Goal: Check status: Check status

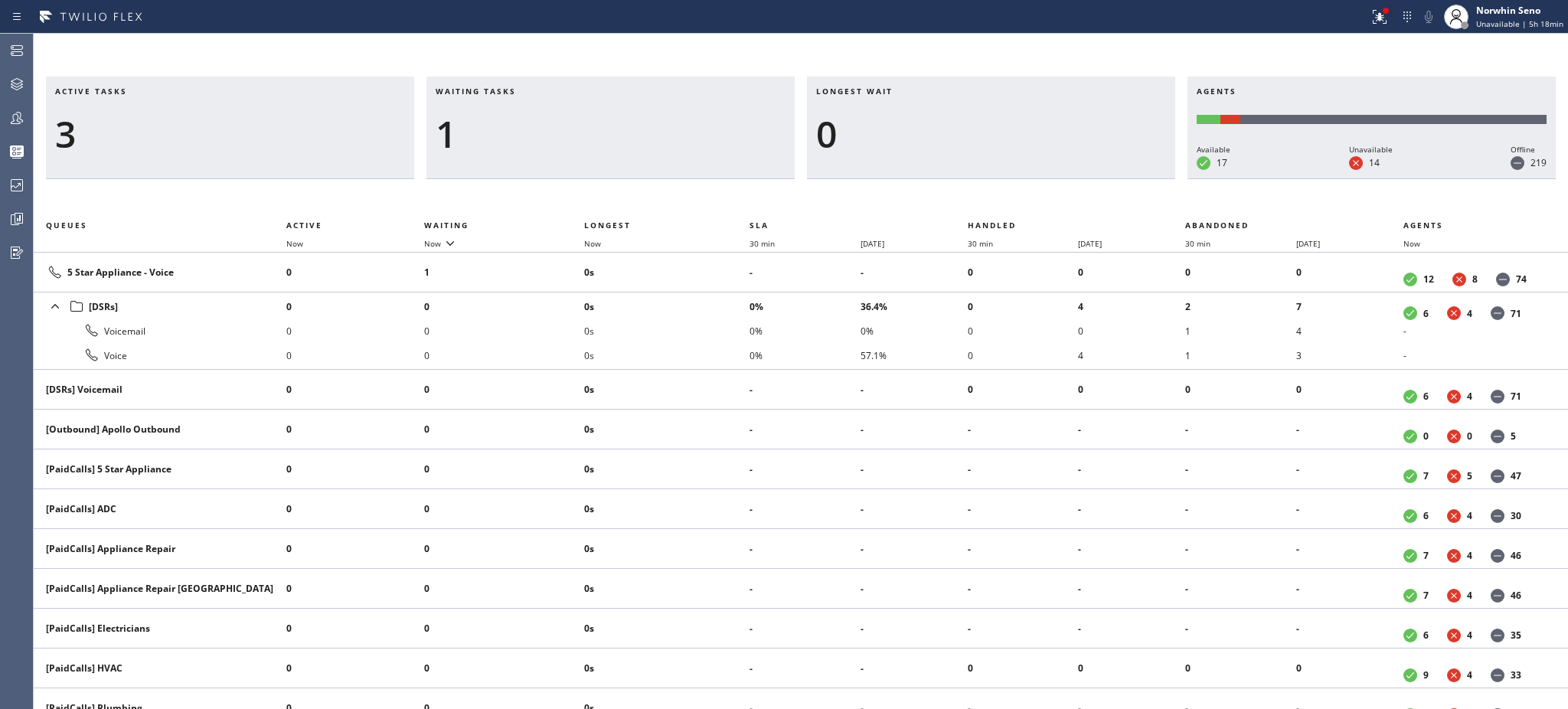
click at [509, 131] on div "1" at bounding box center [610, 134] width 350 height 44
click at [163, 141] on div "4" at bounding box center [230, 134] width 350 height 44
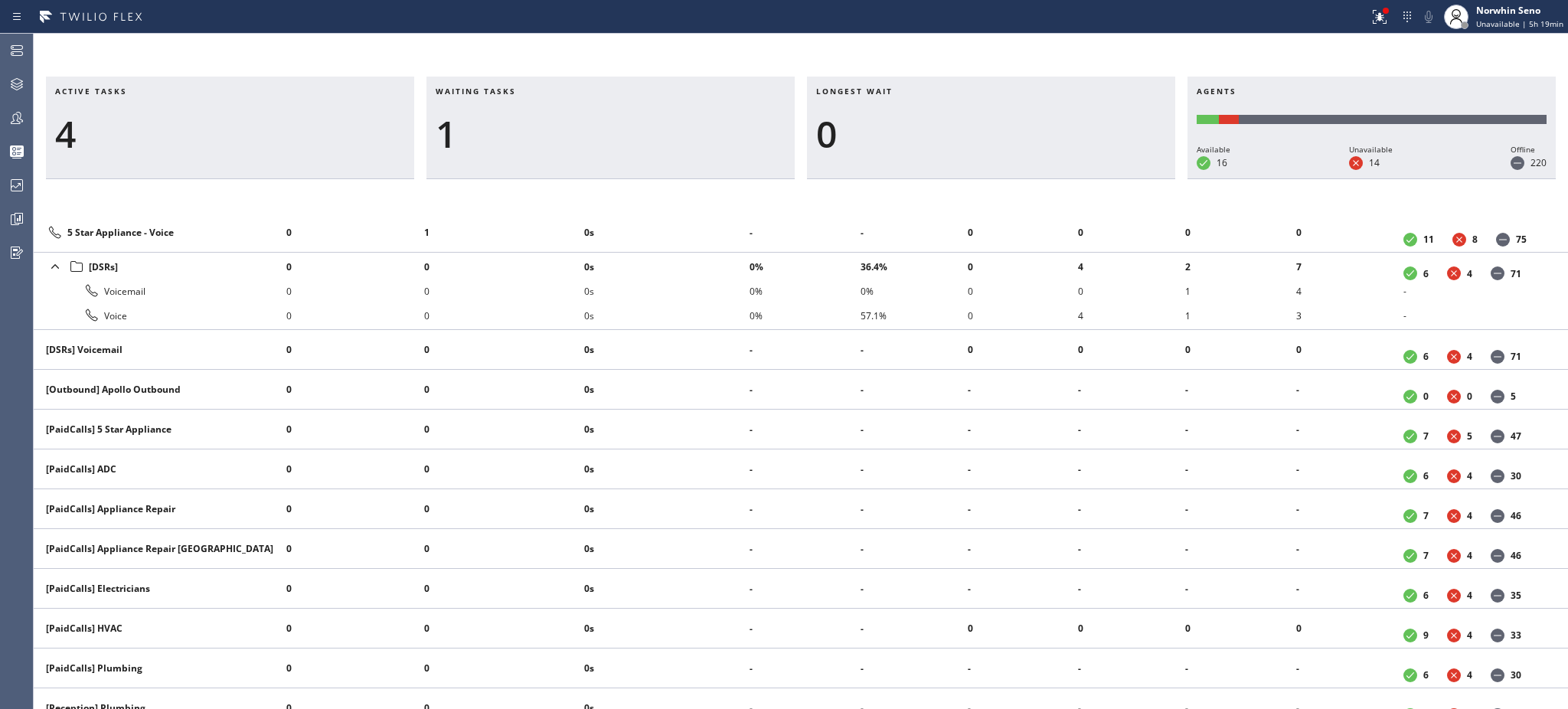
scroll to position [102, 0]
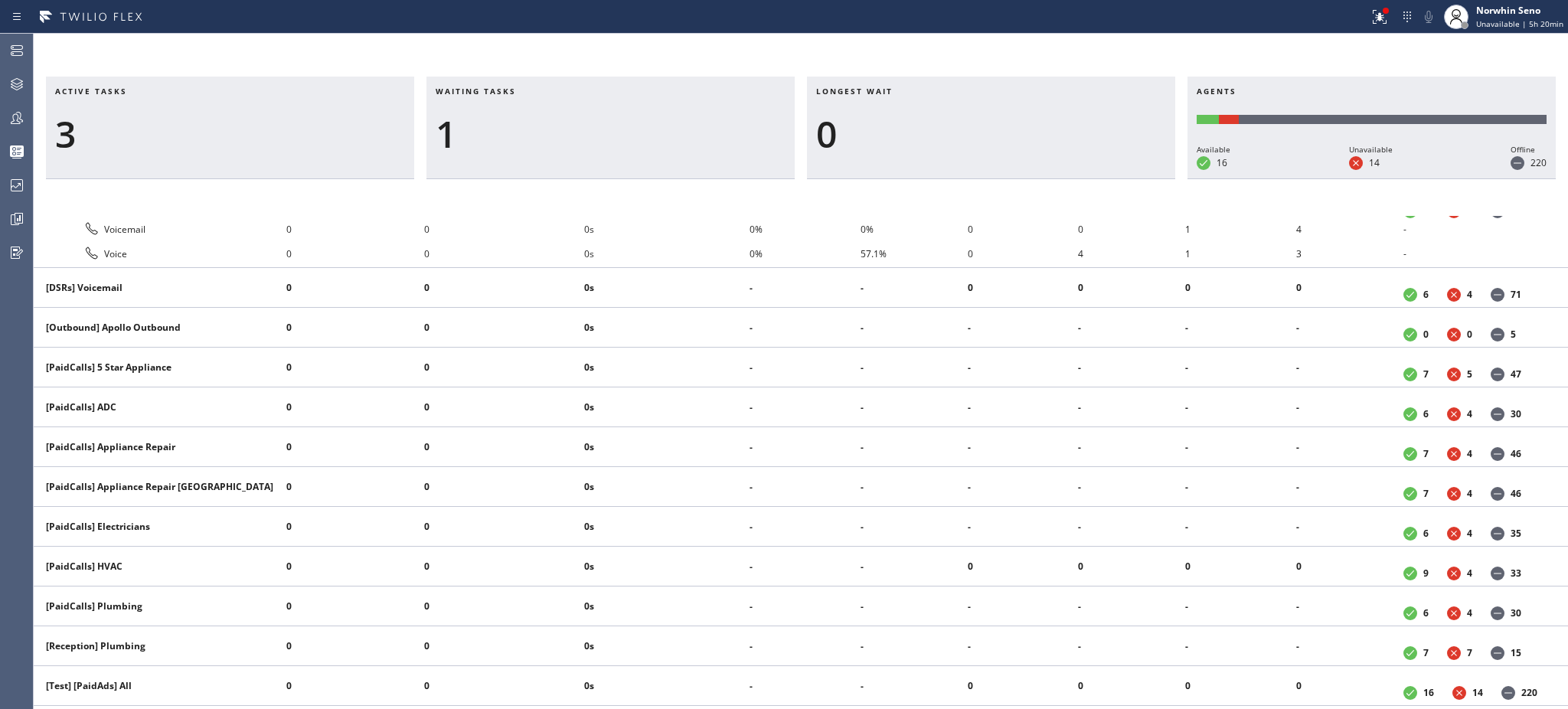
click at [140, 72] on div "Active tasks 3 Waiting tasks 1 Longest wait 0 Agents Available 16 Unavailable 1…" at bounding box center [800, 371] width 1535 height 676
click at [1299, 58] on div "Active tasks 3 Waiting tasks 1 Longest wait 0 Agents Available 16 Unavailable 1…" at bounding box center [800, 371] width 1535 height 676
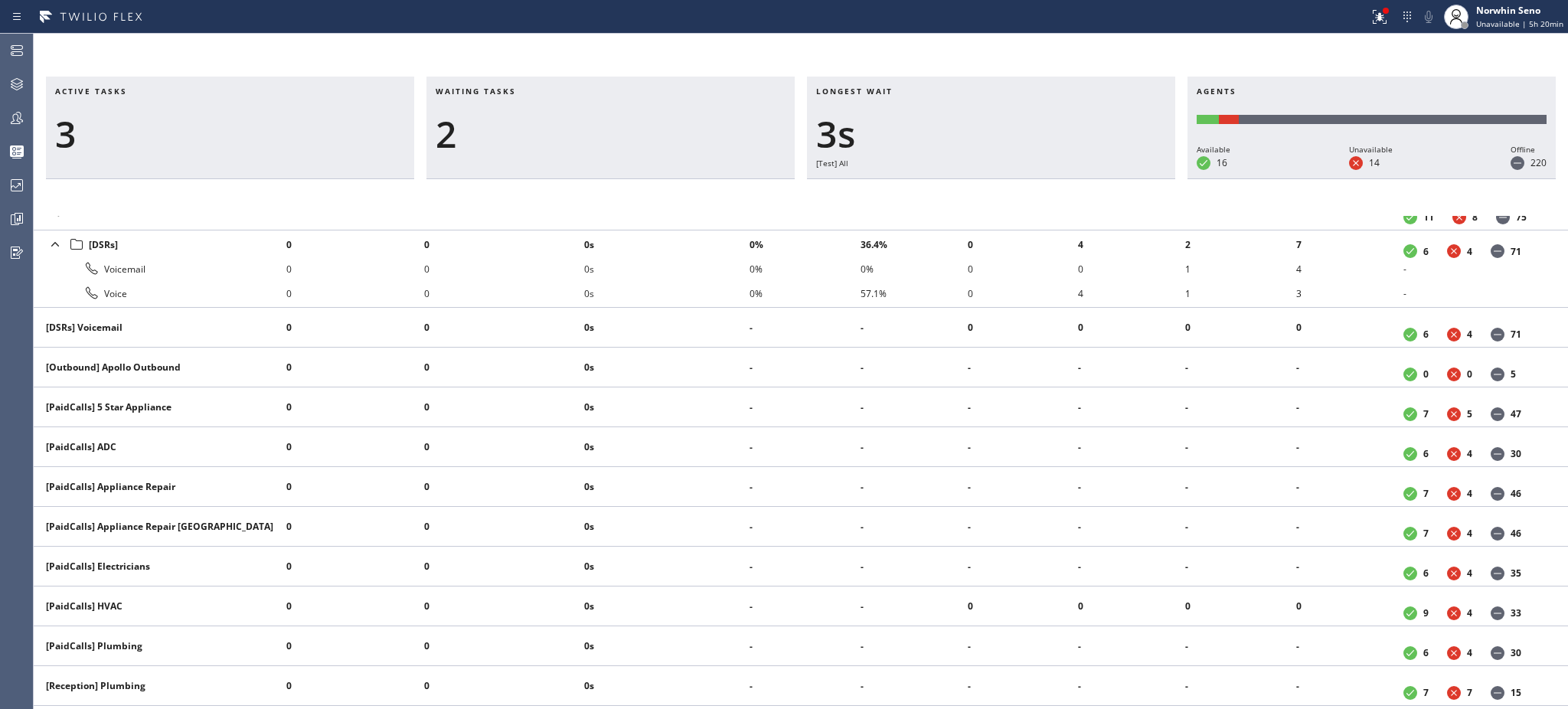
scroll to position [0, 0]
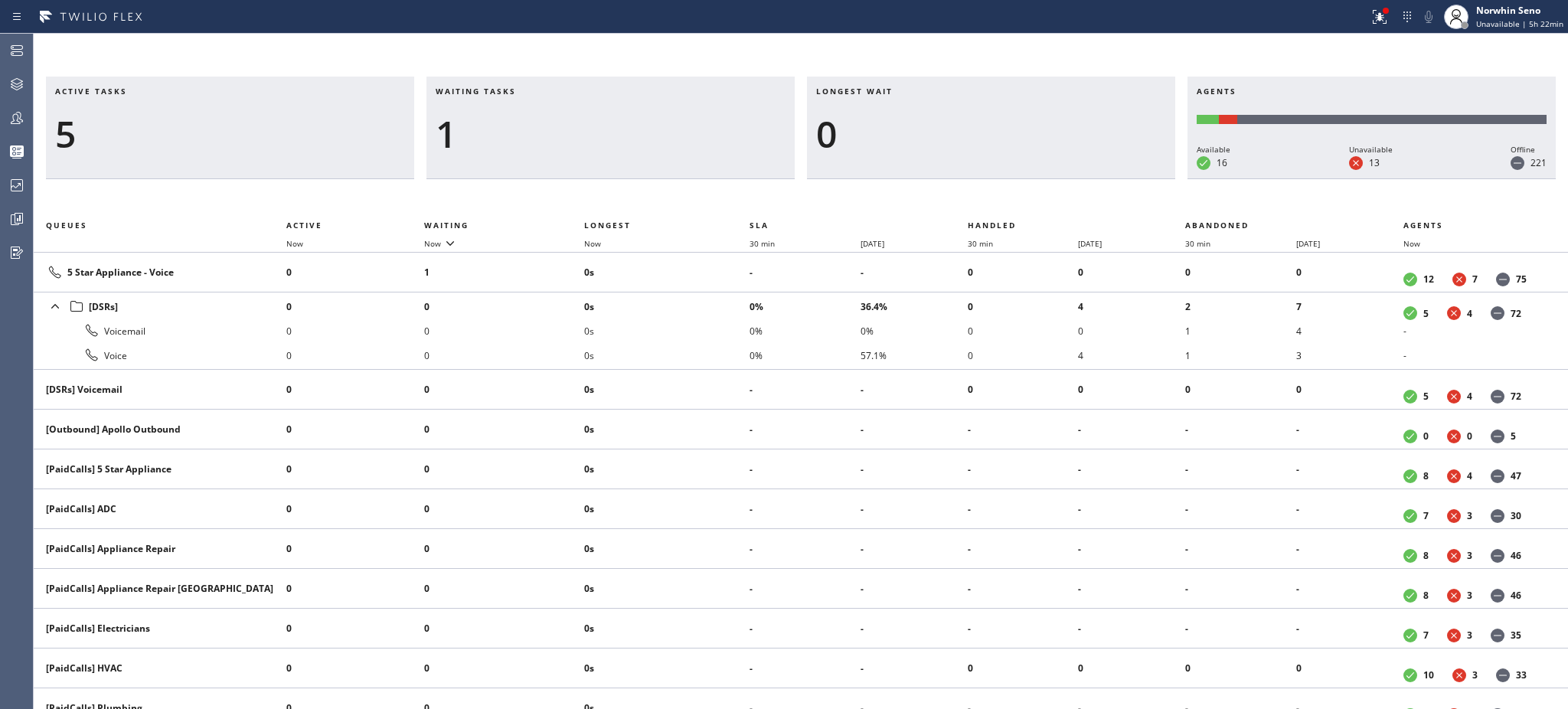
click at [658, 84] on div "Waiting tasks 1" at bounding box center [610, 128] width 368 height 103
click at [509, 131] on div "1" at bounding box center [610, 134] width 350 height 44
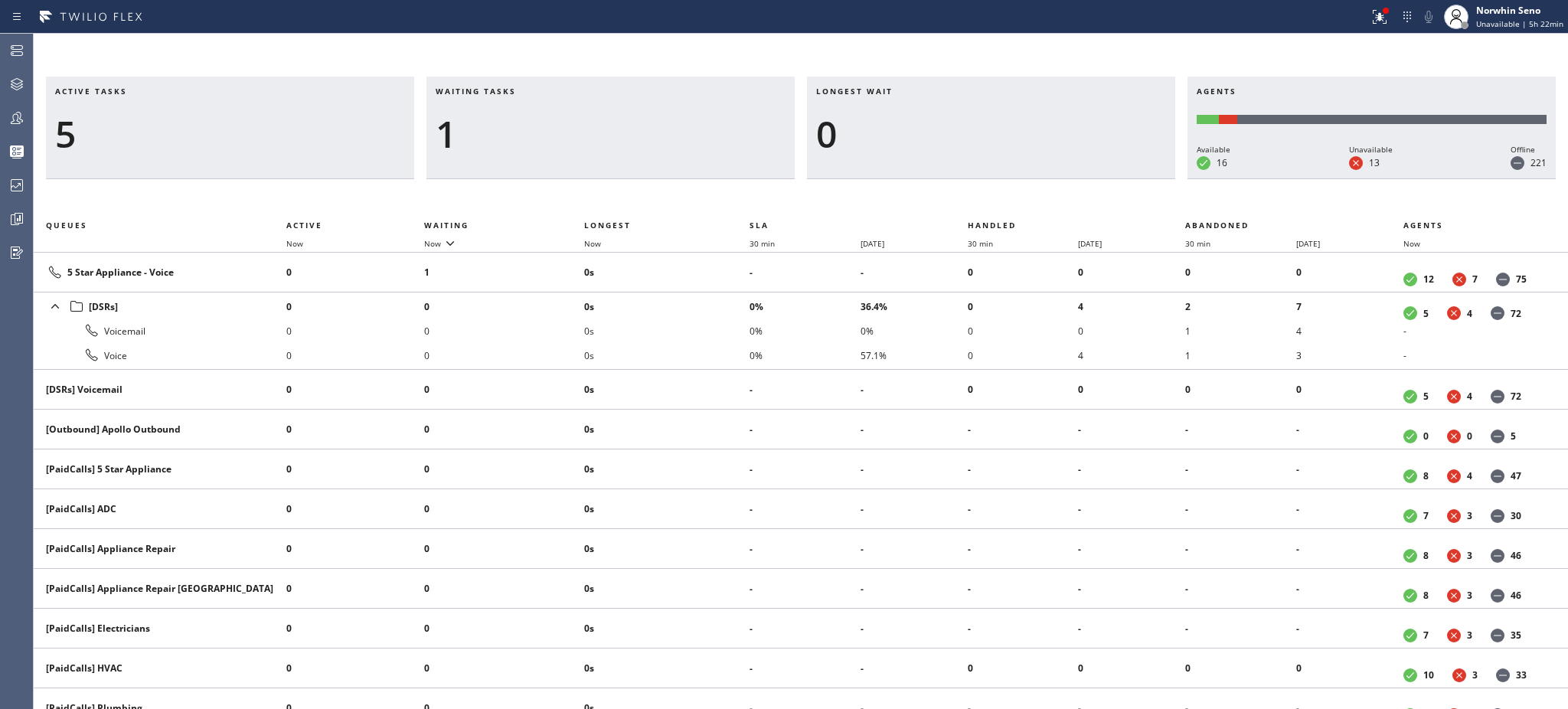
click at [509, 131] on div "1" at bounding box center [610, 134] width 350 height 44
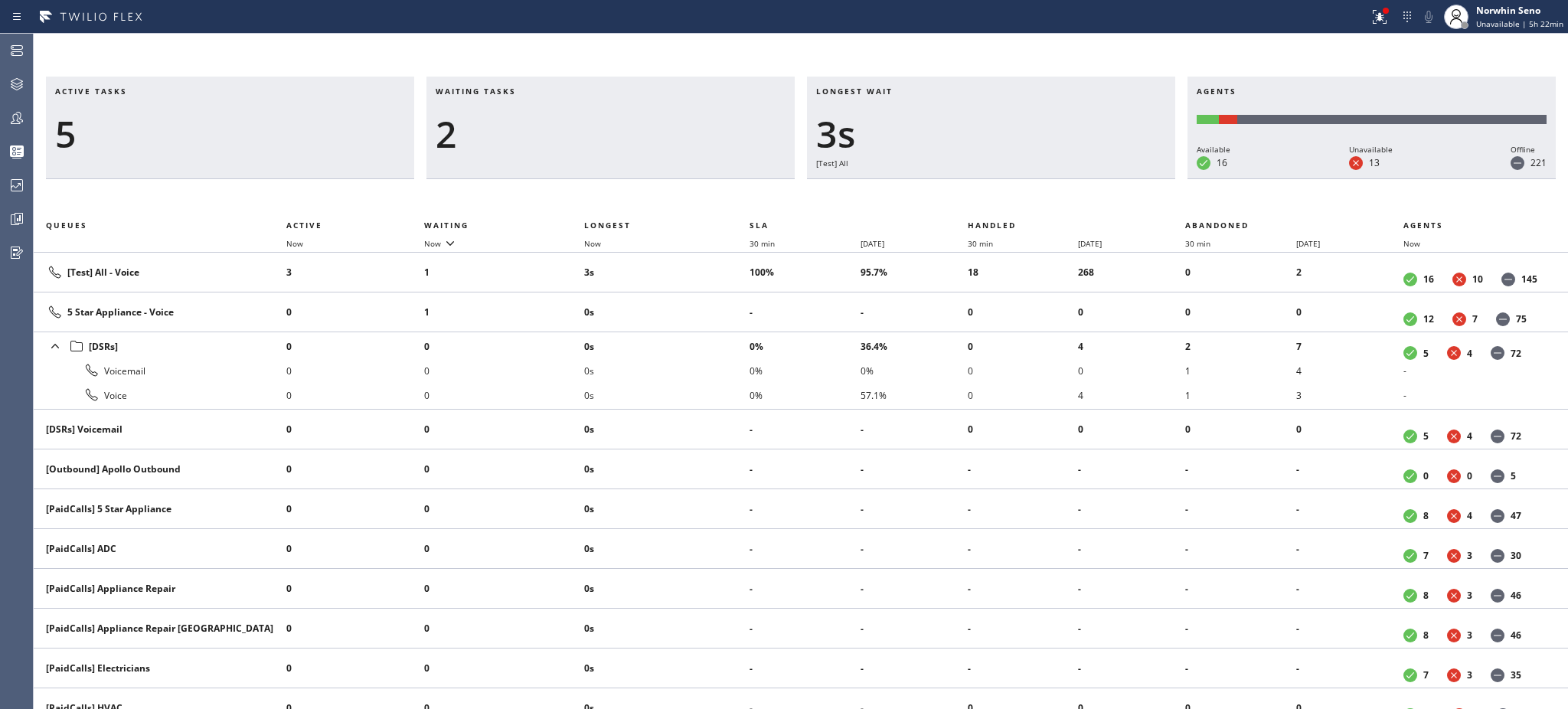
click at [509, 131] on div "2" at bounding box center [610, 134] width 350 height 44
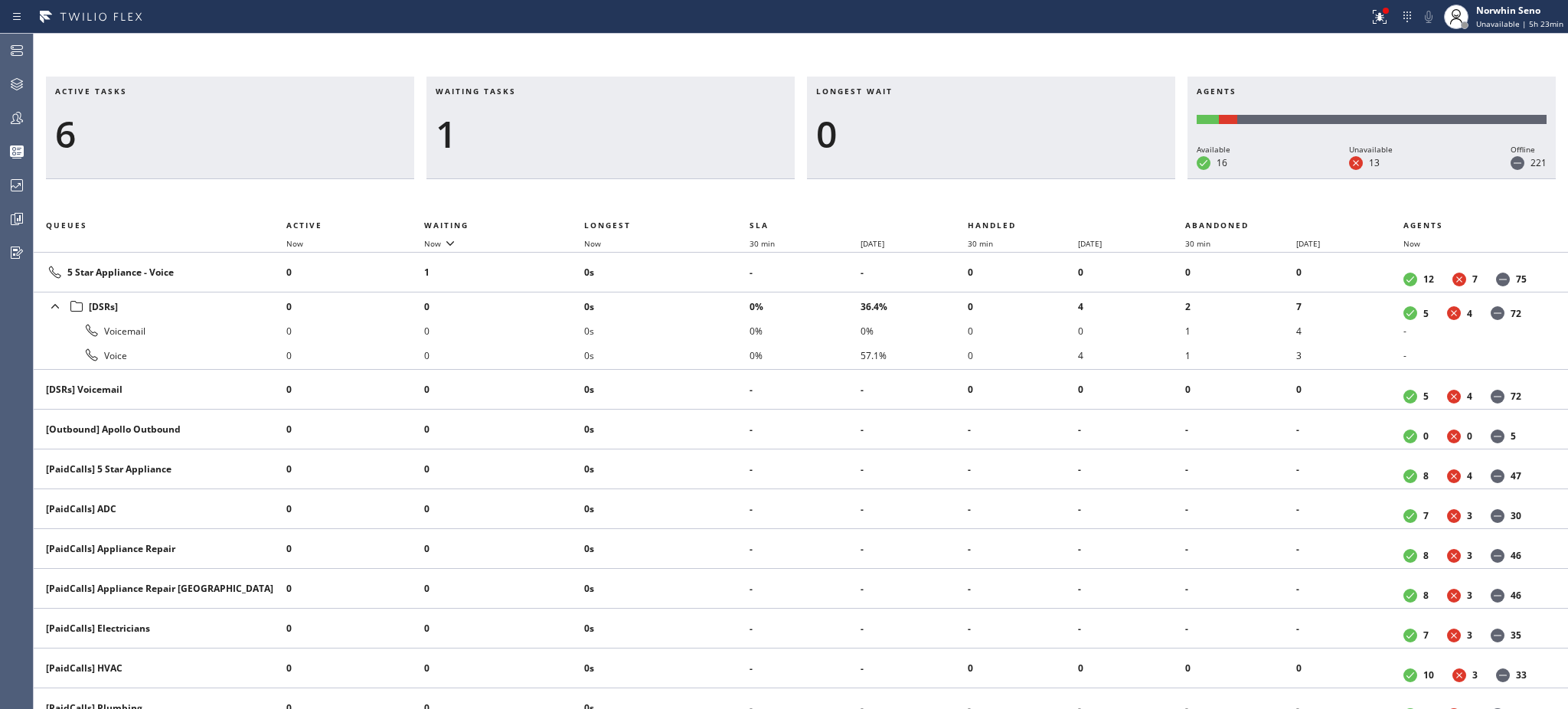
click at [509, 131] on div "1" at bounding box center [610, 134] width 350 height 44
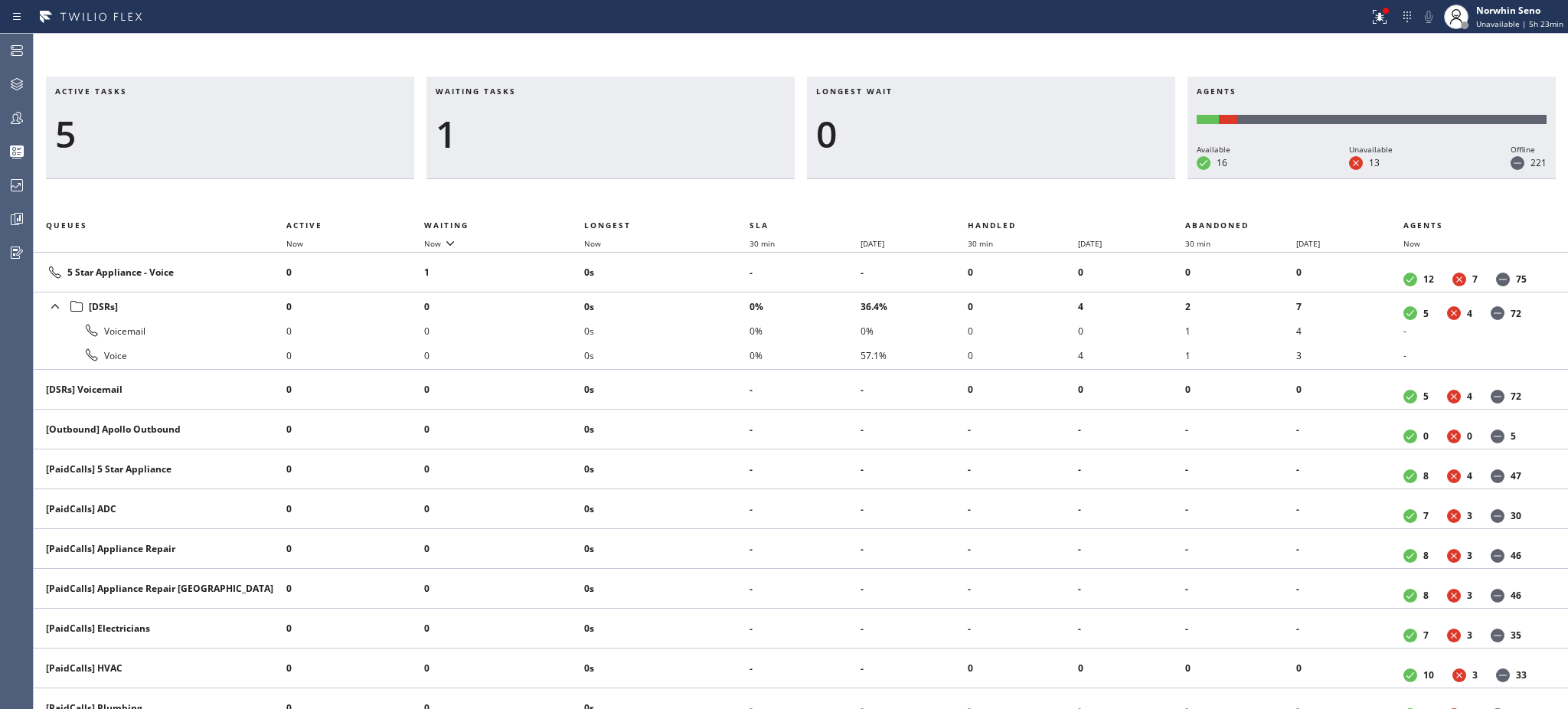
click at [509, 131] on div "1" at bounding box center [610, 134] width 350 height 44
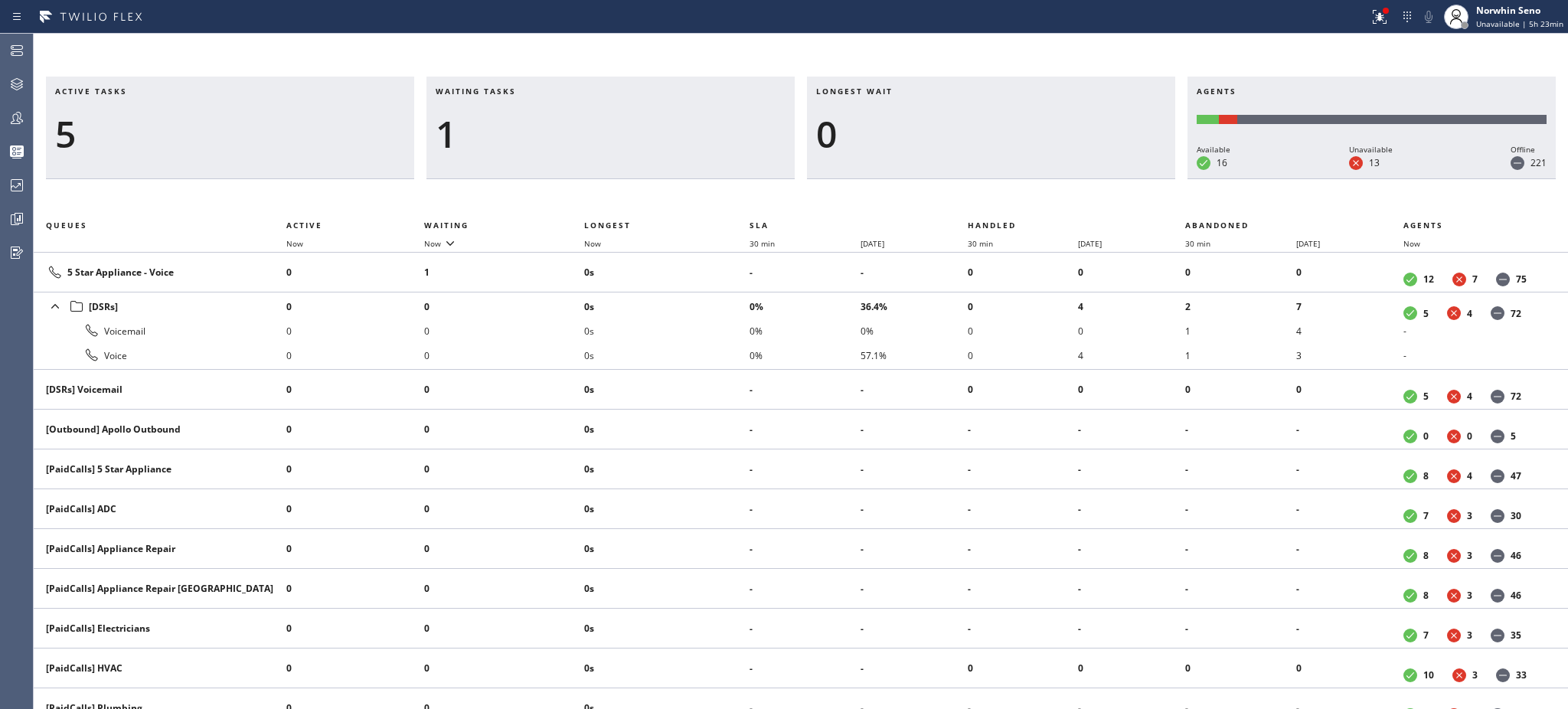
click at [509, 131] on div "1" at bounding box center [610, 134] width 350 height 44
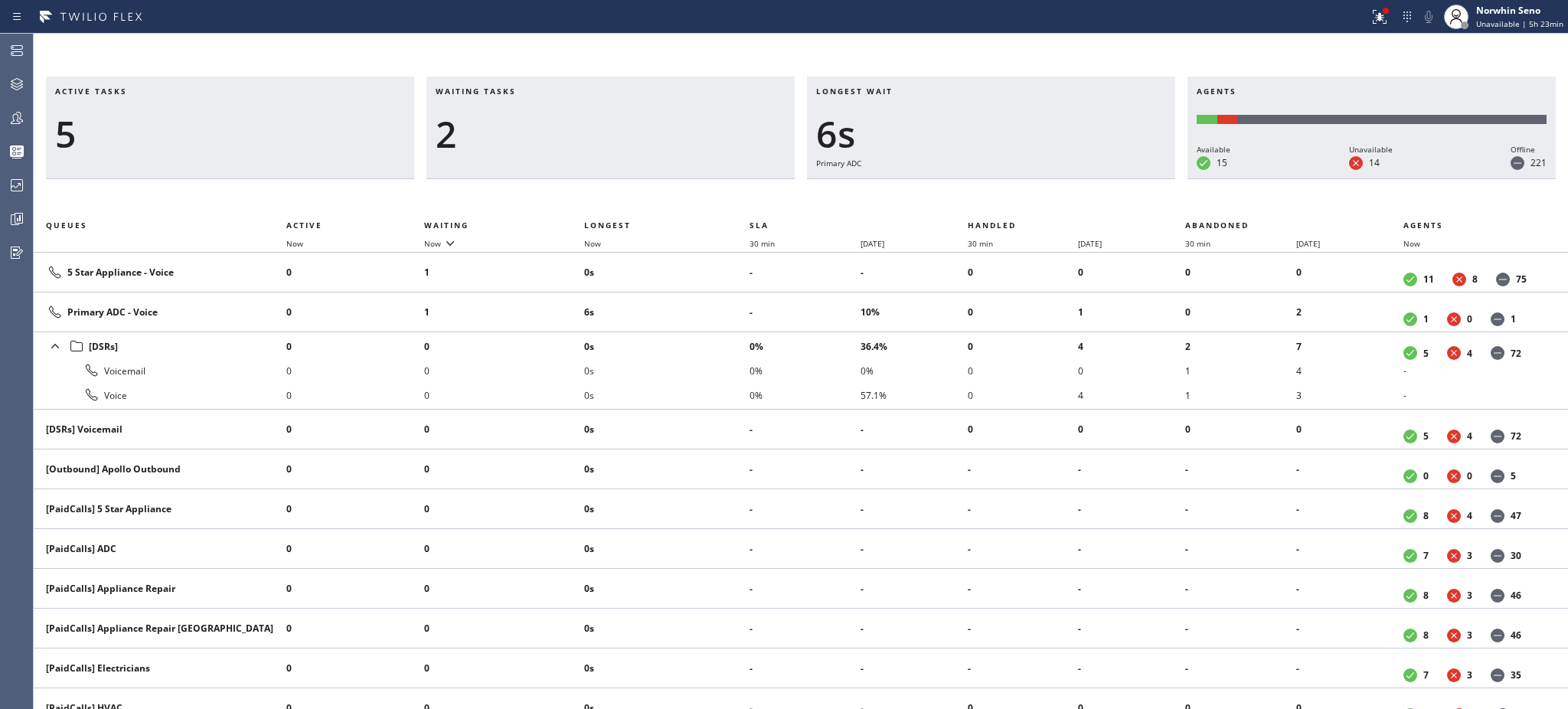
click at [509, 131] on div "2" at bounding box center [610, 134] width 350 height 44
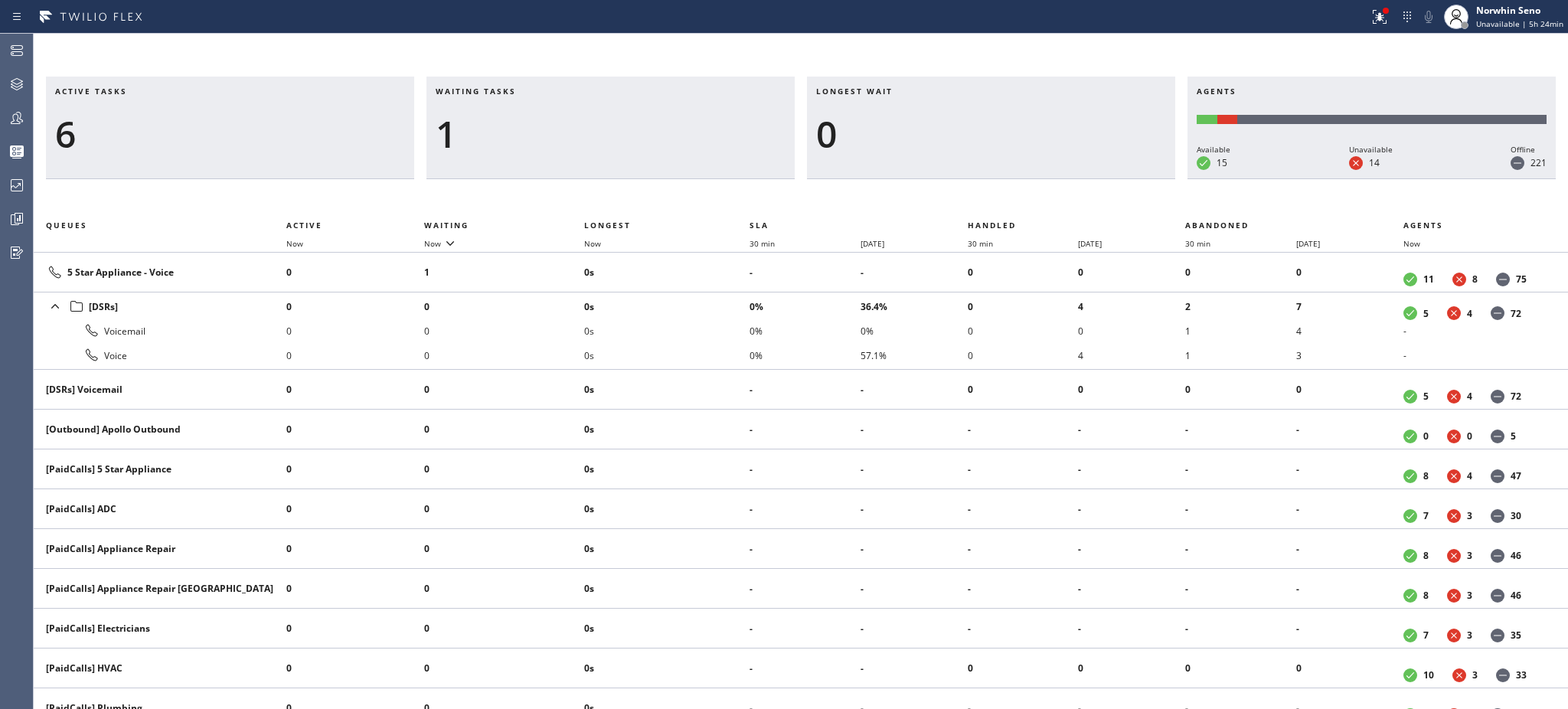
click at [509, 131] on div "1" at bounding box center [610, 134] width 350 height 44
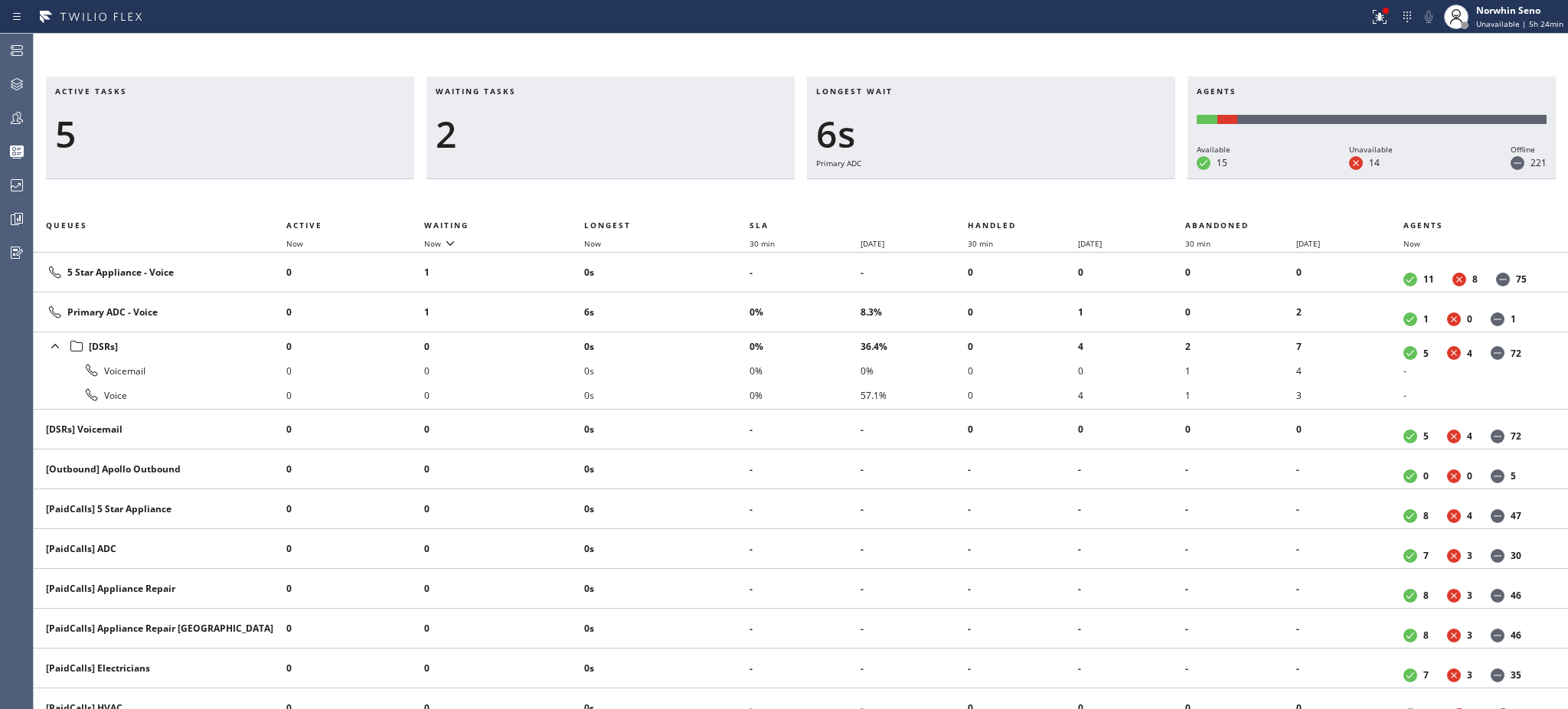
click at [509, 131] on div "2" at bounding box center [610, 134] width 350 height 44
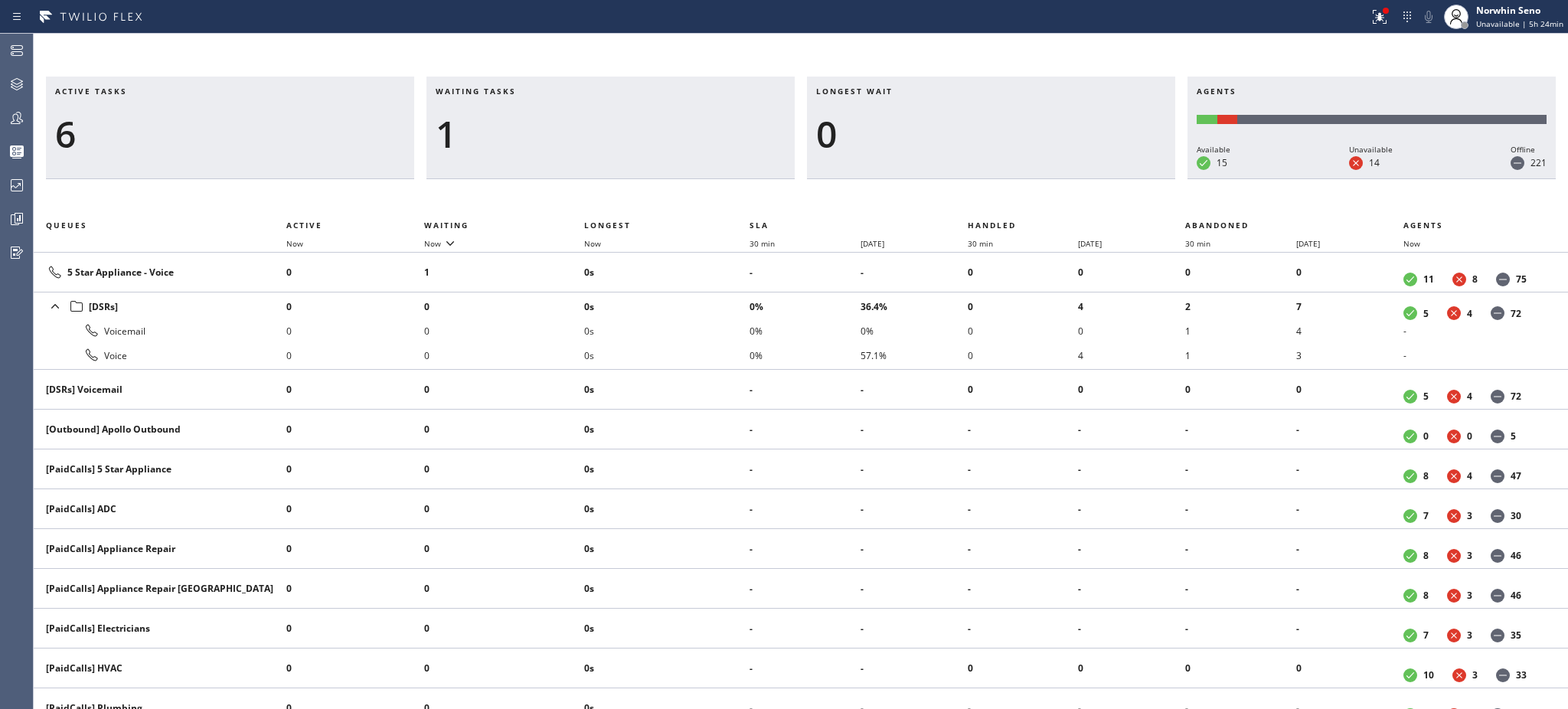
click at [509, 131] on div "1" at bounding box center [610, 134] width 350 height 44
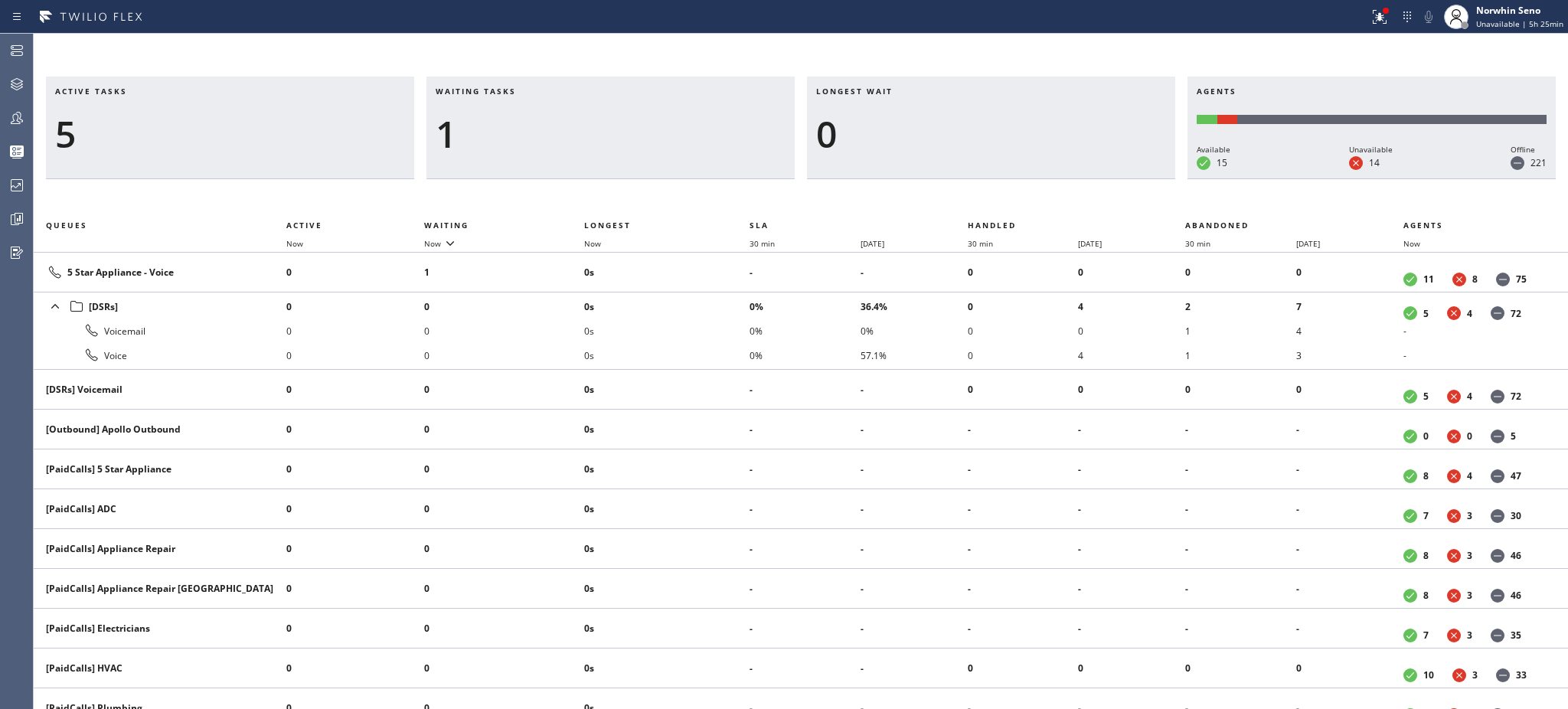
click at [509, 131] on div "1" at bounding box center [610, 134] width 350 height 44
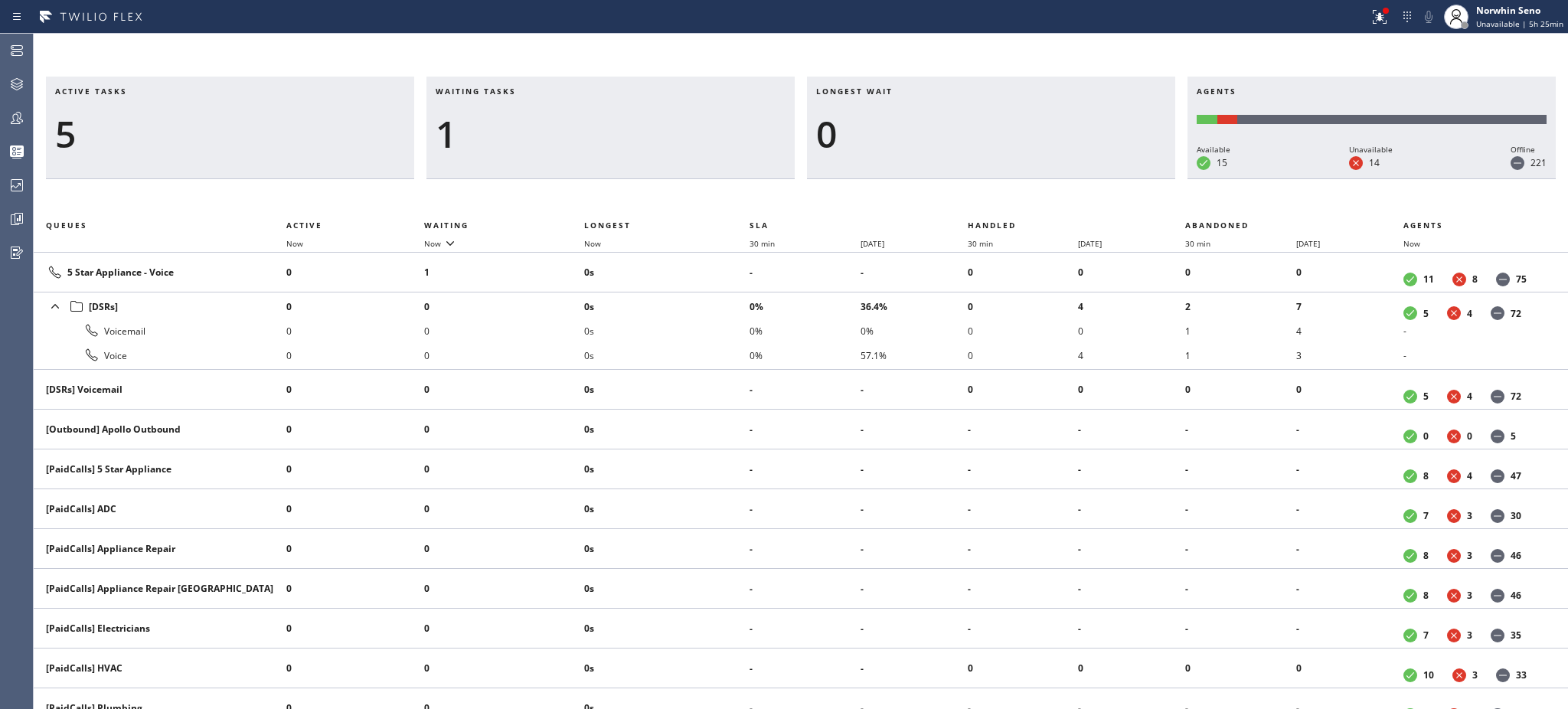
click at [509, 131] on div "1" at bounding box center [610, 134] width 350 height 44
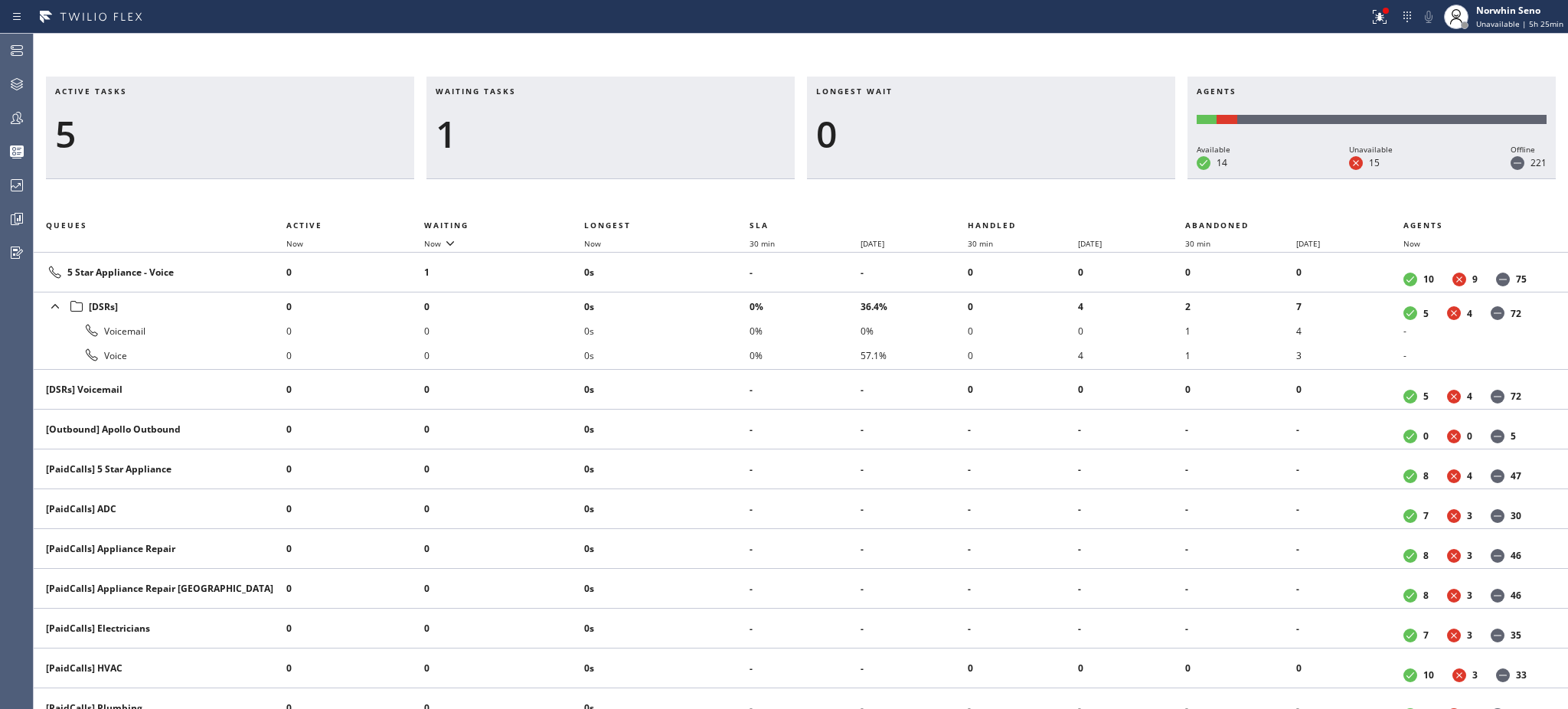
click at [509, 131] on div "1" at bounding box center [610, 134] width 350 height 44
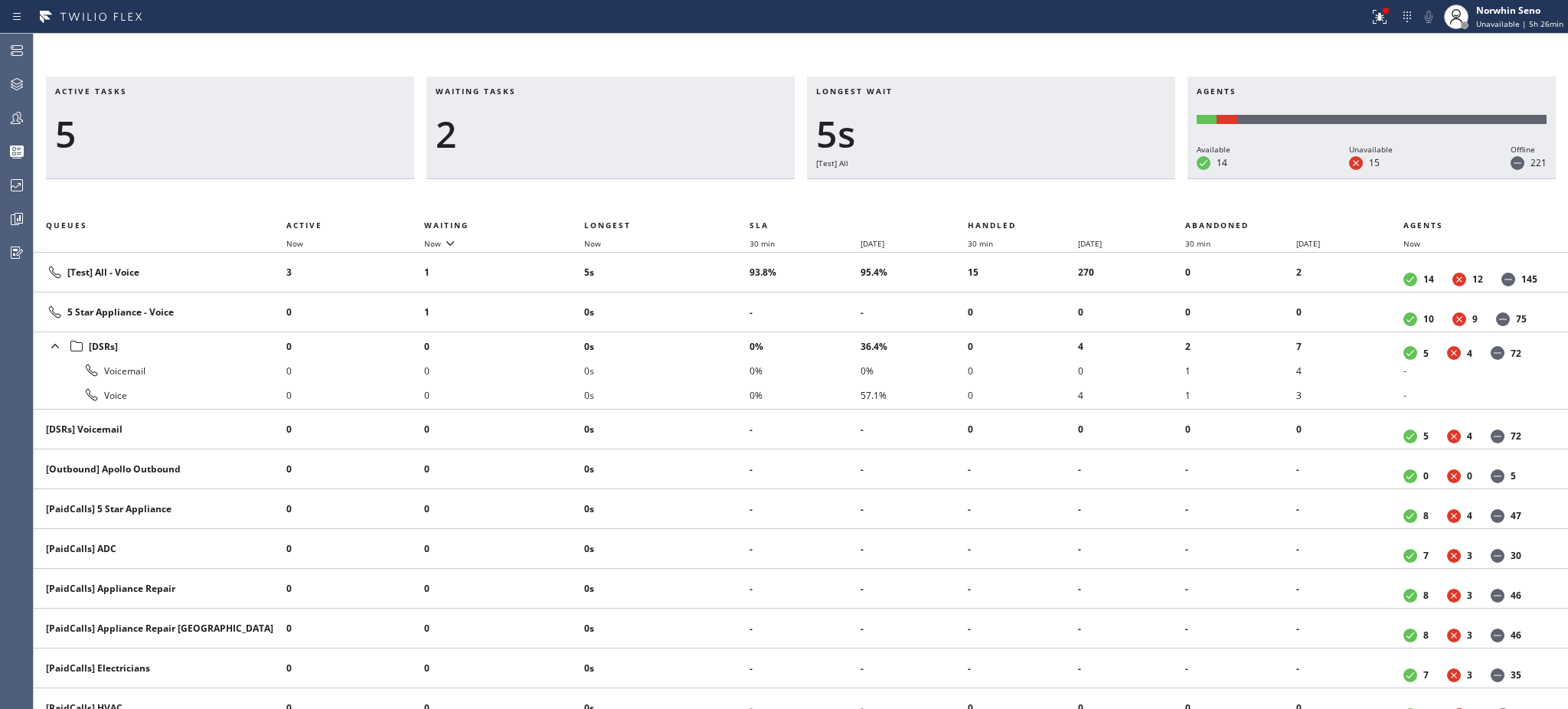
click at [509, 131] on div "2" at bounding box center [610, 134] width 350 height 44
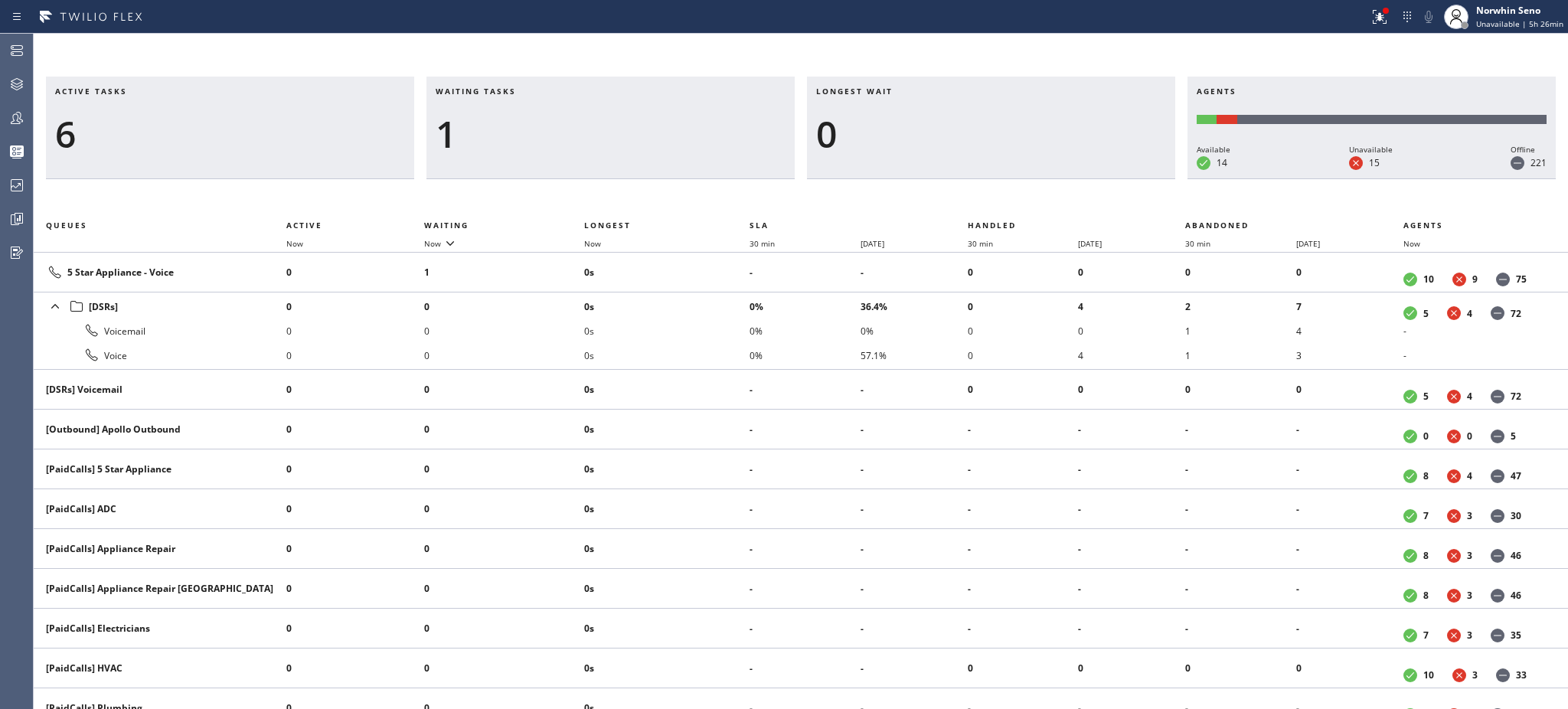
click at [509, 131] on div "1" at bounding box center [610, 134] width 350 height 44
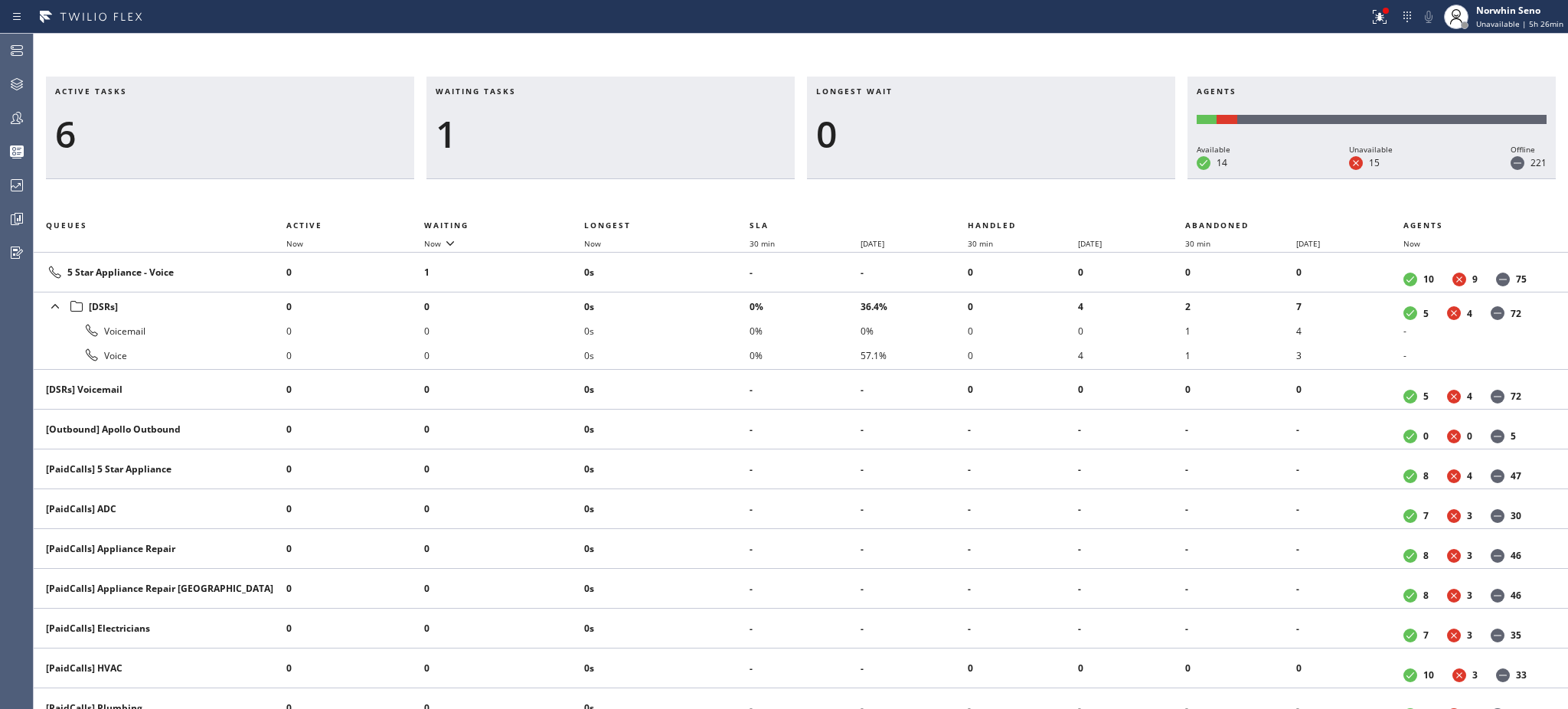
click at [509, 131] on div "1" at bounding box center [610, 134] width 350 height 44
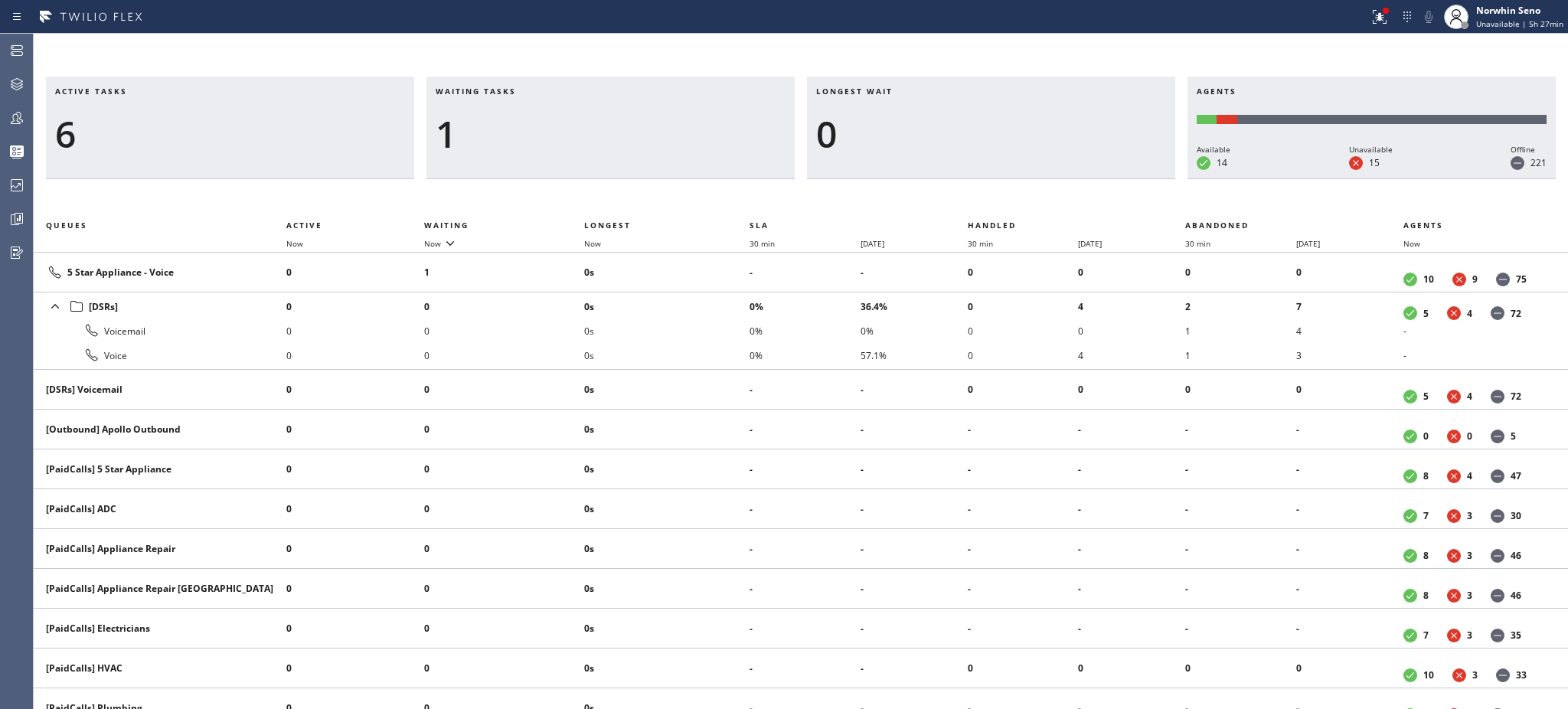
click at [509, 131] on div "1" at bounding box center [610, 134] width 350 height 44
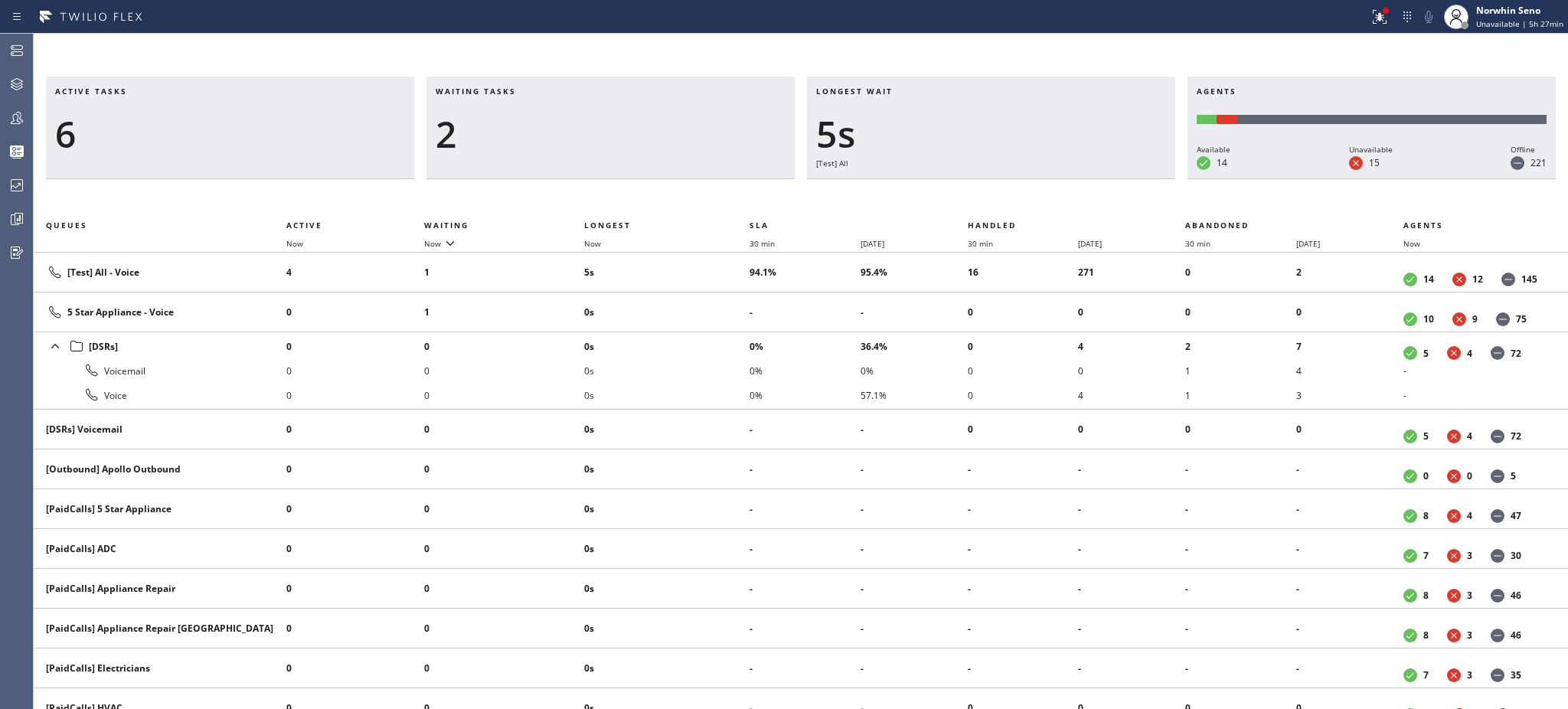
click at [509, 131] on div "2" at bounding box center [610, 134] width 350 height 44
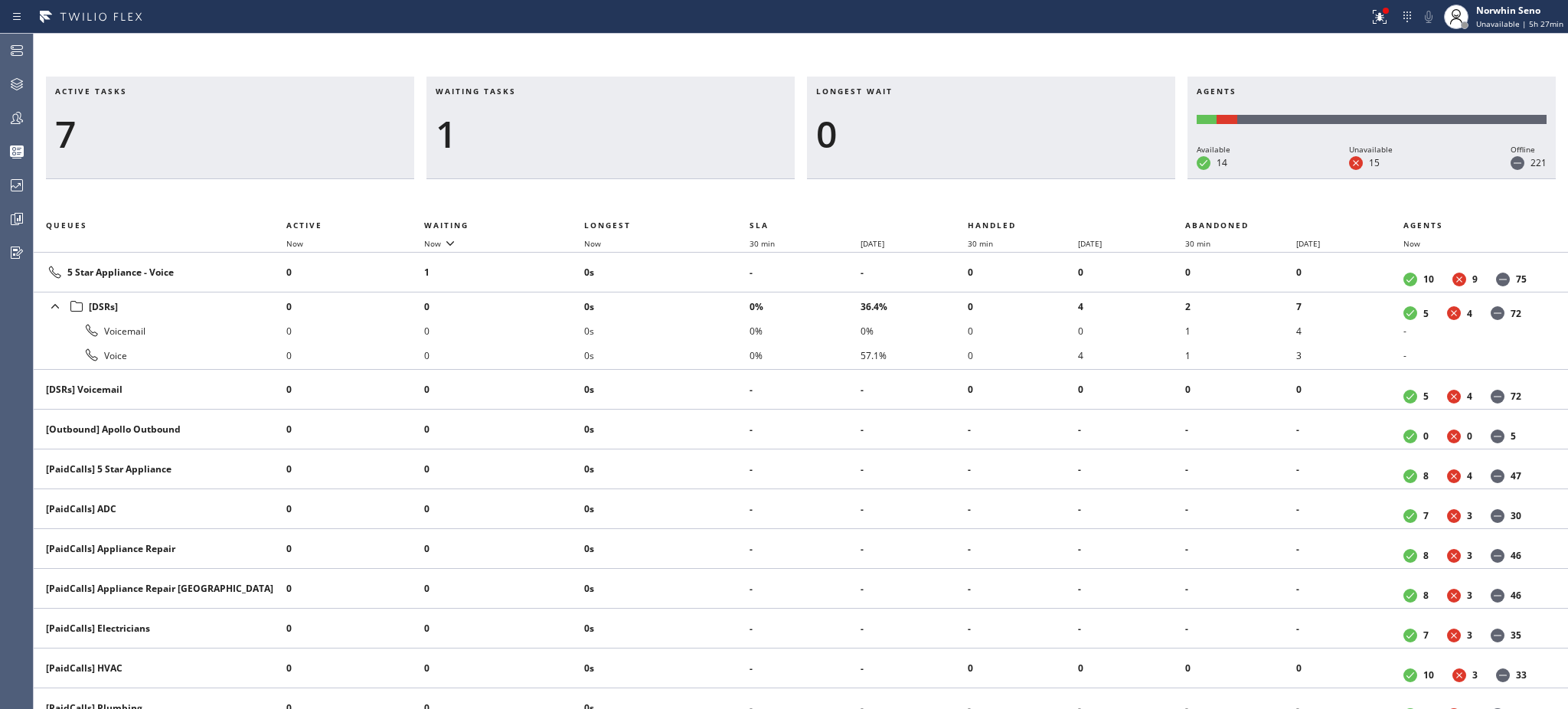
click at [509, 131] on div "1" at bounding box center [610, 134] width 350 height 44
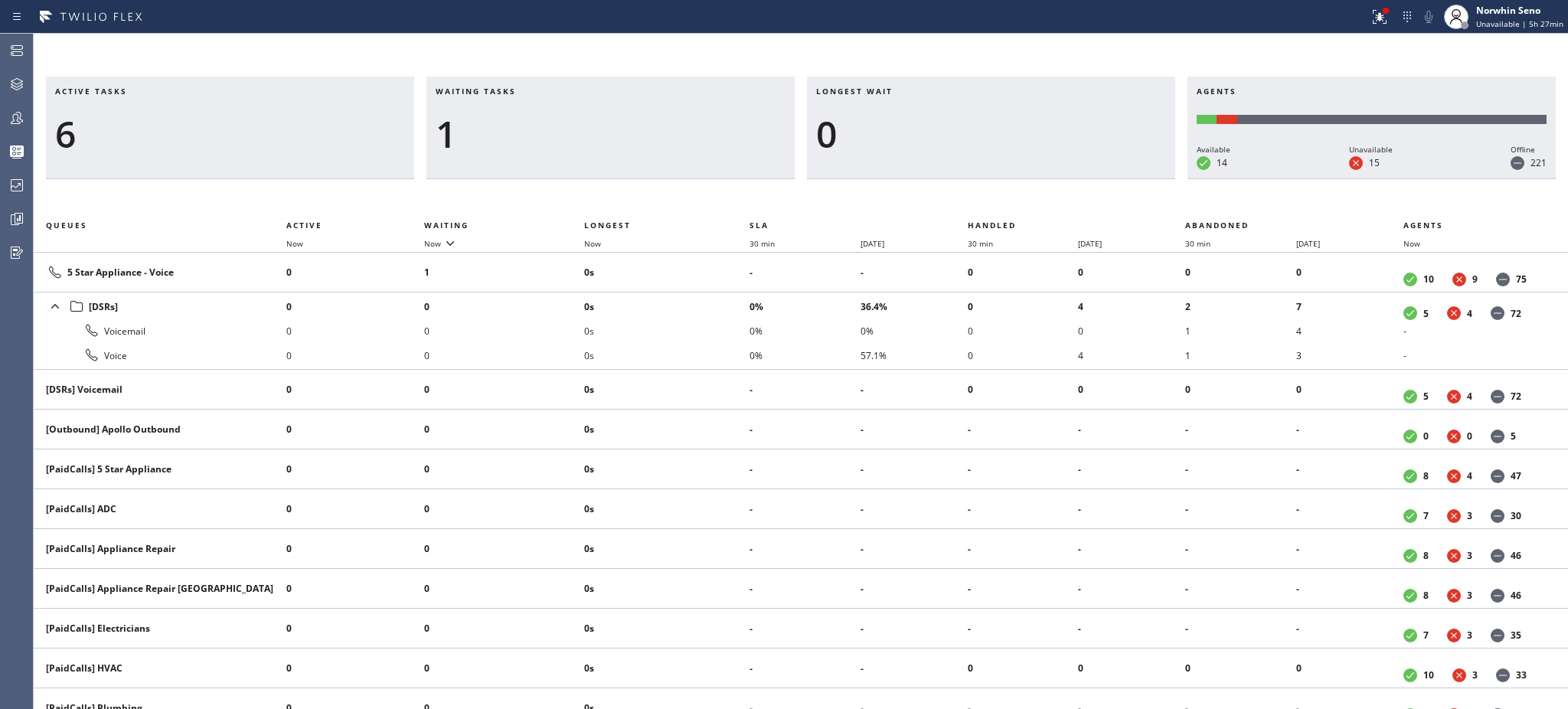
click at [509, 131] on div "1" at bounding box center [610, 134] width 350 height 44
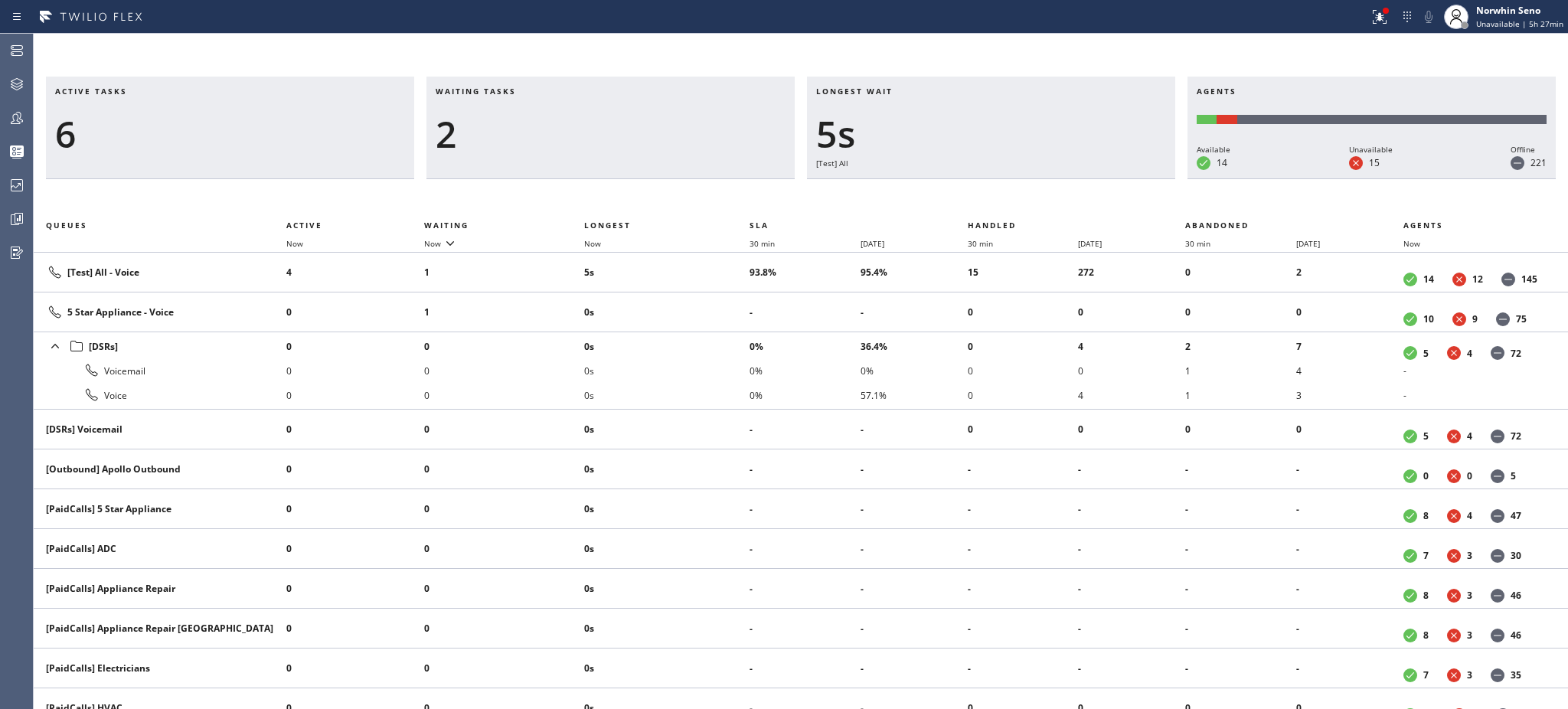
click at [509, 131] on div "2" at bounding box center [610, 134] width 350 height 44
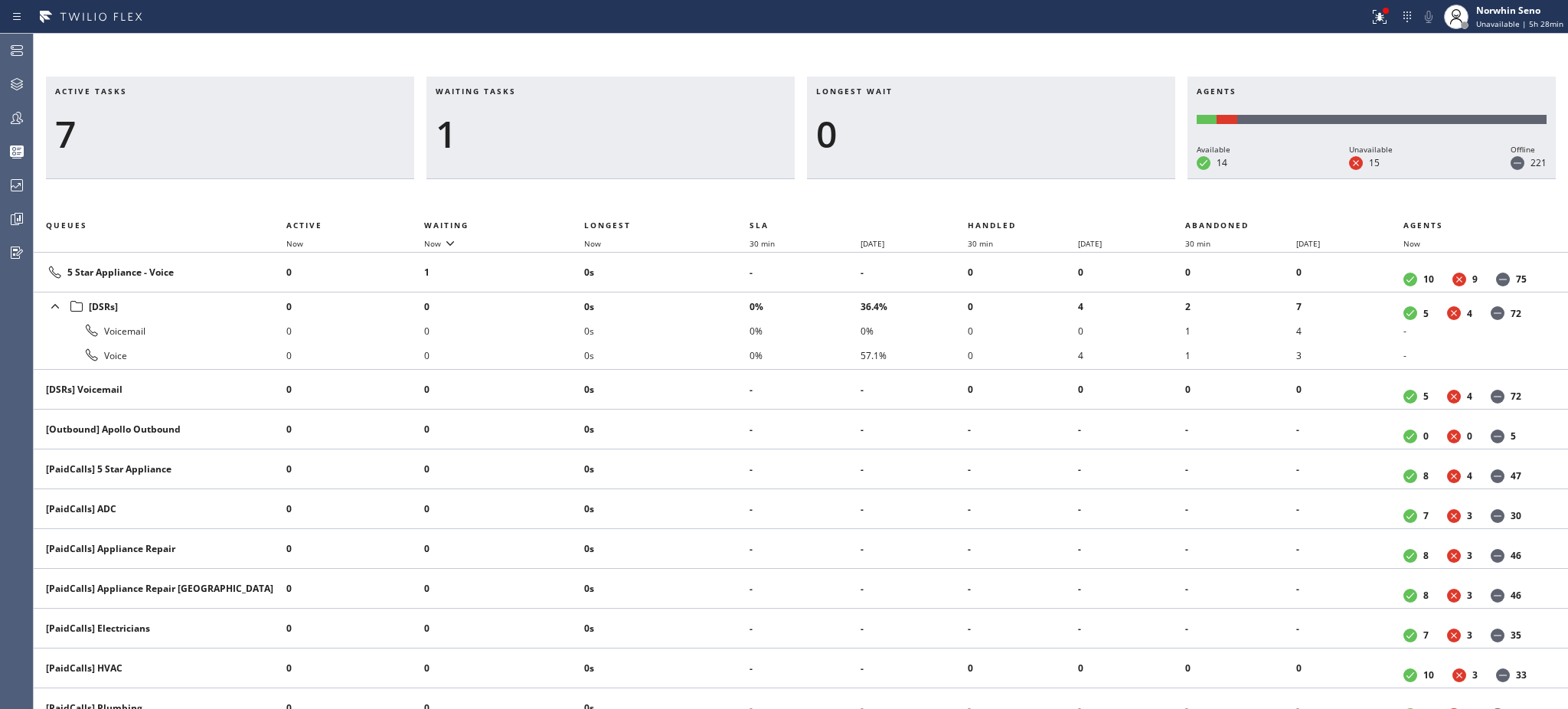
click at [509, 131] on div "1" at bounding box center [610, 134] width 350 height 44
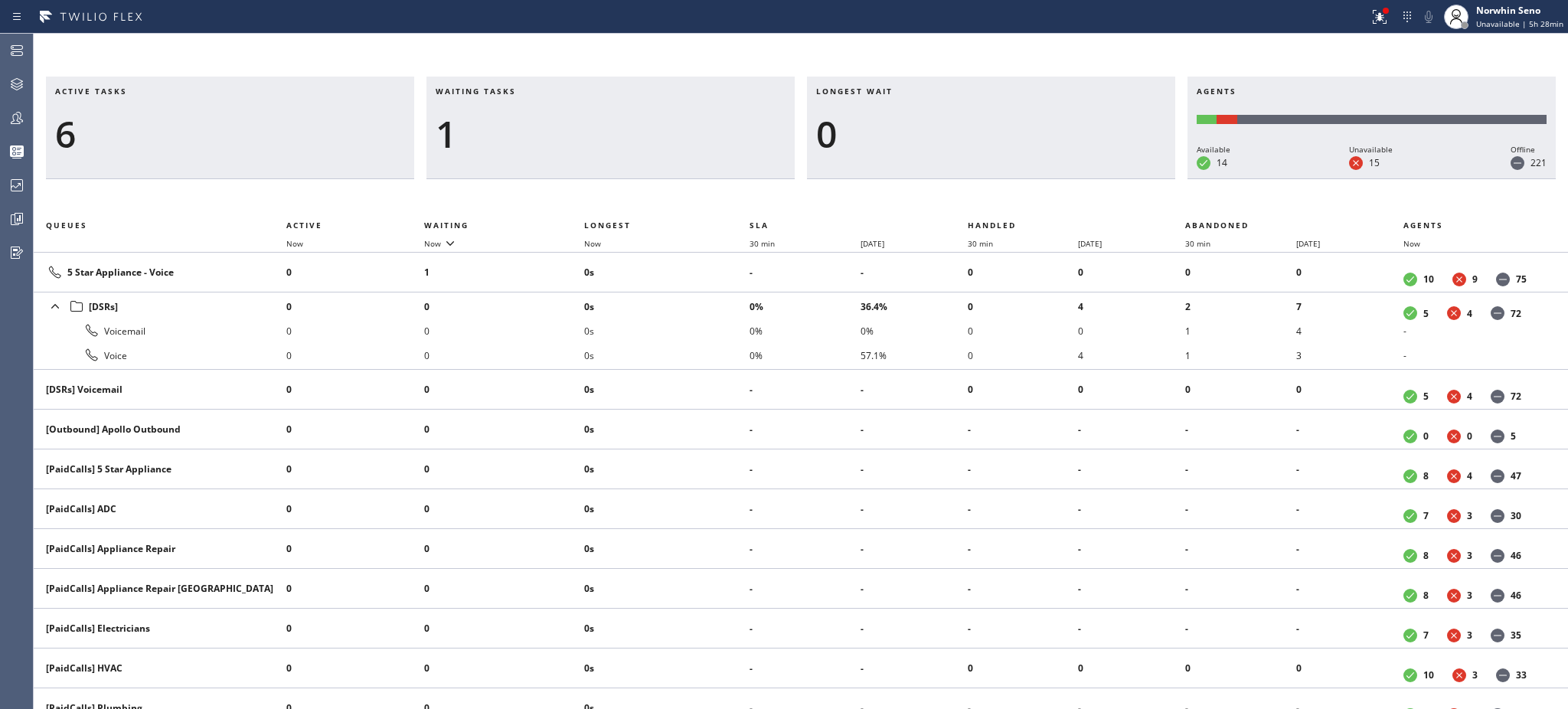
click at [509, 131] on div "1" at bounding box center [610, 134] width 350 height 44
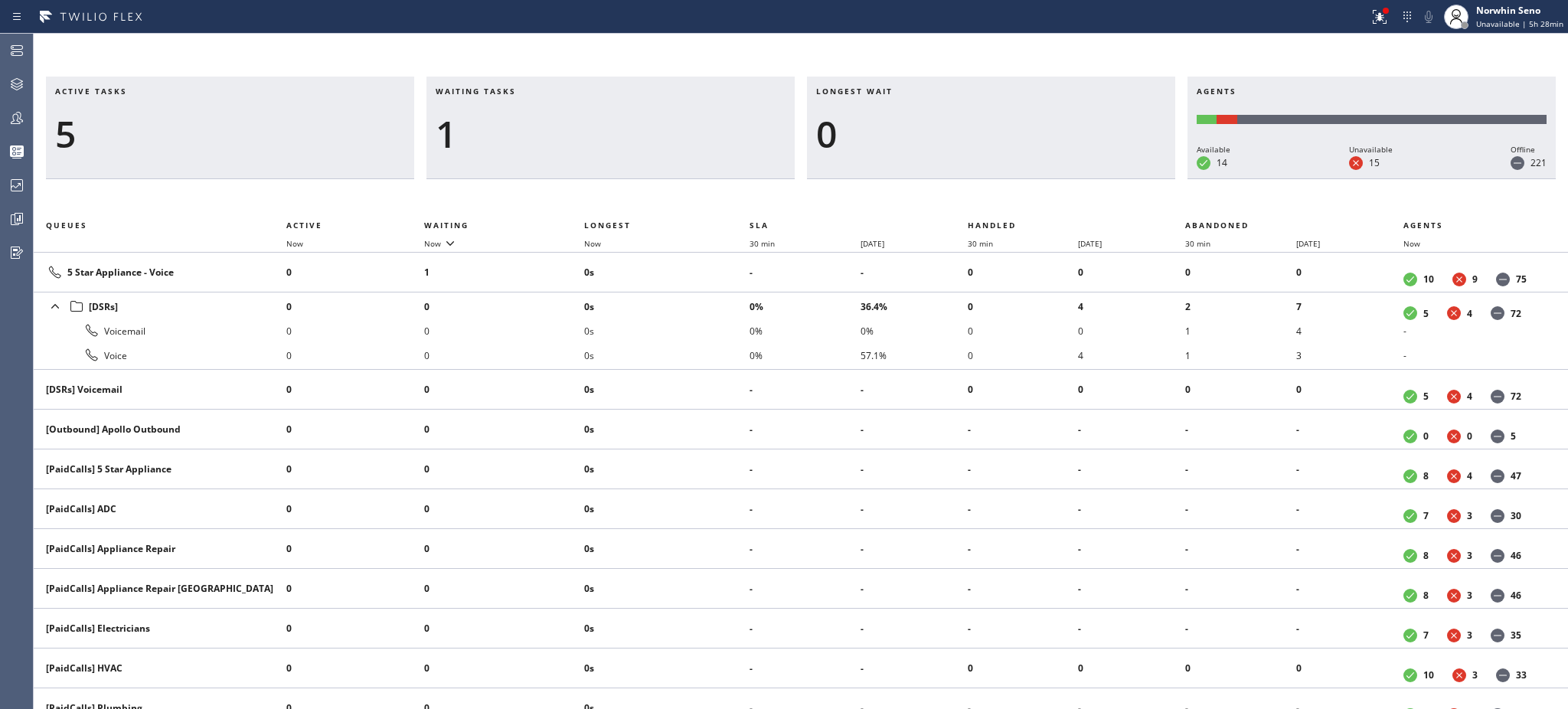
click at [509, 131] on div "1" at bounding box center [610, 134] width 350 height 44
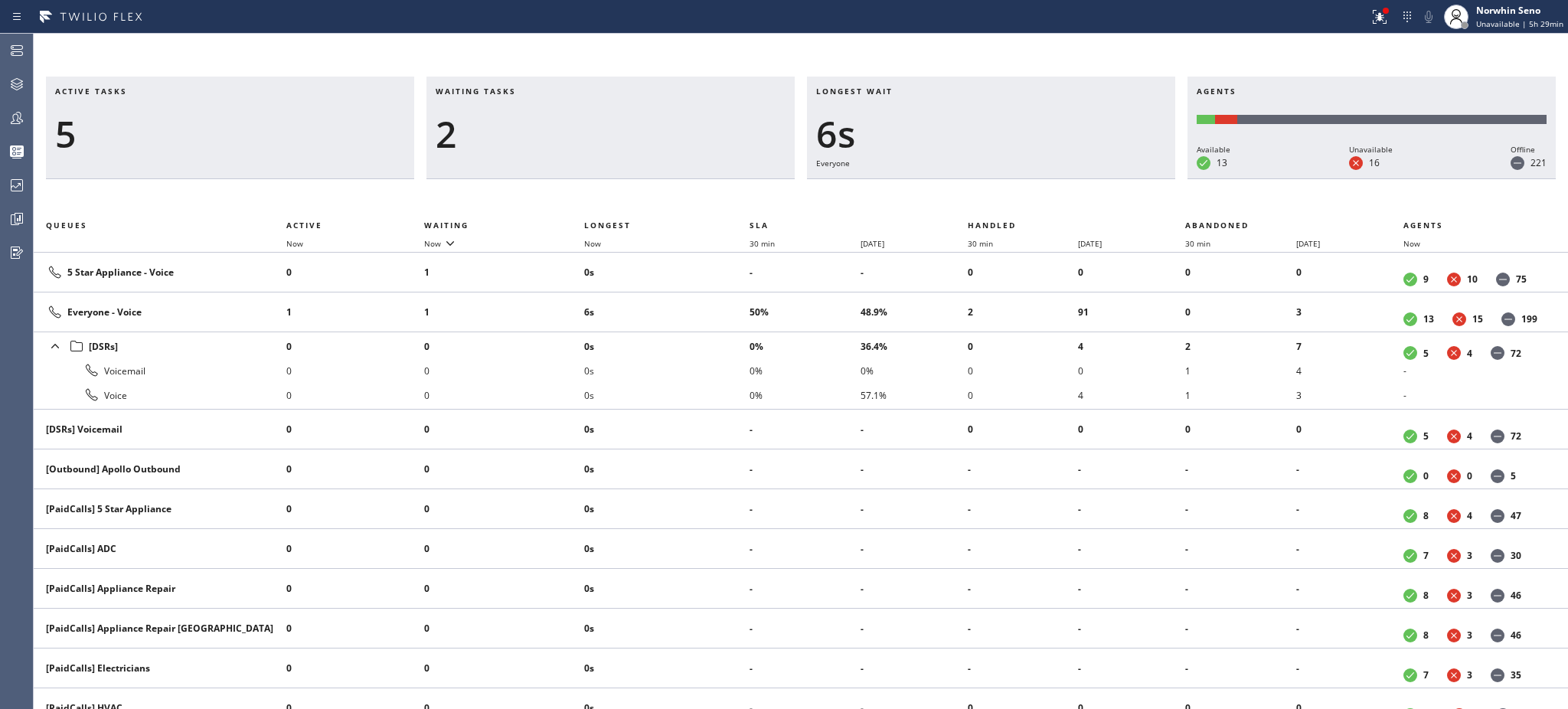
click at [509, 131] on div "2" at bounding box center [610, 134] width 350 height 44
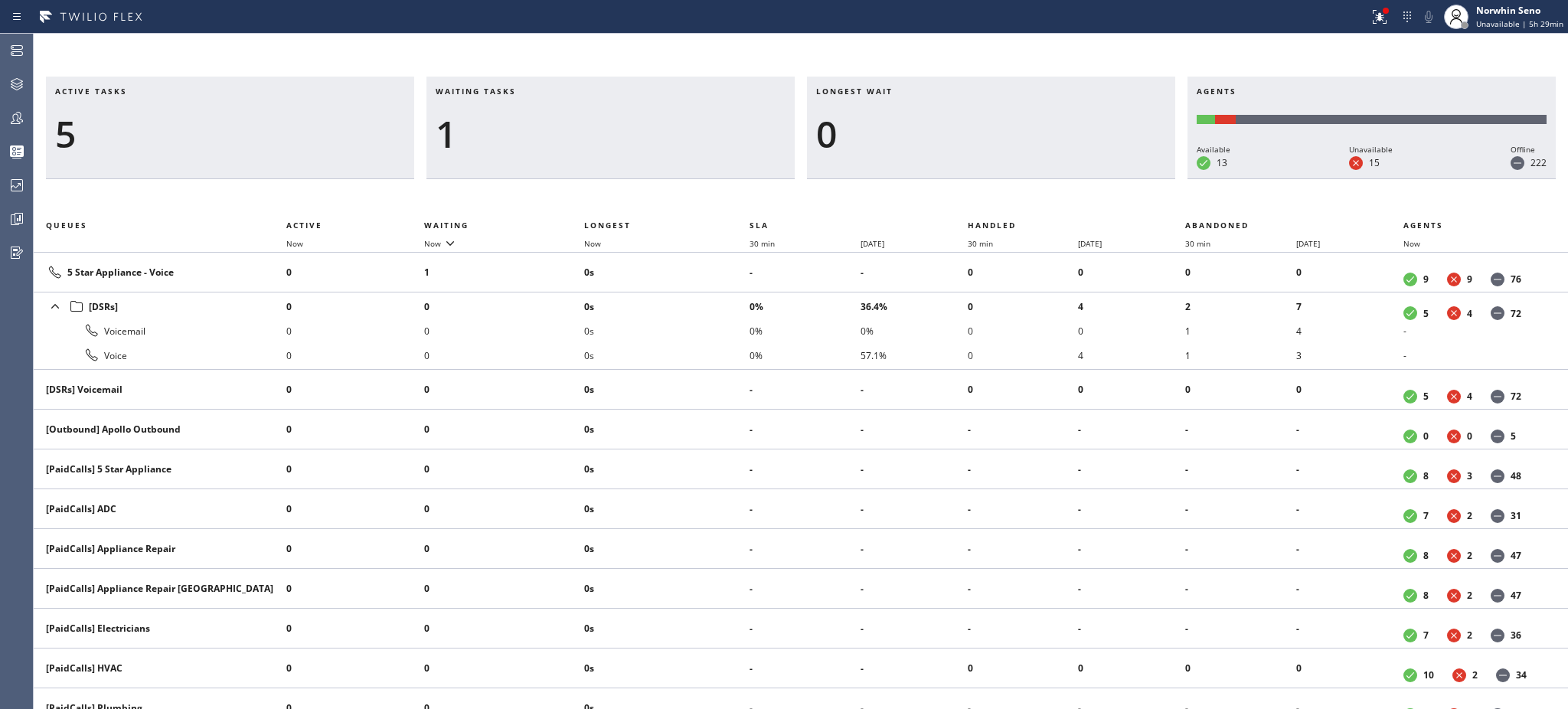
click at [509, 131] on div "1" at bounding box center [610, 134] width 350 height 44
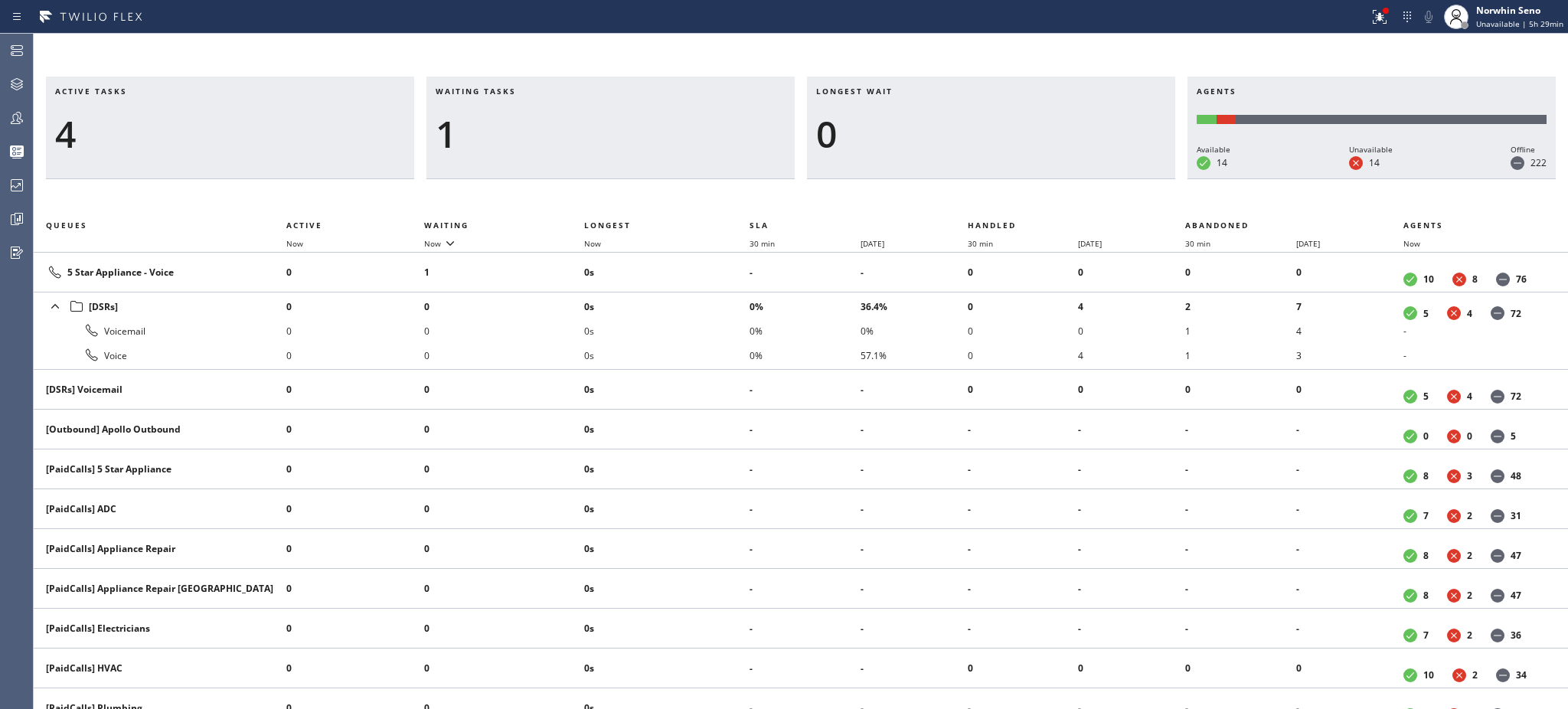
click at [509, 131] on div "1" at bounding box center [610, 134] width 350 height 44
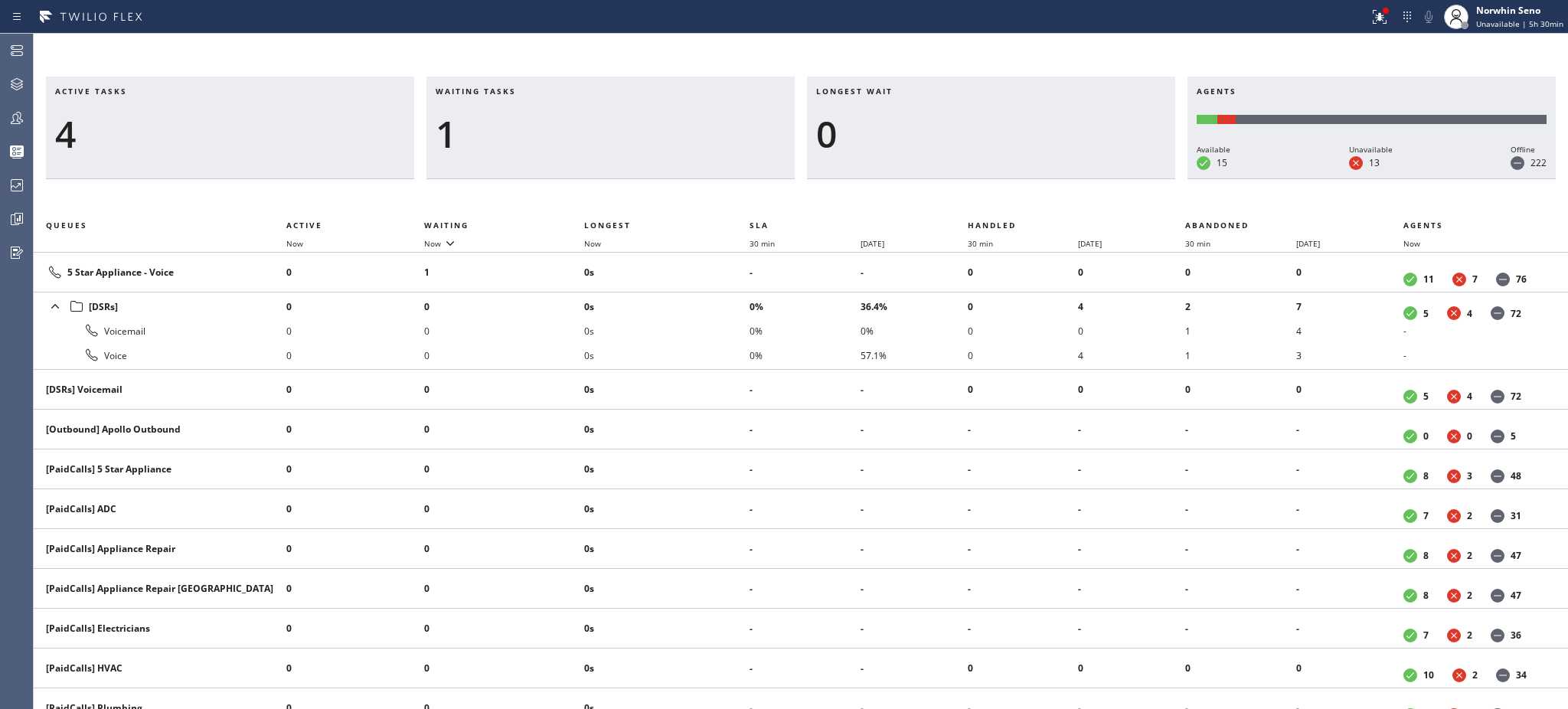
click at [509, 131] on div "1" at bounding box center [610, 134] width 350 height 44
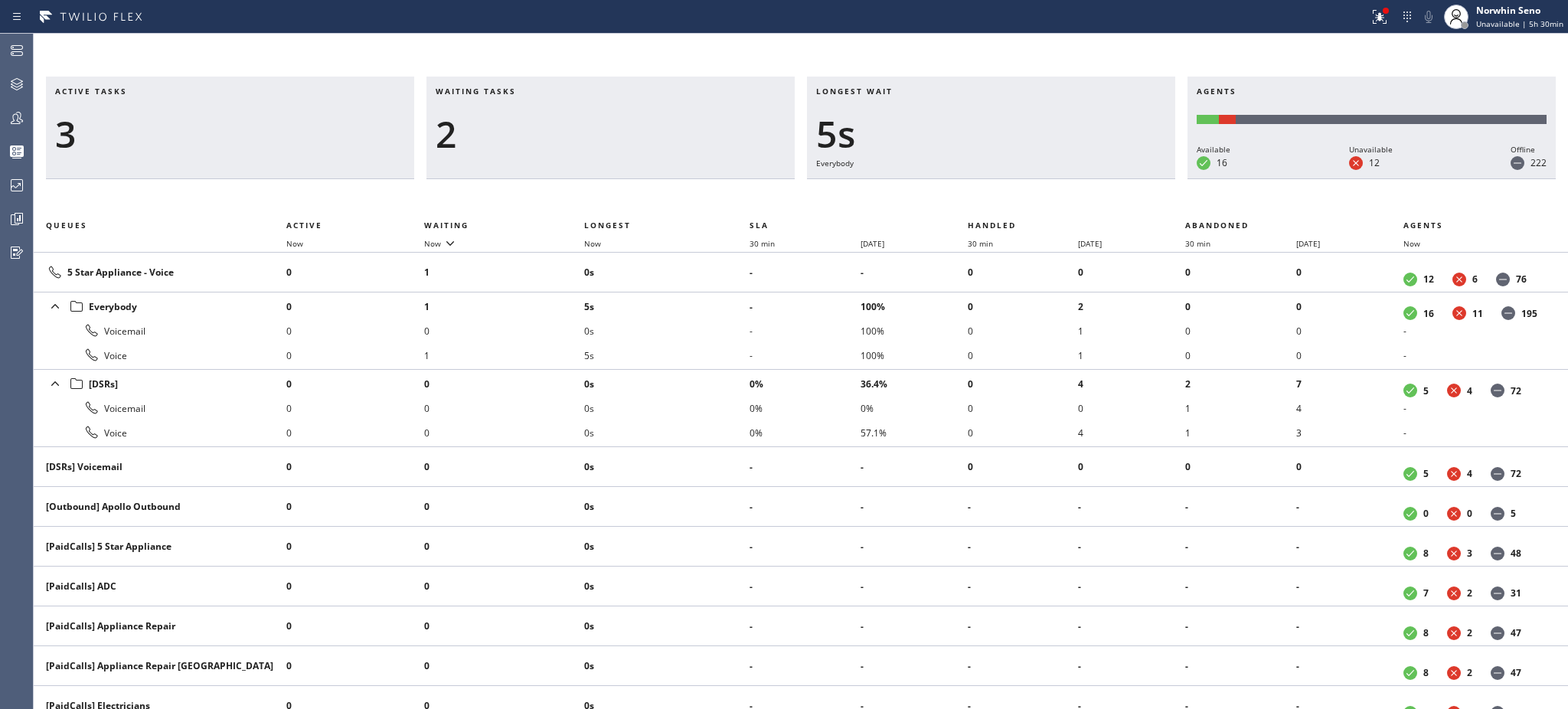
click at [509, 131] on div "2" at bounding box center [610, 134] width 350 height 44
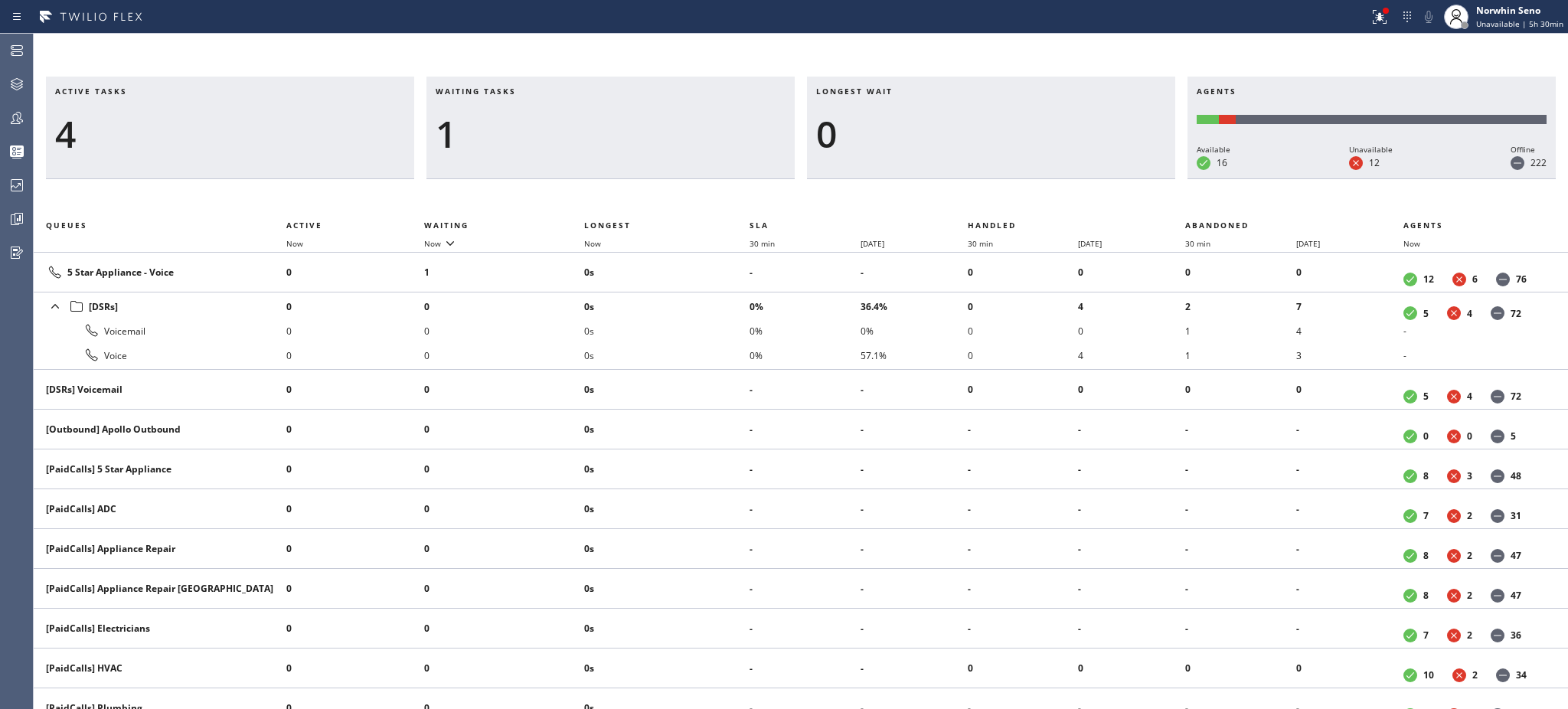
click at [509, 131] on div "1" at bounding box center [610, 134] width 350 height 44
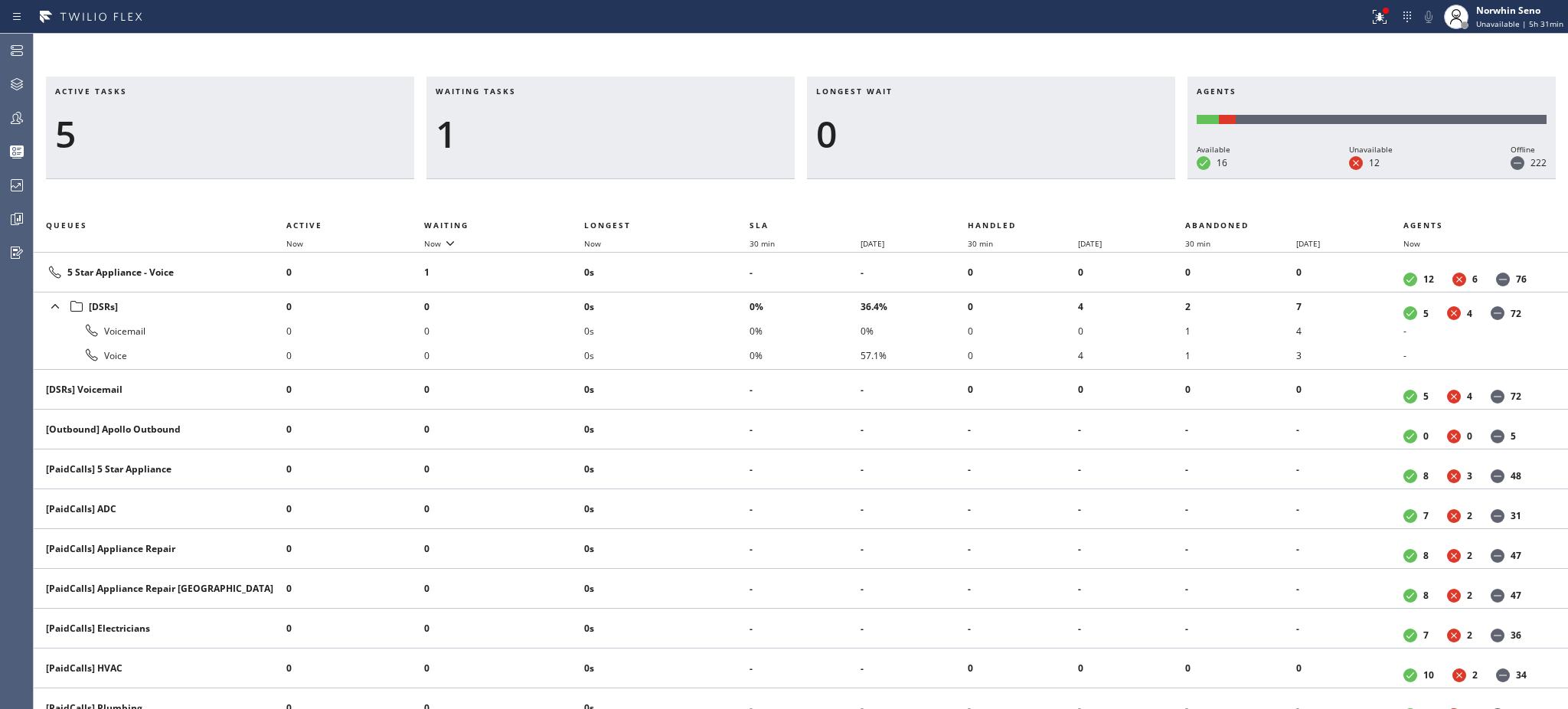
click at [509, 131] on div "1" at bounding box center [610, 134] width 350 height 44
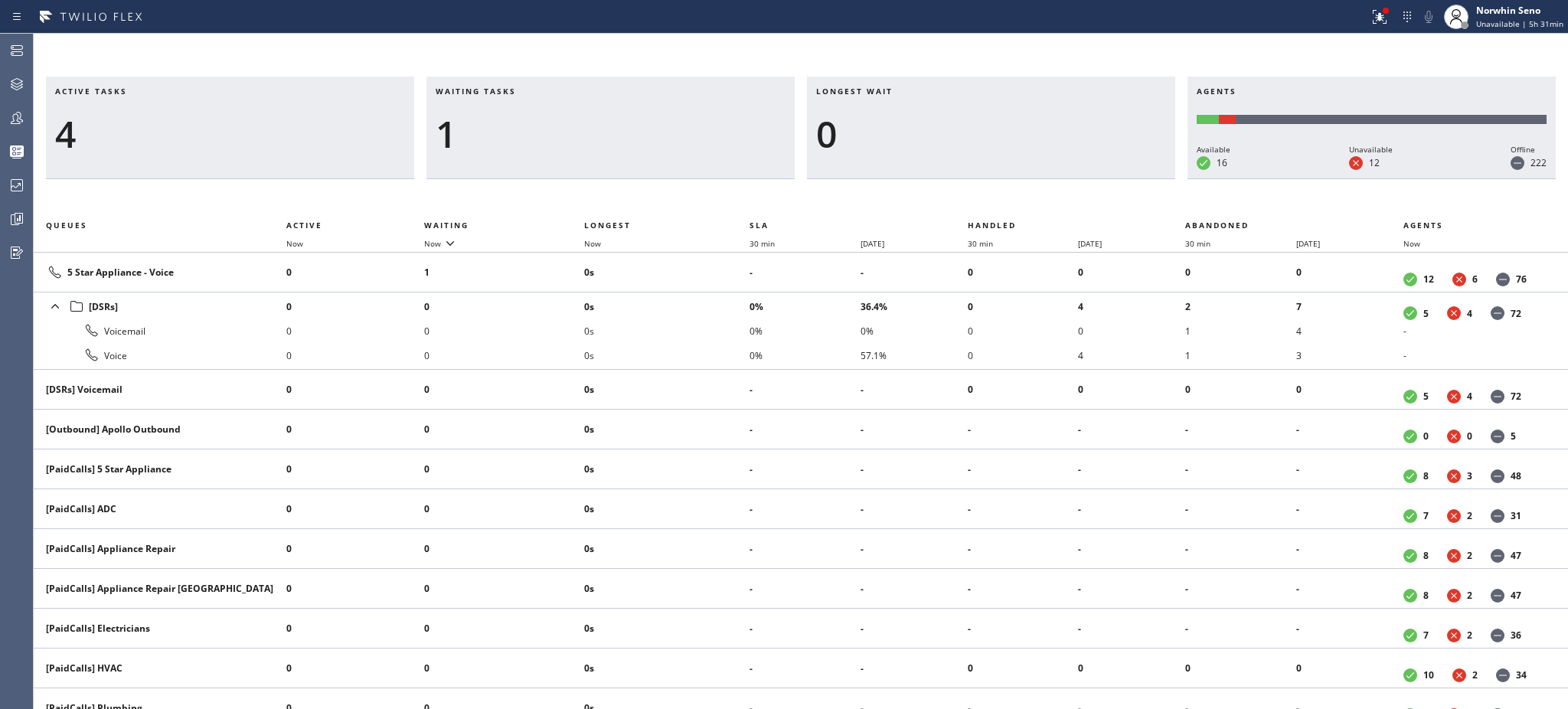
click at [509, 131] on div "1" at bounding box center [610, 134] width 350 height 44
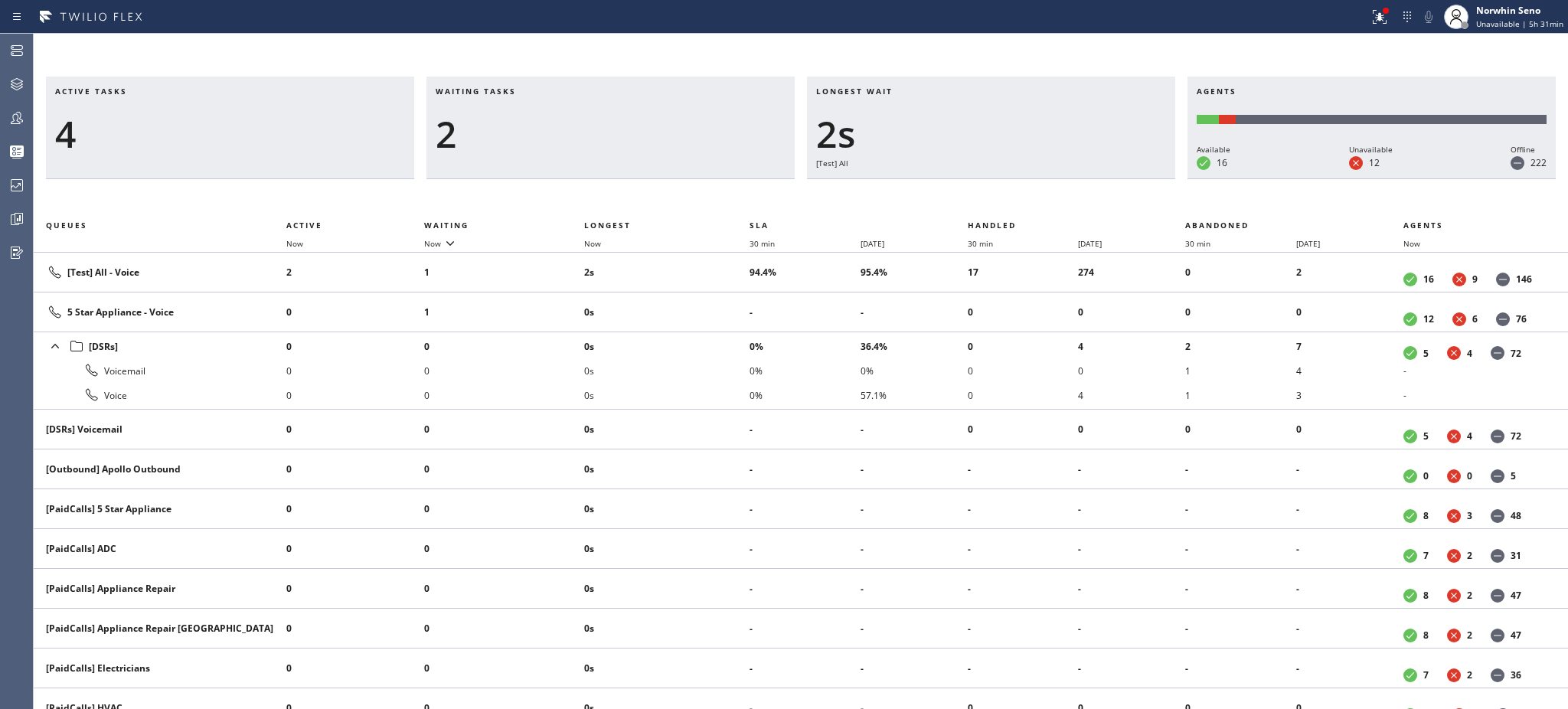
click at [509, 131] on div "2" at bounding box center [610, 134] width 350 height 44
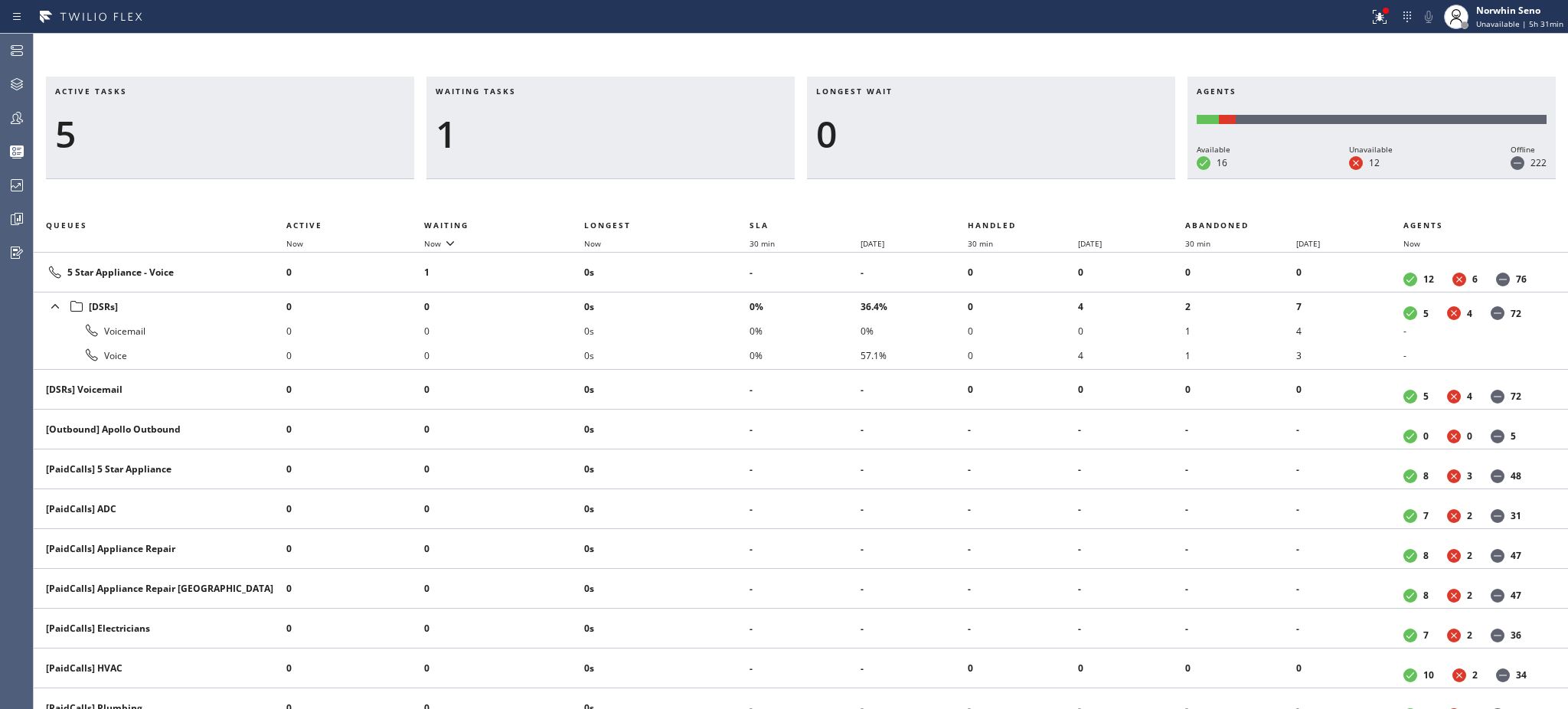
click at [509, 131] on div "1" at bounding box center [610, 134] width 350 height 44
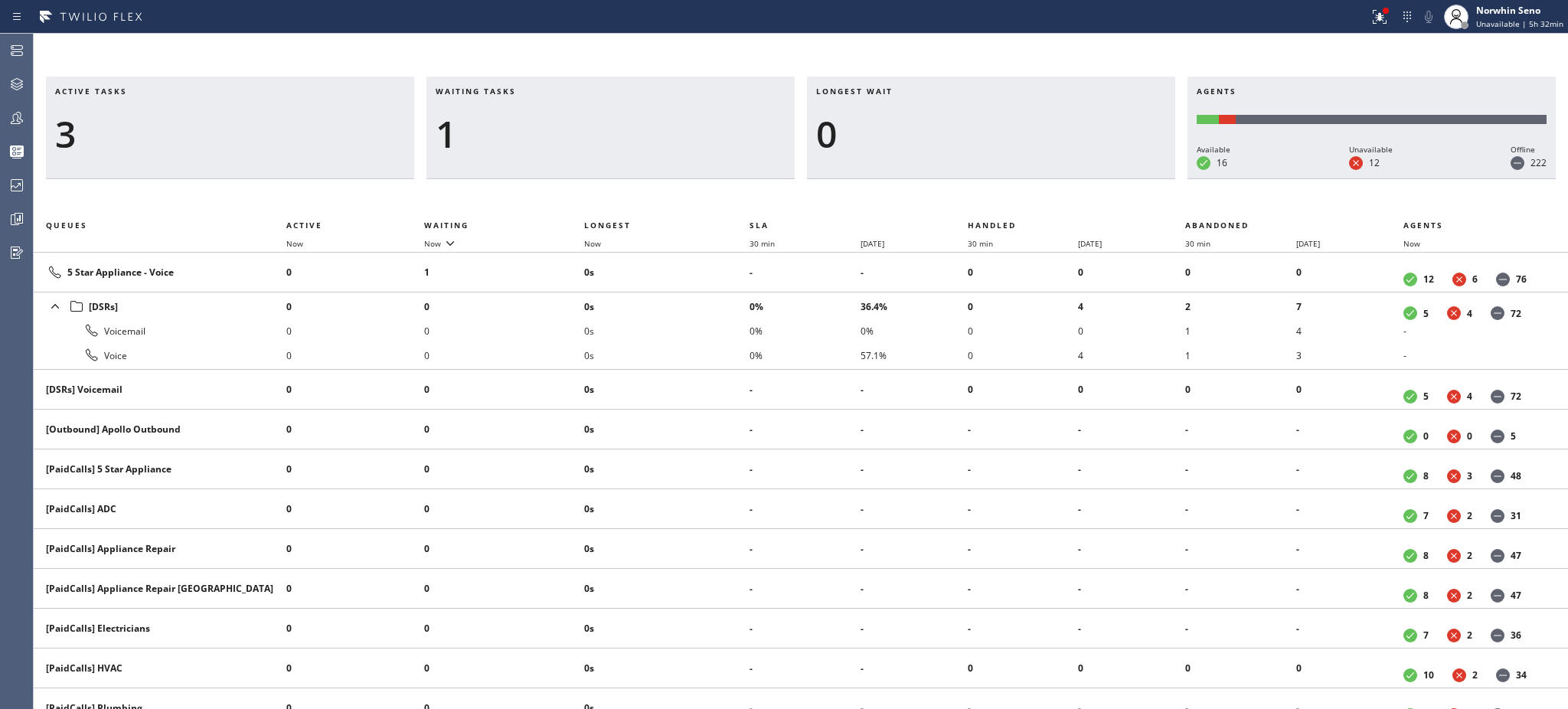
click at [509, 131] on div "1" at bounding box center [610, 134] width 350 height 44
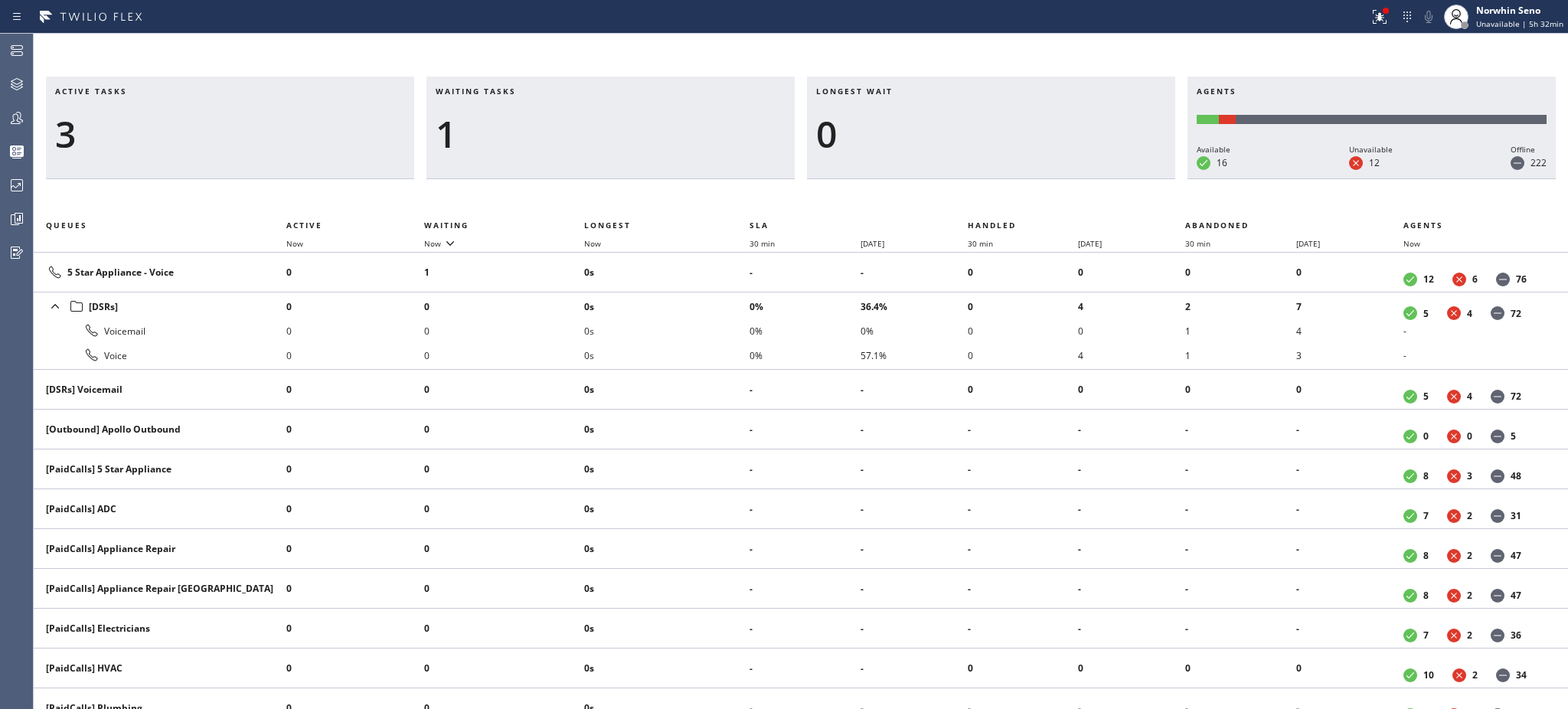
click at [509, 131] on div "1" at bounding box center [610, 134] width 350 height 44
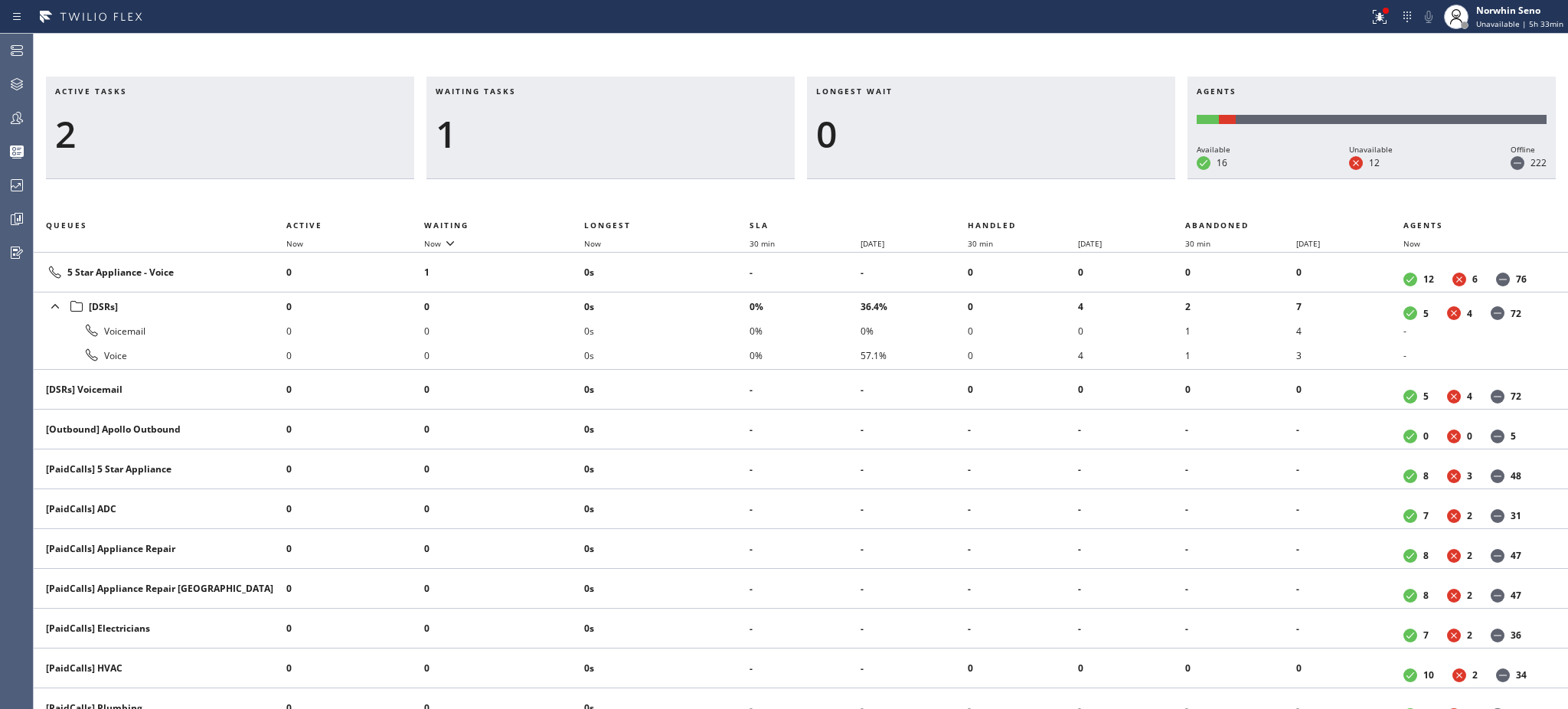
click at [509, 131] on div "1" at bounding box center [610, 134] width 350 height 44
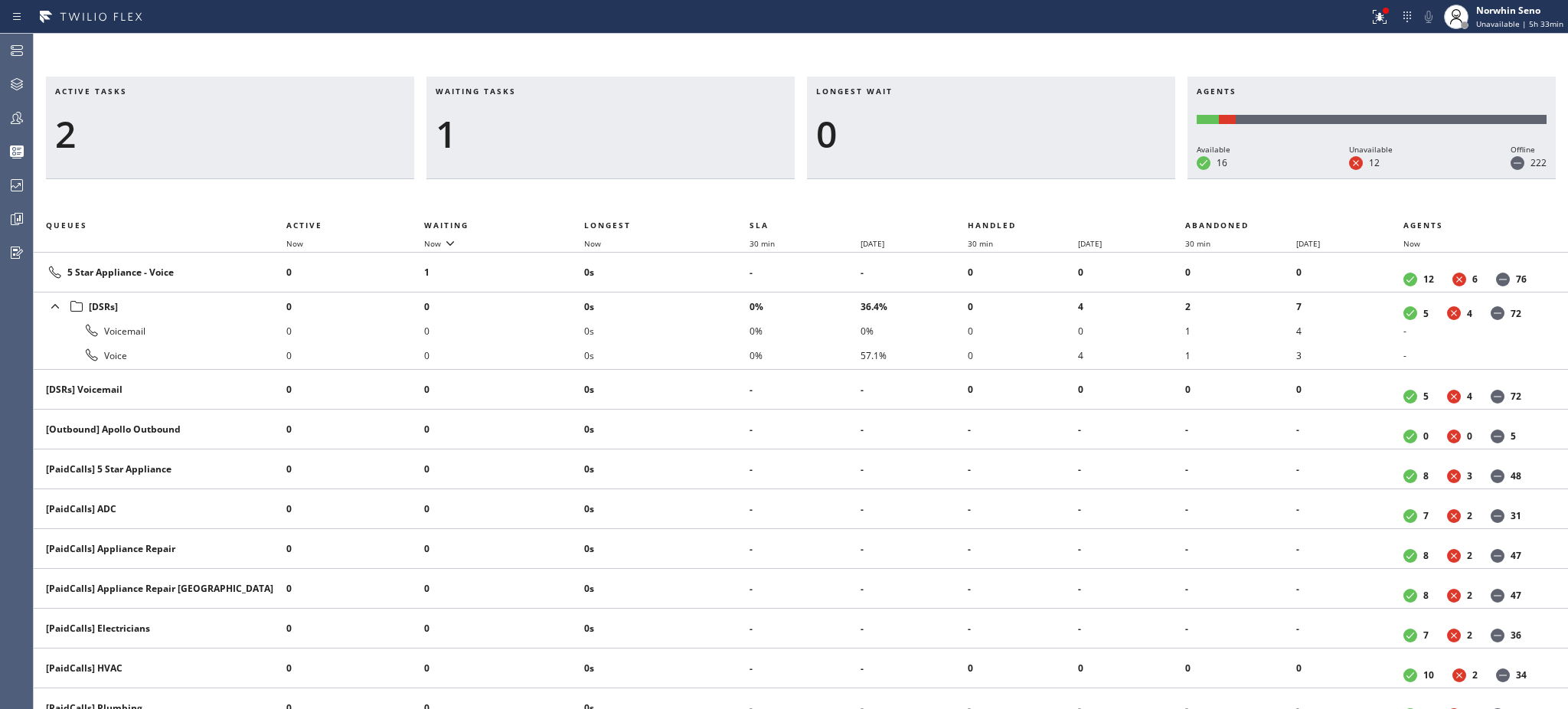
click at [509, 131] on div "1" at bounding box center [610, 134] width 350 height 44
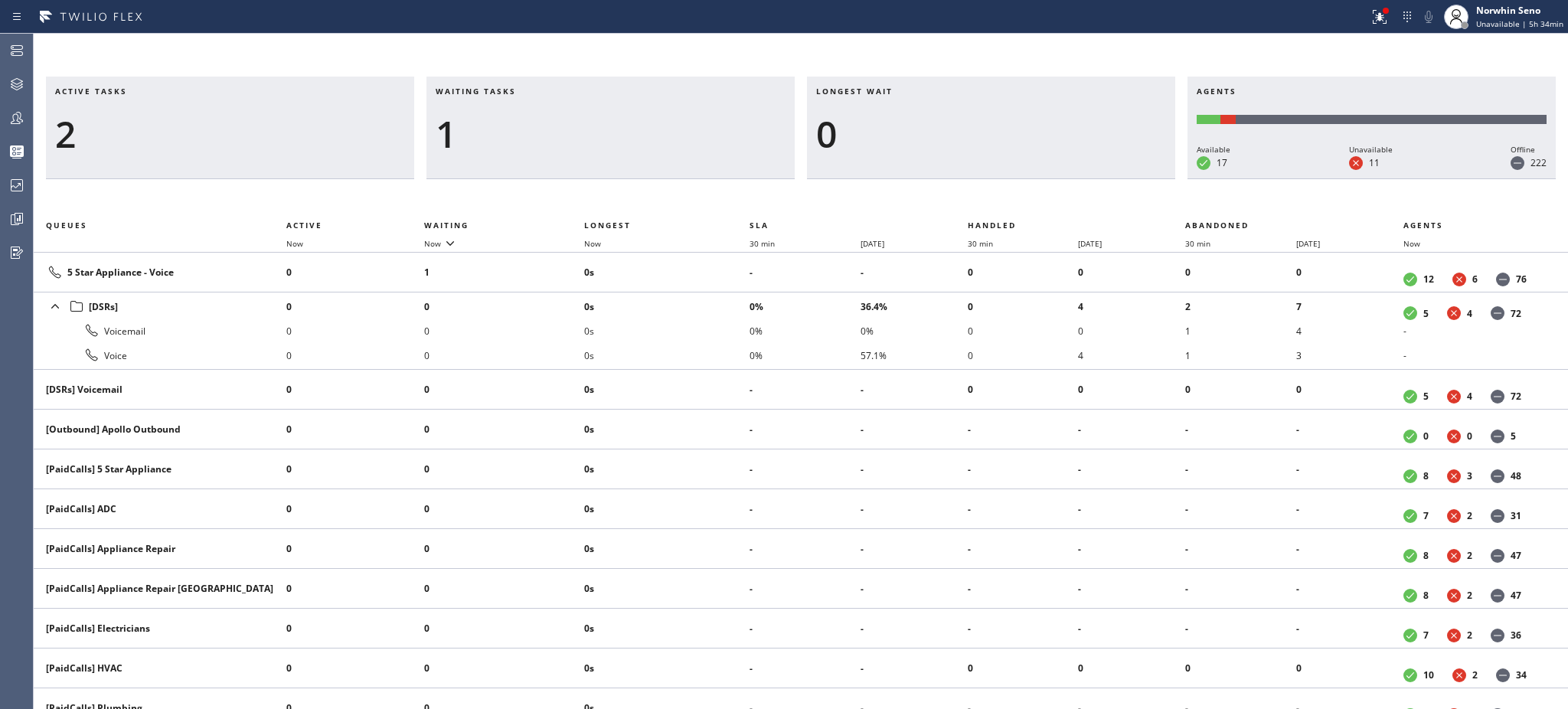
click at [509, 131] on div "1" at bounding box center [610, 134] width 350 height 44
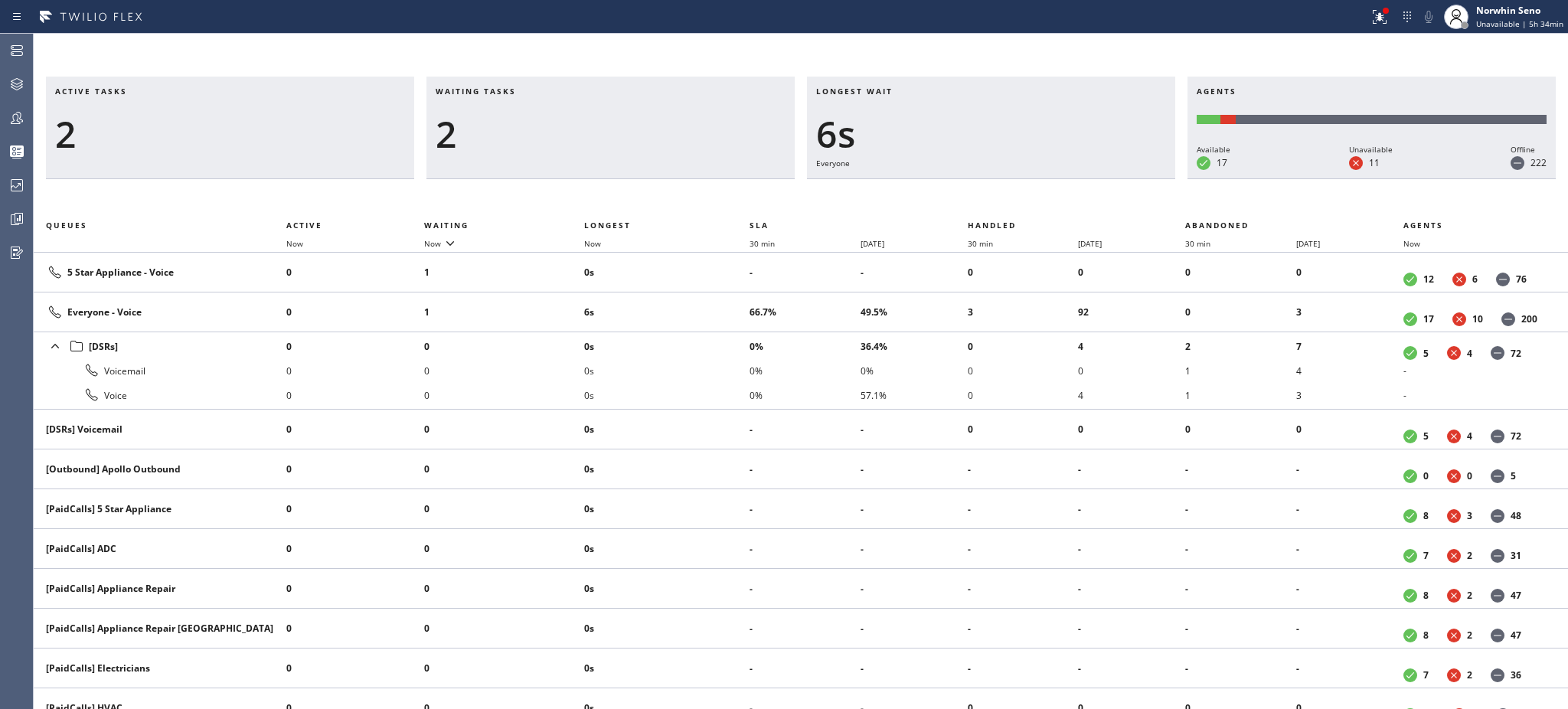
click at [509, 131] on div "2" at bounding box center [610, 134] width 350 height 44
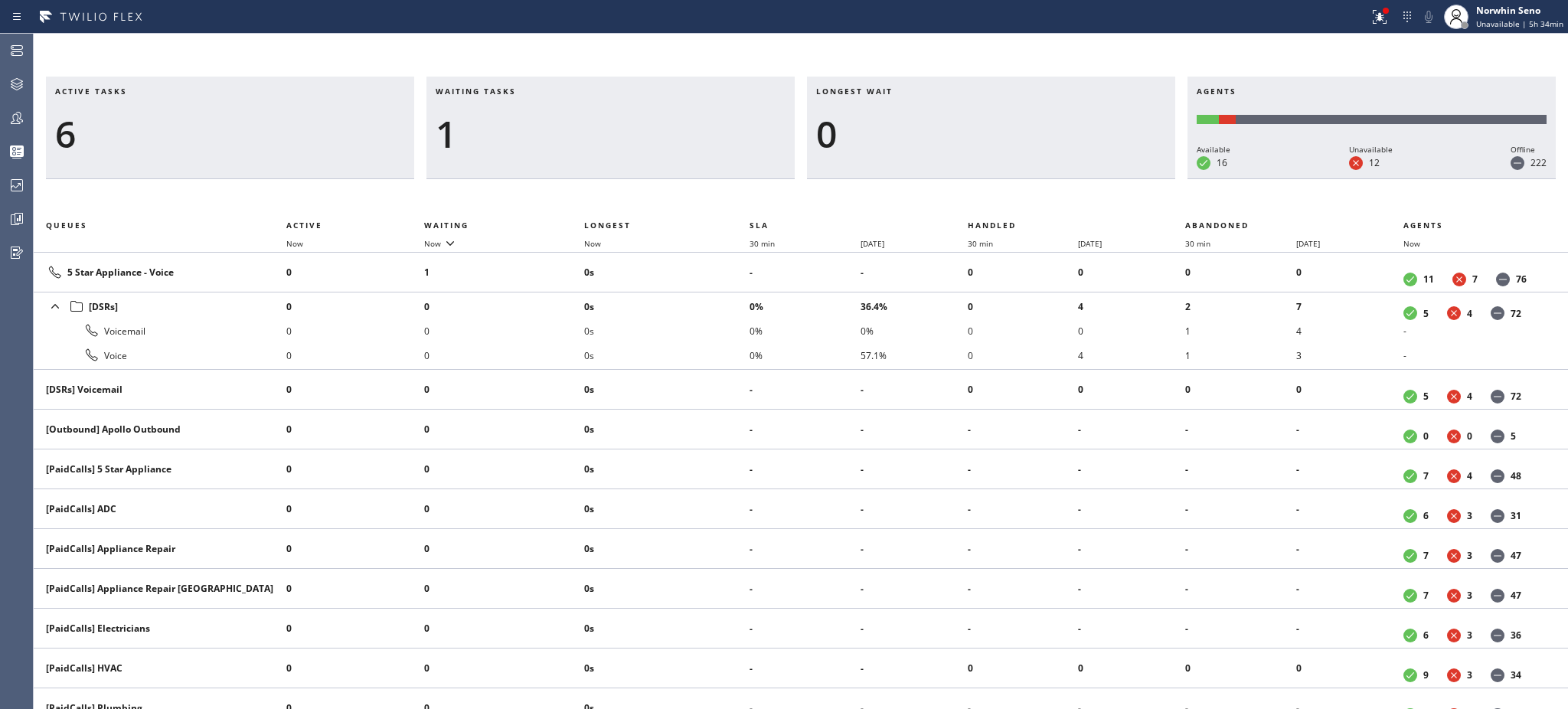
click at [509, 131] on div "1" at bounding box center [610, 134] width 350 height 44
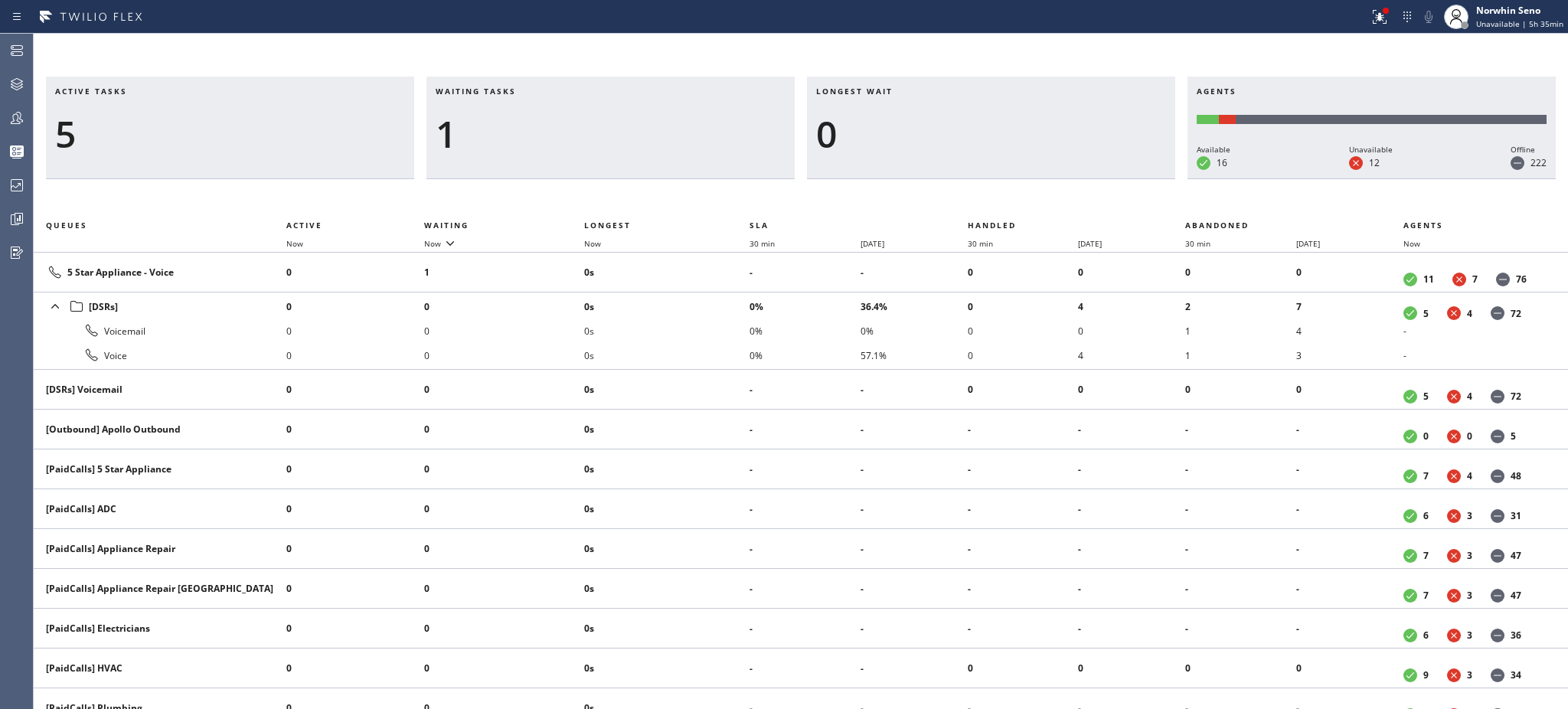
click at [509, 131] on div "1" at bounding box center [610, 134] width 350 height 44
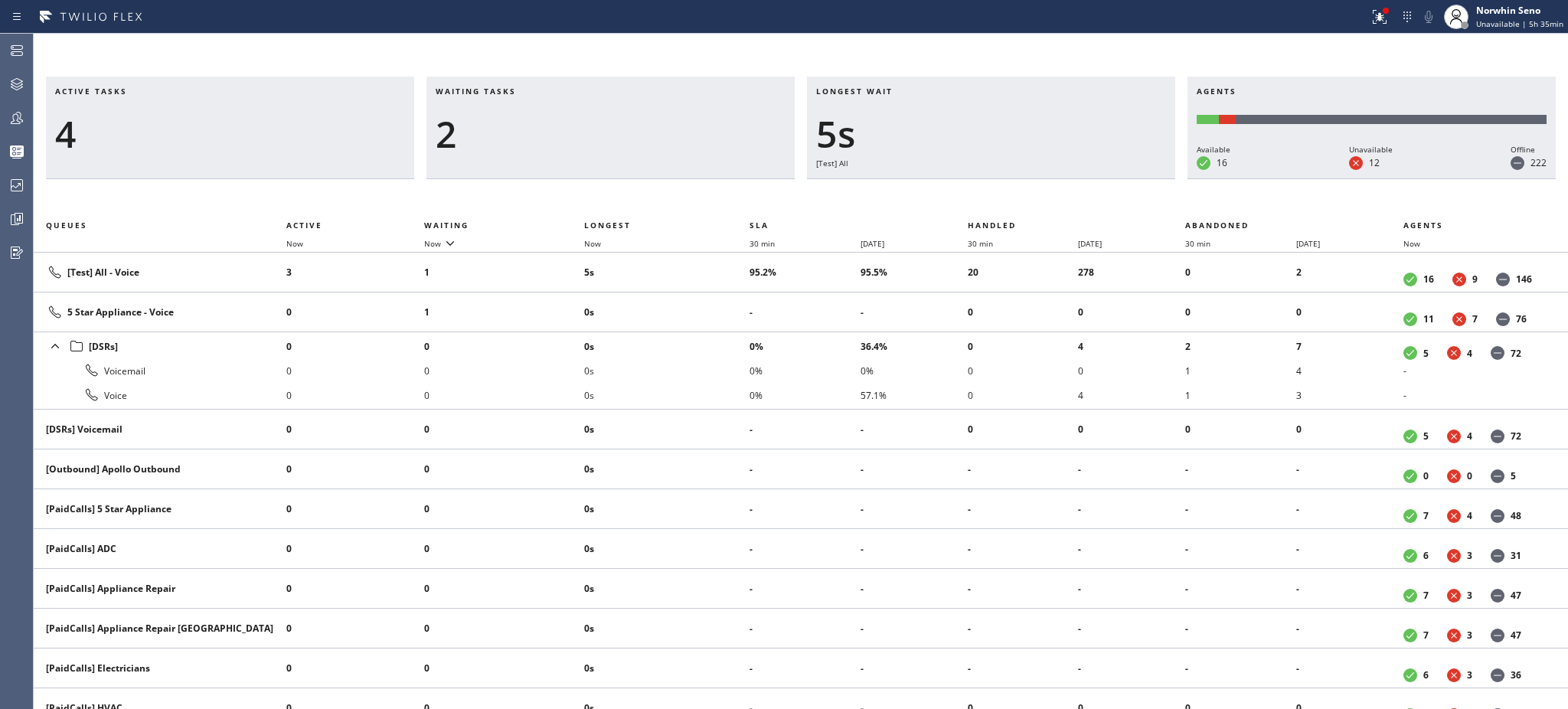
click at [509, 131] on div "2" at bounding box center [610, 134] width 350 height 44
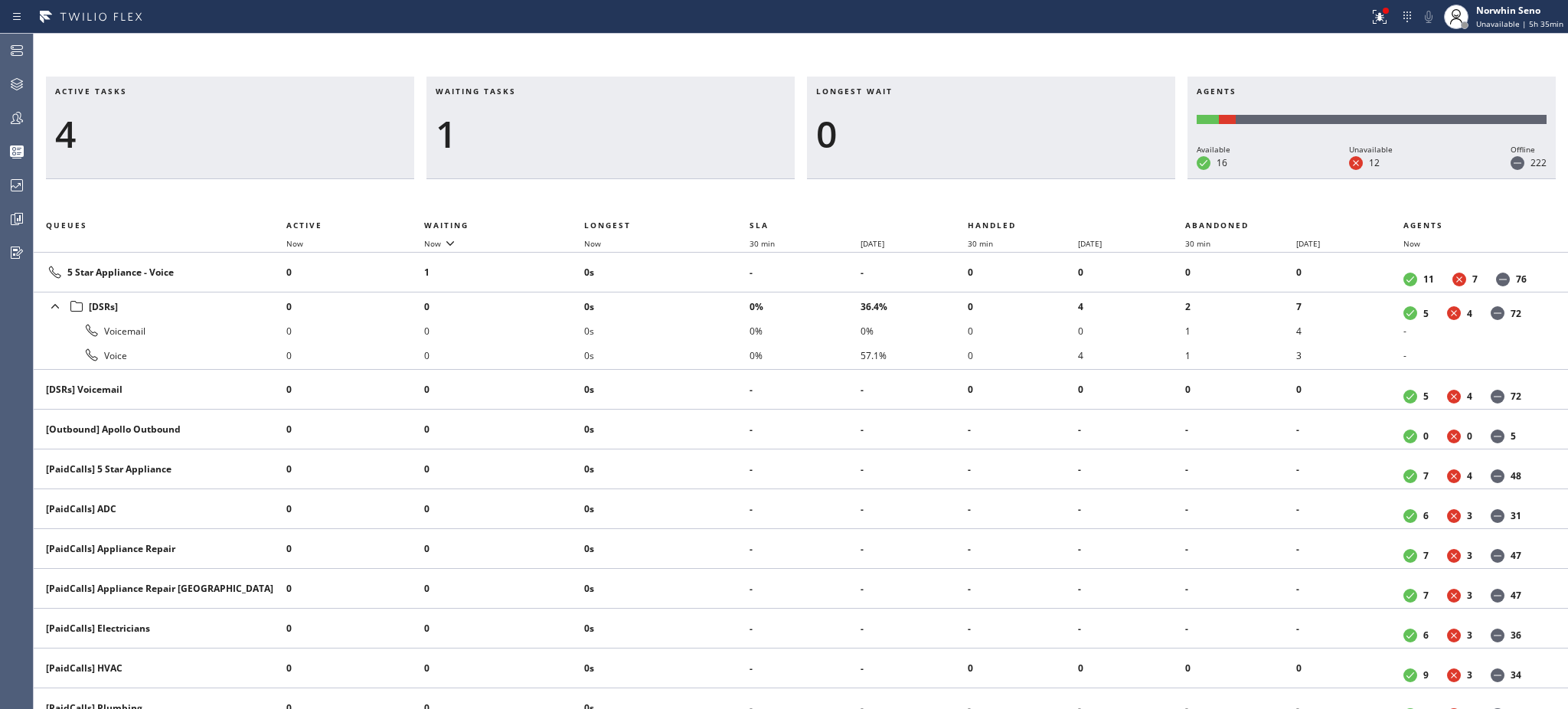
click at [509, 131] on div "1" at bounding box center [610, 134] width 350 height 44
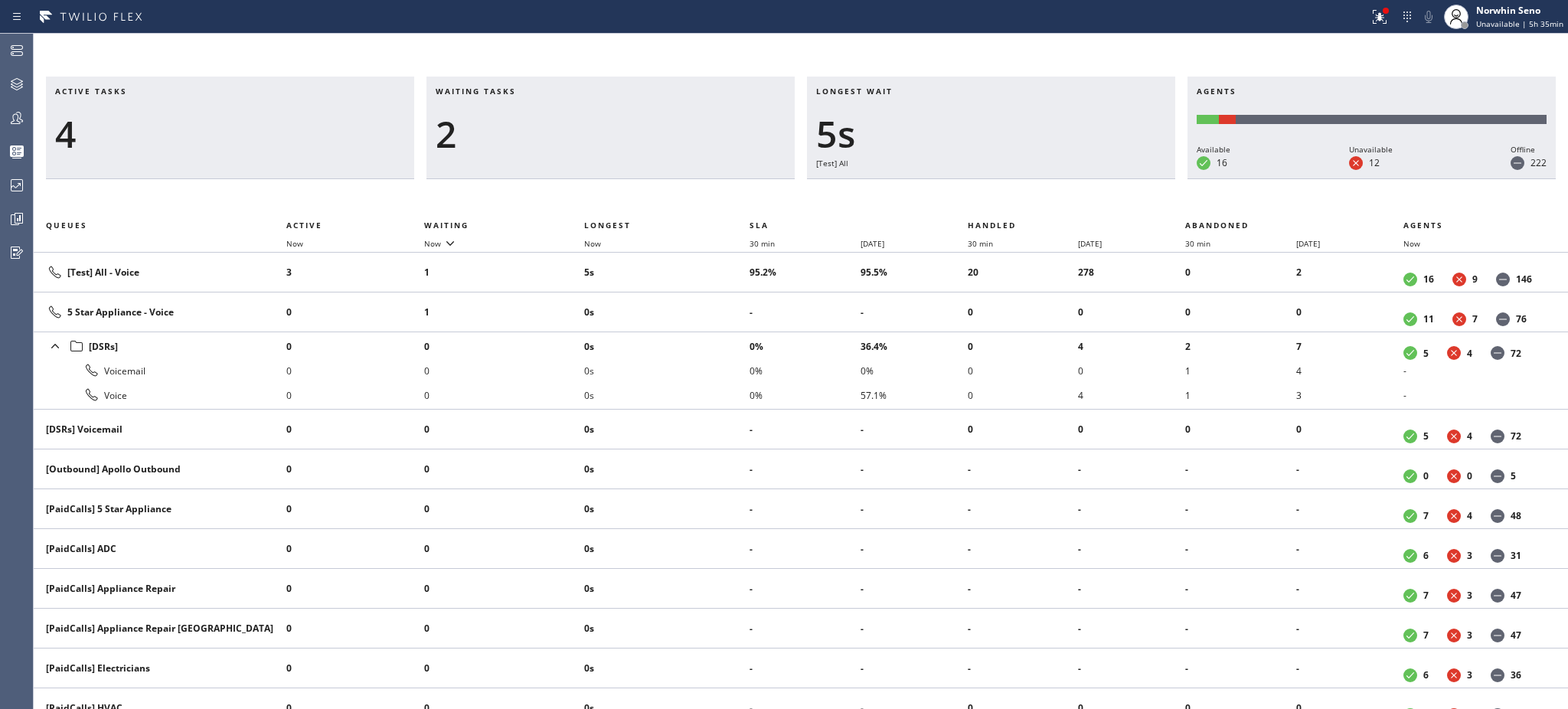
click at [509, 131] on div "2" at bounding box center [610, 134] width 350 height 44
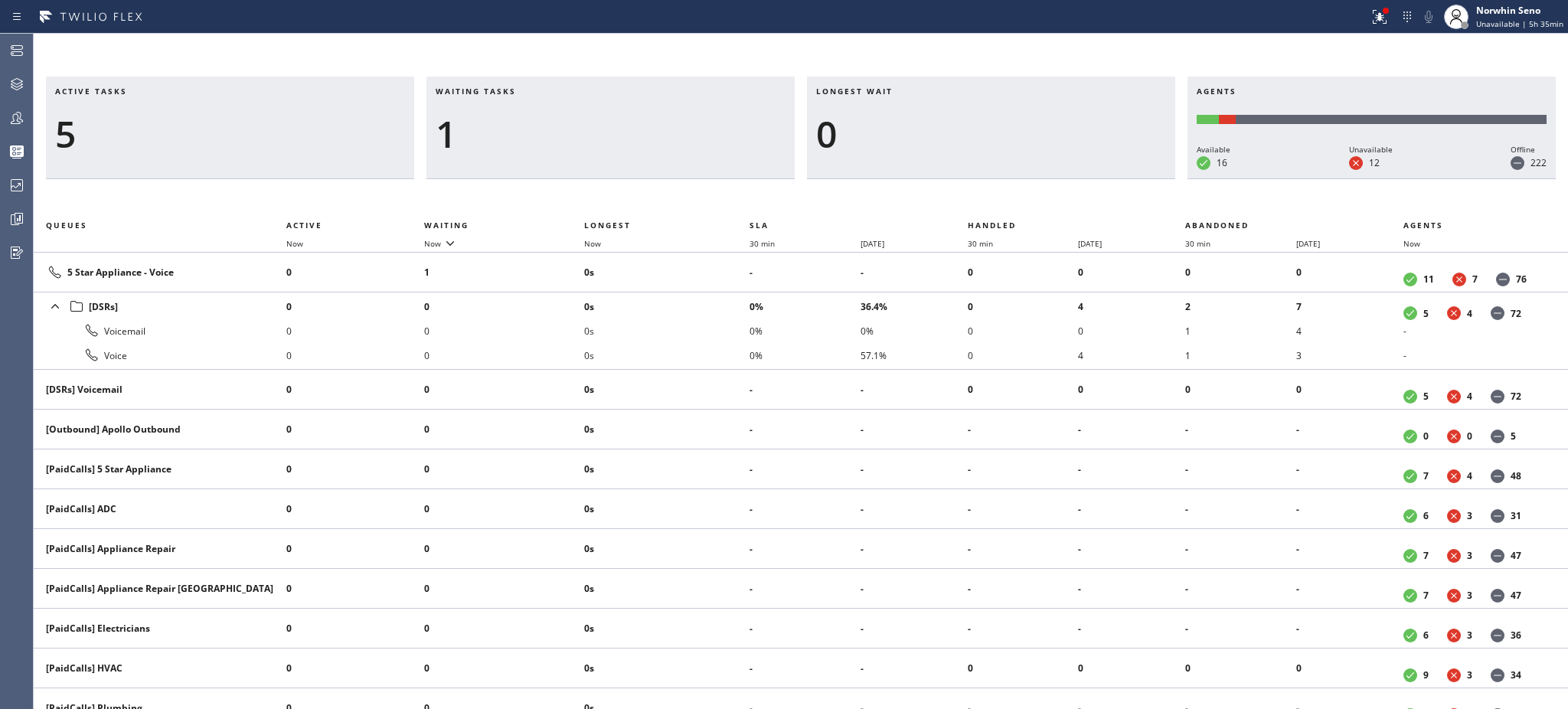
click at [509, 131] on div "1" at bounding box center [610, 134] width 350 height 44
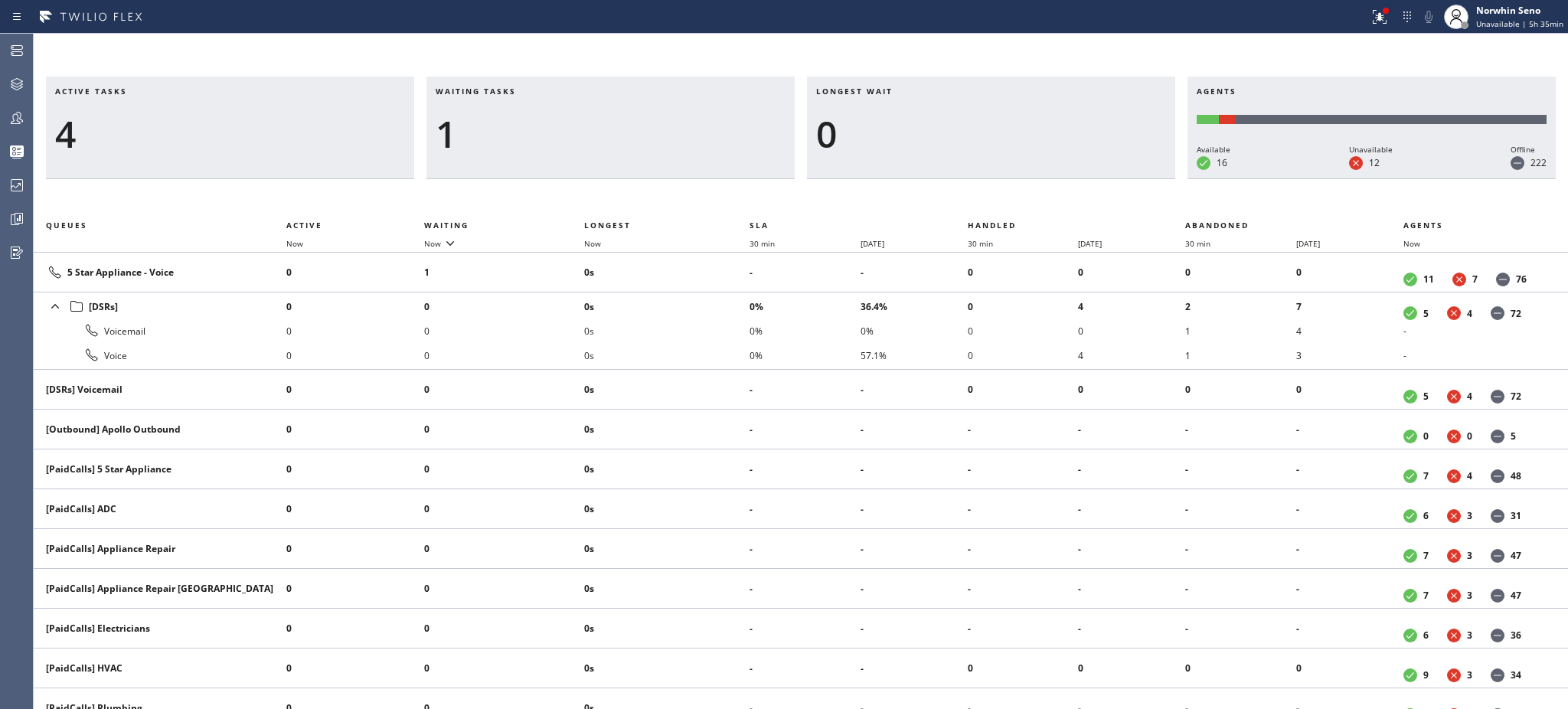
click at [509, 131] on div "1" at bounding box center [610, 134] width 350 height 44
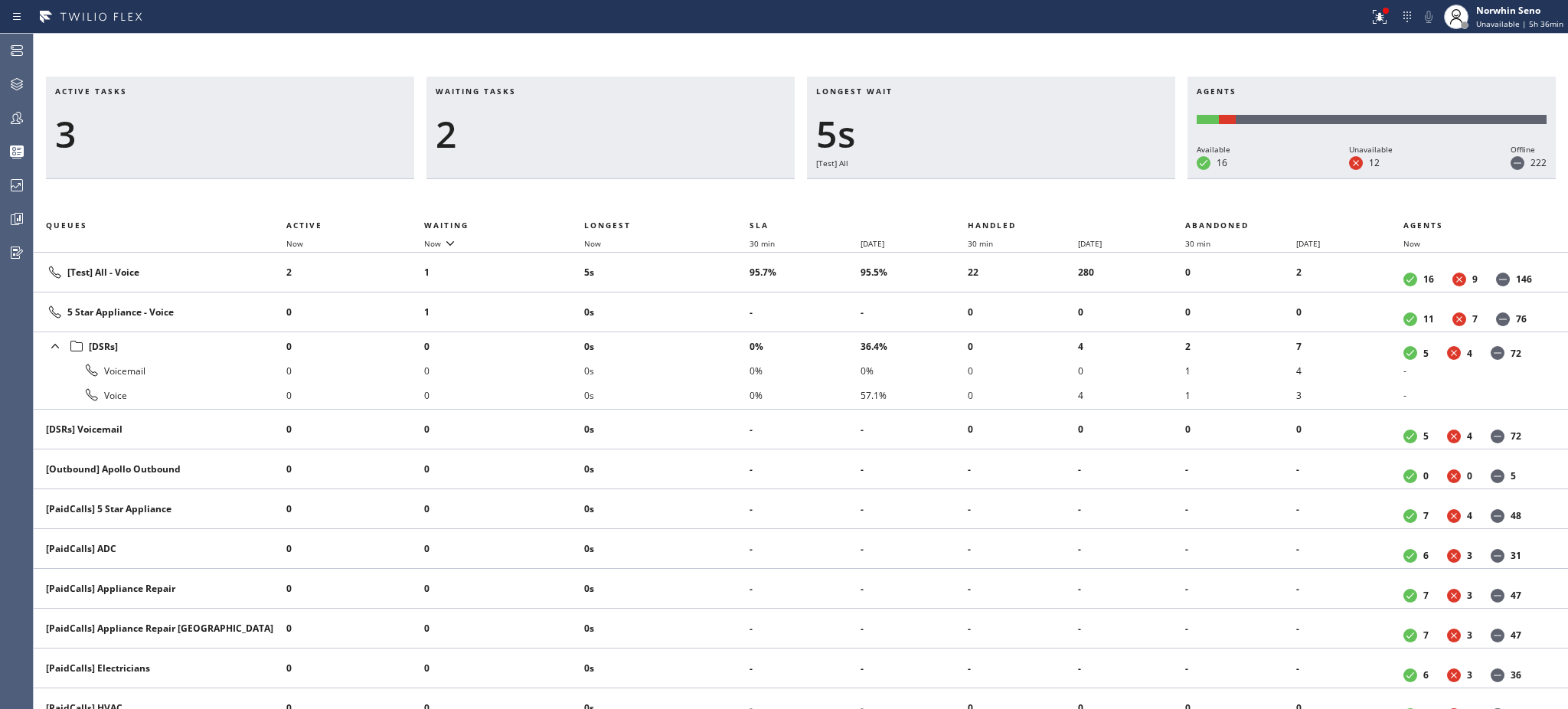
click at [509, 131] on div "2" at bounding box center [610, 134] width 350 height 44
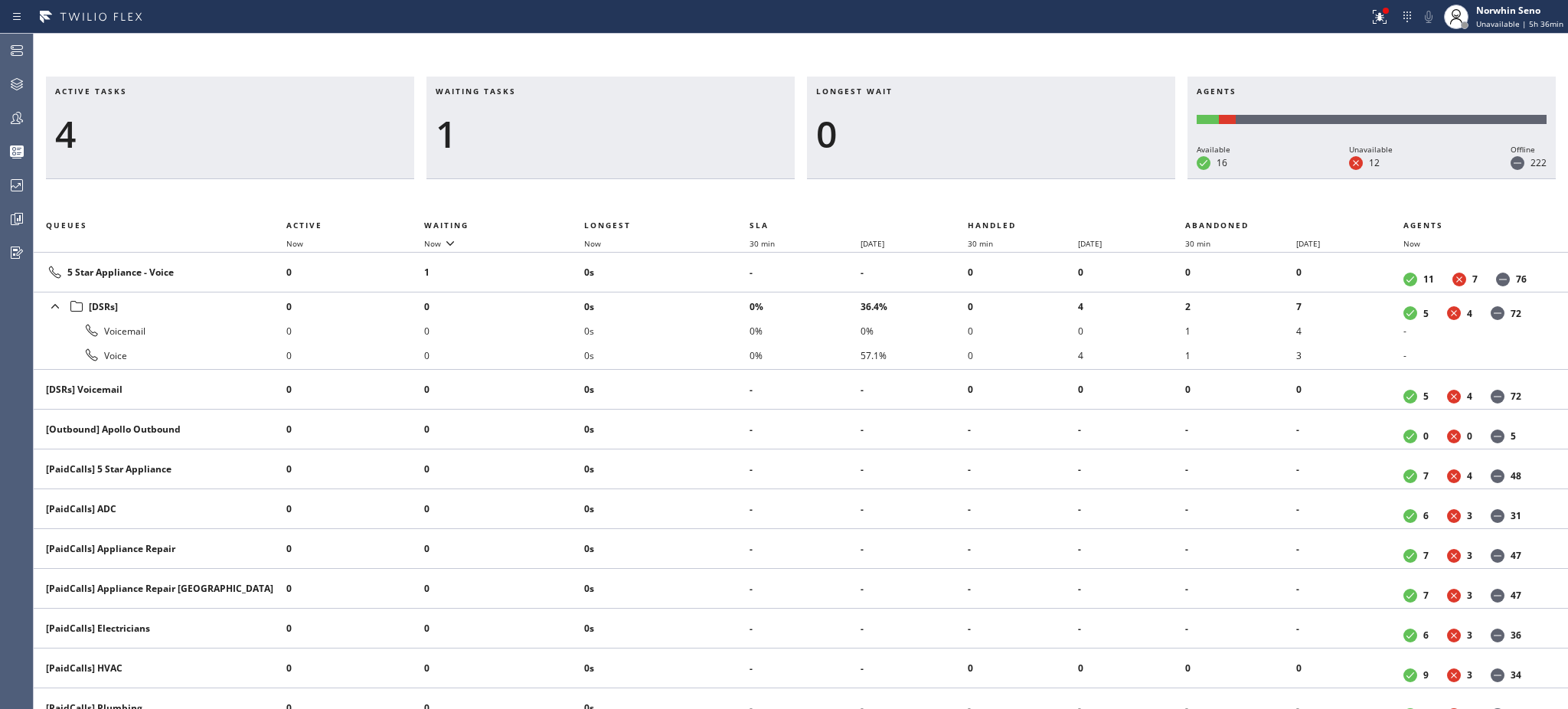
click at [509, 131] on div "1" at bounding box center [610, 134] width 350 height 44
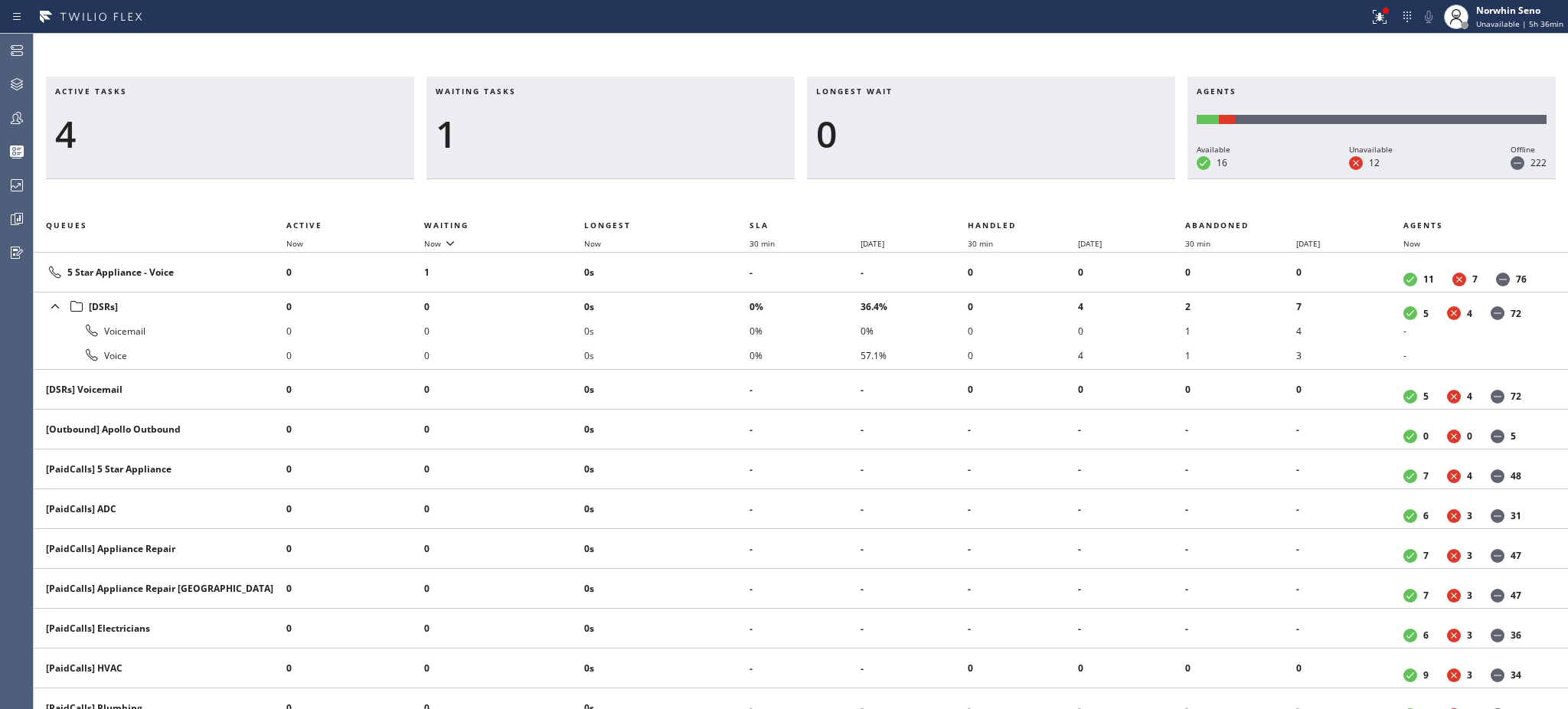
click at [509, 131] on div "1" at bounding box center [610, 134] width 350 height 44
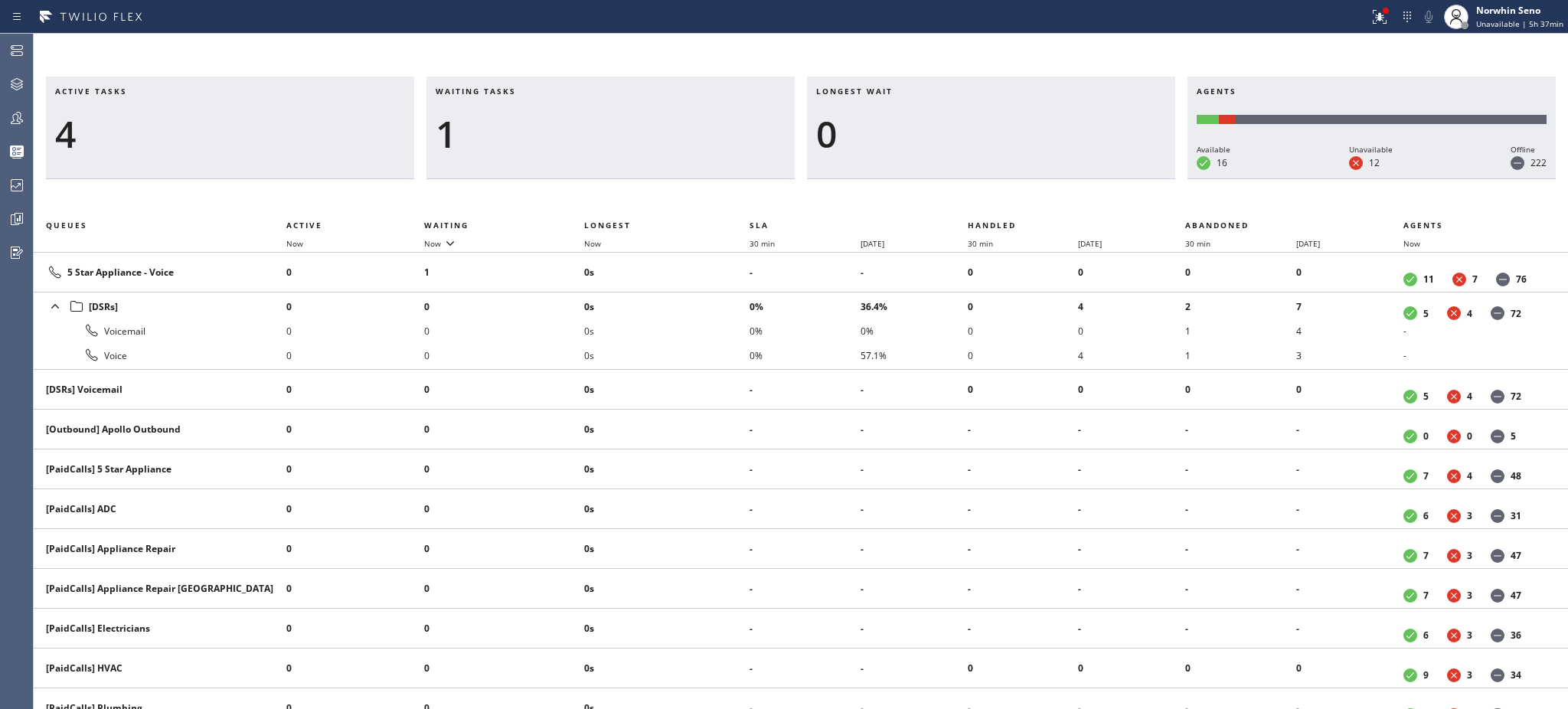
click at [509, 131] on div "1" at bounding box center [610, 134] width 350 height 44
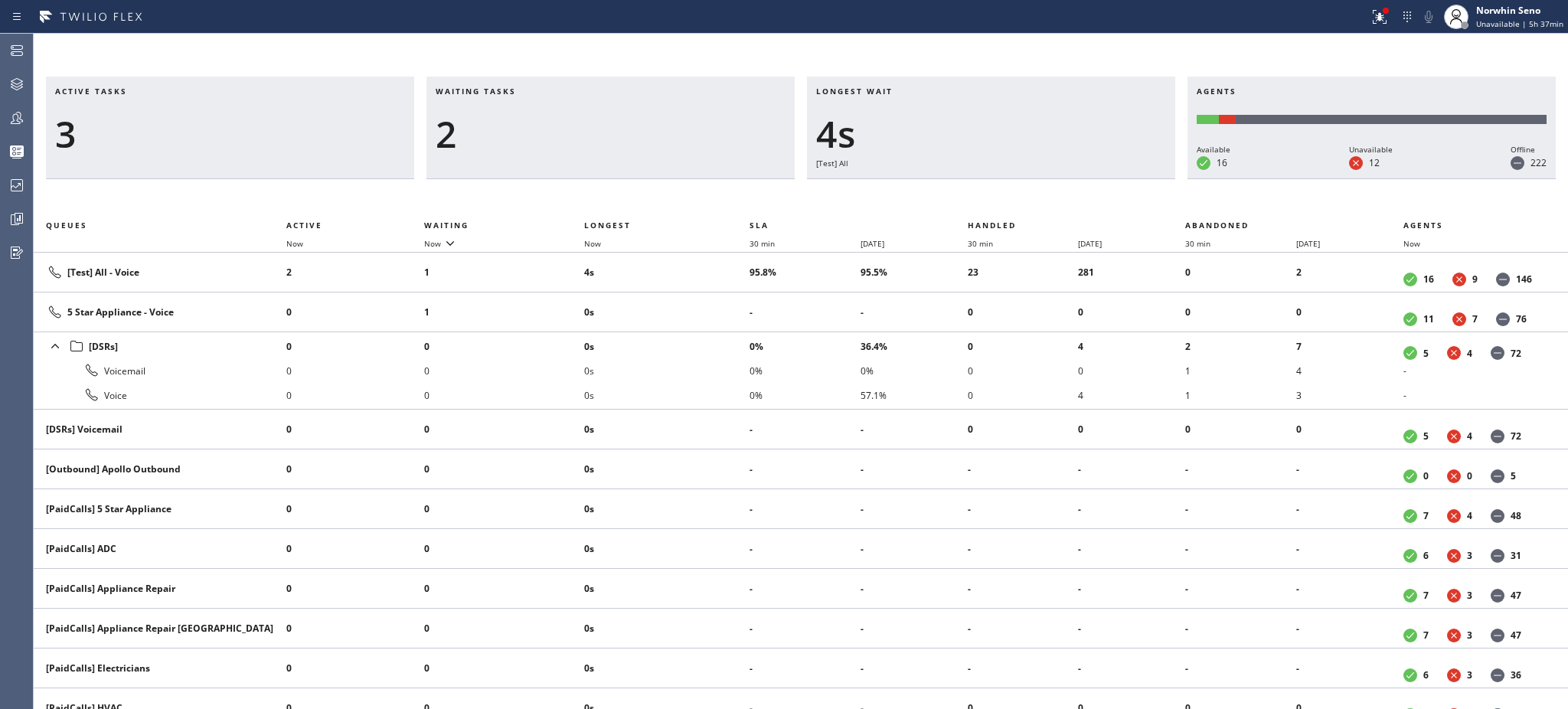
click at [509, 131] on div "2" at bounding box center [610, 134] width 350 height 44
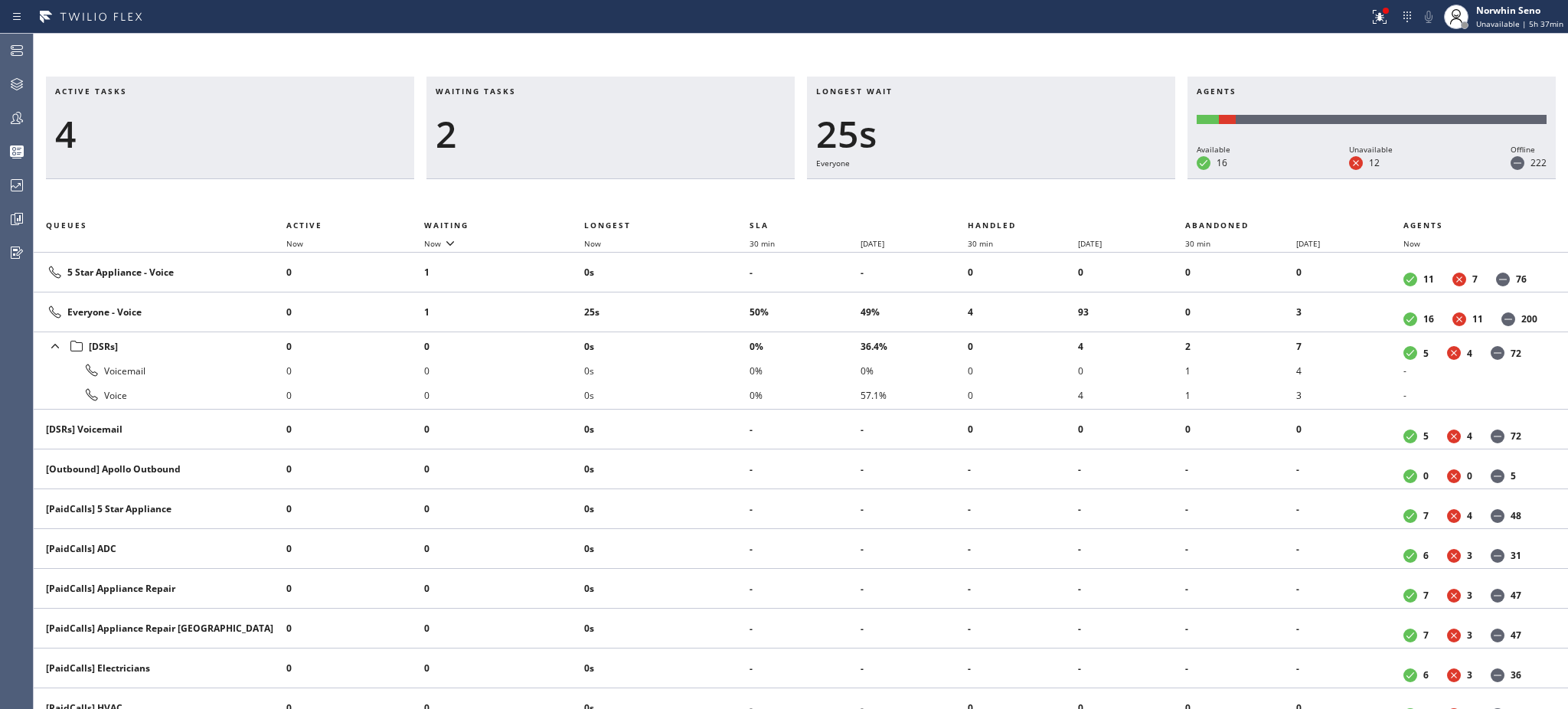
click at [509, 131] on div "2" at bounding box center [610, 134] width 350 height 44
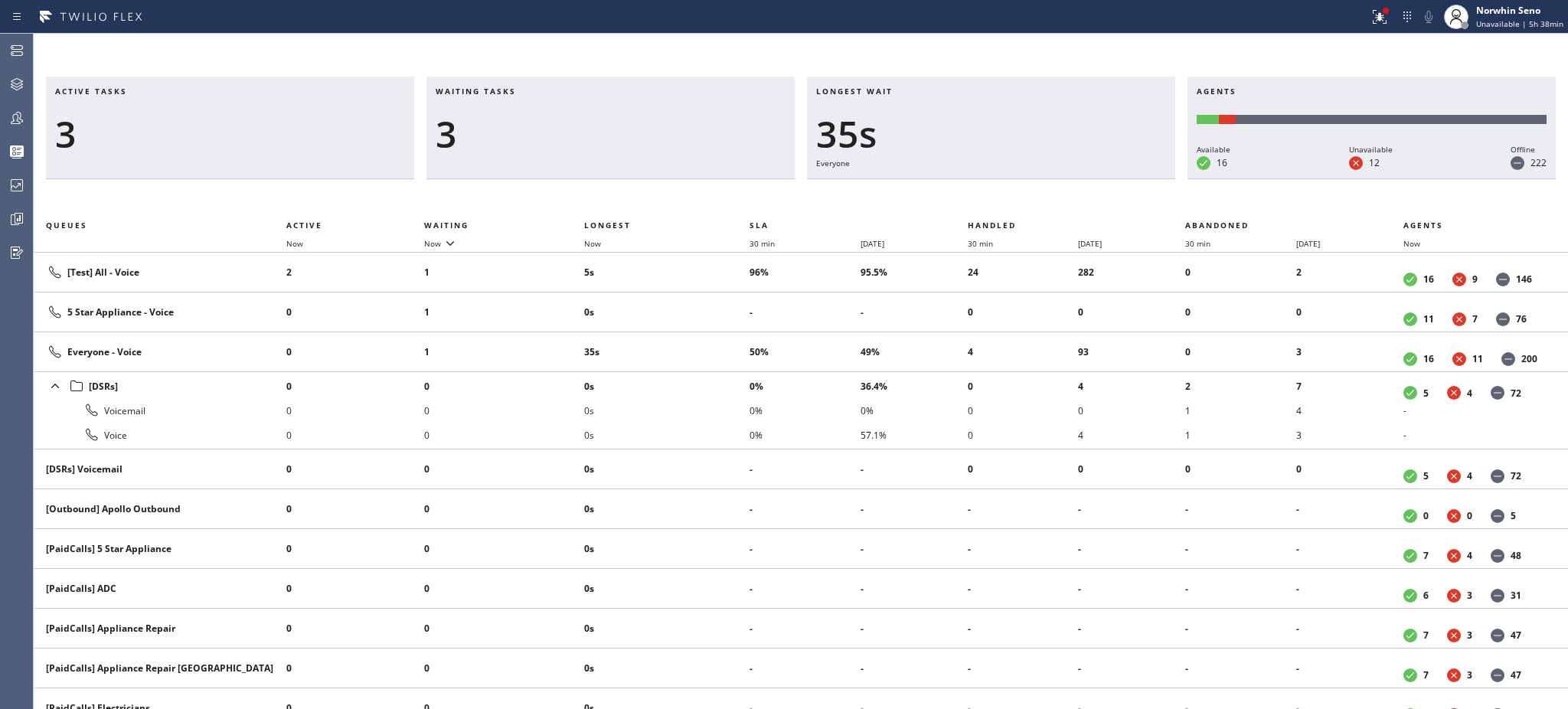
click at [509, 131] on div "3" at bounding box center [610, 134] width 350 height 44
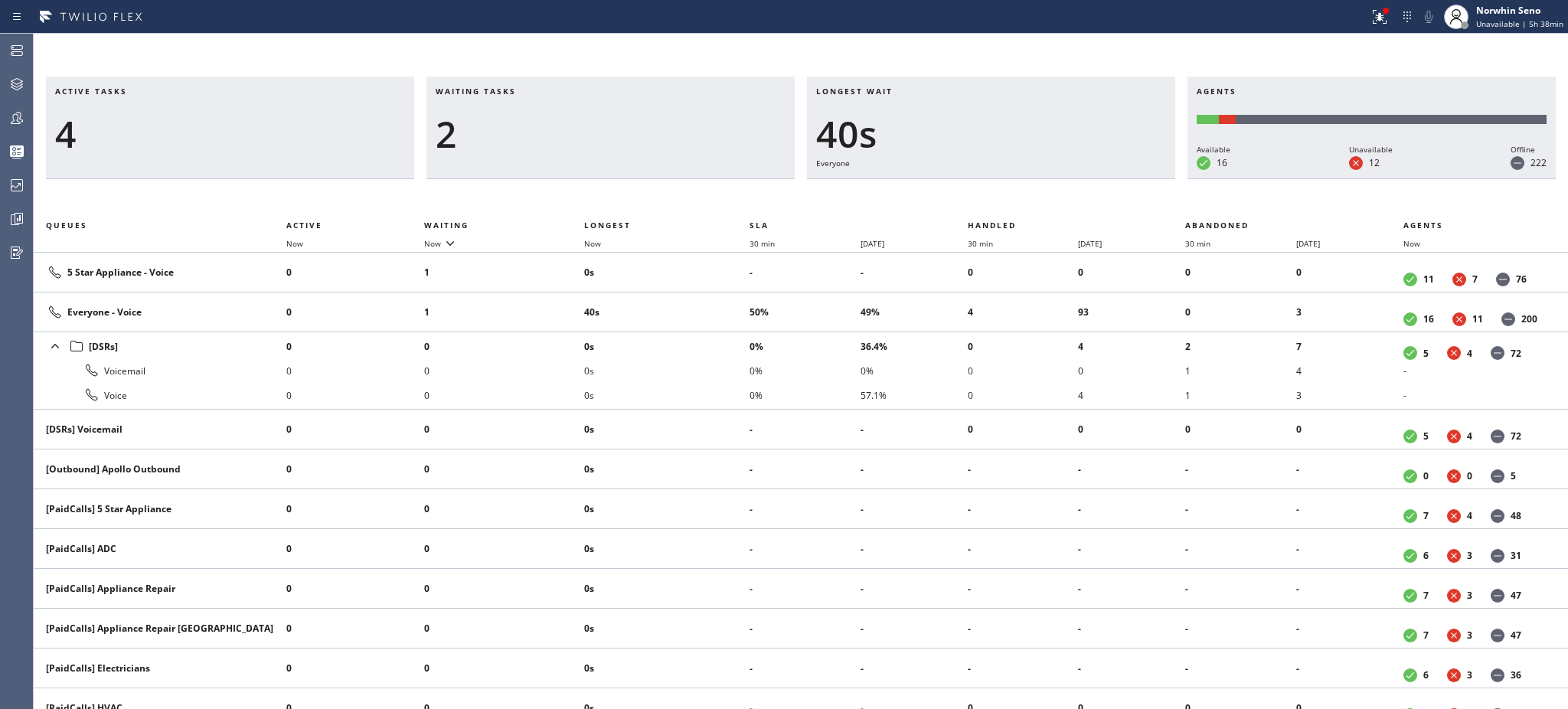
click at [509, 131] on div "2" at bounding box center [610, 134] width 350 height 44
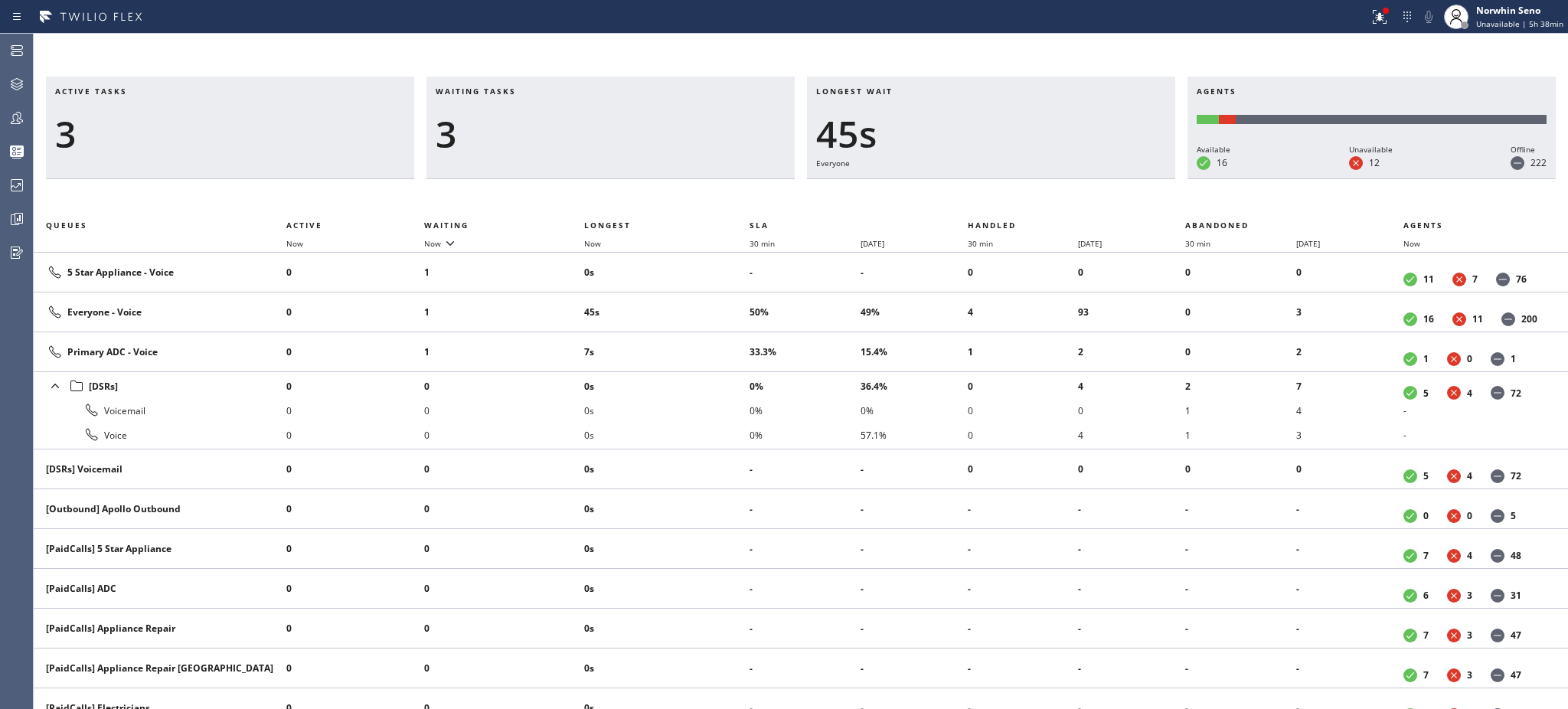
click at [509, 131] on div "3" at bounding box center [610, 134] width 350 height 44
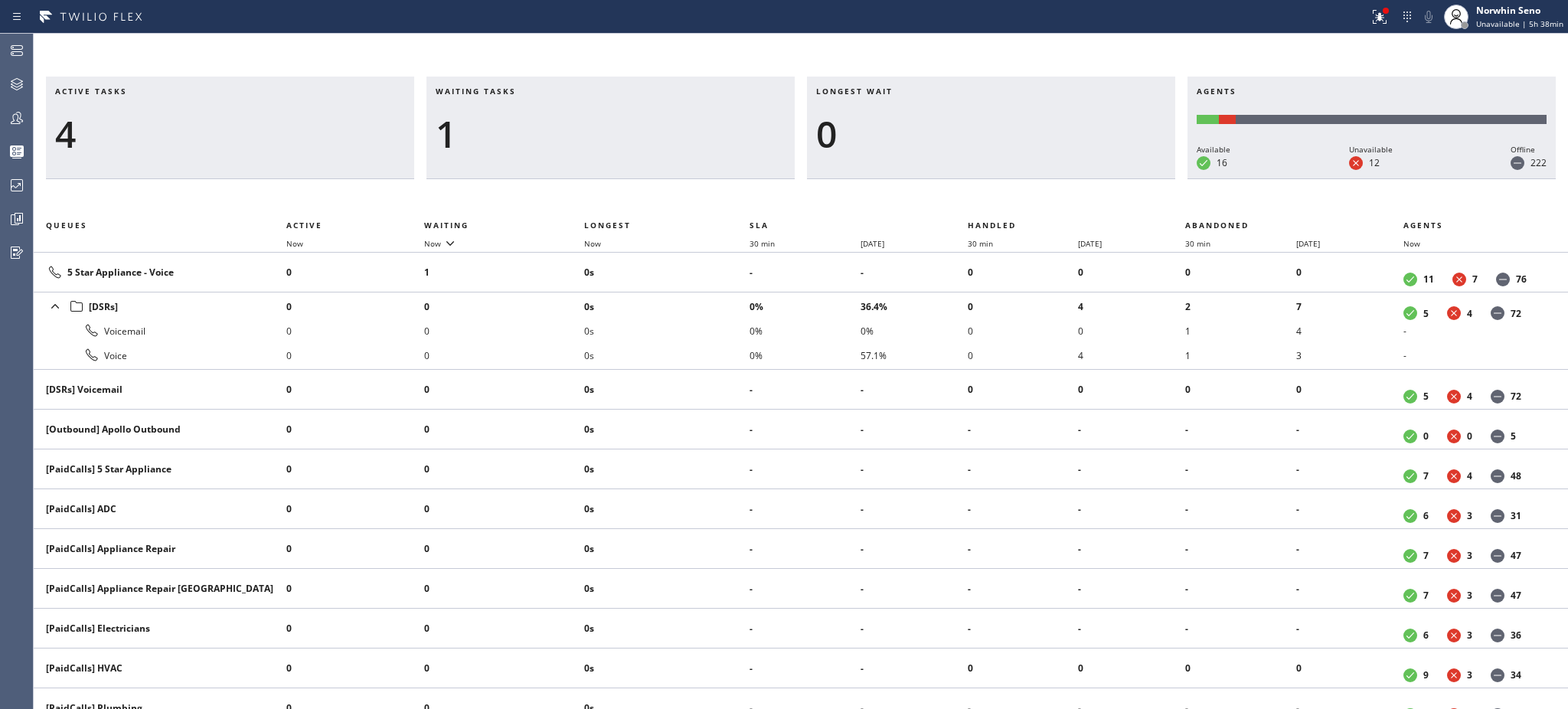
click at [509, 131] on div "1" at bounding box center [610, 134] width 350 height 44
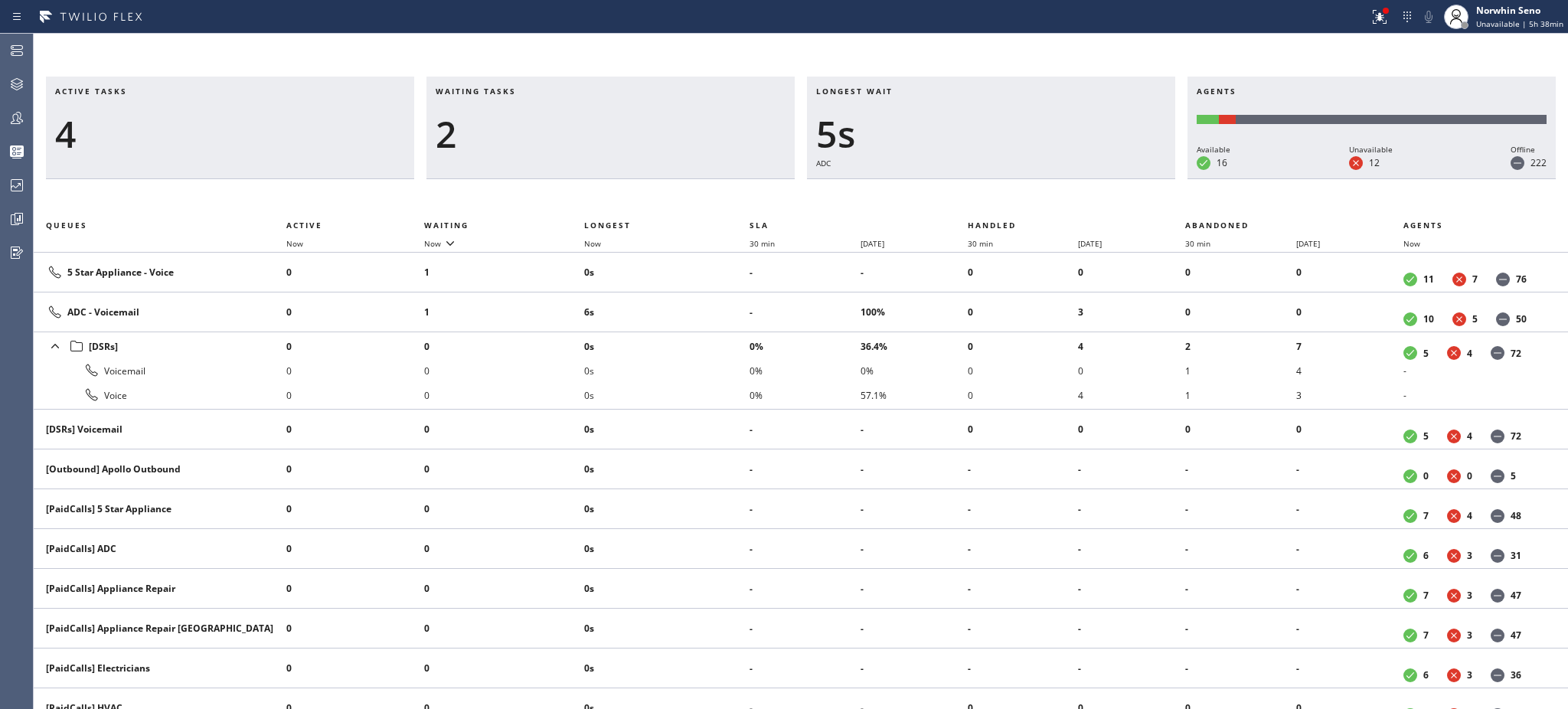
click at [509, 131] on div "2" at bounding box center [610, 134] width 350 height 44
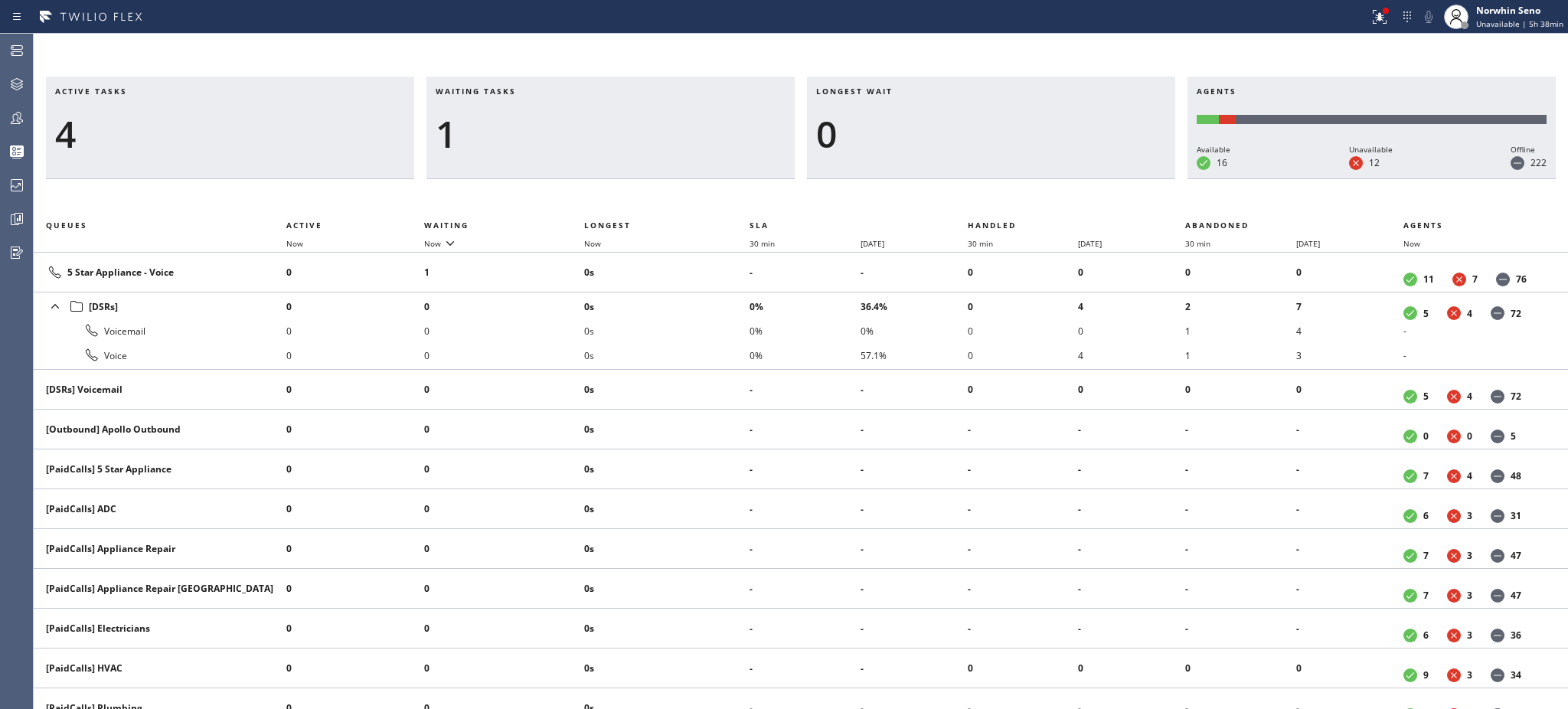
click at [509, 131] on div "1" at bounding box center [610, 134] width 350 height 44
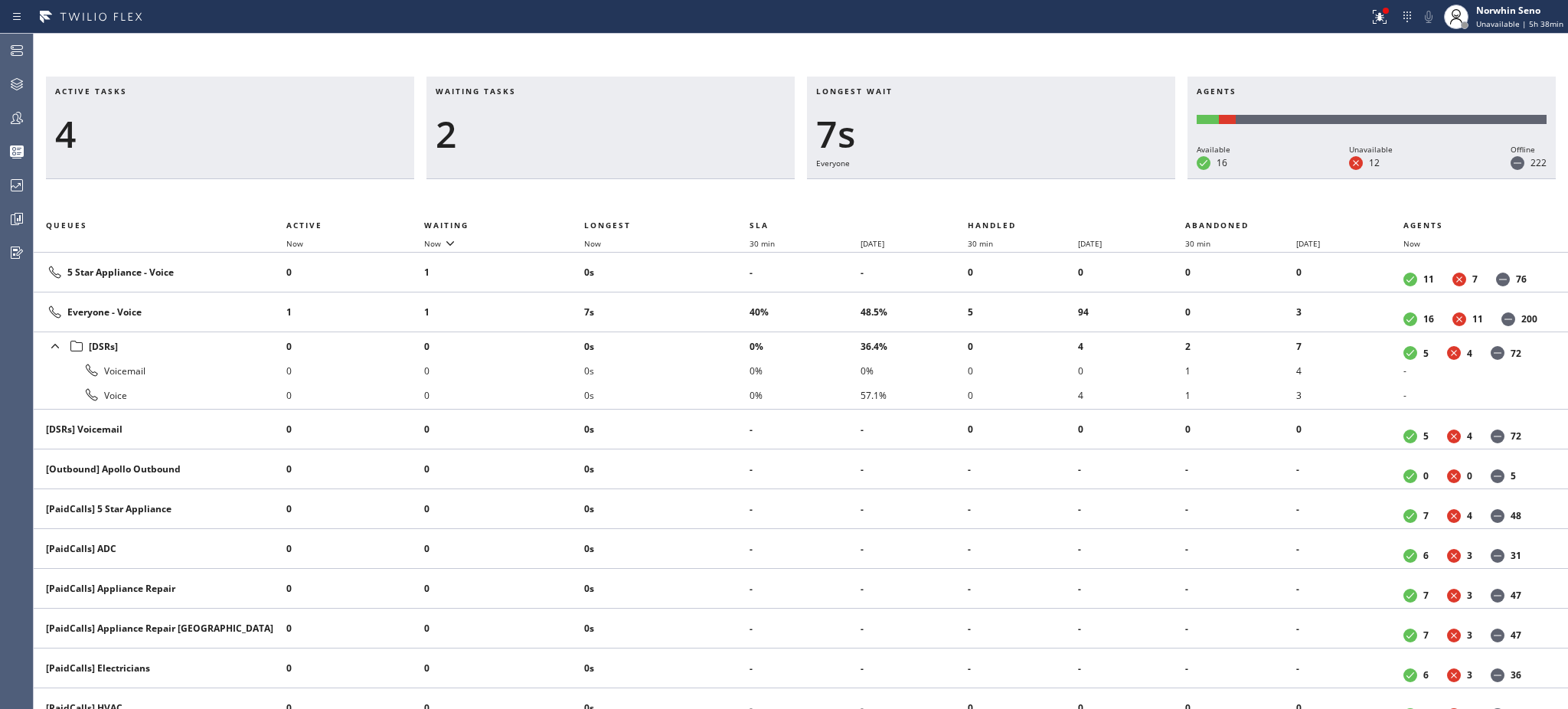
click at [509, 131] on div "2" at bounding box center [610, 134] width 350 height 44
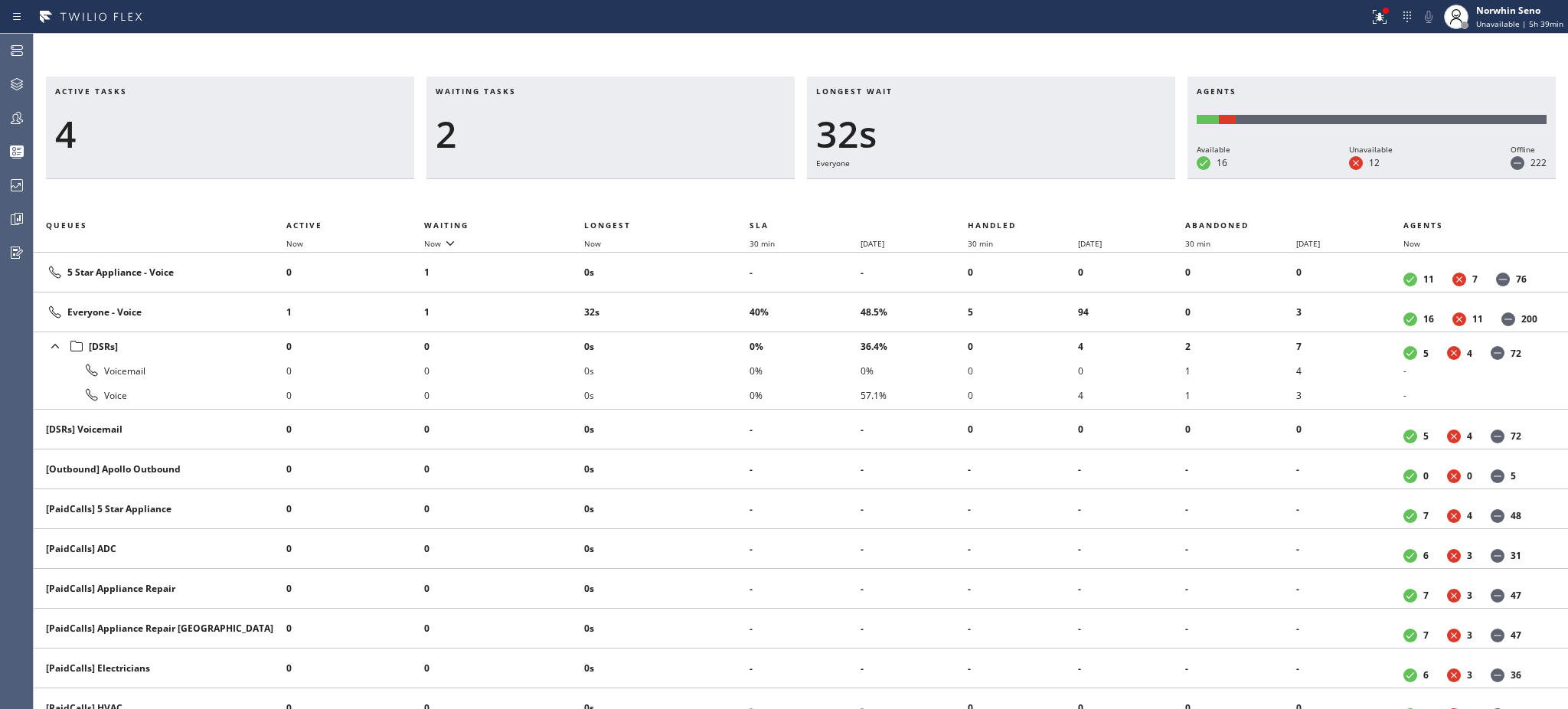
click at [509, 131] on div "2" at bounding box center [610, 134] width 350 height 44
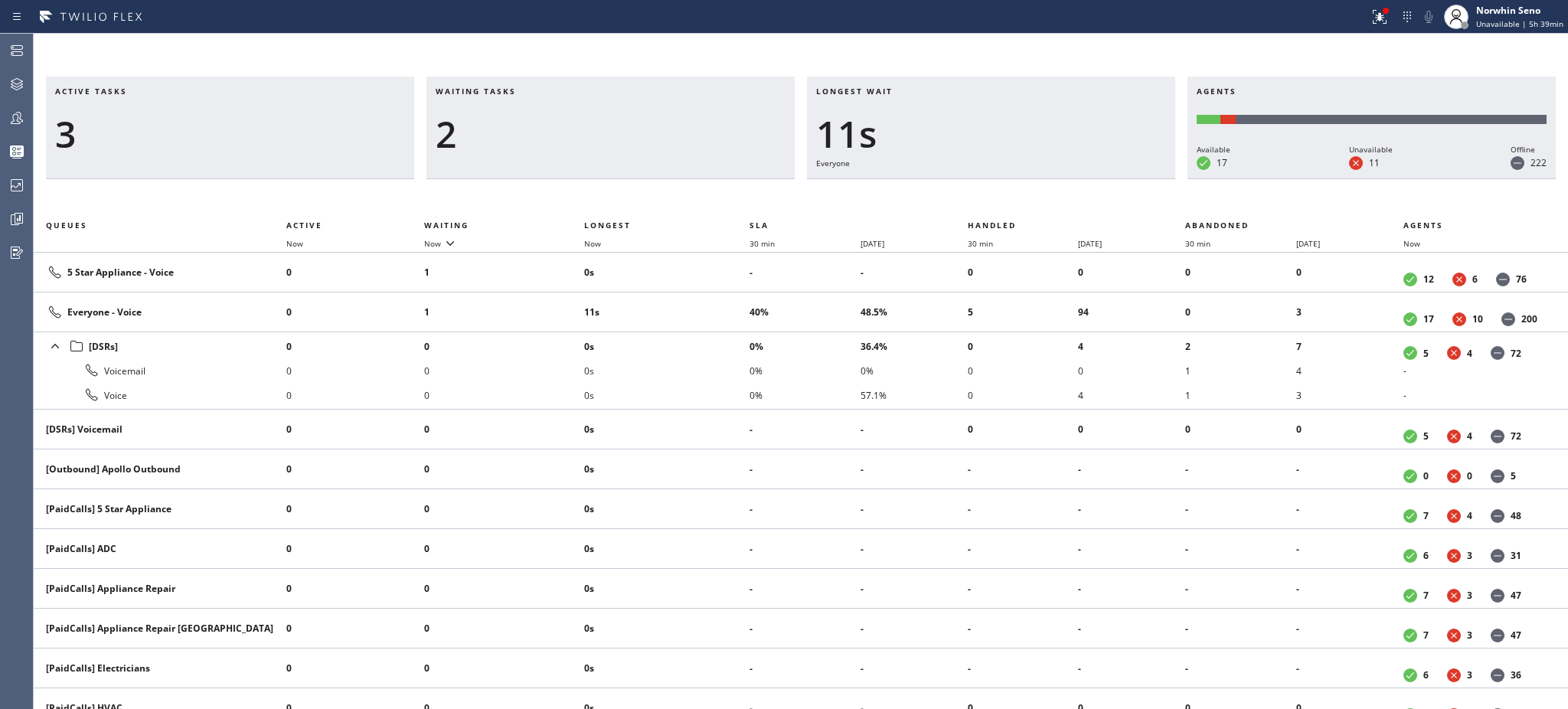
click at [509, 131] on div "2" at bounding box center [610, 134] width 350 height 44
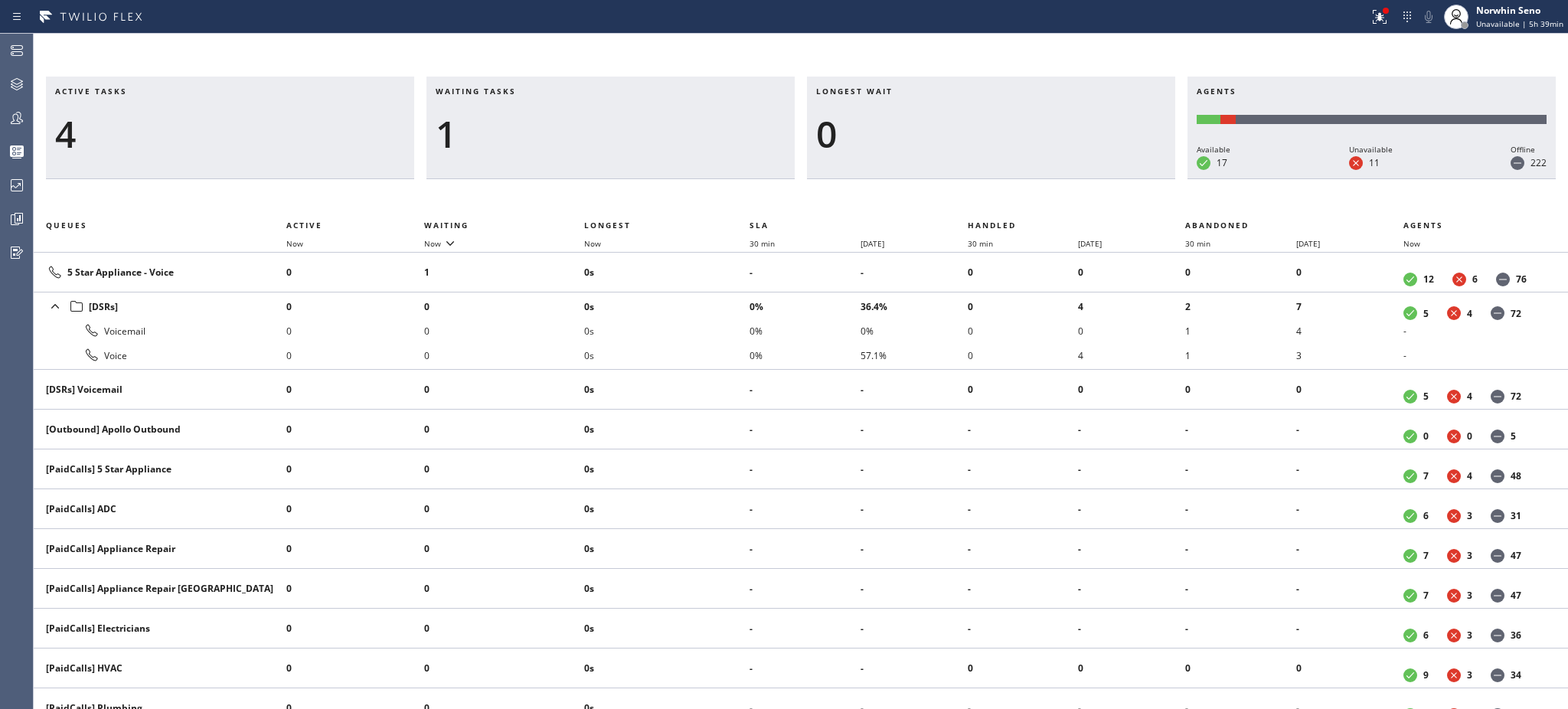
click at [509, 131] on div "1" at bounding box center [610, 134] width 350 height 44
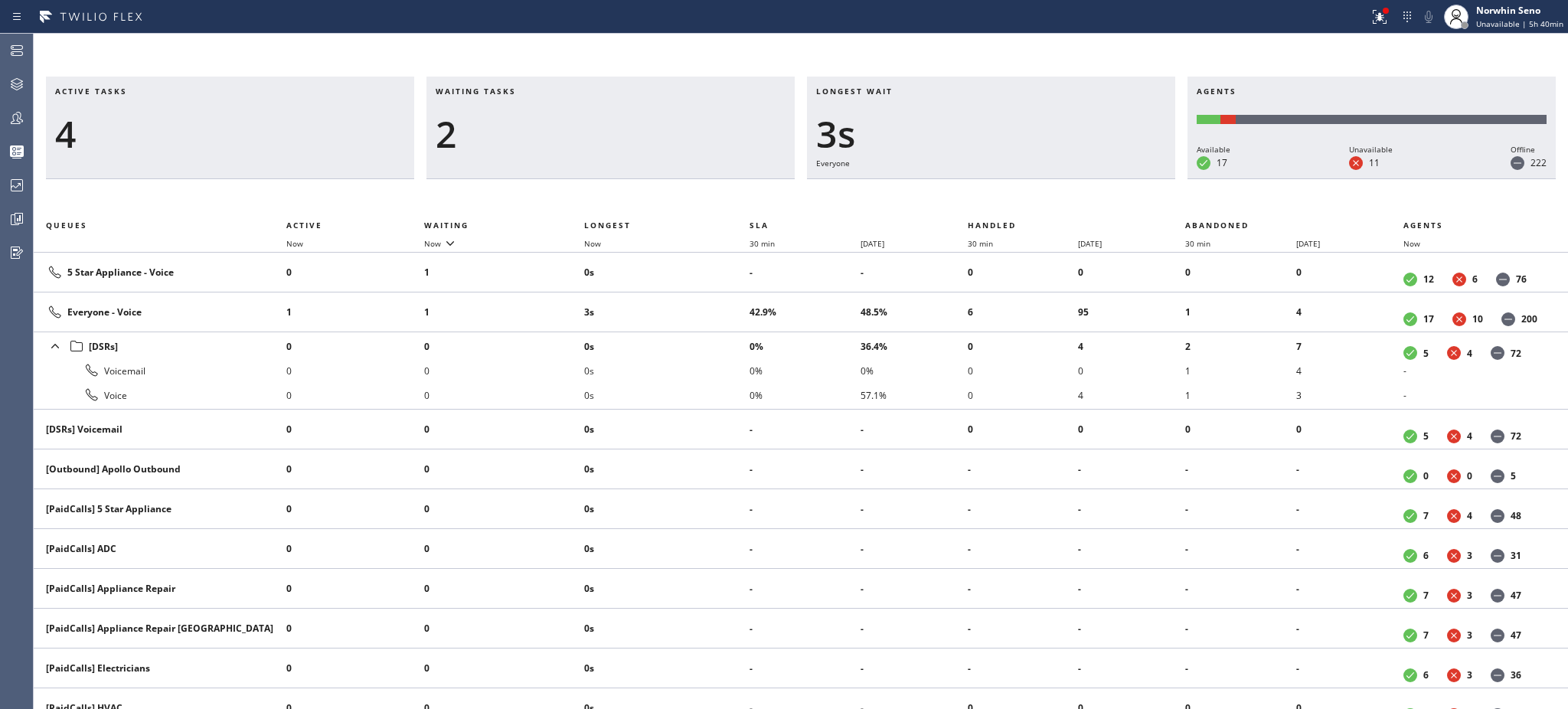
click at [509, 131] on div "2" at bounding box center [610, 134] width 350 height 44
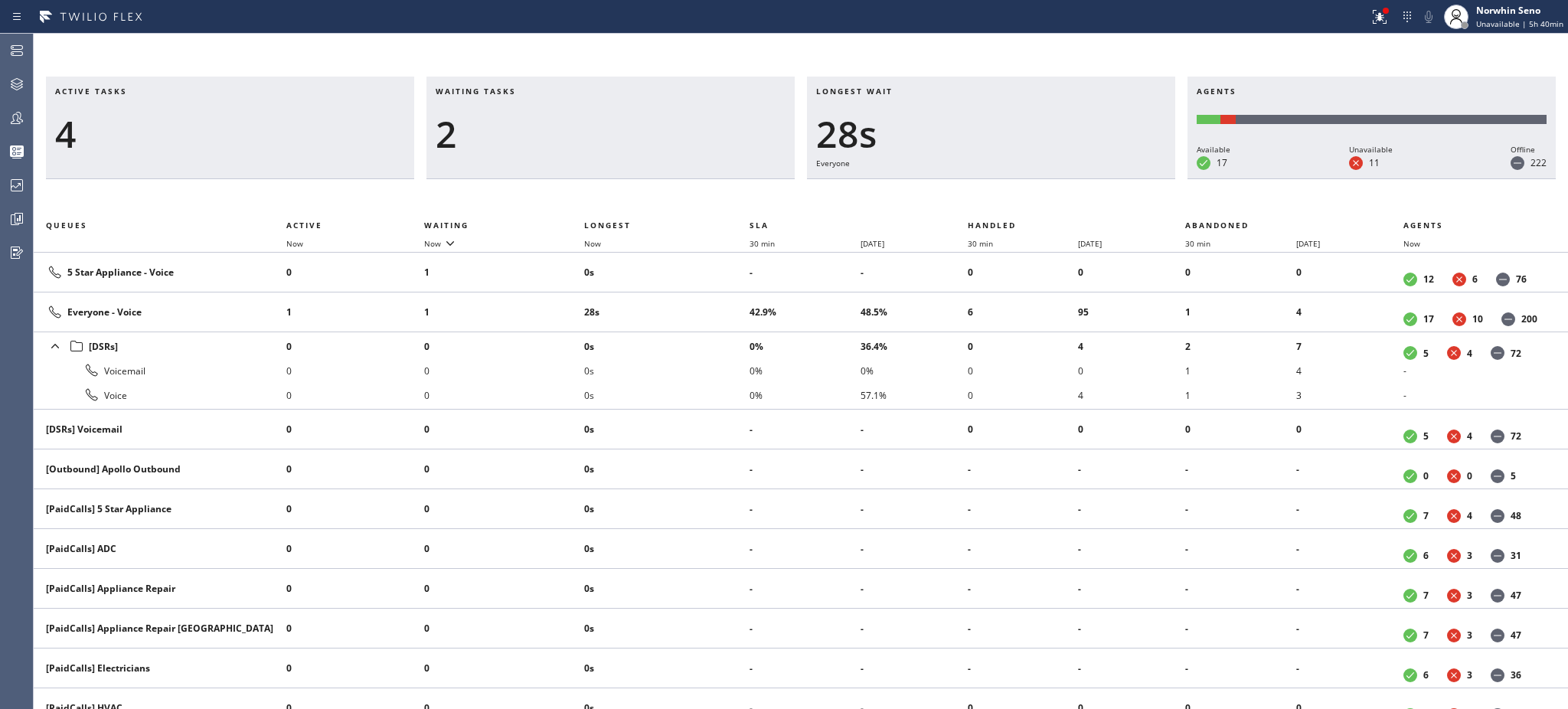
click at [509, 131] on div "2" at bounding box center [610, 134] width 350 height 44
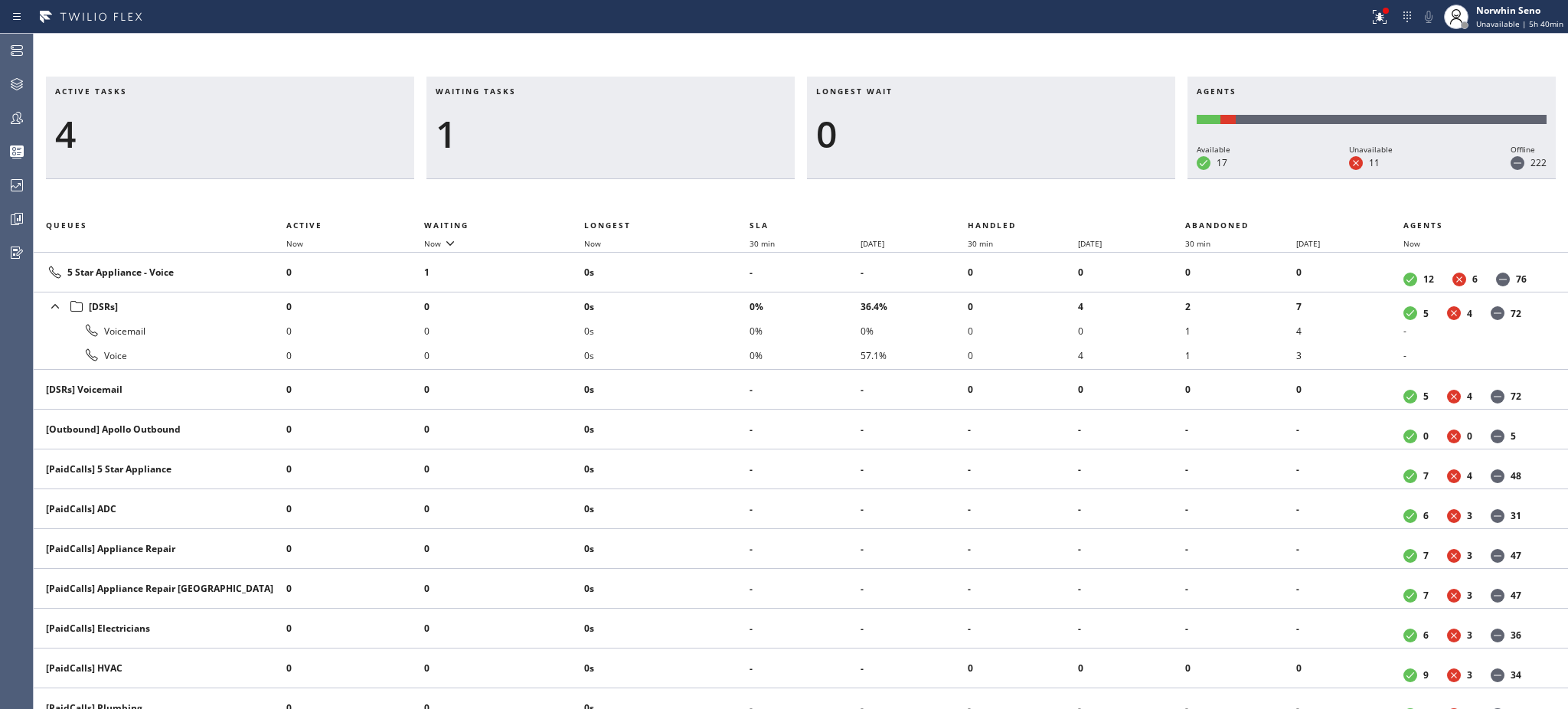
click at [509, 131] on div "1" at bounding box center [610, 134] width 350 height 44
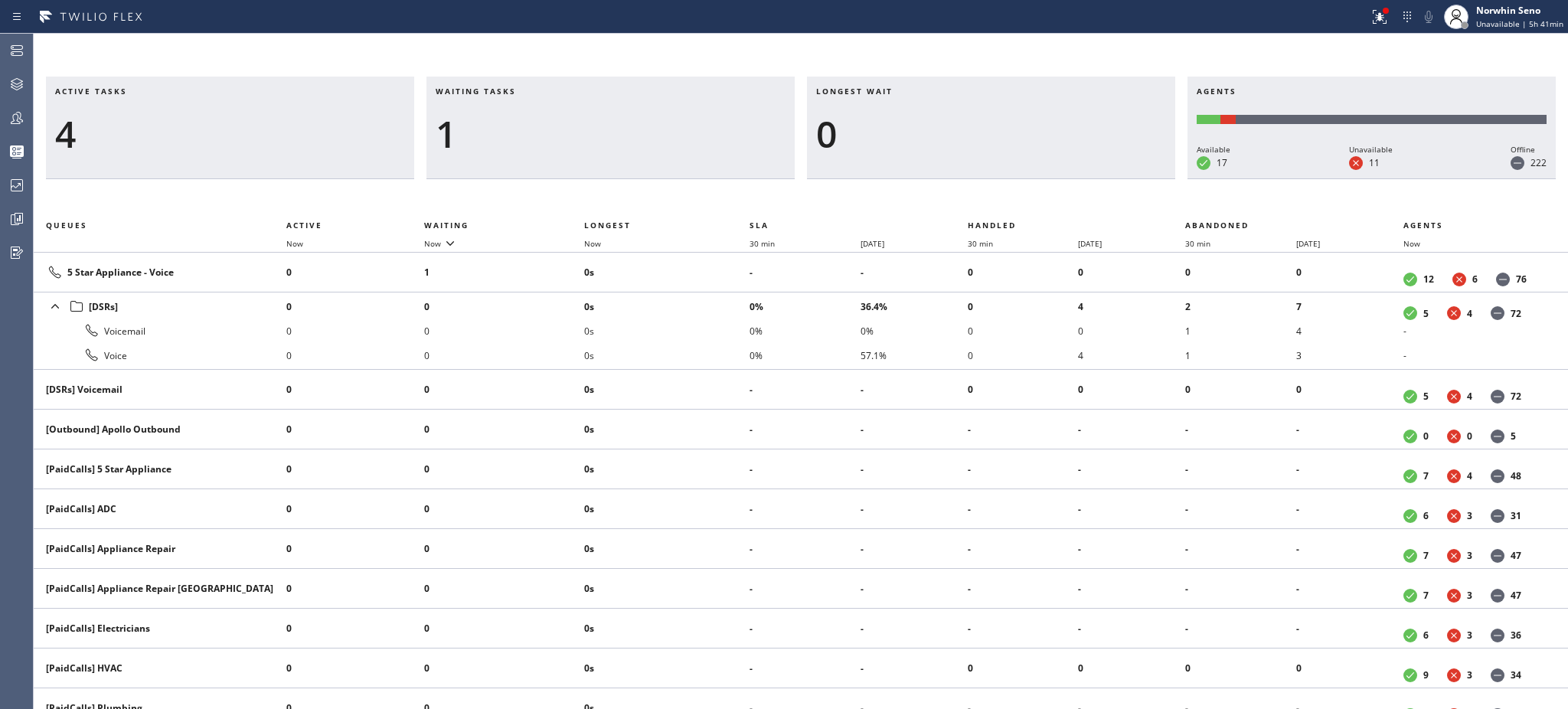
click at [509, 131] on div "1" at bounding box center [610, 134] width 350 height 44
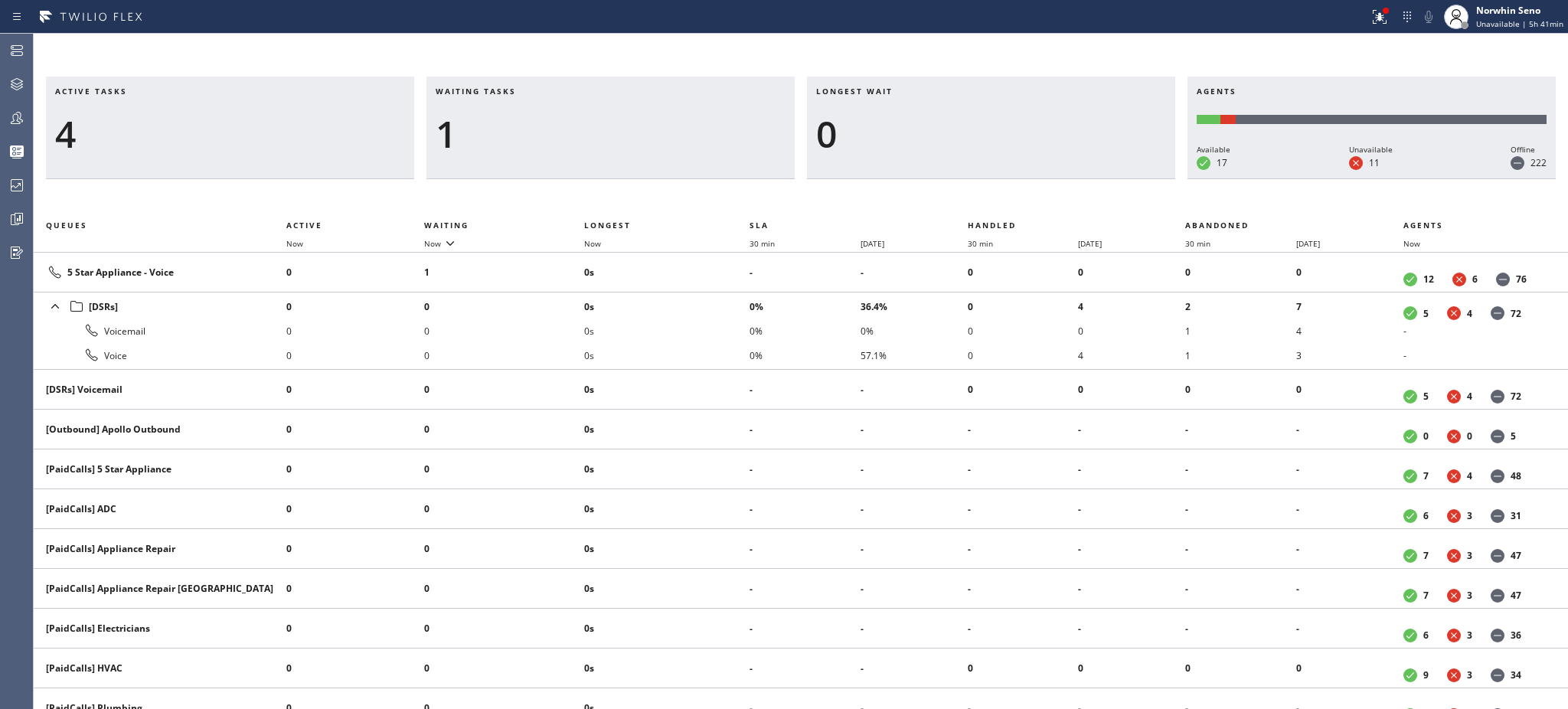
click at [509, 131] on div "1" at bounding box center [610, 134] width 350 height 44
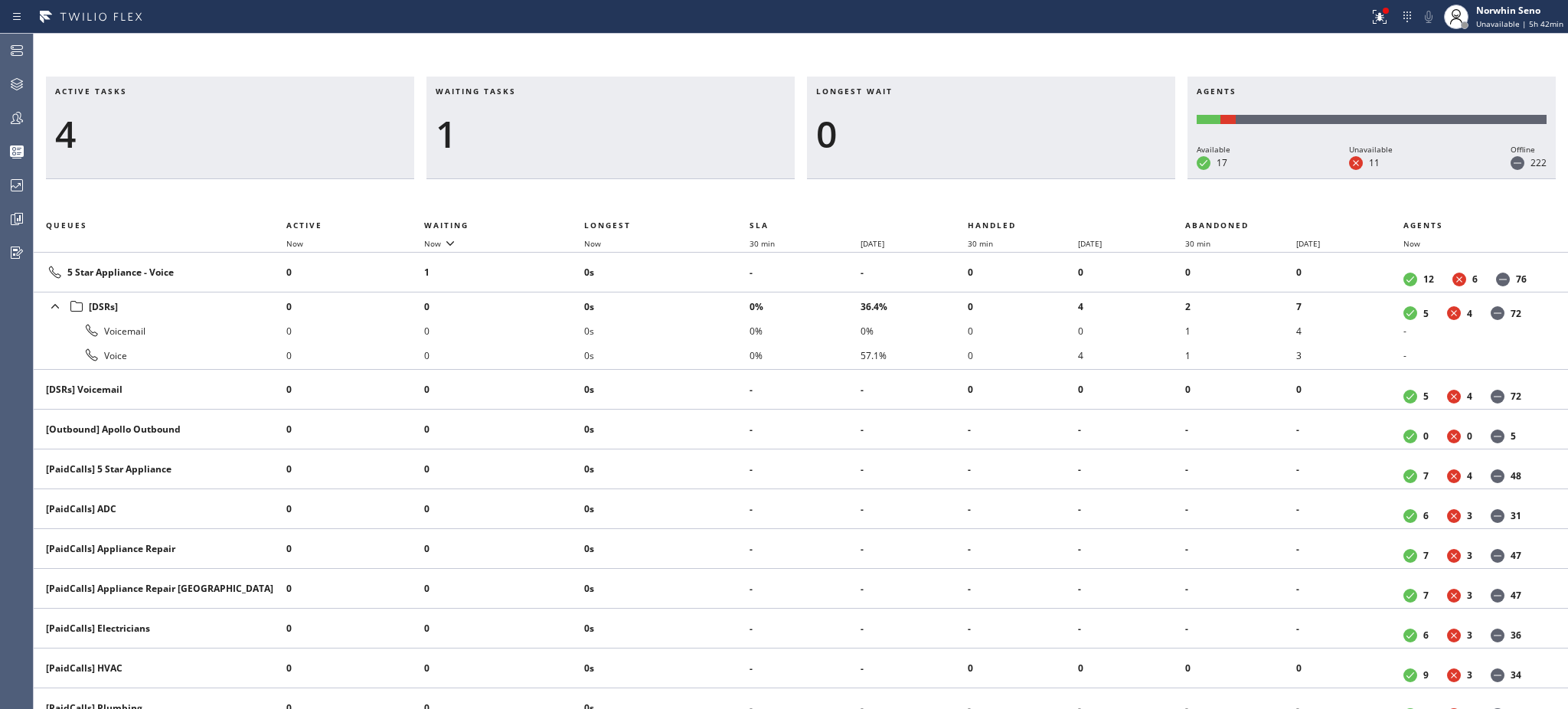
click at [509, 131] on div "1" at bounding box center [610, 134] width 350 height 44
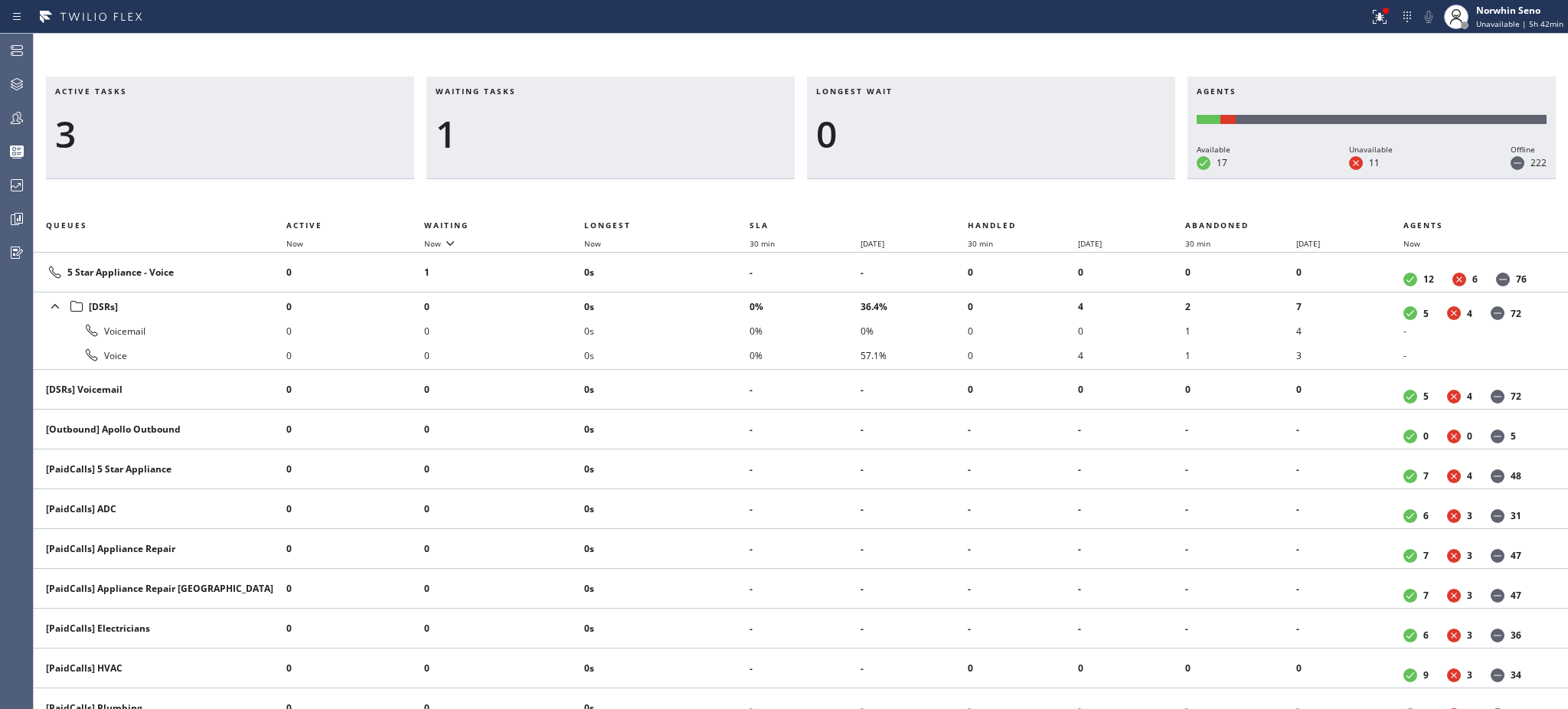
click at [509, 131] on div "1" at bounding box center [610, 134] width 350 height 44
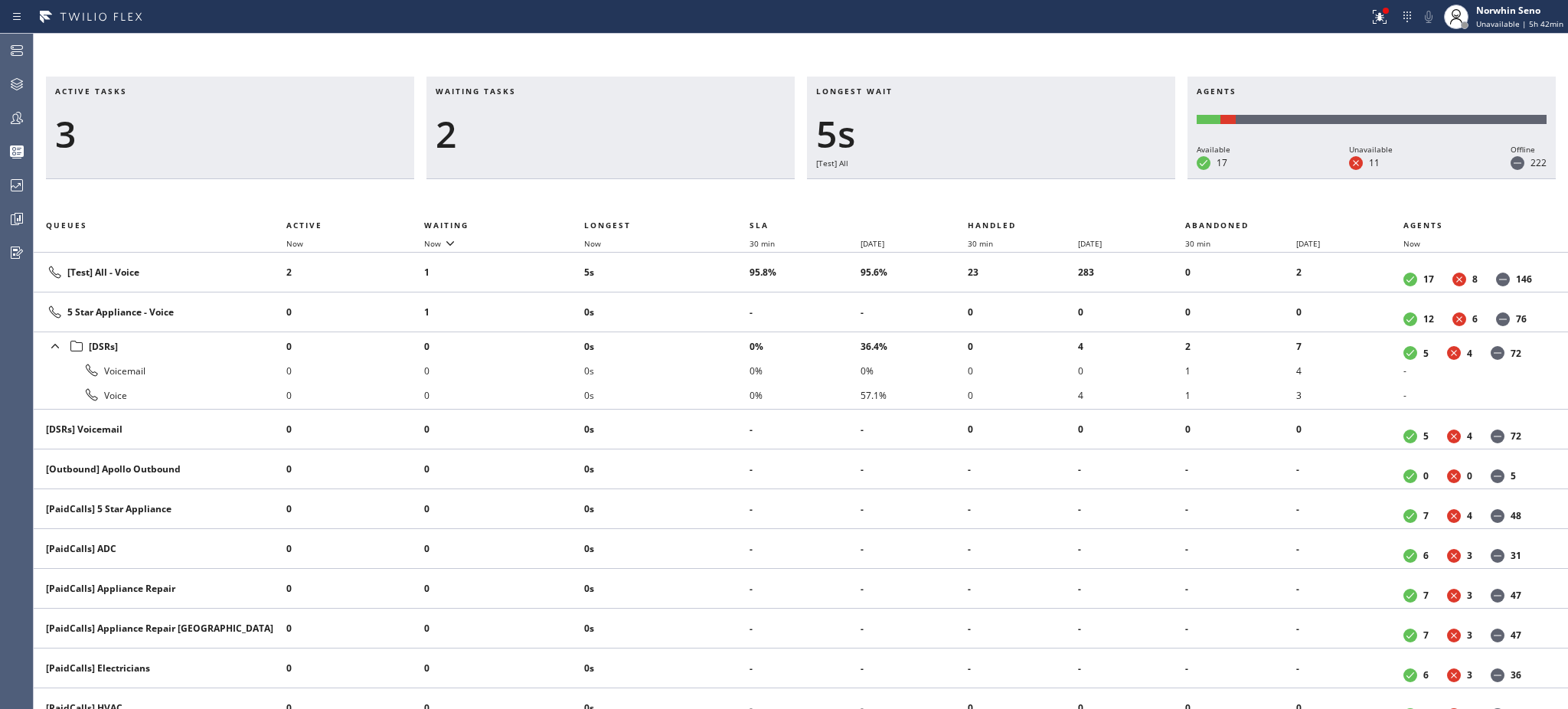
click at [509, 131] on div "2" at bounding box center [610, 134] width 350 height 44
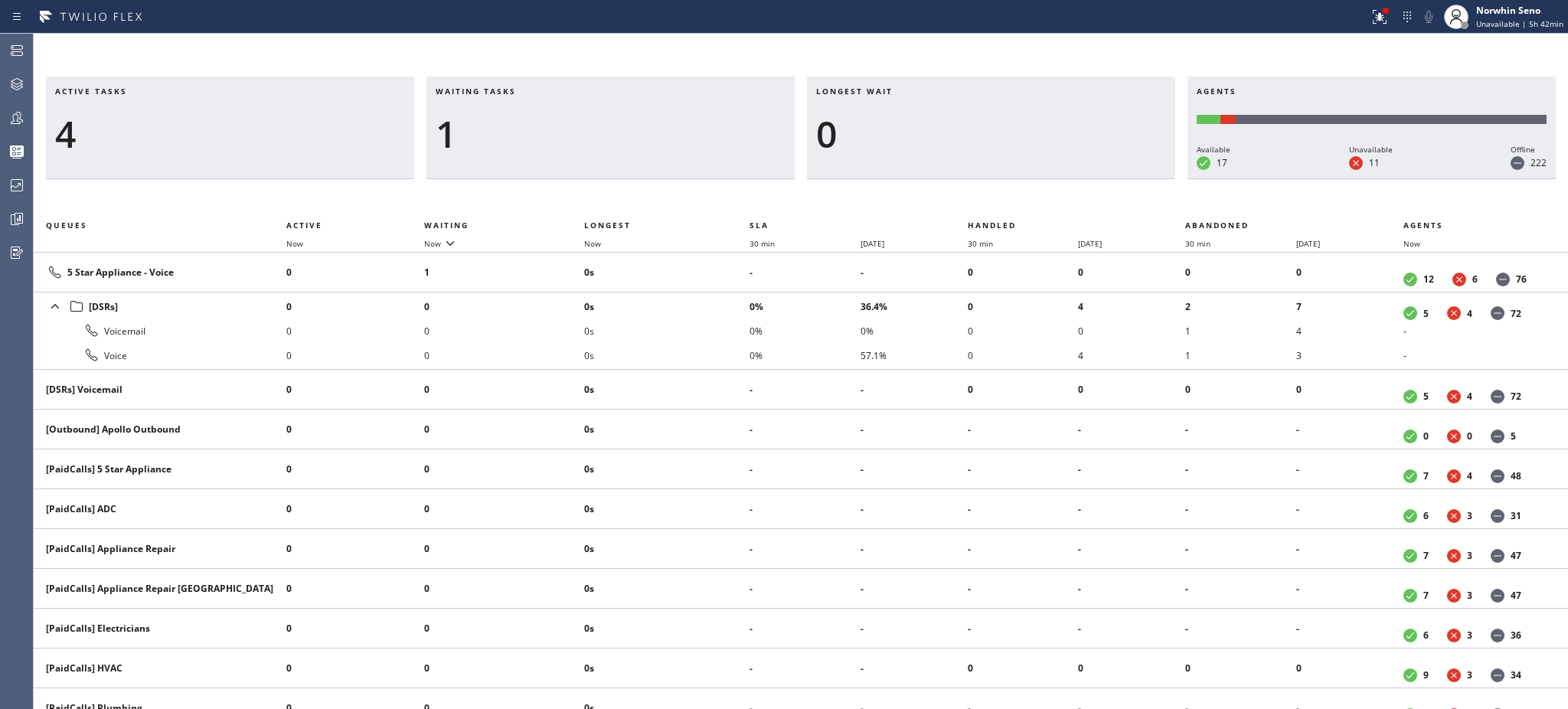
click at [509, 131] on div "1" at bounding box center [610, 134] width 350 height 44
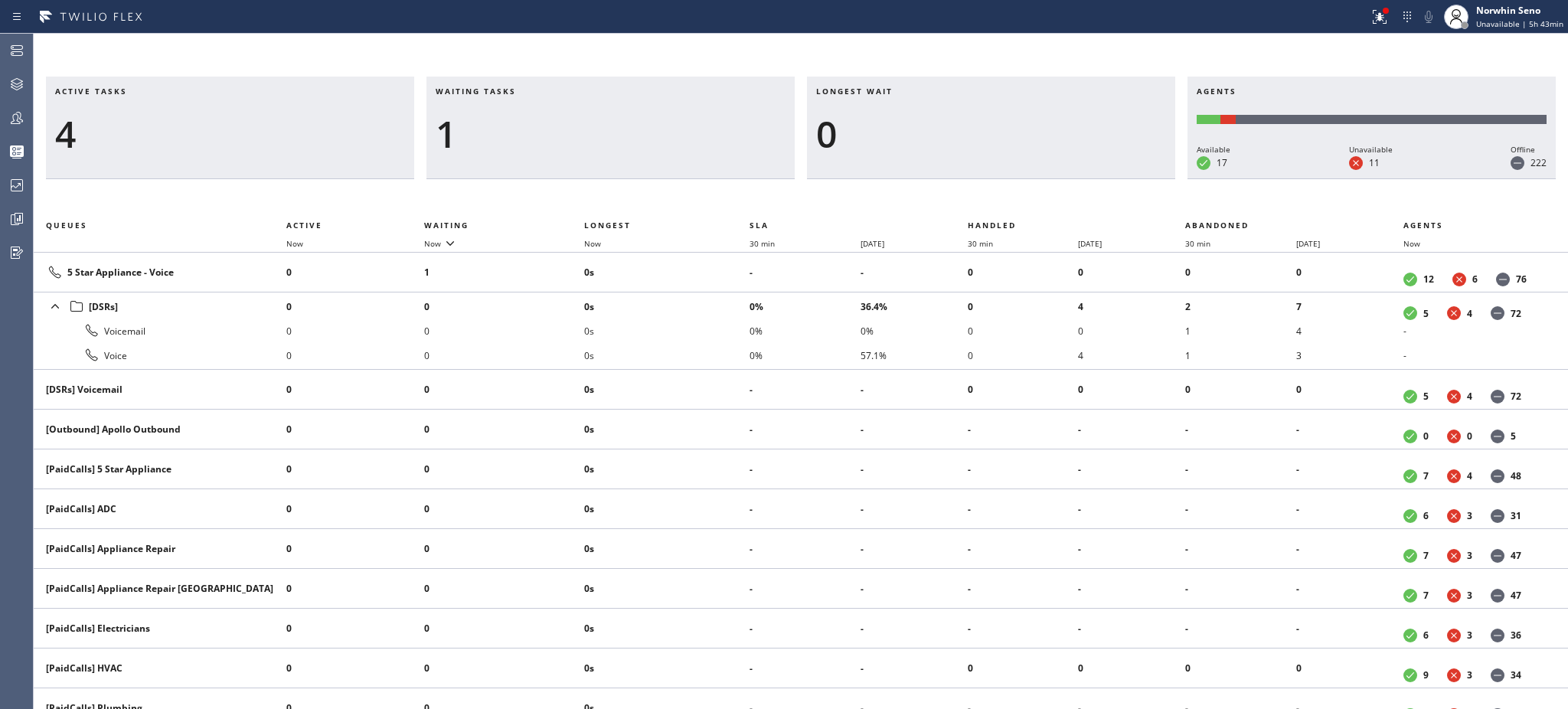
click at [509, 131] on div "1" at bounding box center [610, 134] width 350 height 44
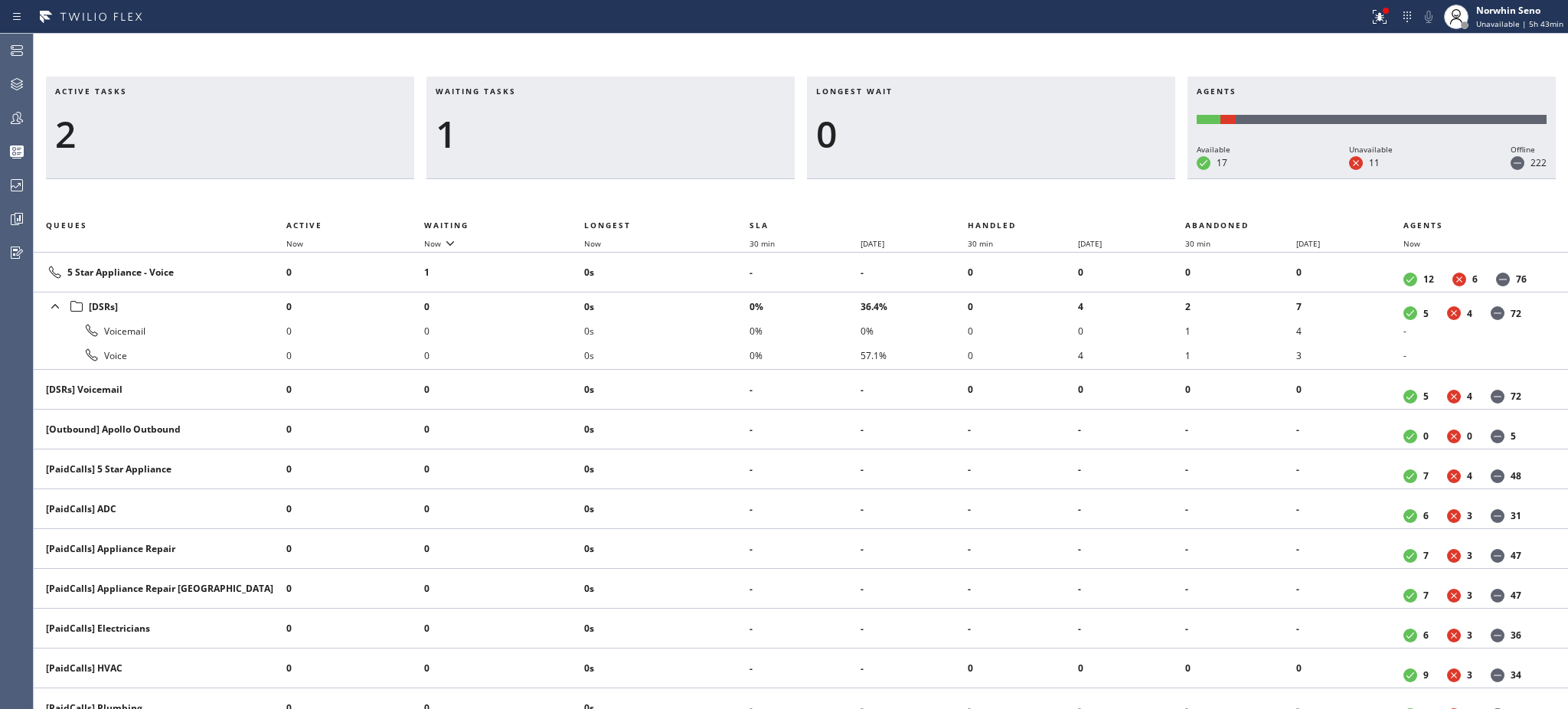
click at [509, 131] on div "1" at bounding box center [610, 134] width 350 height 44
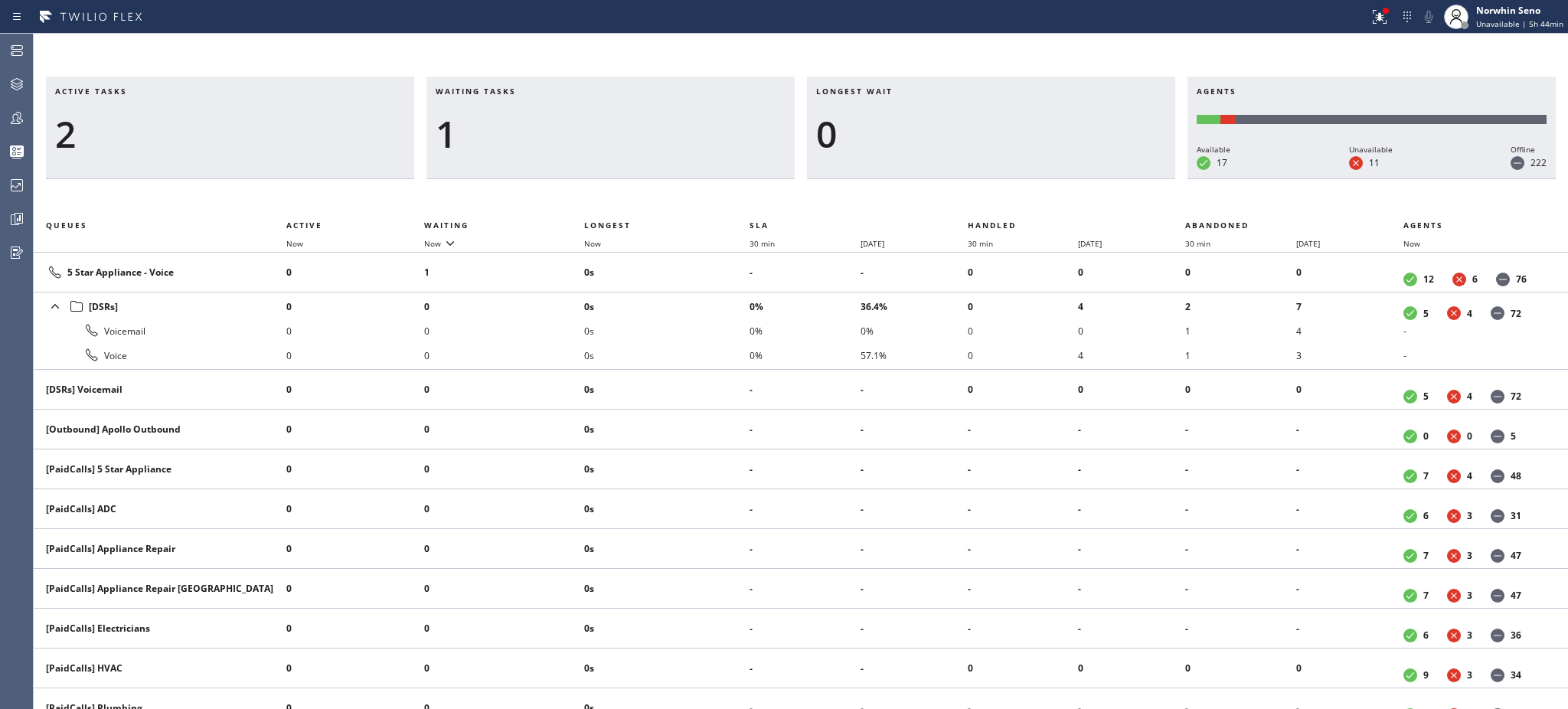
click at [509, 131] on div "1" at bounding box center [610, 134] width 350 height 44
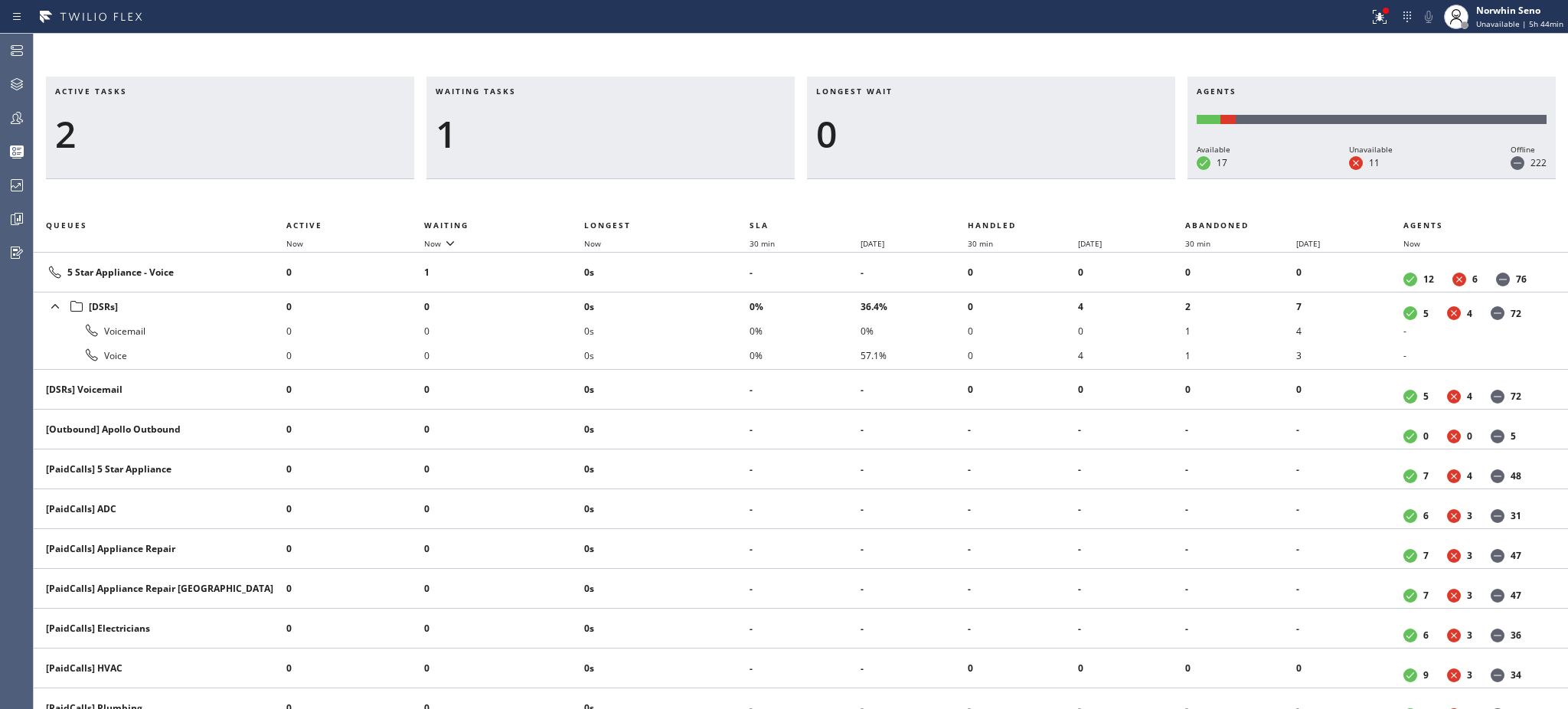
click at [509, 131] on div "1" at bounding box center [610, 134] width 350 height 44
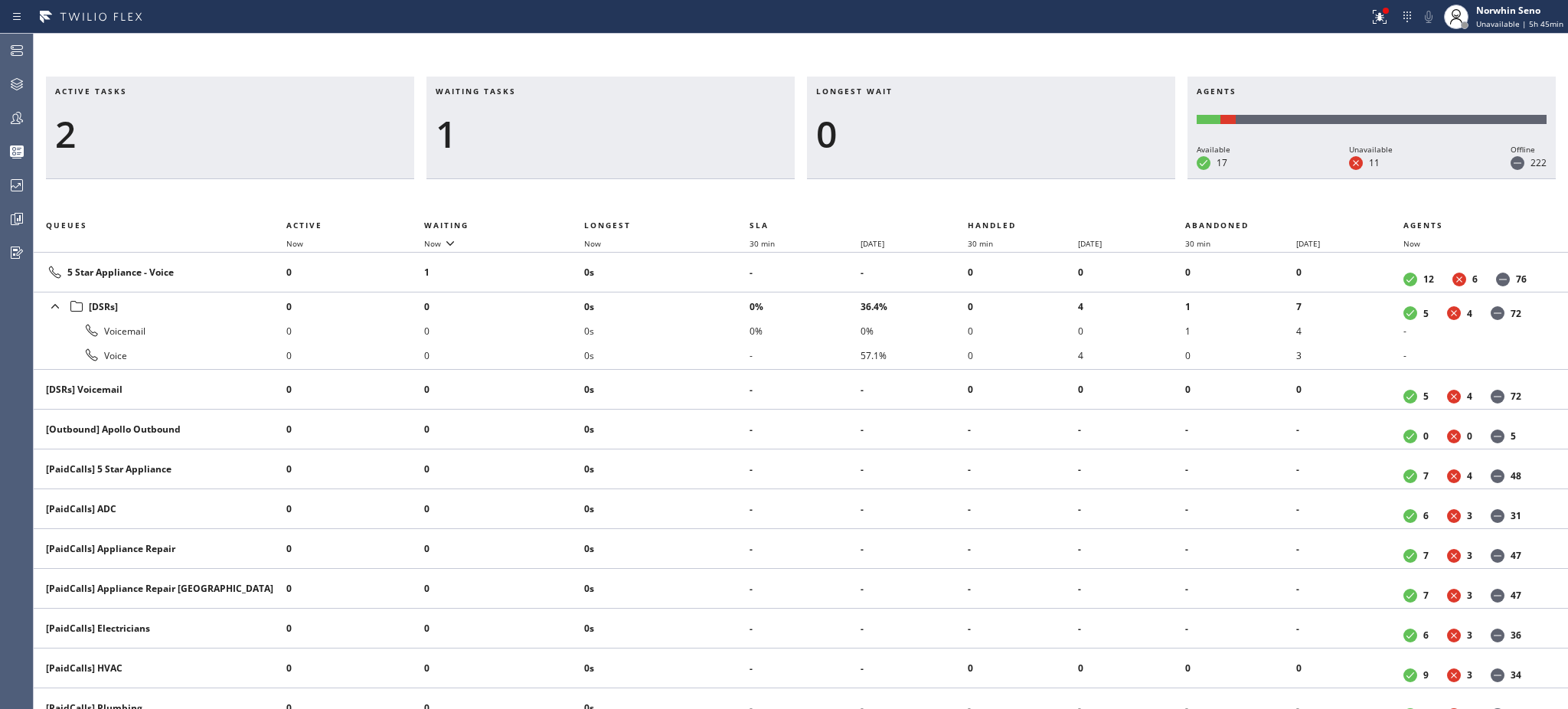
click at [509, 131] on div "1" at bounding box center [610, 134] width 350 height 44
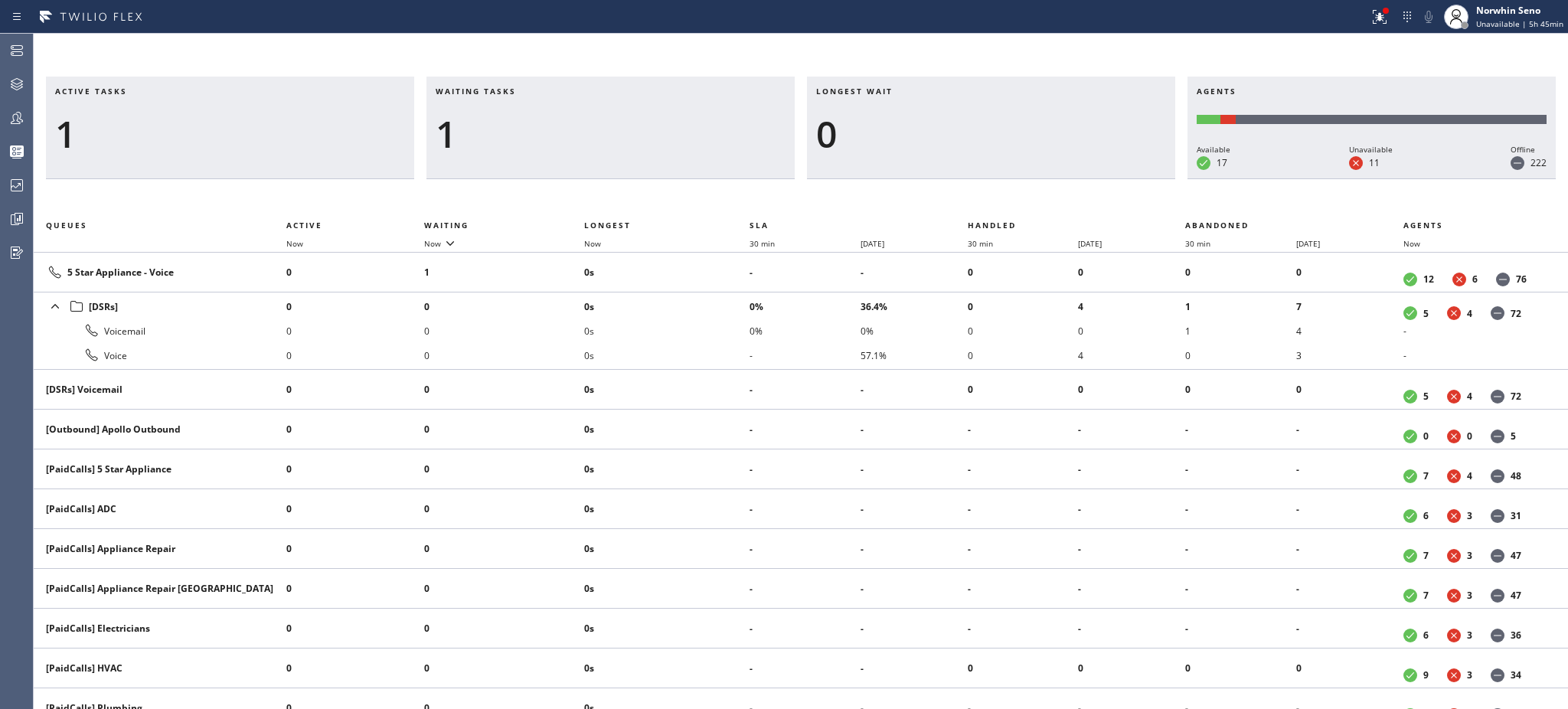
click at [509, 131] on div "1" at bounding box center [610, 134] width 350 height 44
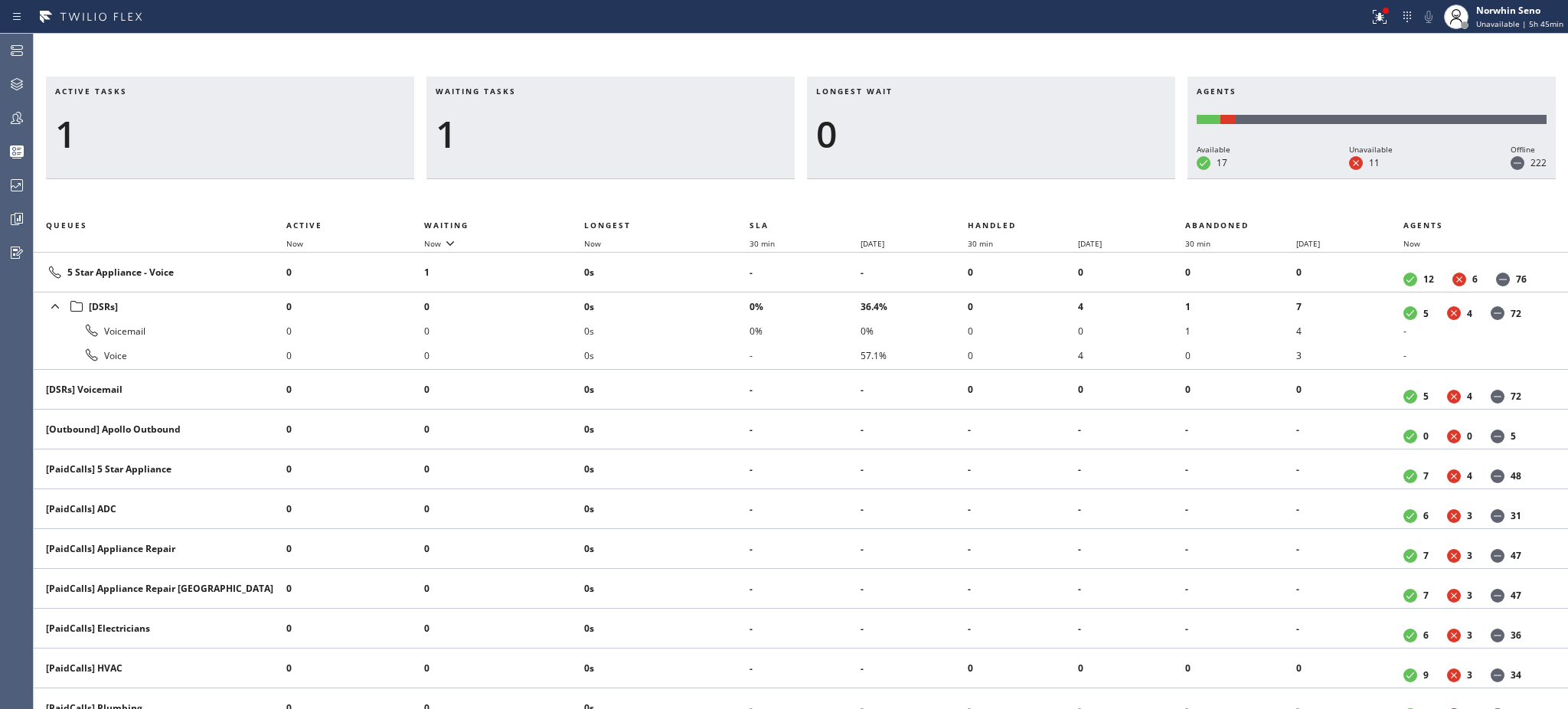
click at [509, 131] on div "1" at bounding box center [610, 134] width 350 height 44
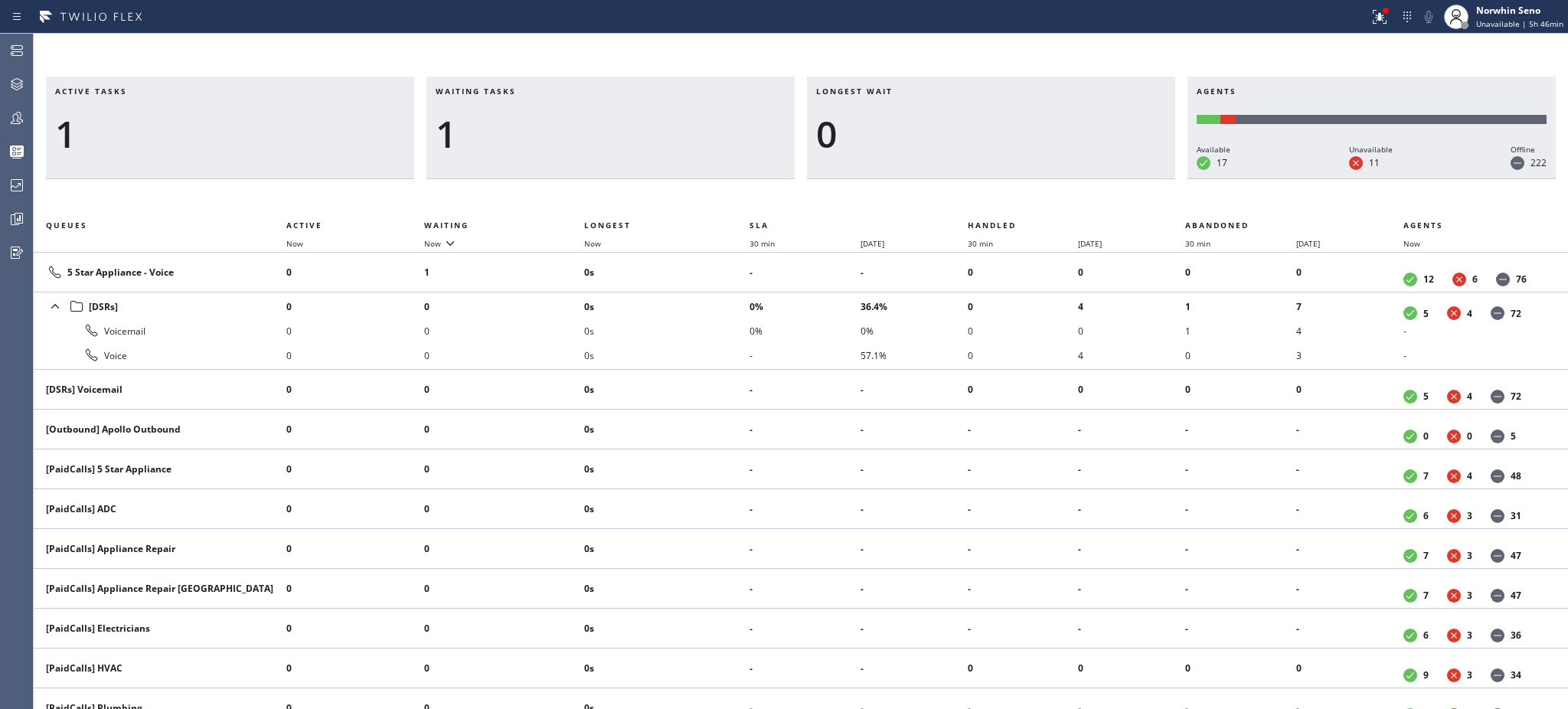
click at [509, 131] on div "1" at bounding box center [610, 134] width 350 height 44
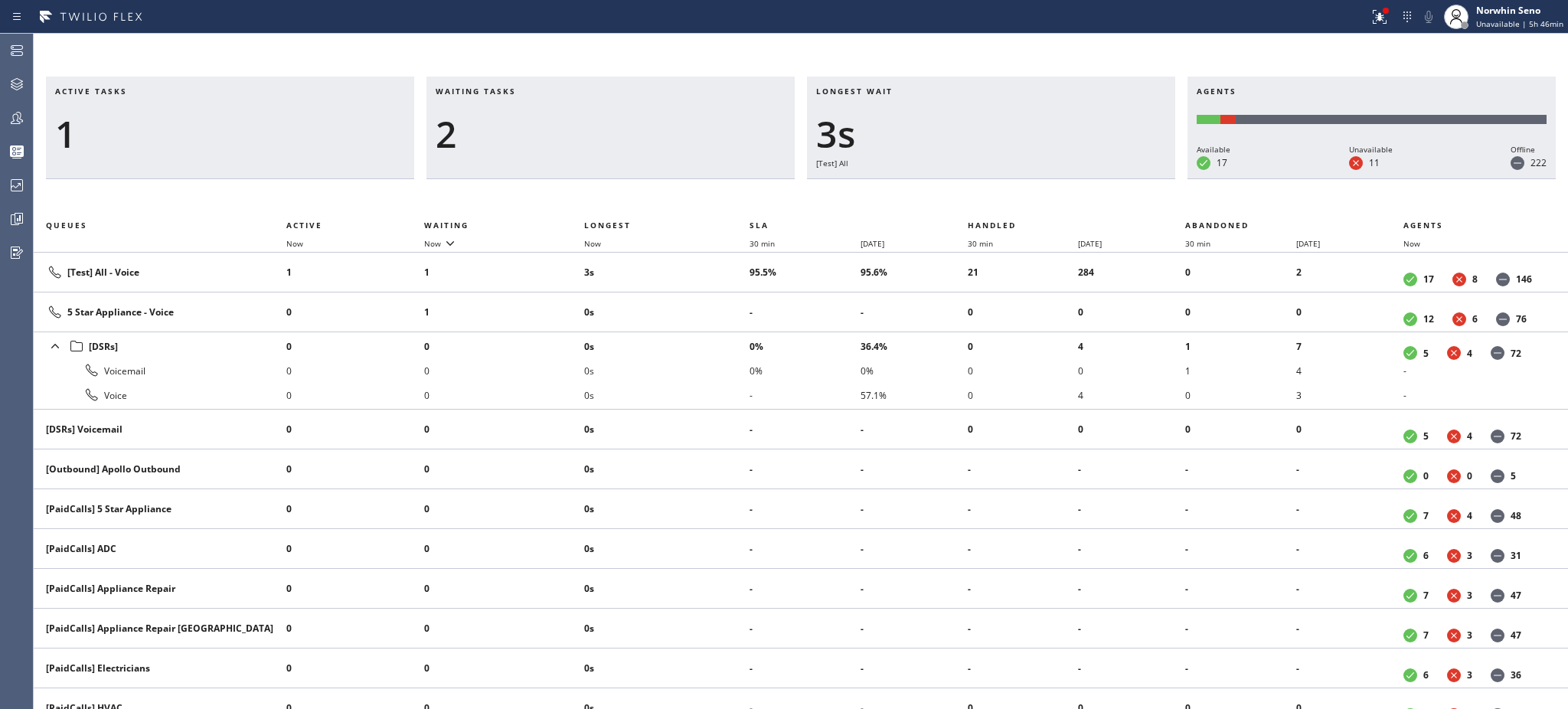
click at [509, 131] on div "2" at bounding box center [610, 134] width 350 height 44
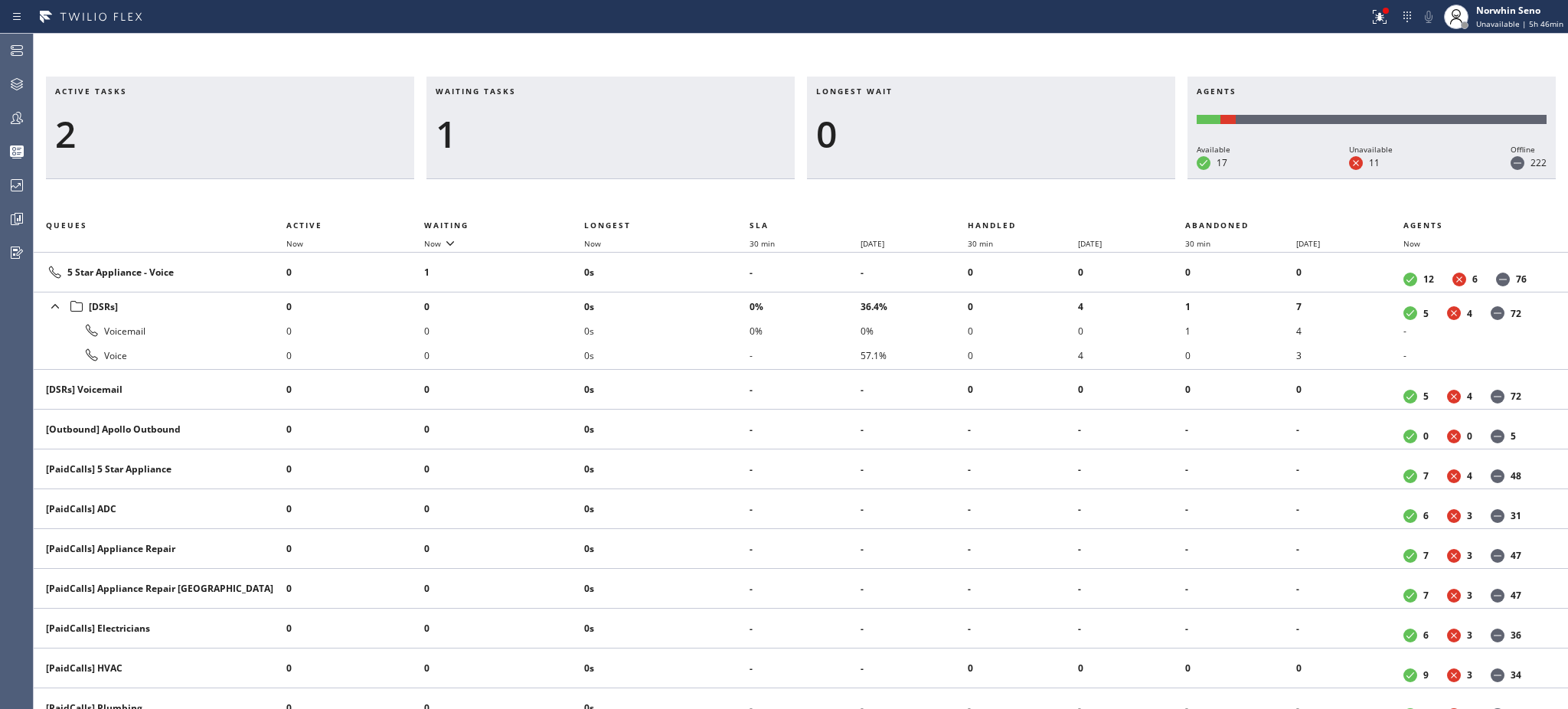
click at [509, 131] on div "1" at bounding box center [610, 134] width 350 height 44
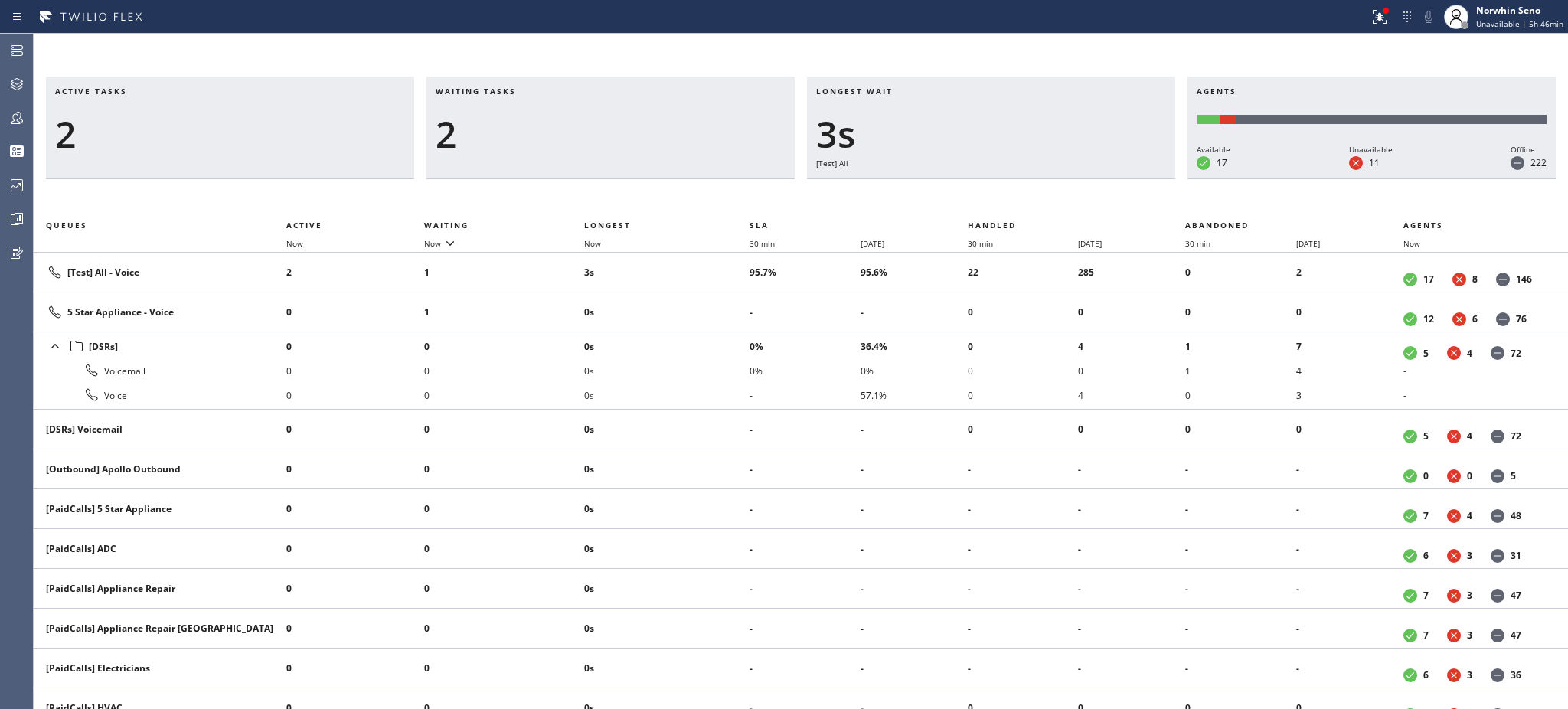
click at [509, 131] on div "2" at bounding box center [610, 134] width 350 height 44
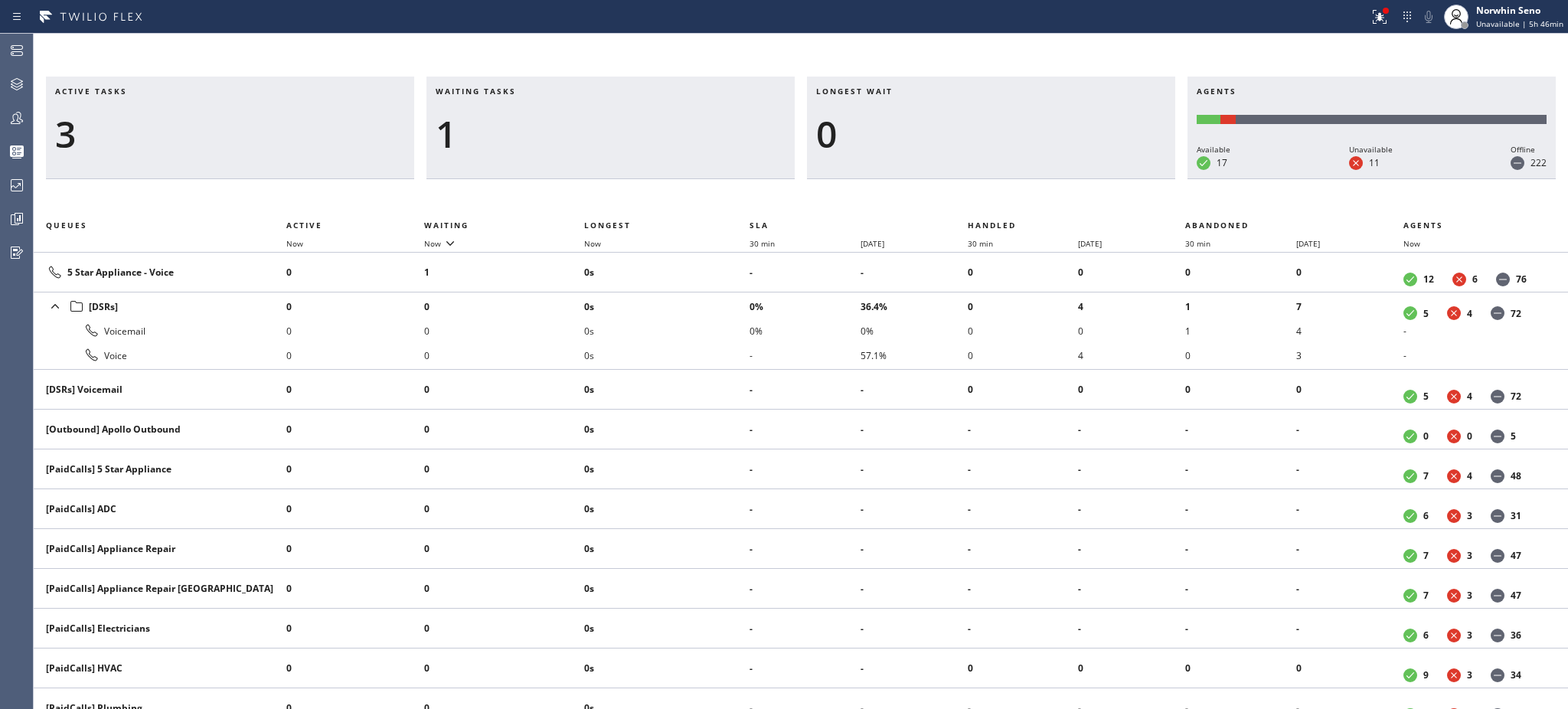
click at [509, 131] on div "1" at bounding box center [610, 134] width 350 height 44
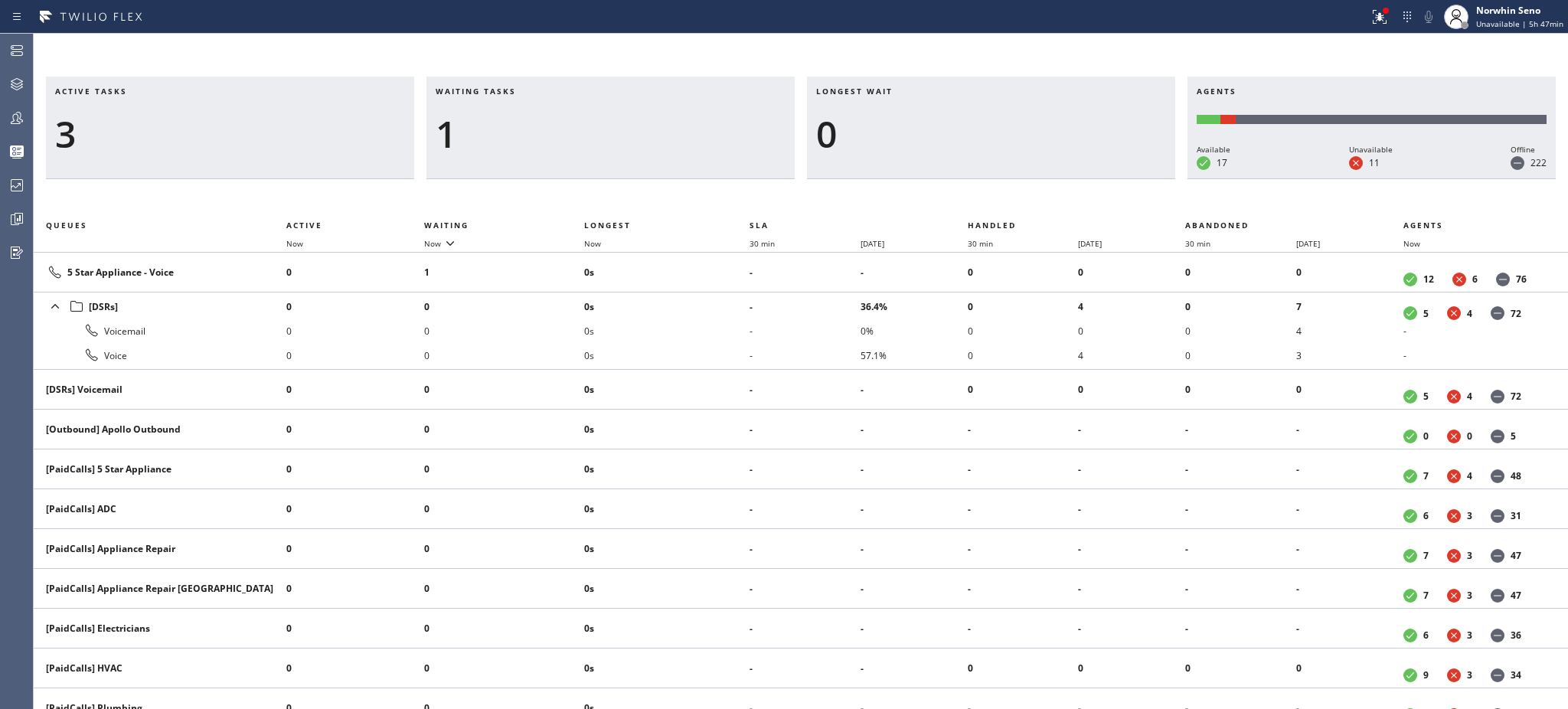
click at [509, 131] on div "1" at bounding box center [610, 134] width 350 height 44
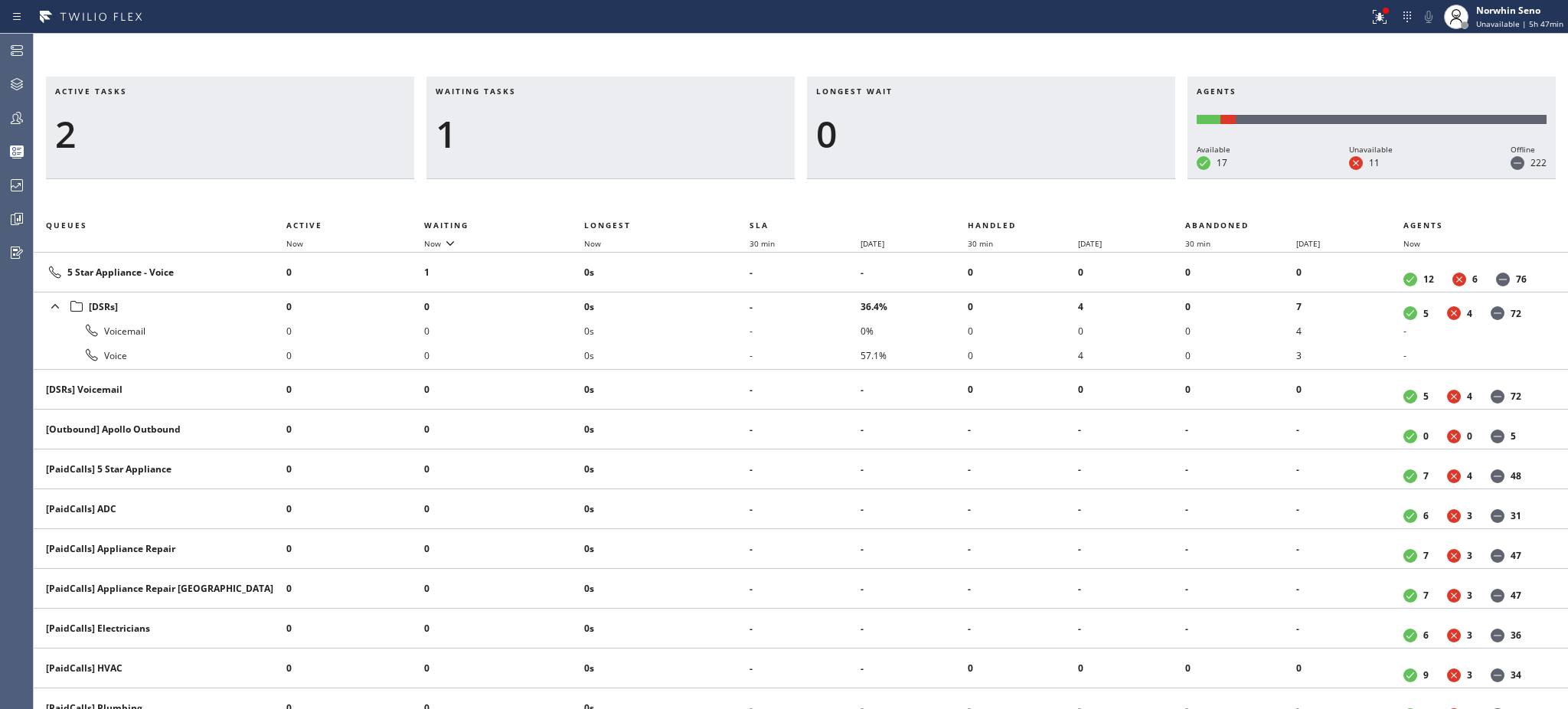
click at [509, 131] on div "1" at bounding box center [610, 134] width 350 height 44
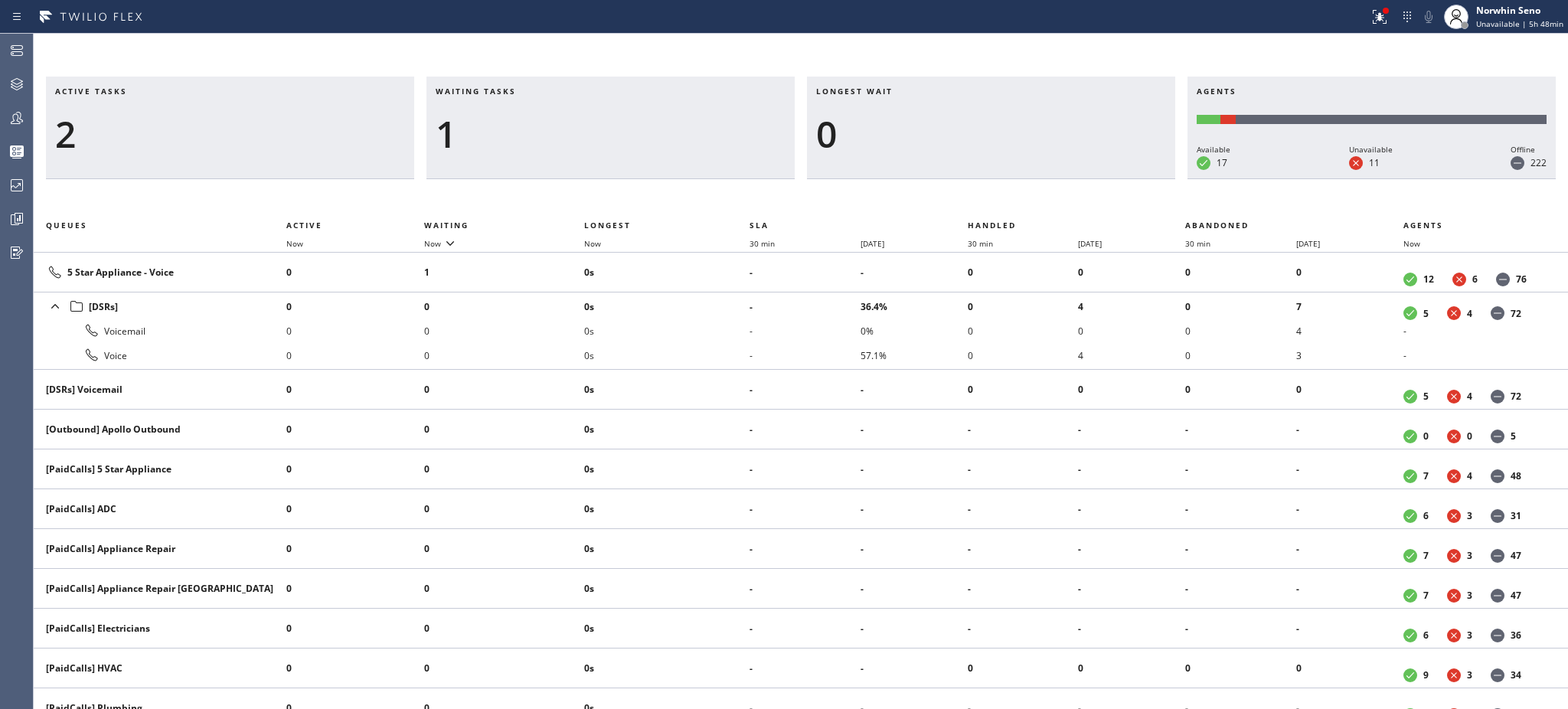
click at [509, 131] on div "1" at bounding box center [610, 134] width 350 height 44
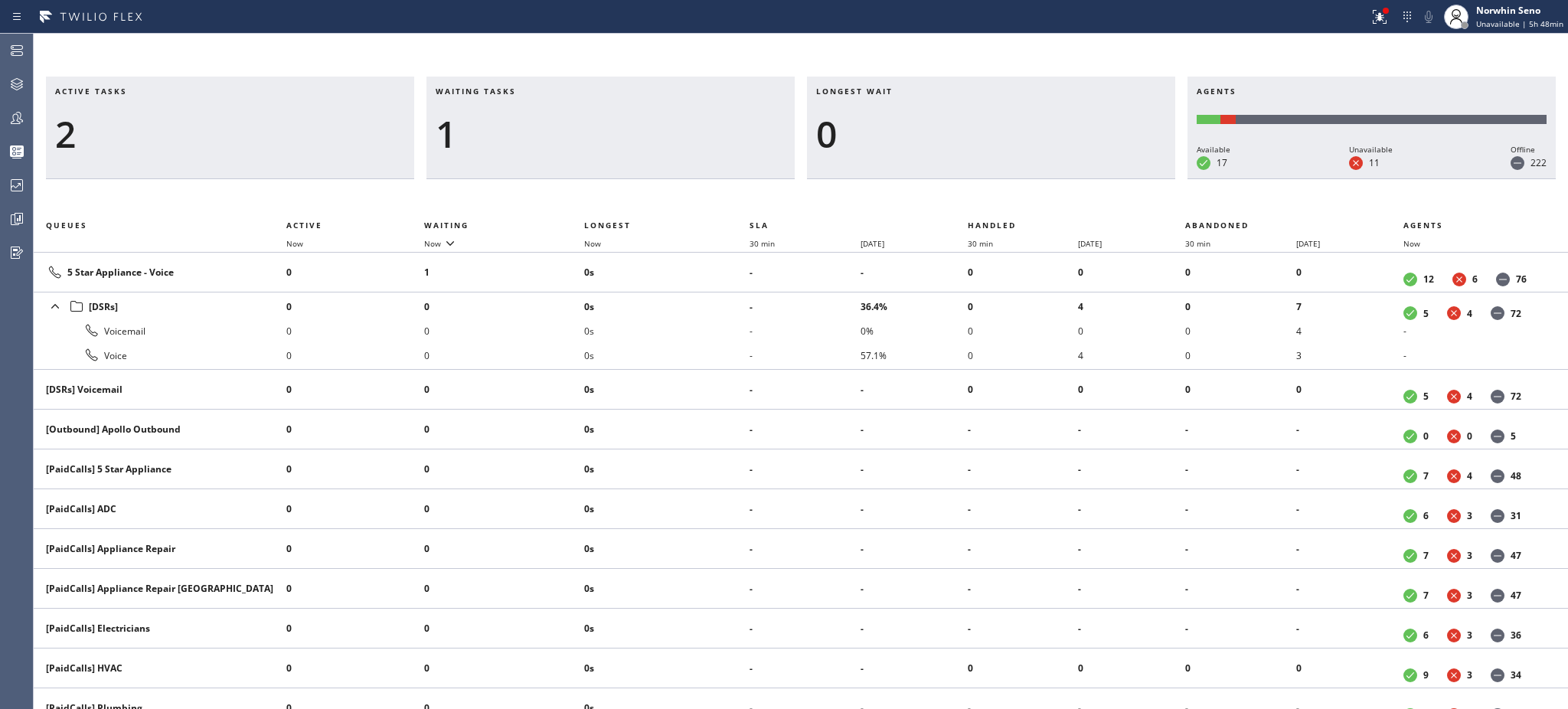
click at [509, 131] on div "1" at bounding box center [610, 134] width 350 height 44
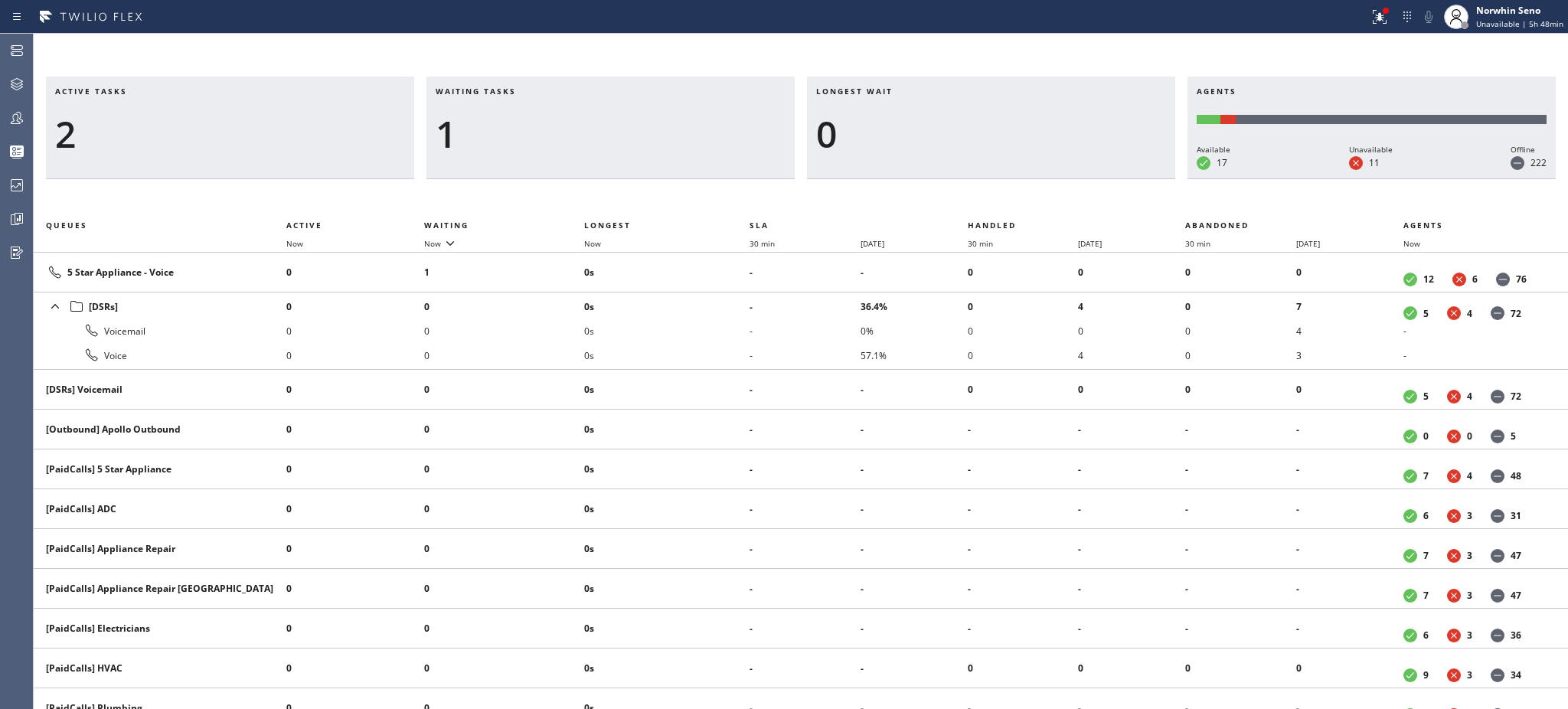
click at [509, 131] on div "1" at bounding box center [610, 134] width 350 height 44
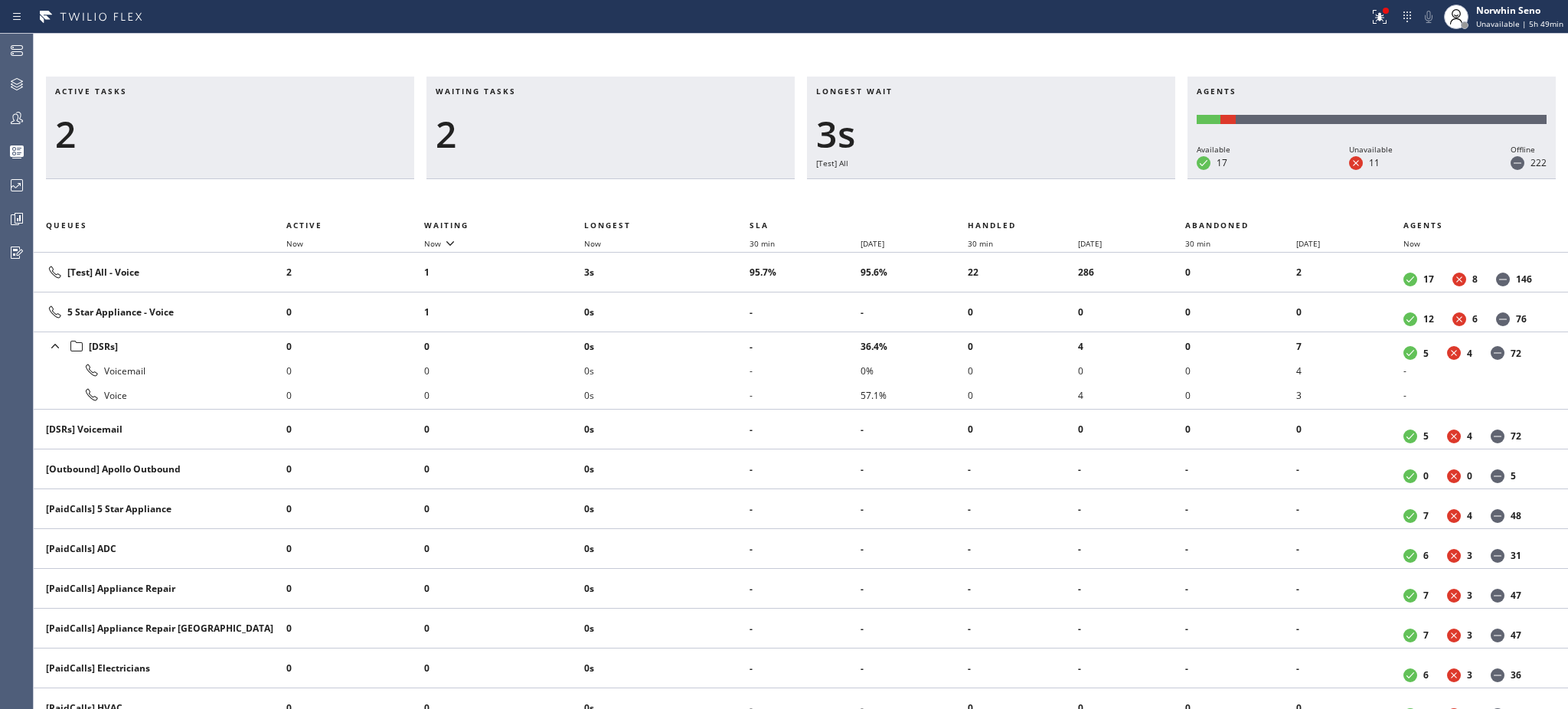
click at [509, 131] on div "2" at bounding box center [610, 134] width 350 height 44
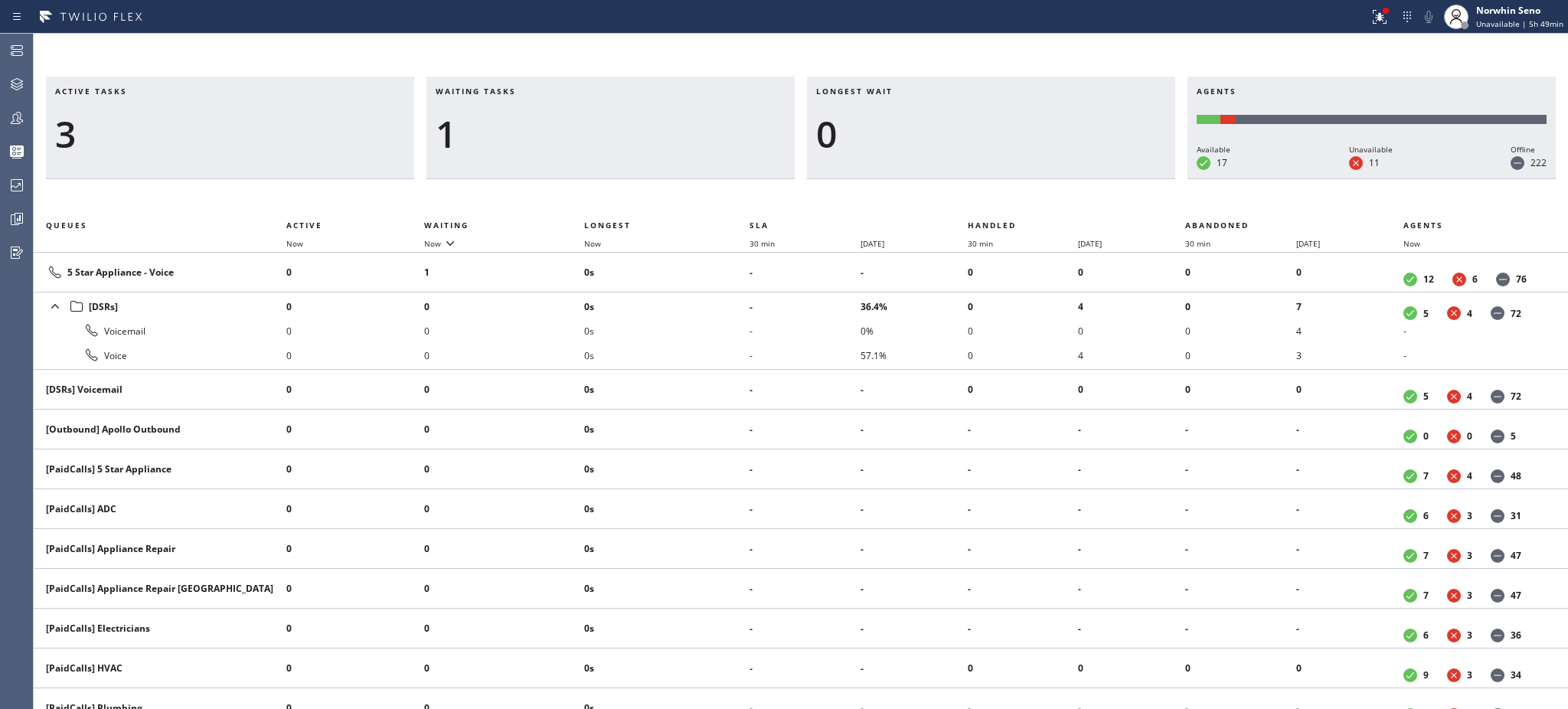
click at [509, 131] on div "1" at bounding box center [610, 134] width 350 height 44
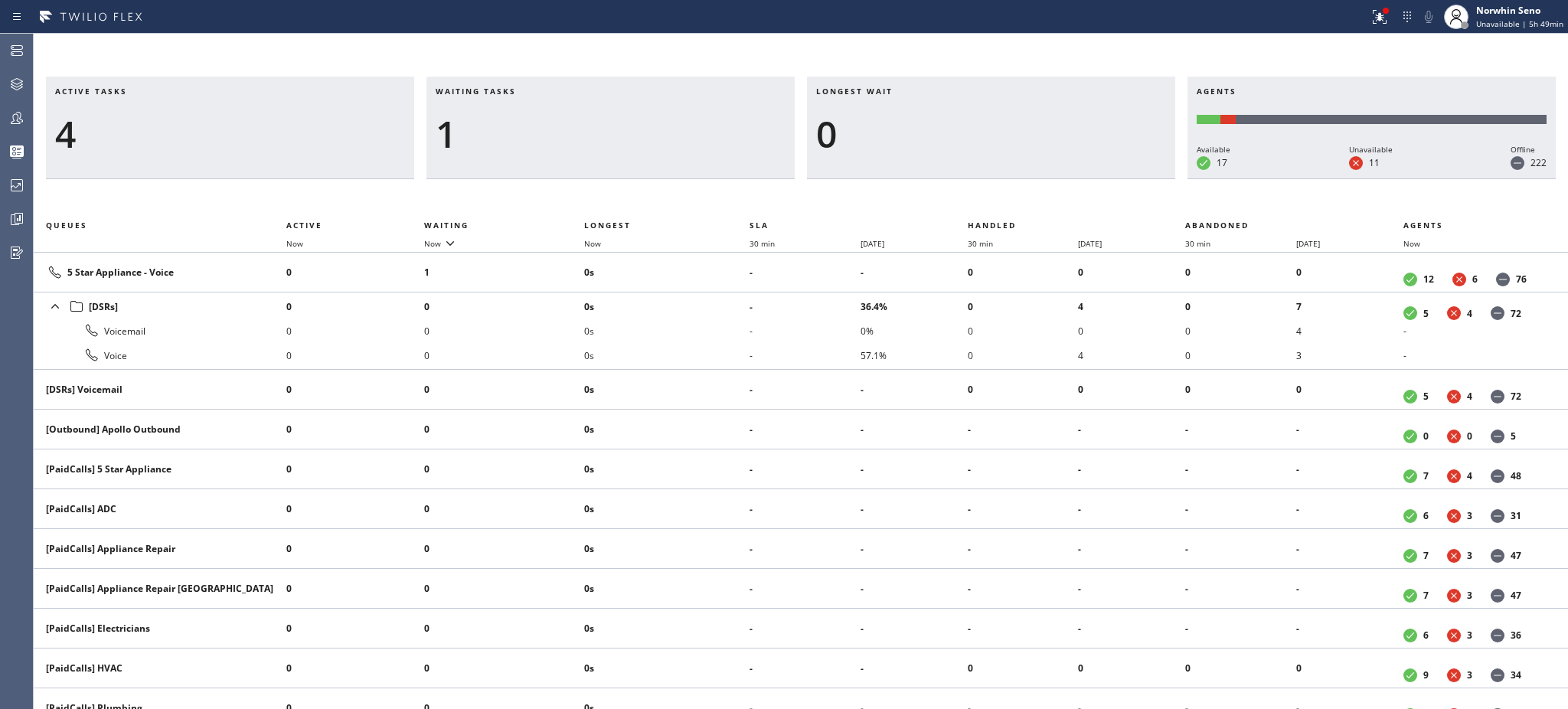
click at [509, 131] on div "1" at bounding box center [610, 134] width 350 height 44
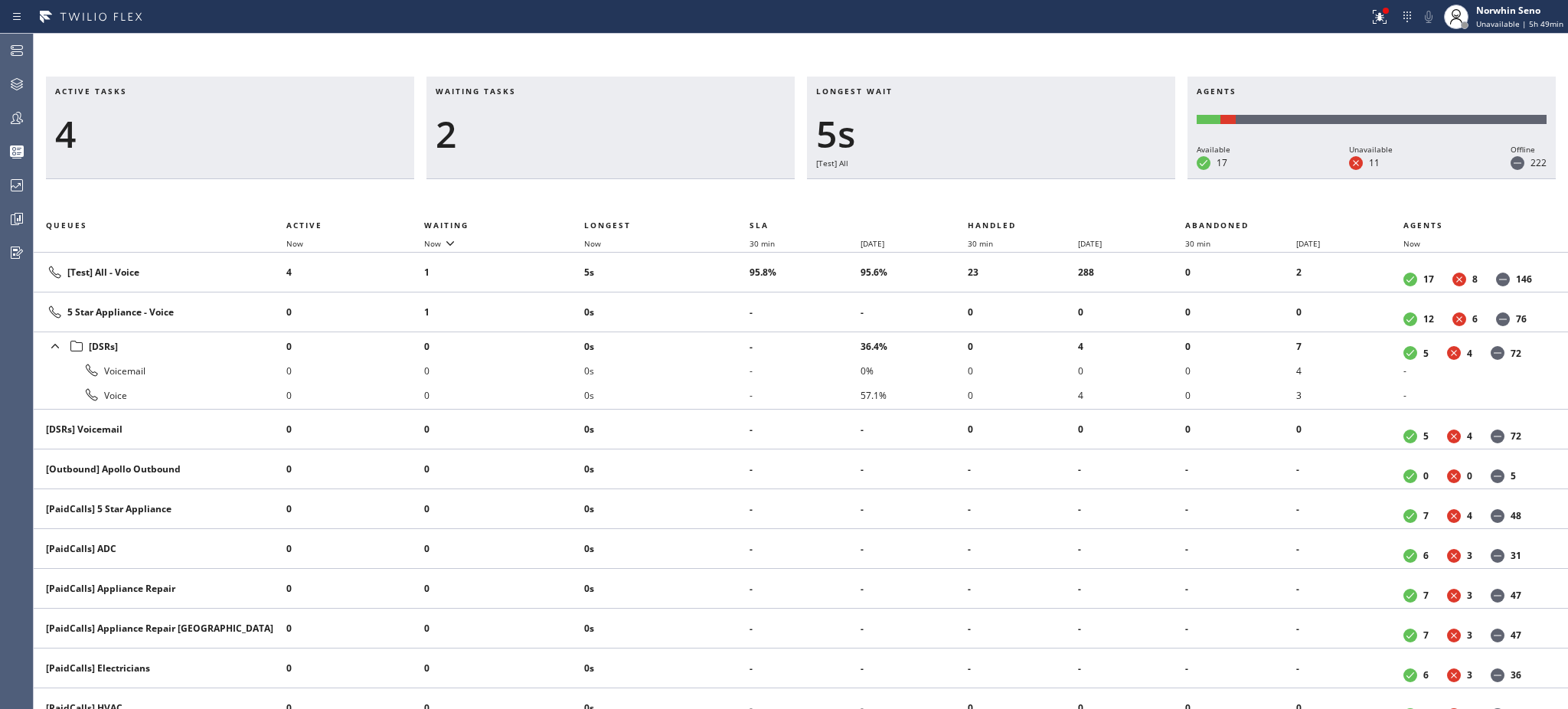
click at [509, 131] on div "2" at bounding box center [610, 134] width 350 height 44
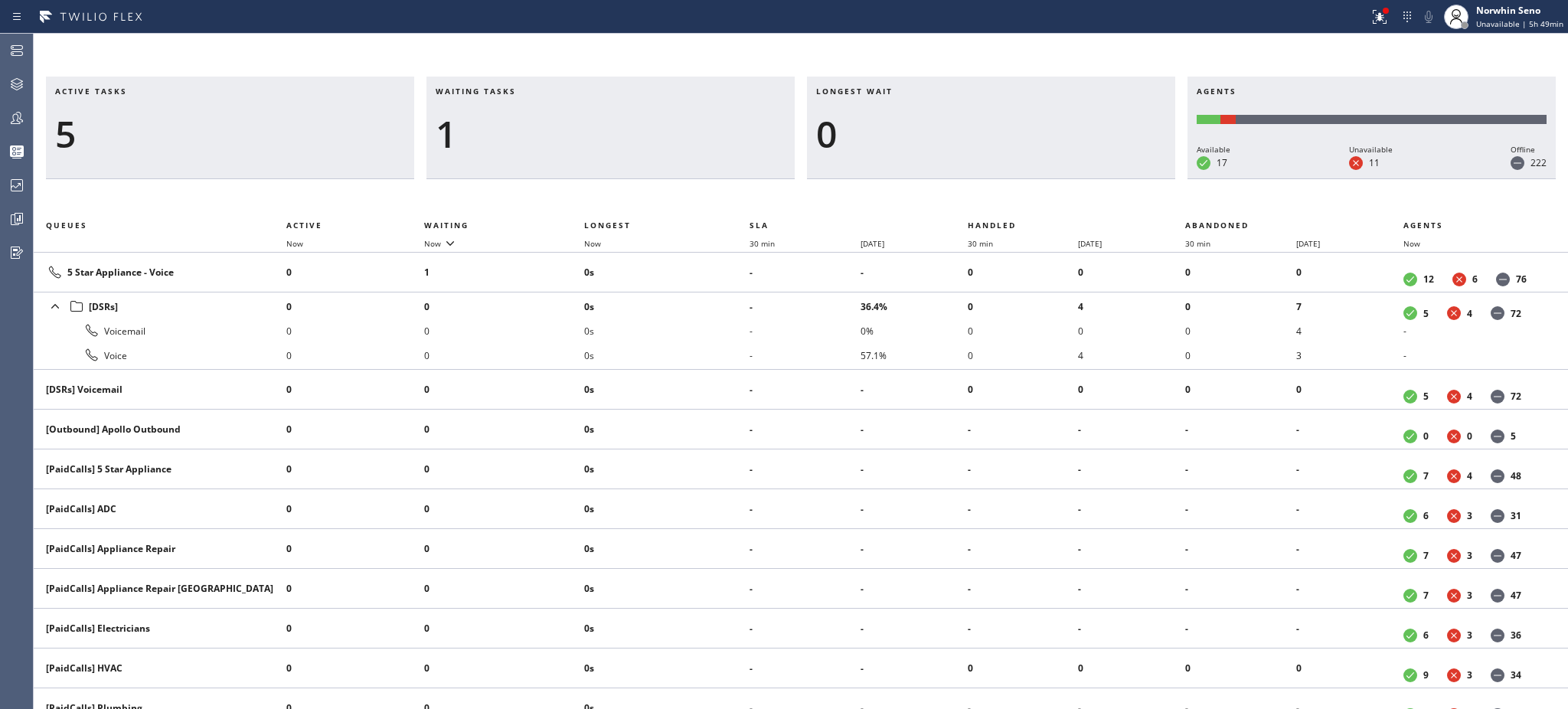
click at [509, 131] on div "1" at bounding box center [610, 134] width 350 height 44
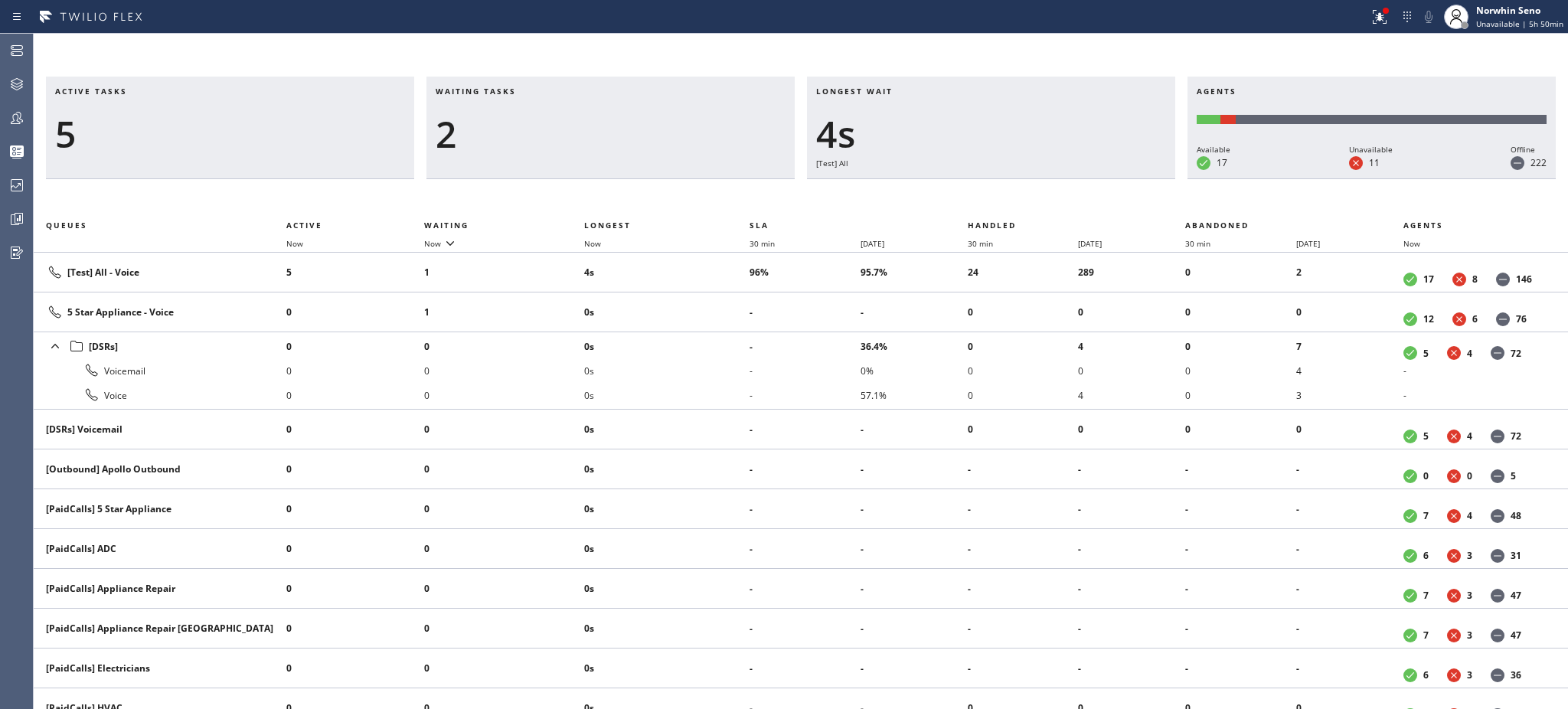
click at [509, 131] on div "2" at bounding box center [610, 134] width 350 height 44
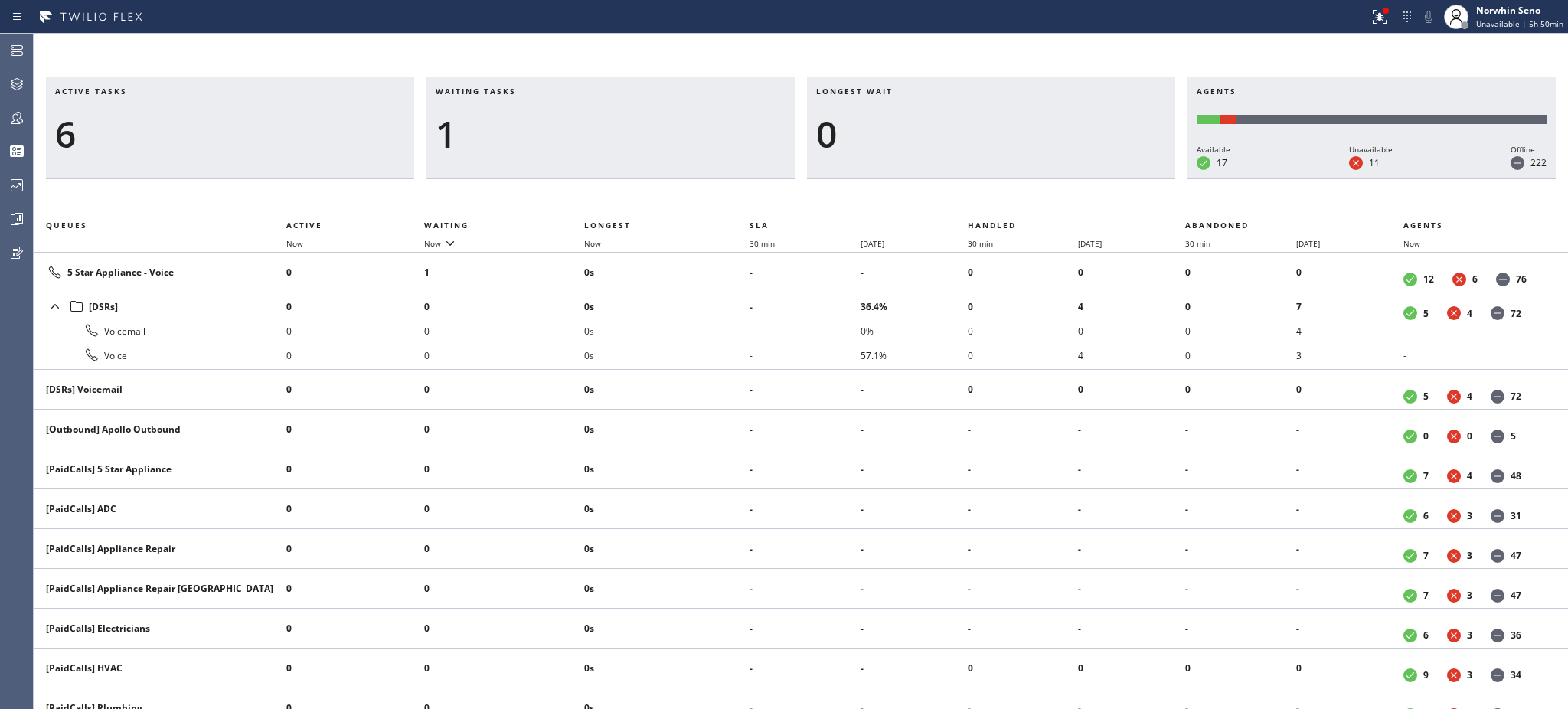
click at [509, 131] on div "1" at bounding box center [610, 134] width 350 height 44
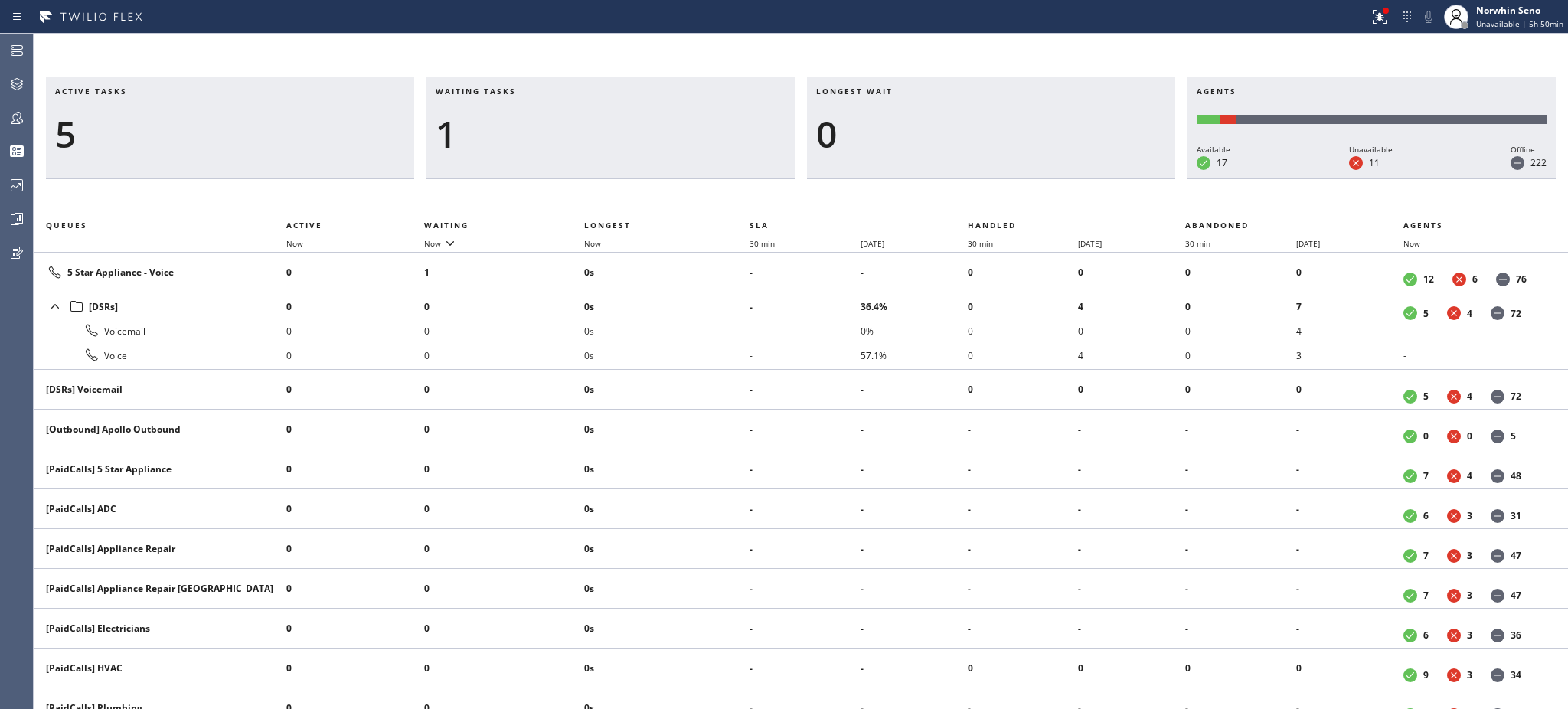
click at [509, 131] on div "1" at bounding box center [610, 134] width 350 height 44
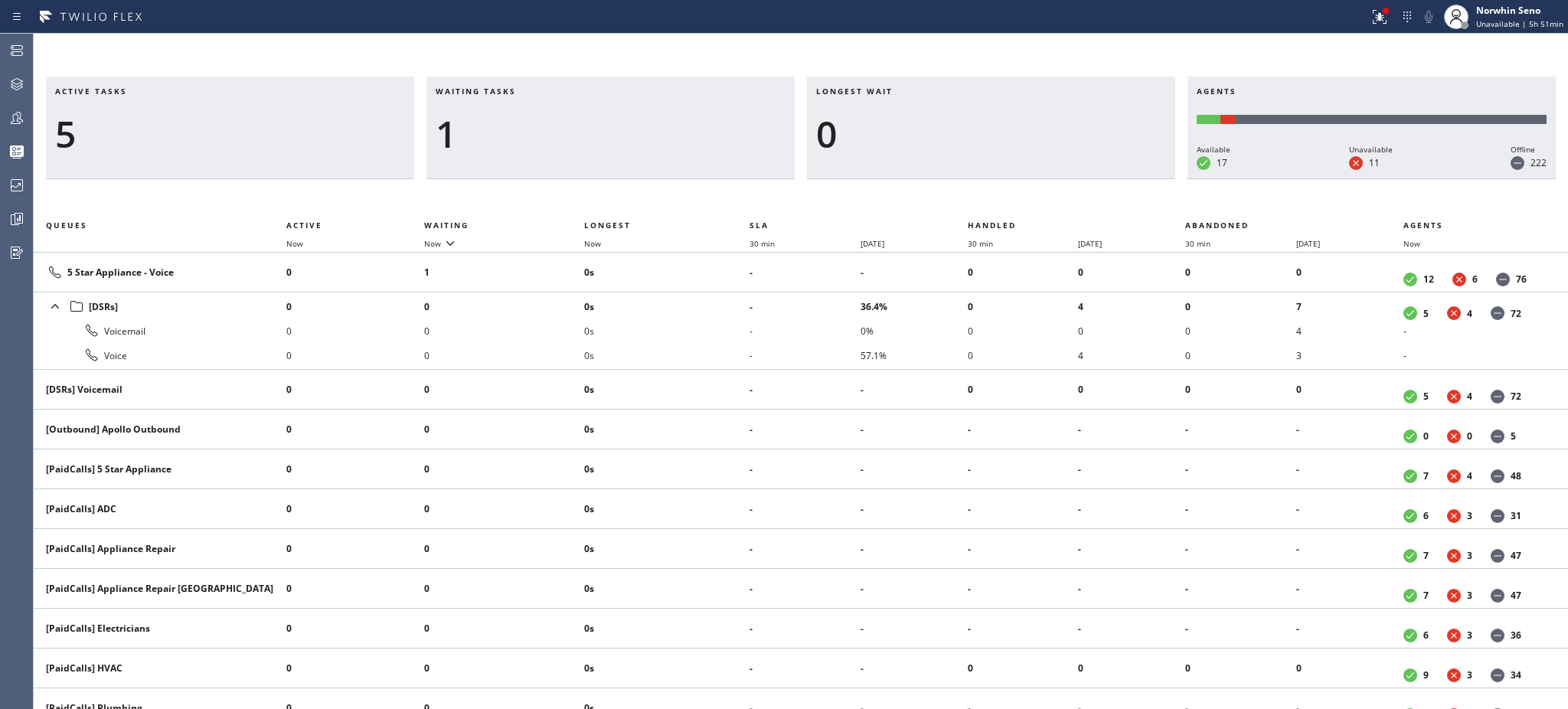
click at [509, 131] on div "1" at bounding box center [610, 134] width 350 height 44
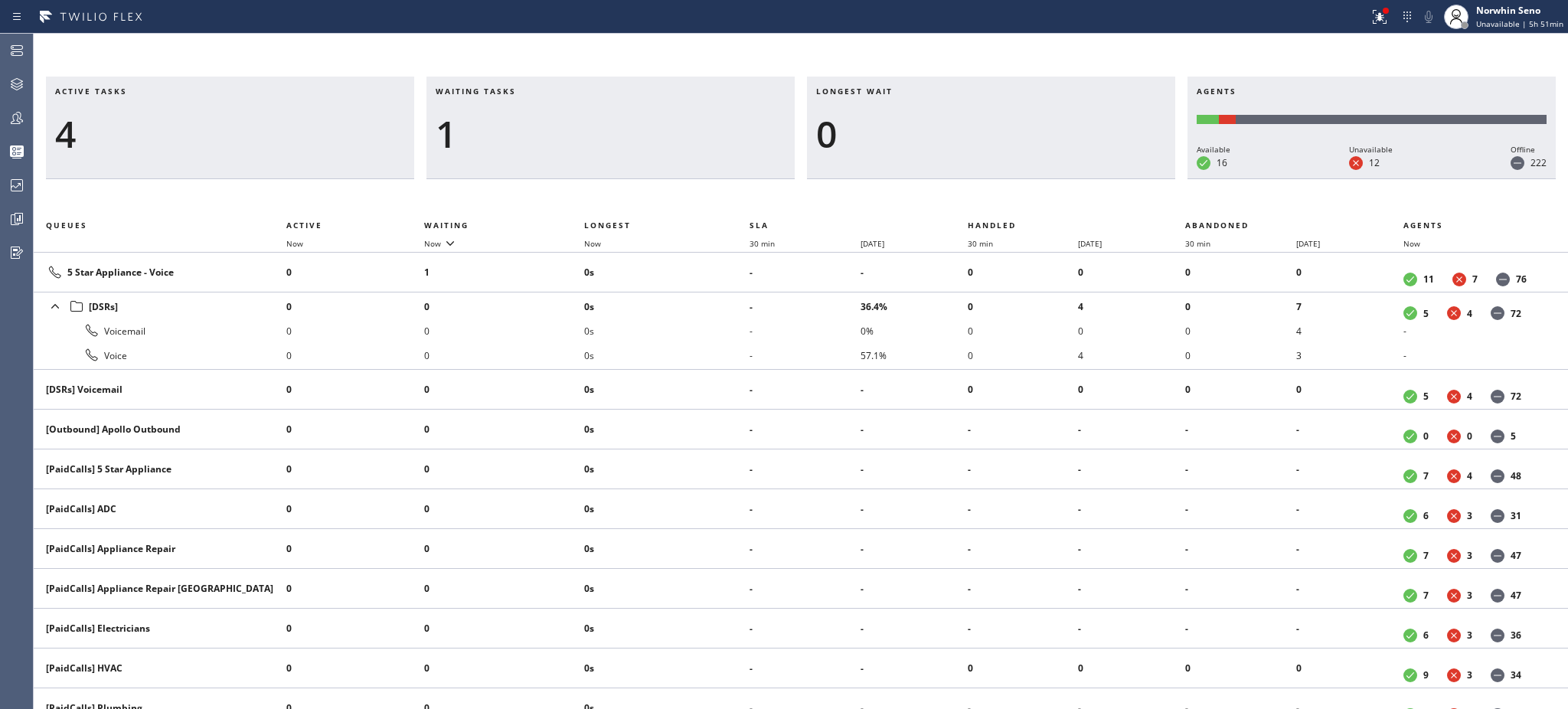
click at [509, 131] on div "1" at bounding box center [610, 134] width 350 height 44
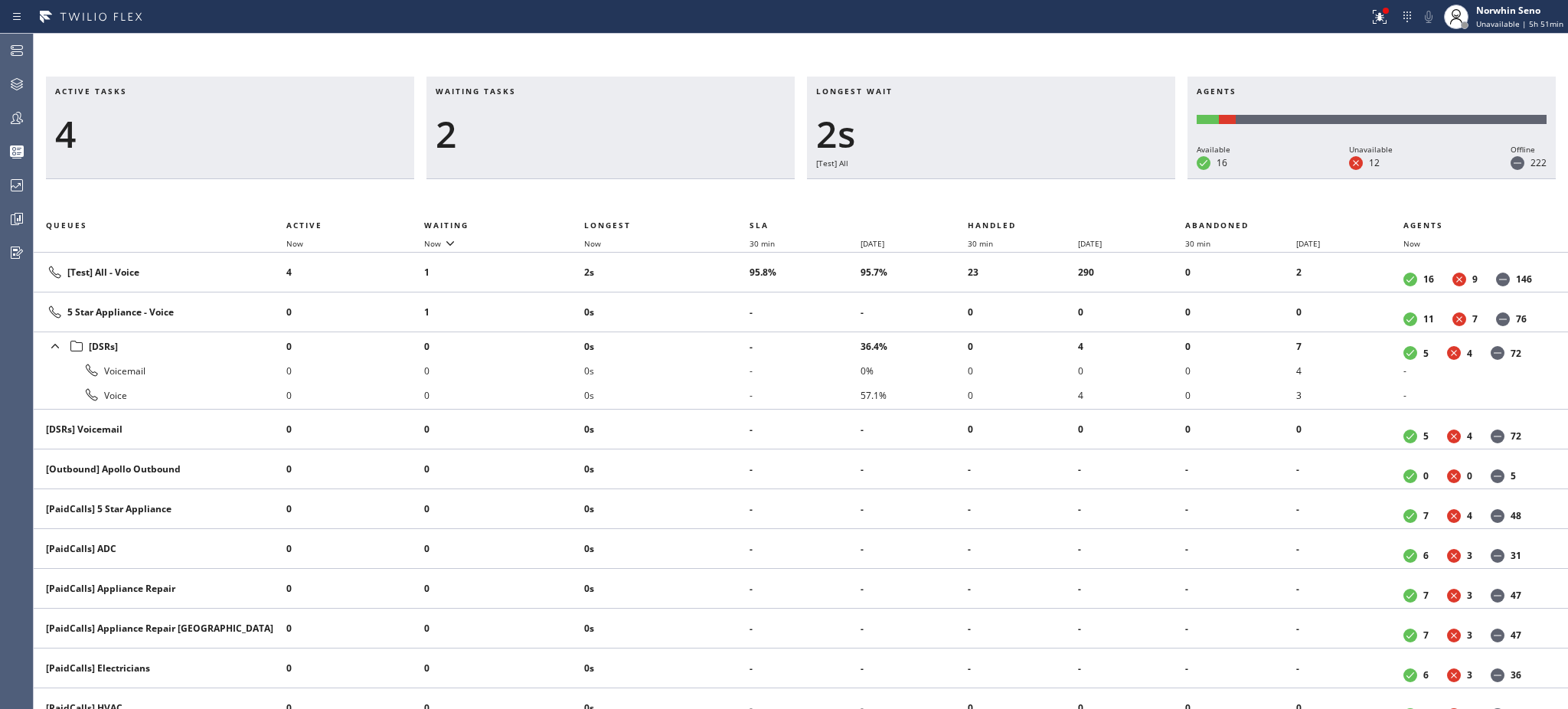
click at [509, 131] on div "2" at bounding box center [610, 134] width 350 height 44
click at [509, 131] on div "3" at bounding box center [610, 134] width 350 height 44
click at [509, 131] on div "2" at bounding box center [610, 134] width 350 height 44
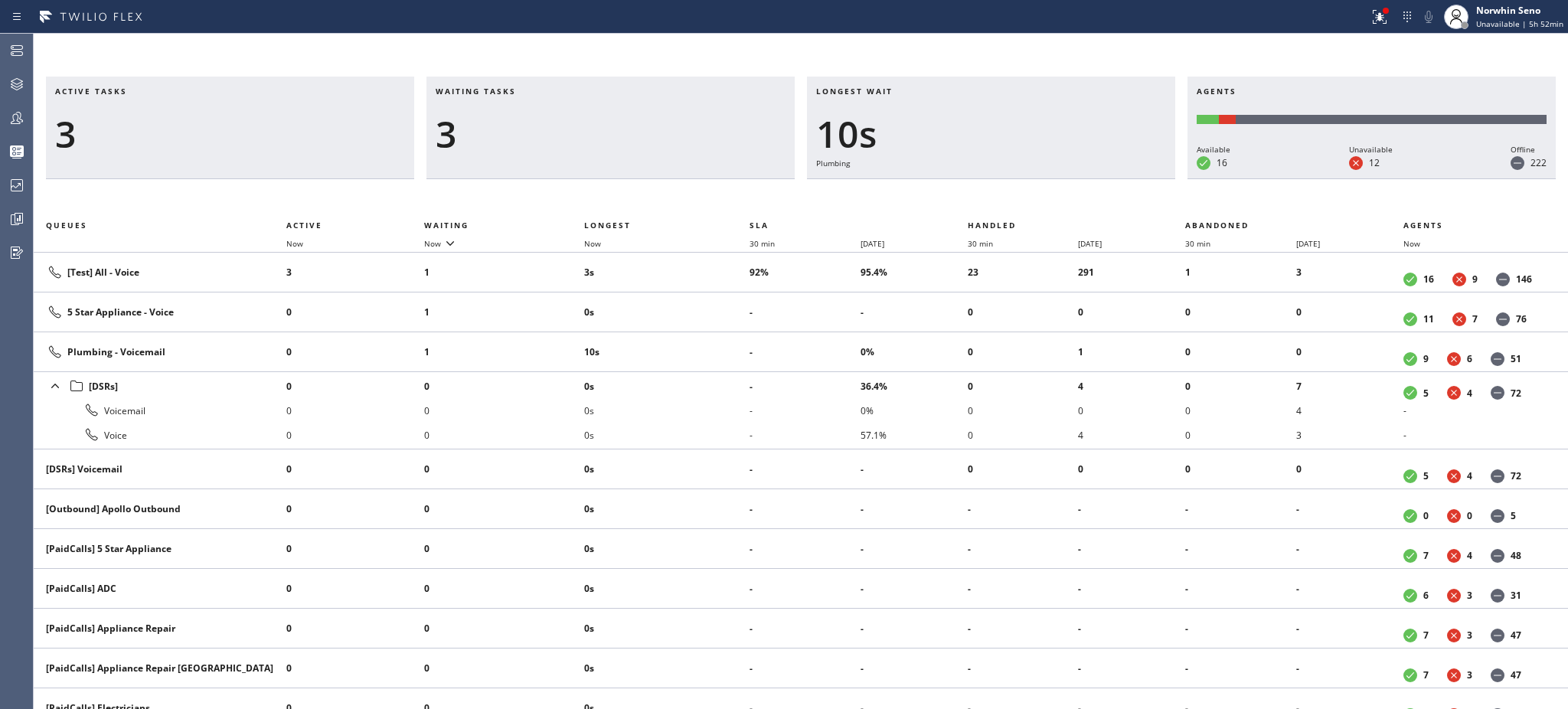
click at [509, 131] on div "3" at bounding box center [610, 134] width 350 height 44
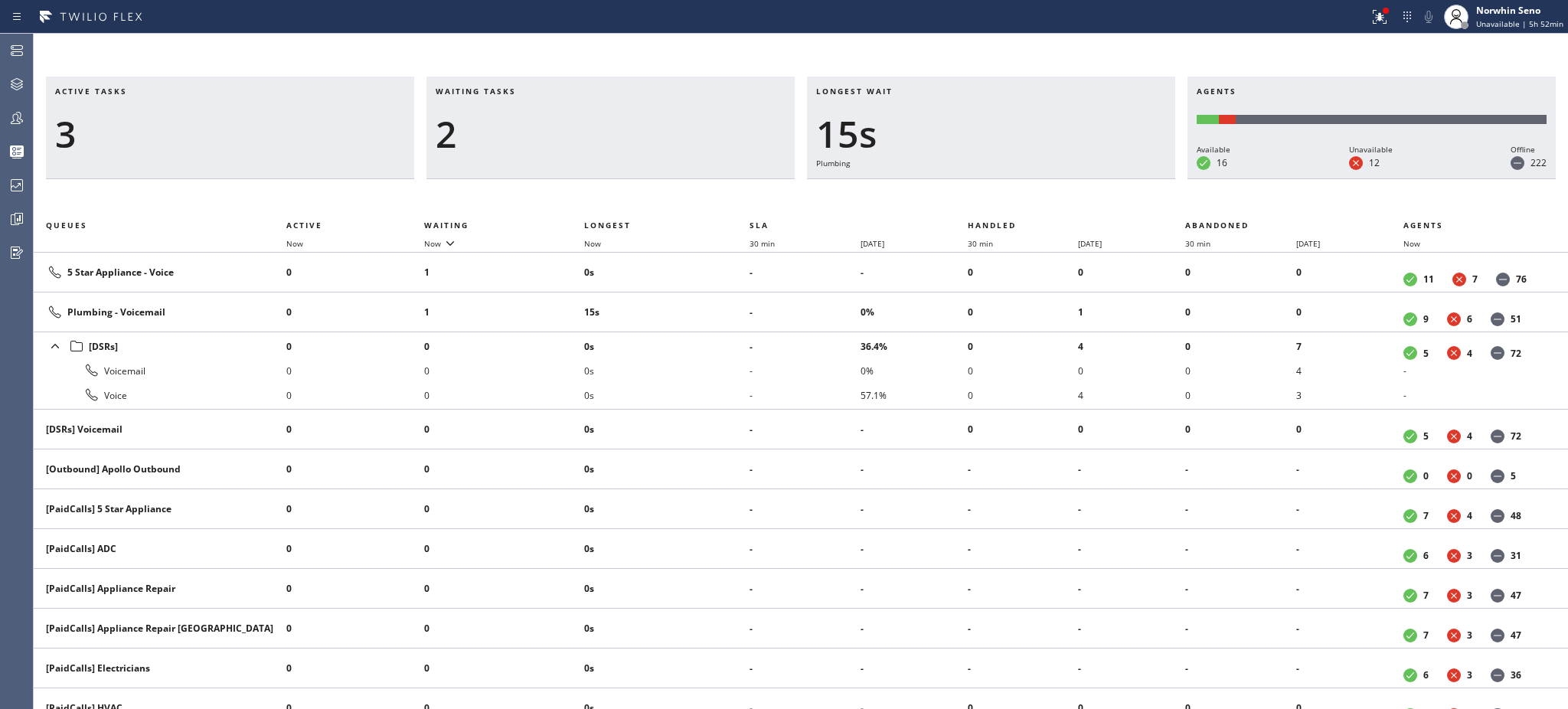
click at [509, 131] on div "2" at bounding box center [610, 134] width 350 height 44
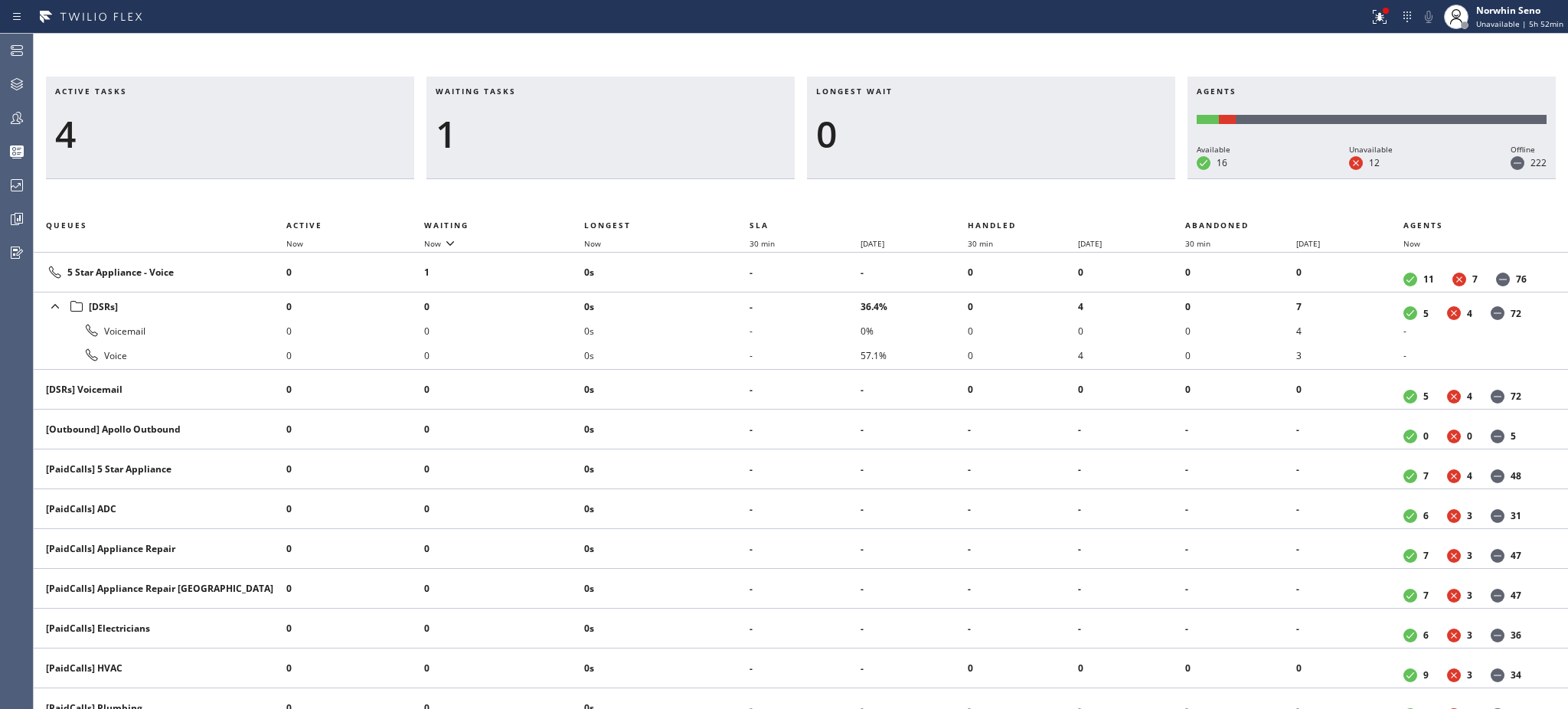
click at [509, 131] on div "1" at bounding box center [610, 134] width 350 height 44
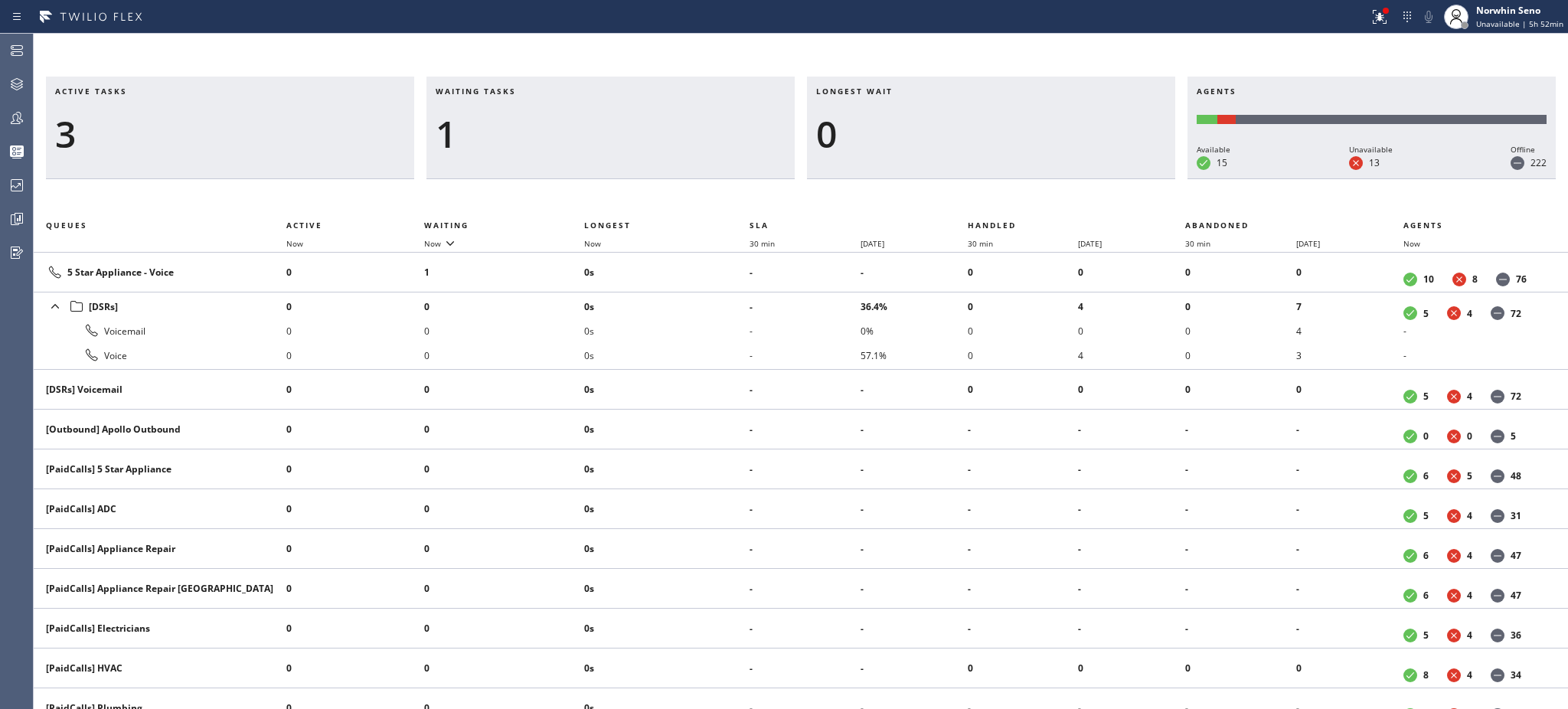
click at [509, 131] on div "1" at bounding box center [610, 134] width 350 height 44
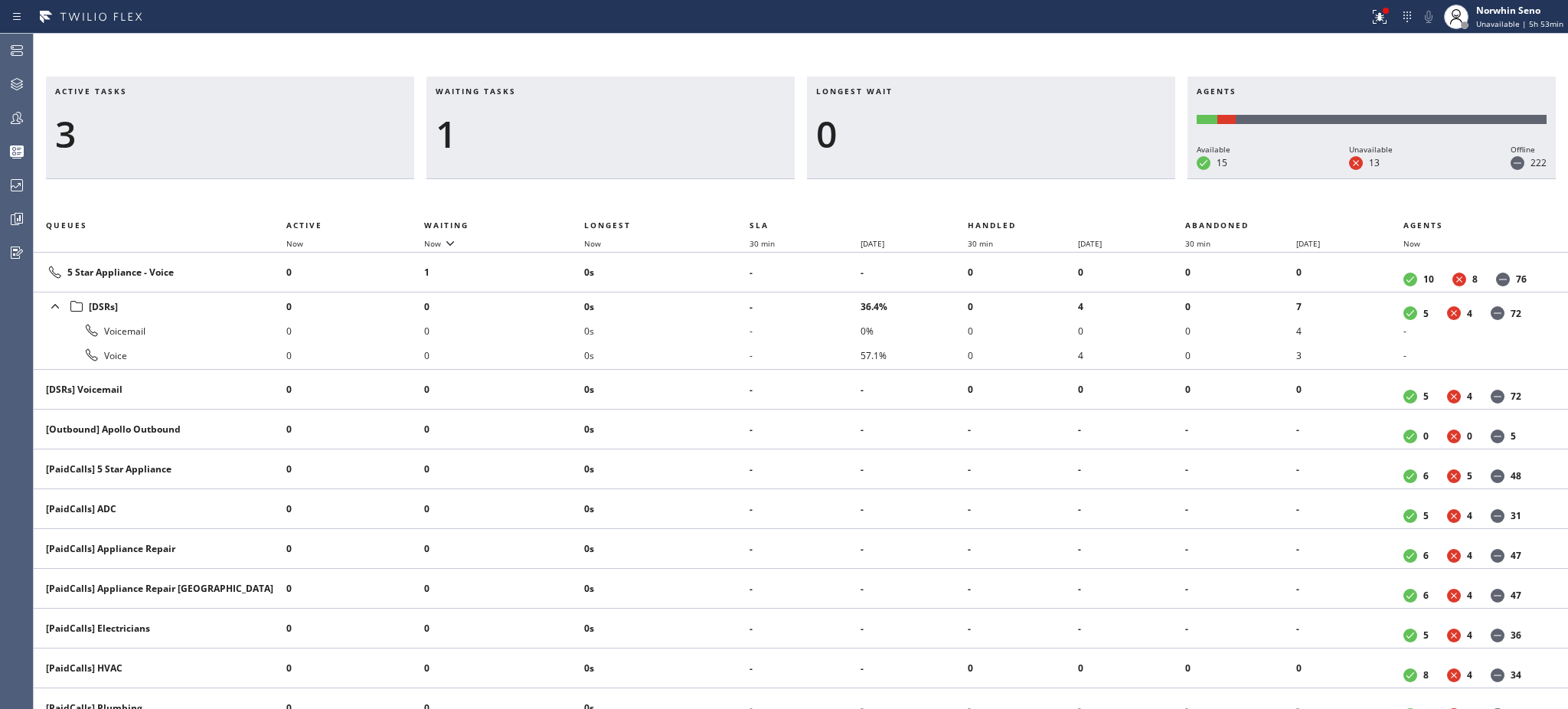
click at [509, 131] on div "1" at bounding box center [610, 134] width 350 height 44
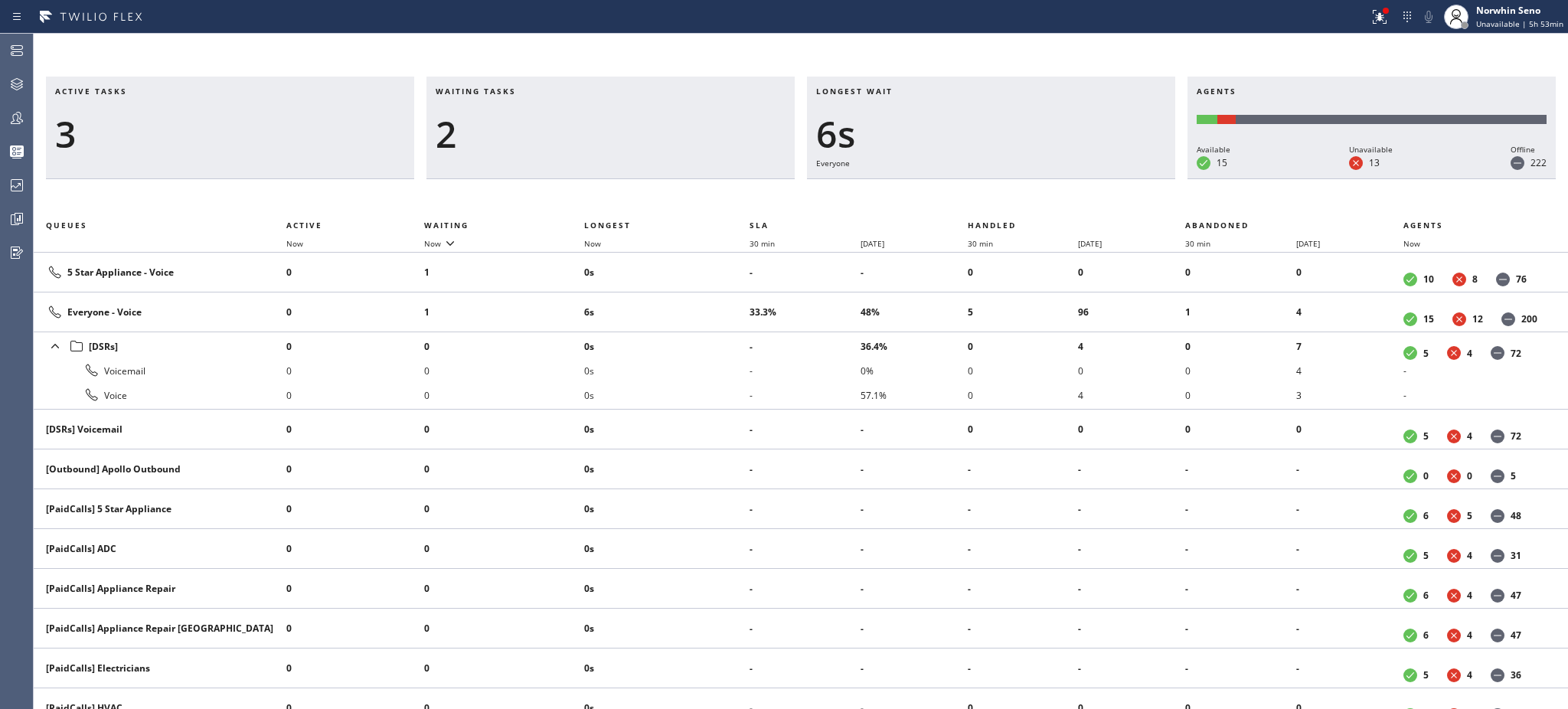
click at [509, 131] on div "2" at bounding box center [610, 134] width 350 height 44
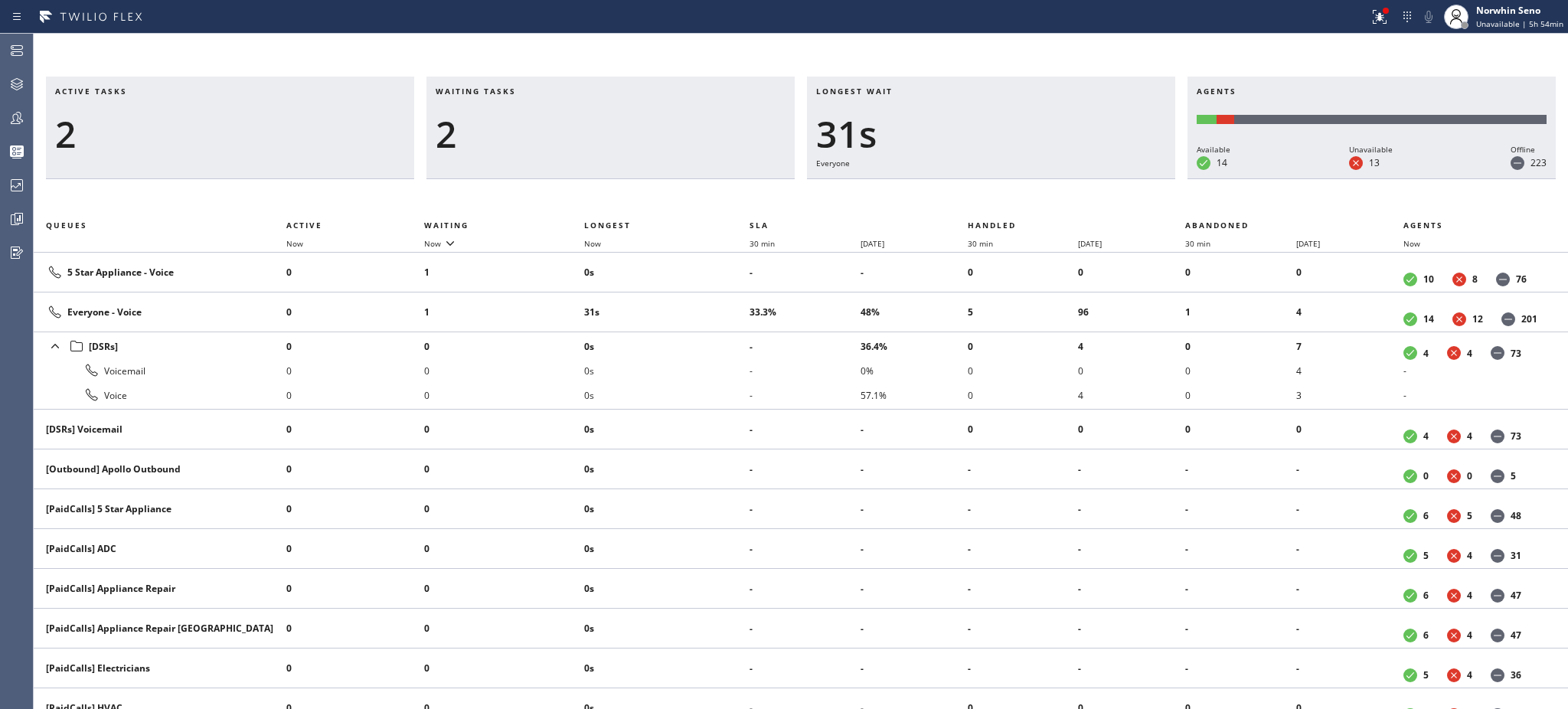
click at [509, 131] on div "2" at bounding box center [610, 134] width 350 height 44
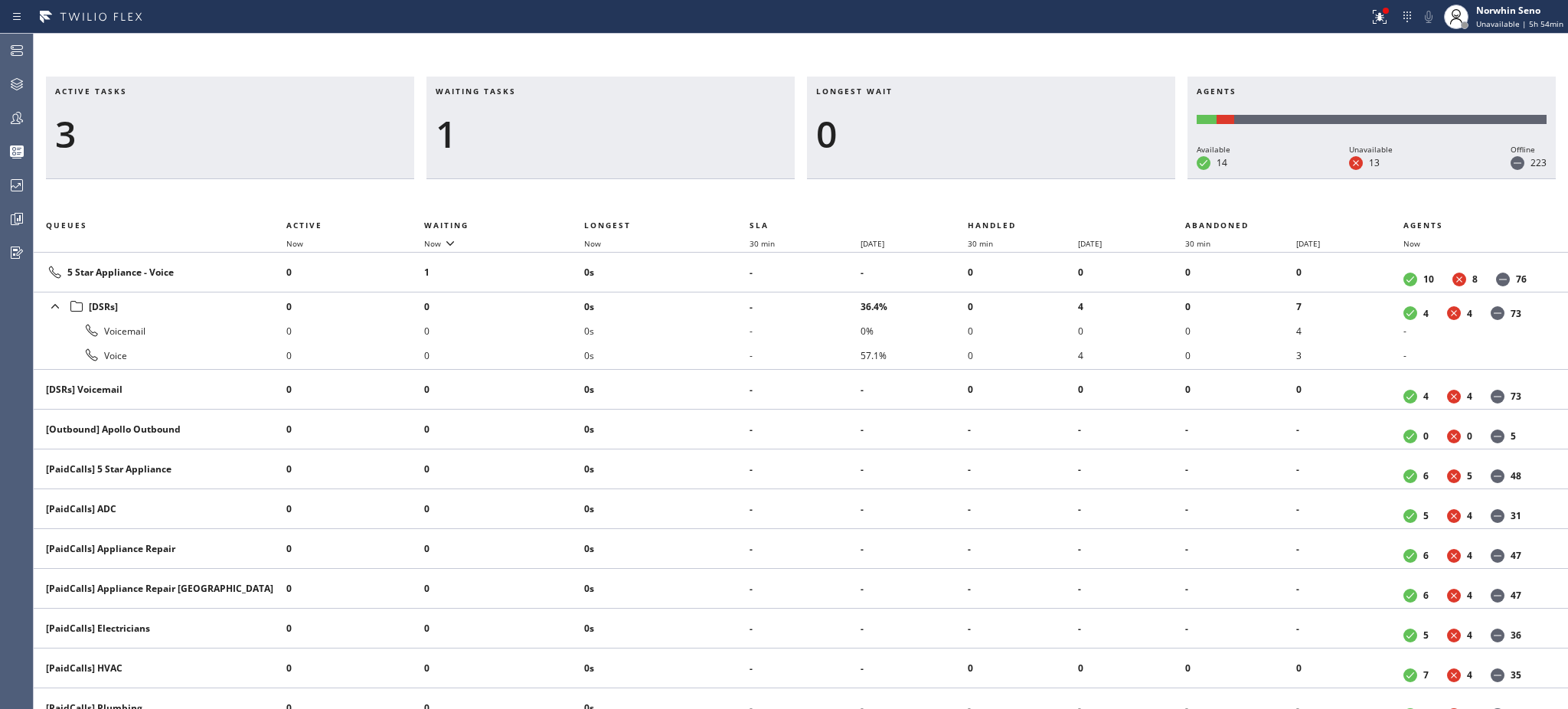
click at [509, 131] on div "1" at bounding box center [610, 134] width 350 height 44
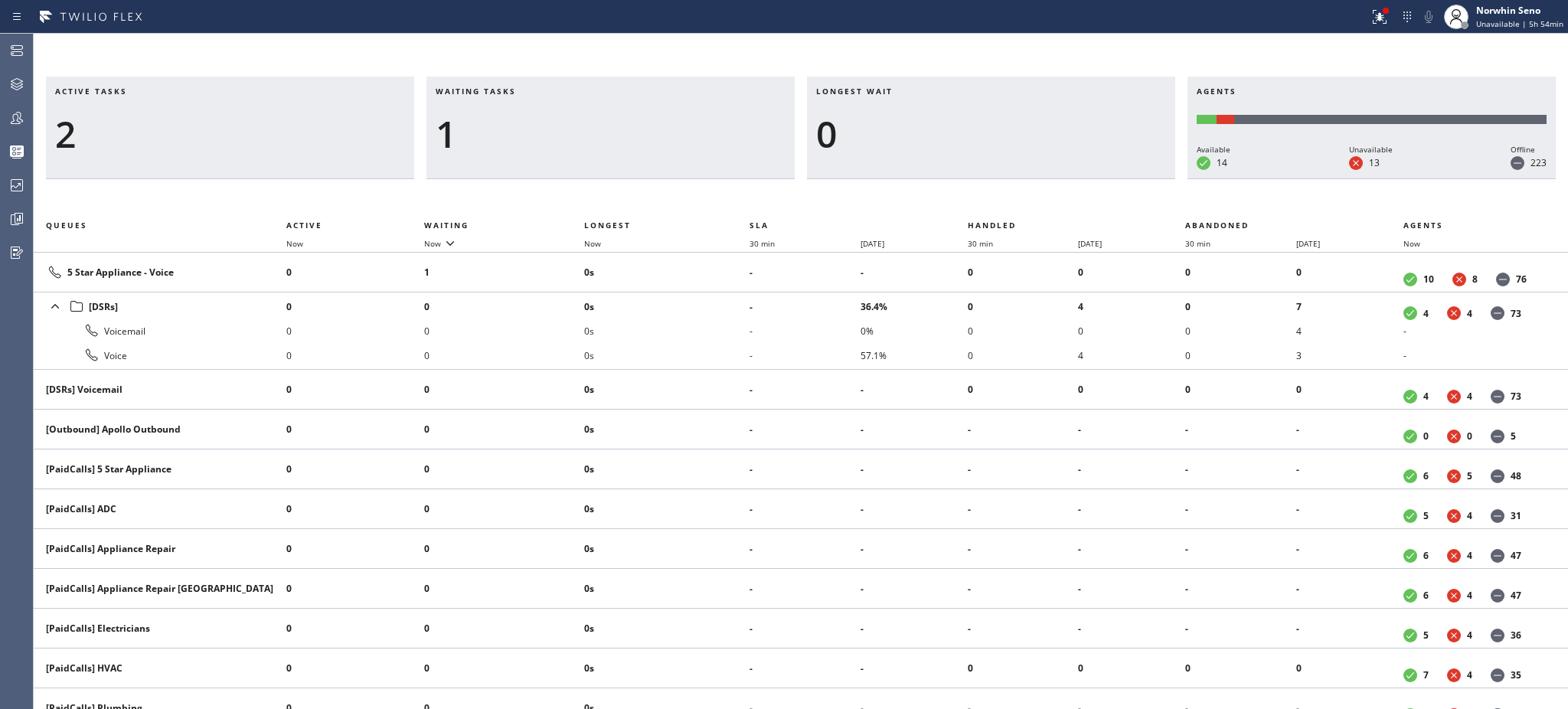
click at [509, 131] on div "1" at bounding box center [610, 134] width 350 height 44
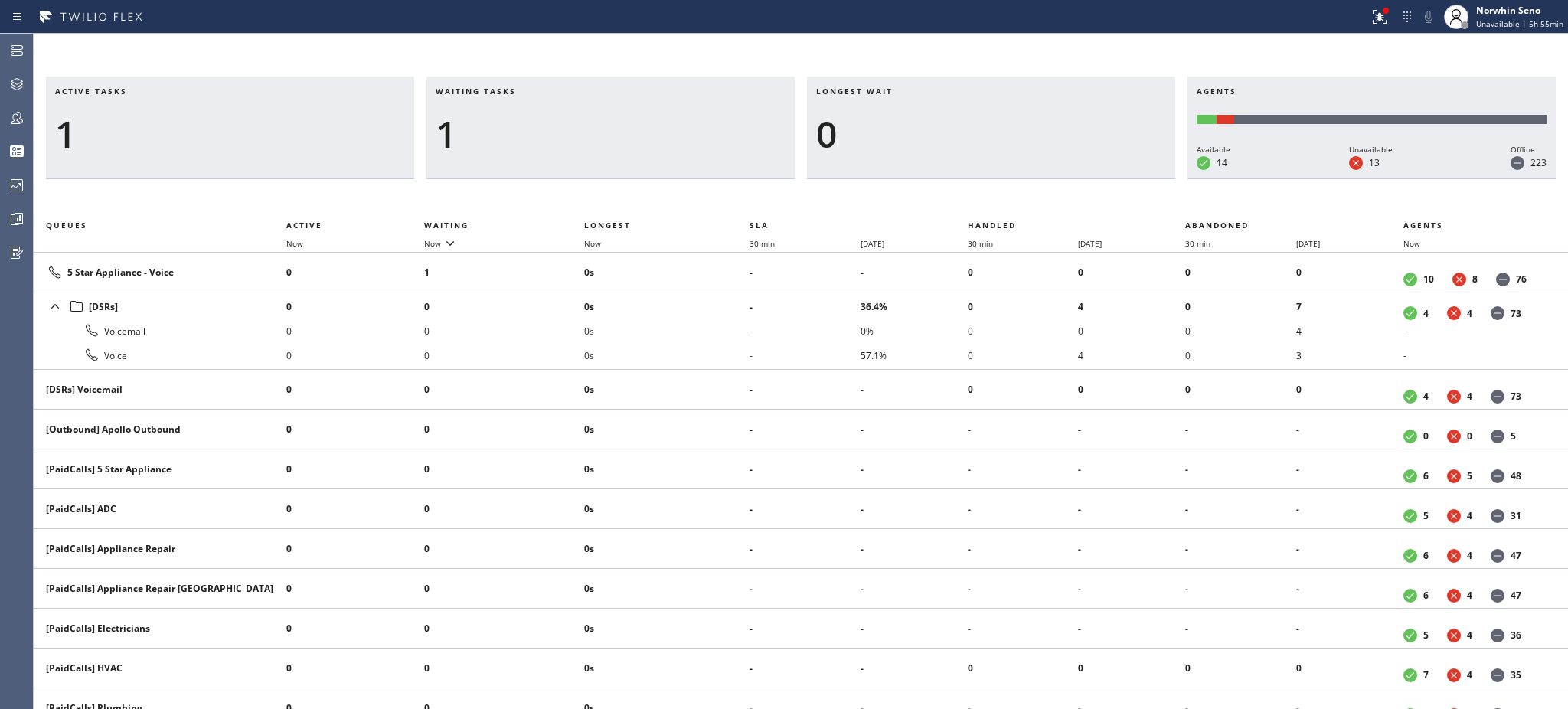
click at [509, 131] on div "1" at bounding box center [610, 134] width 350 height 44
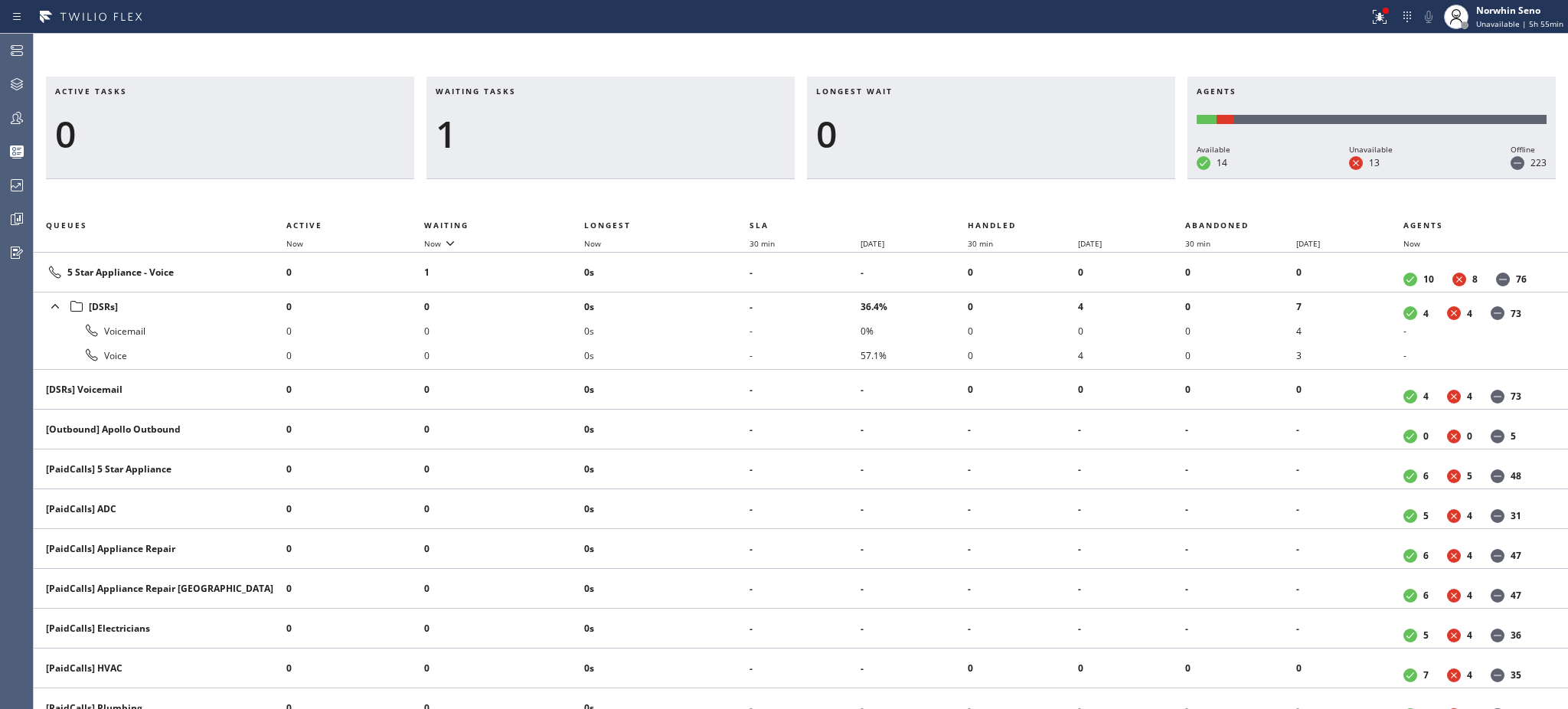
click at [509, 131] on div "1" at bounding box center [610, 134] width 350 height 44
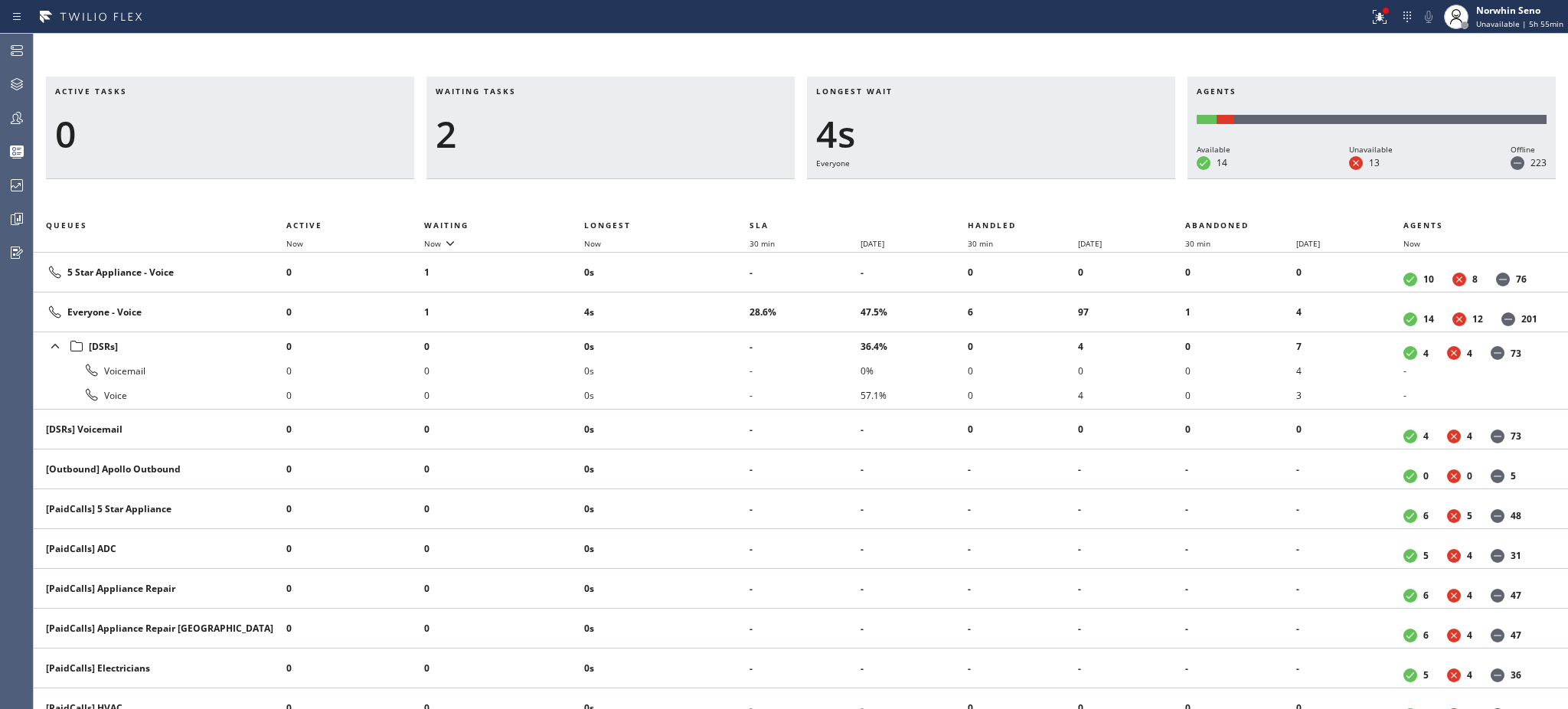
click at [509, 131] on div "2" at bounding box center [610, 134] width 350 height 44
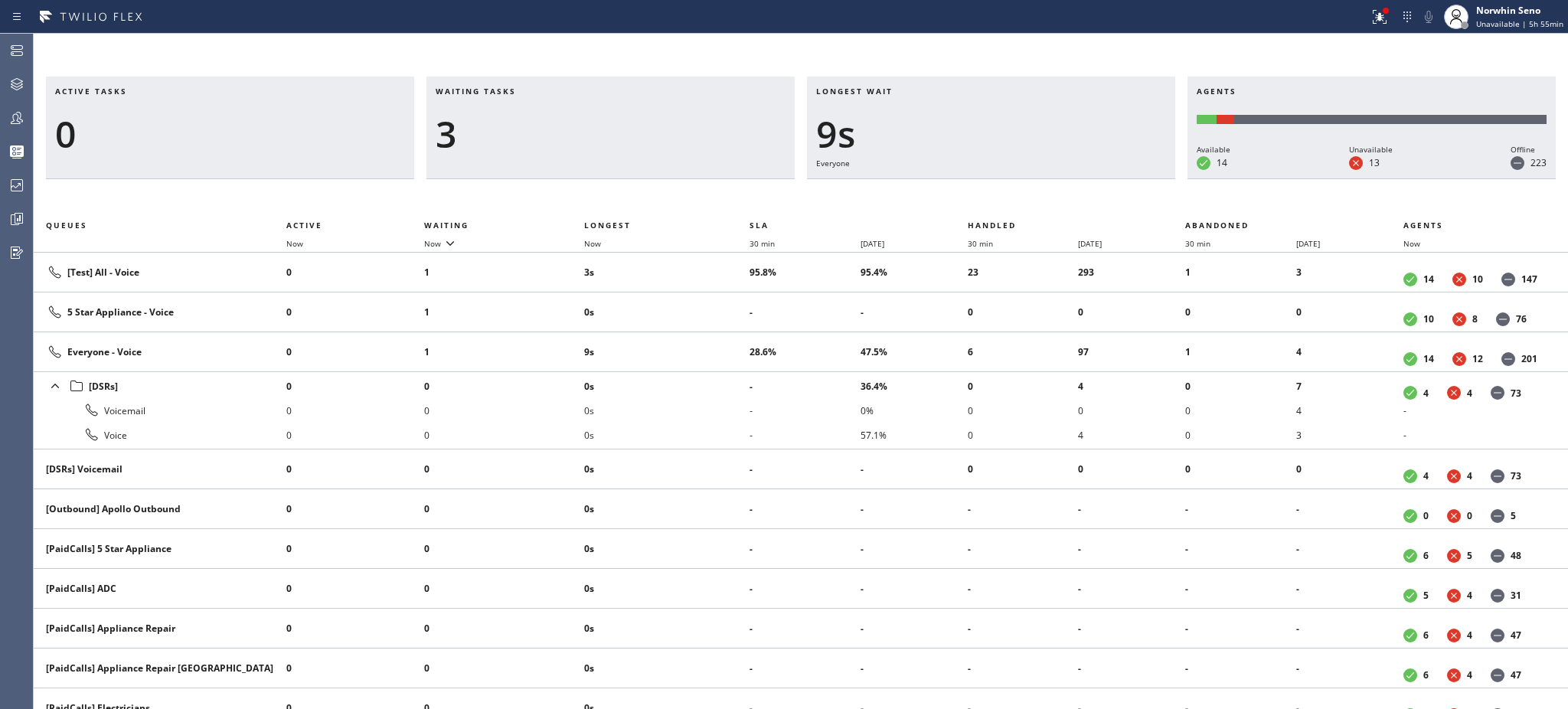
click at [509, 131] on div "3" at bounding box center [610, 134] width 350 height 44
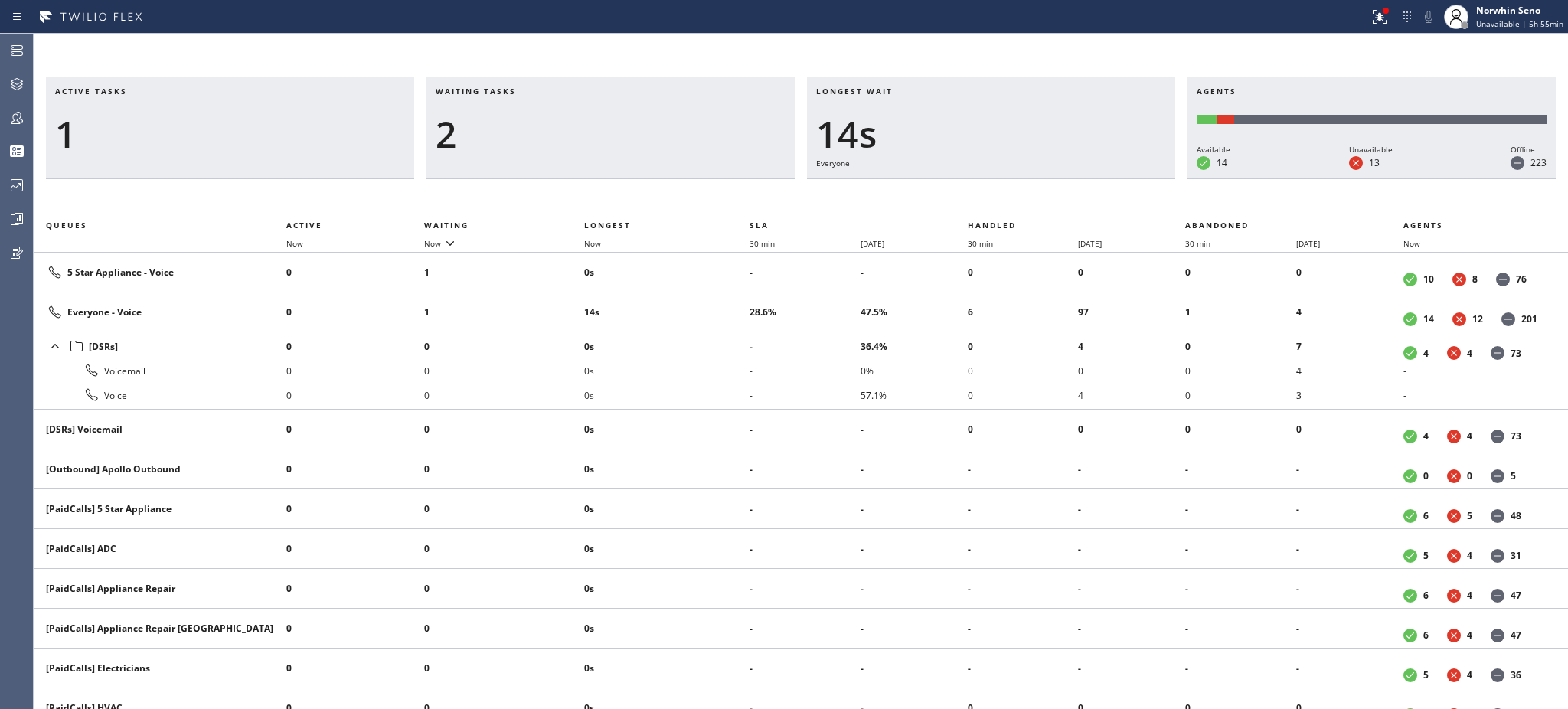
click at [509, 131] on div "2" at bounding box center [610, 134] width 350 height 44
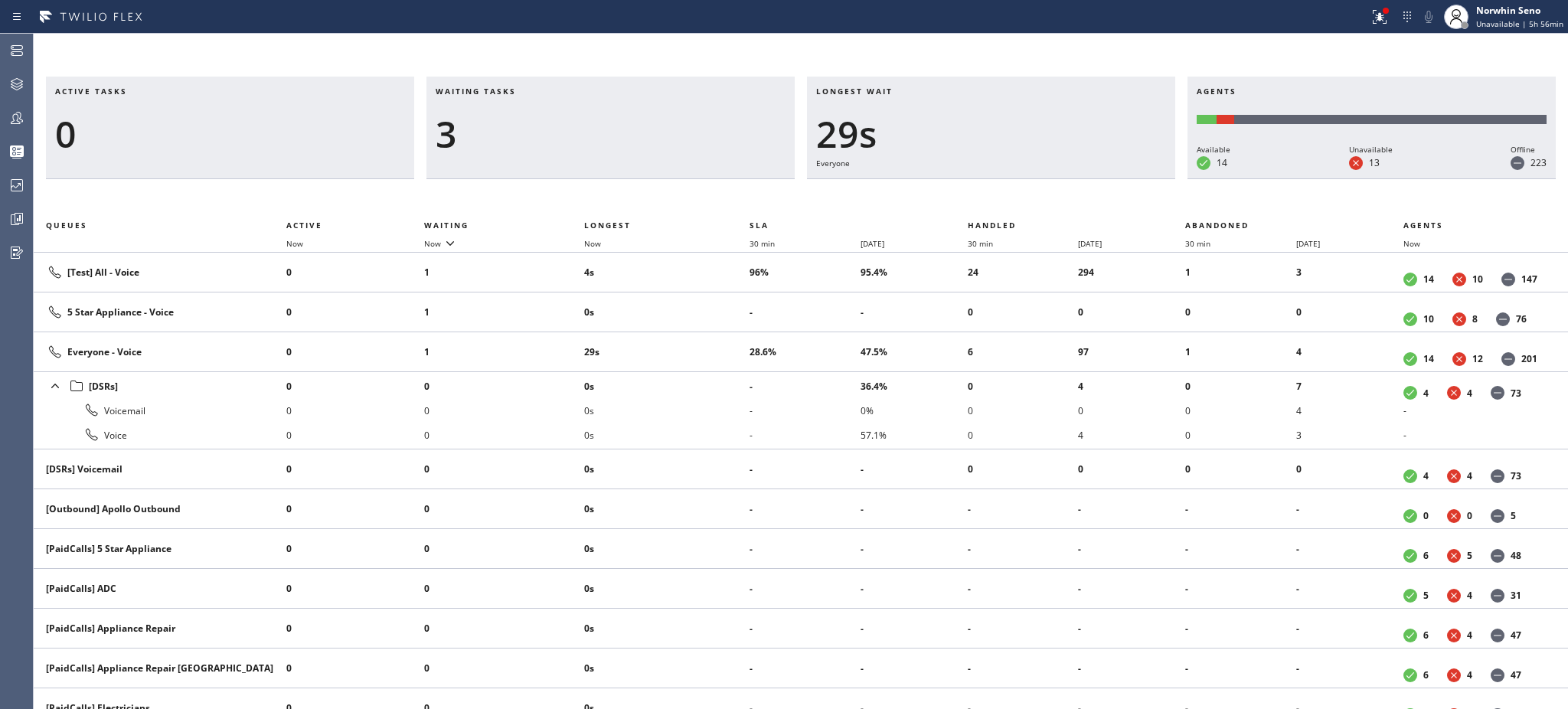
click at [509, 131] on div "3" at bounding box center [610, 134] width 350 height 44
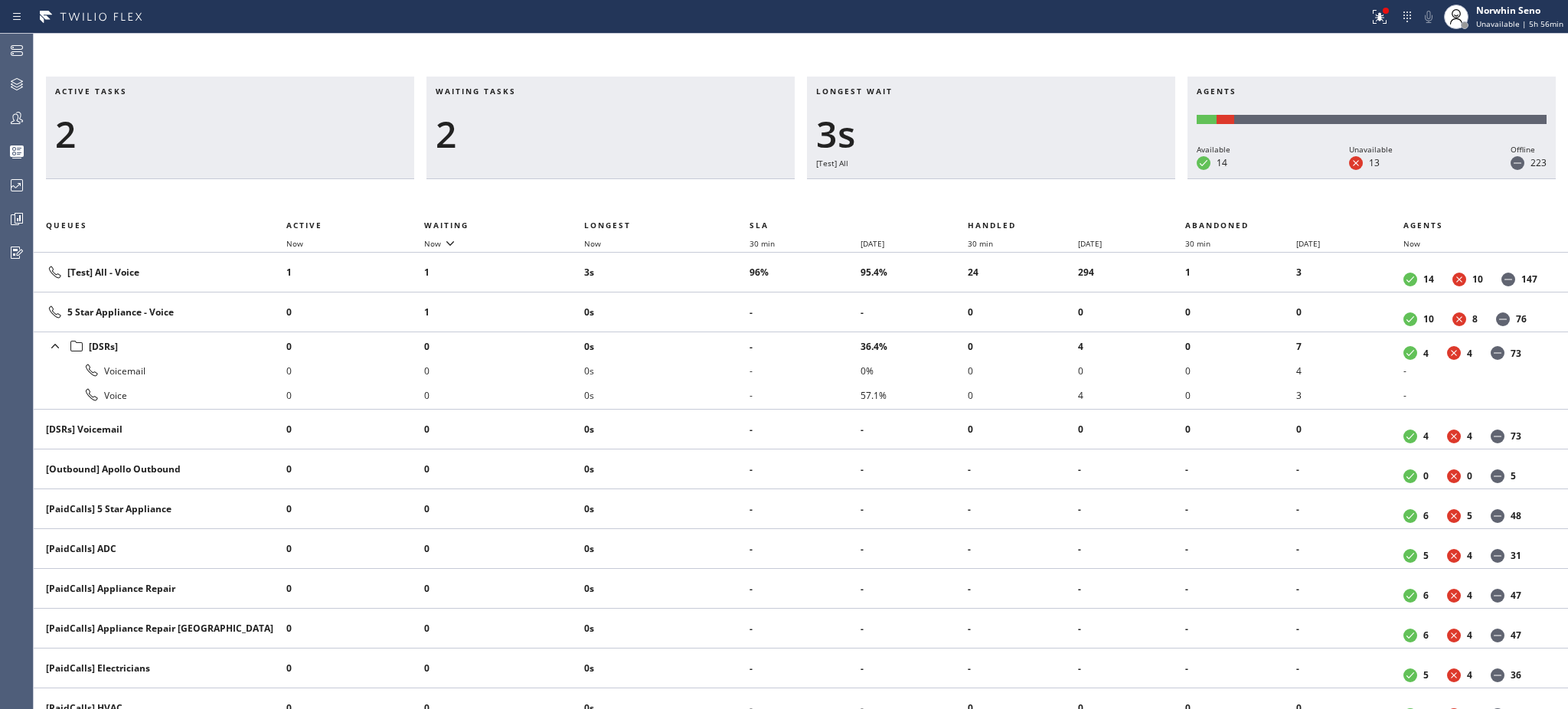
click at [509, 131] on div "2" at bounding box center [610, 134] width 350 height 44
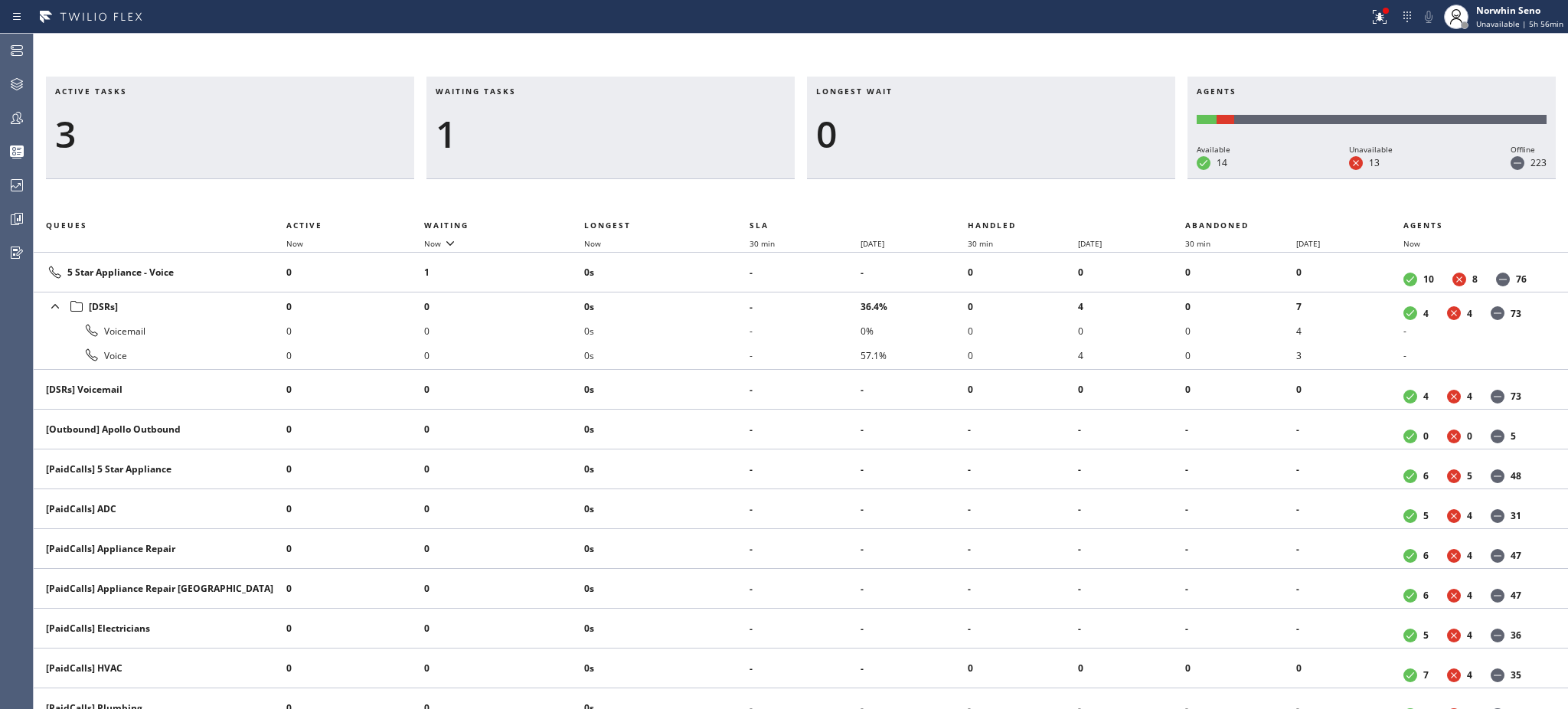
click at [509, 131] on div "1" at bounding box center [610, 134] width 350 height 44
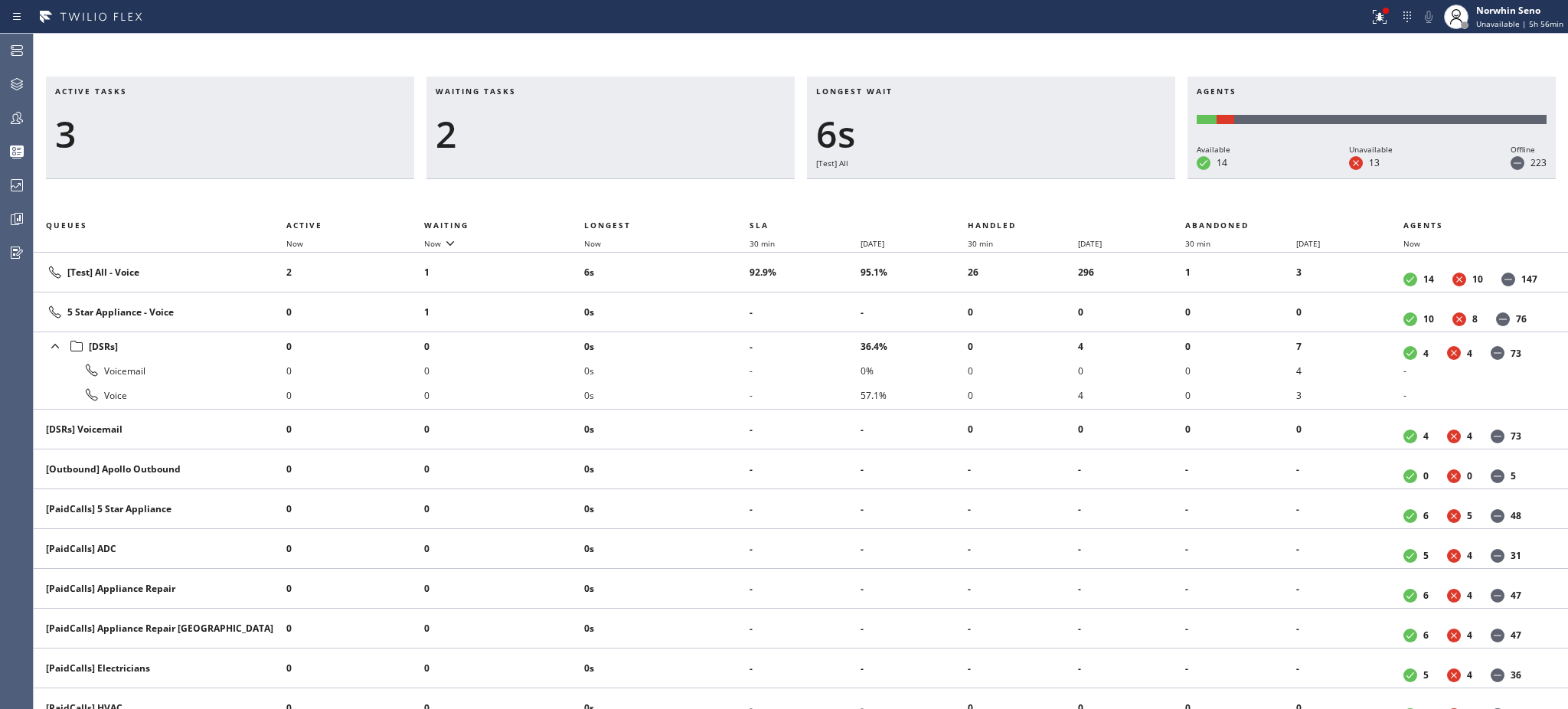
click at [509, 131] on div "2" at bounding box center [610, 134] width 350 height 44
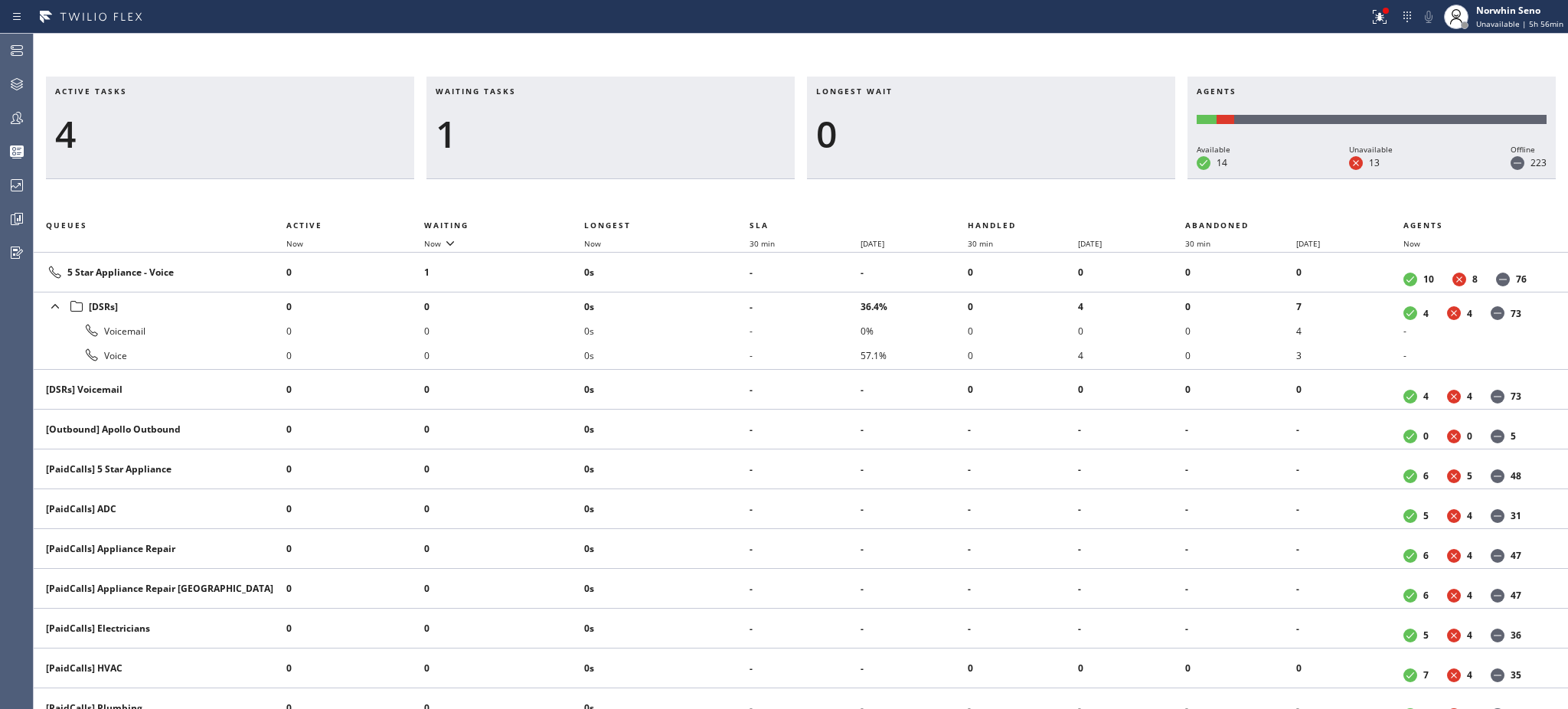
click at [509, 131] on div "1" at bounding box center [610, 134] width 350 height 44
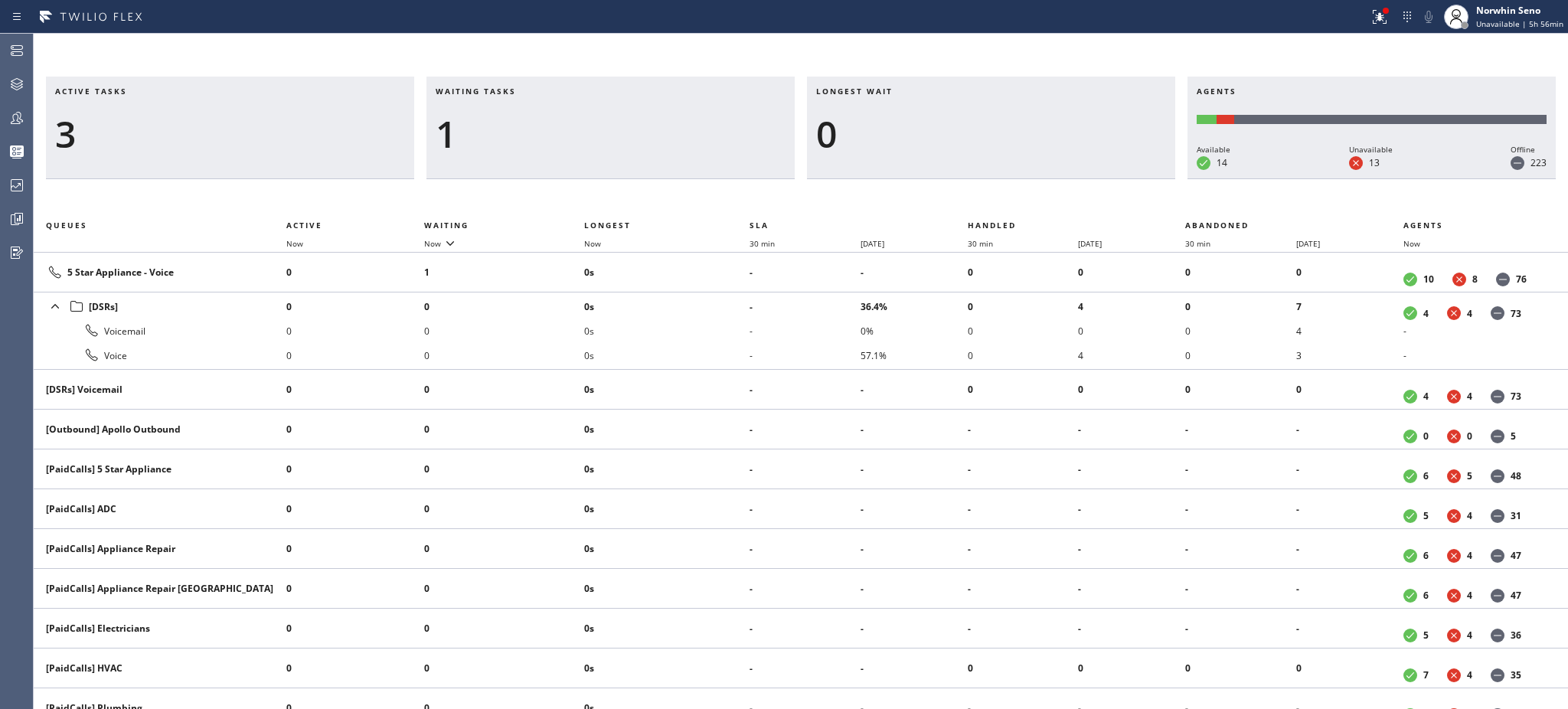
click at [509, 131] on div "1" at bounding box center [610, 134] width 350 height 44
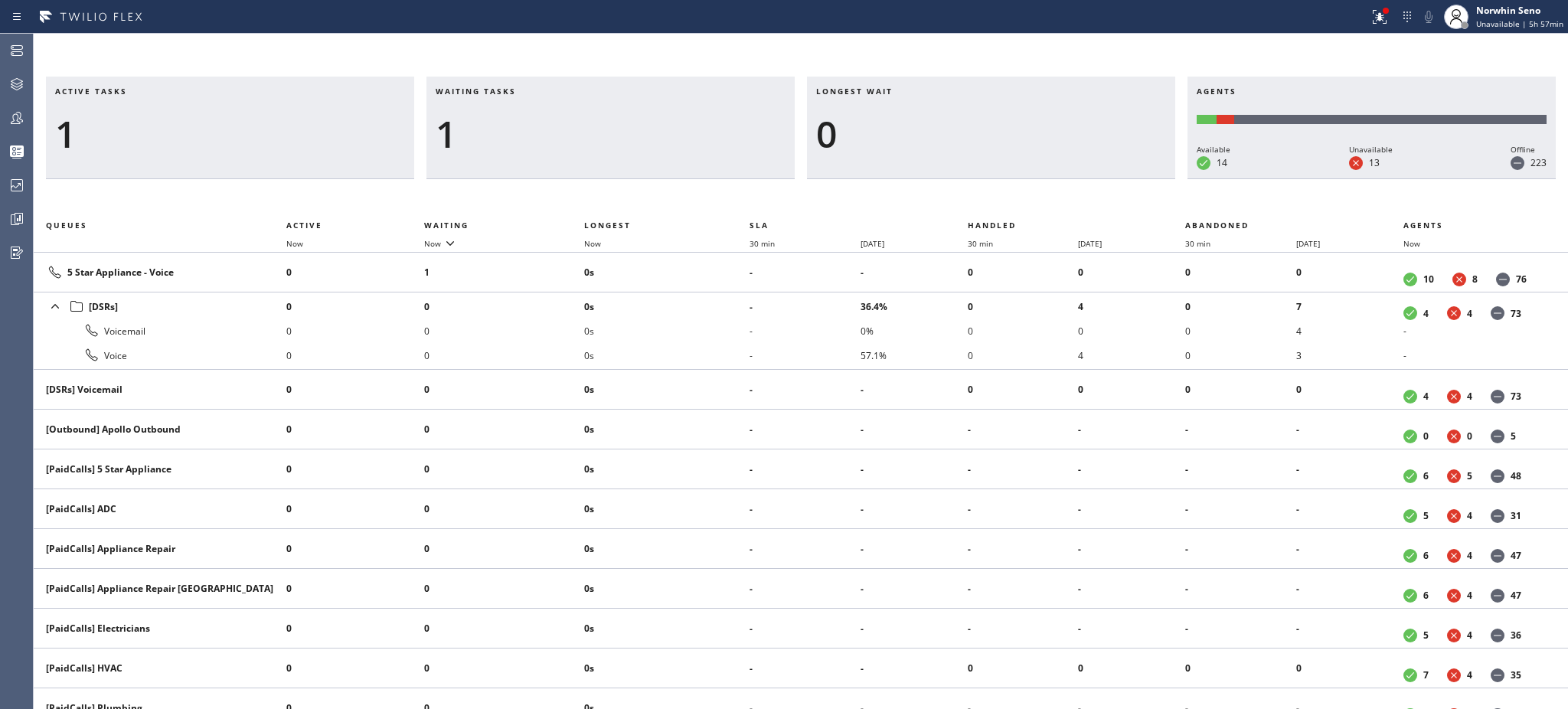
click at [509, 131] on div "1" at bounding box center [610, 134] width 350 height 44
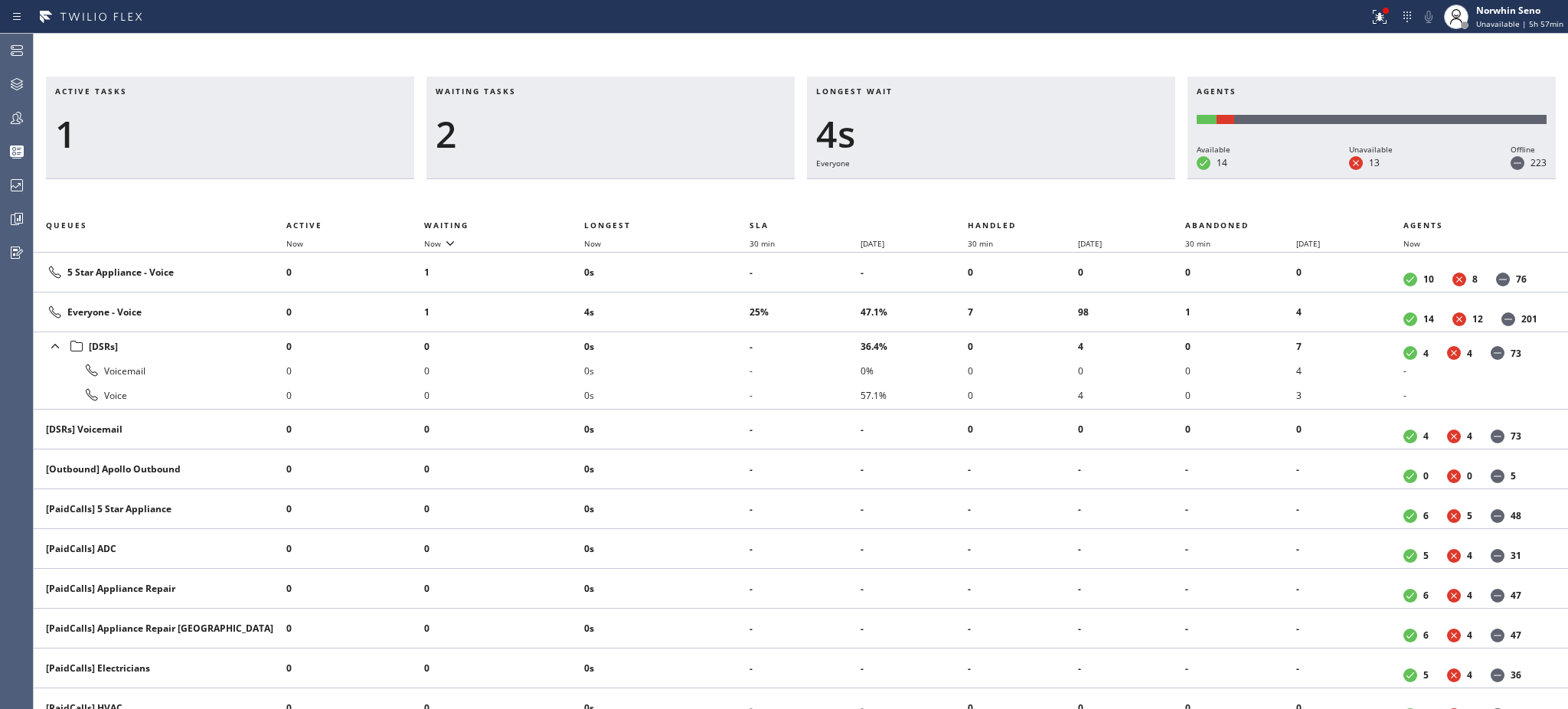
click at [509, 131] on div "2" at bounding box center [610, 134] width 350 height 44
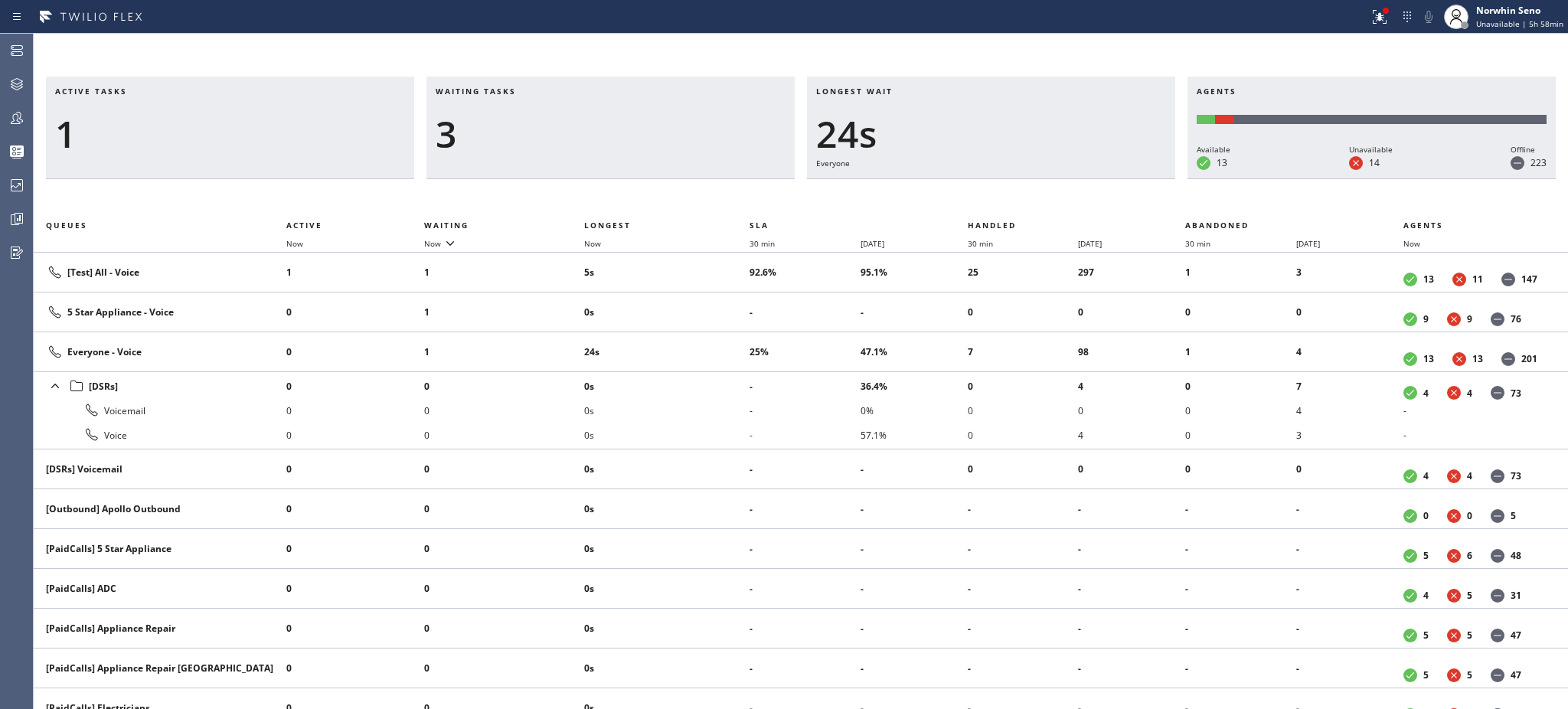
click at [509, 131] on div "3" at bounding box center [610, 134] width 350 height 44
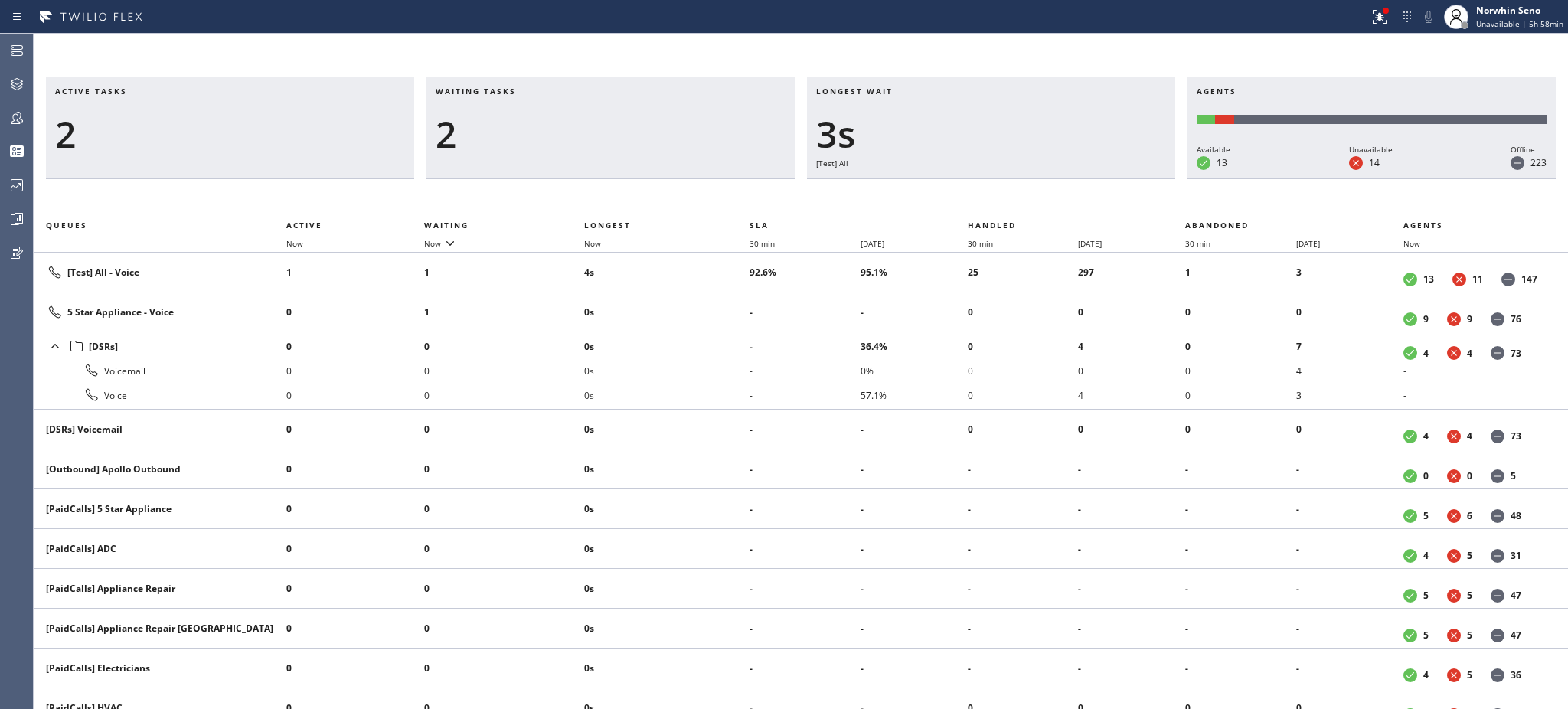
click at [509, 131] on div "2" at bounding box center [610, 134] width 350 height 44
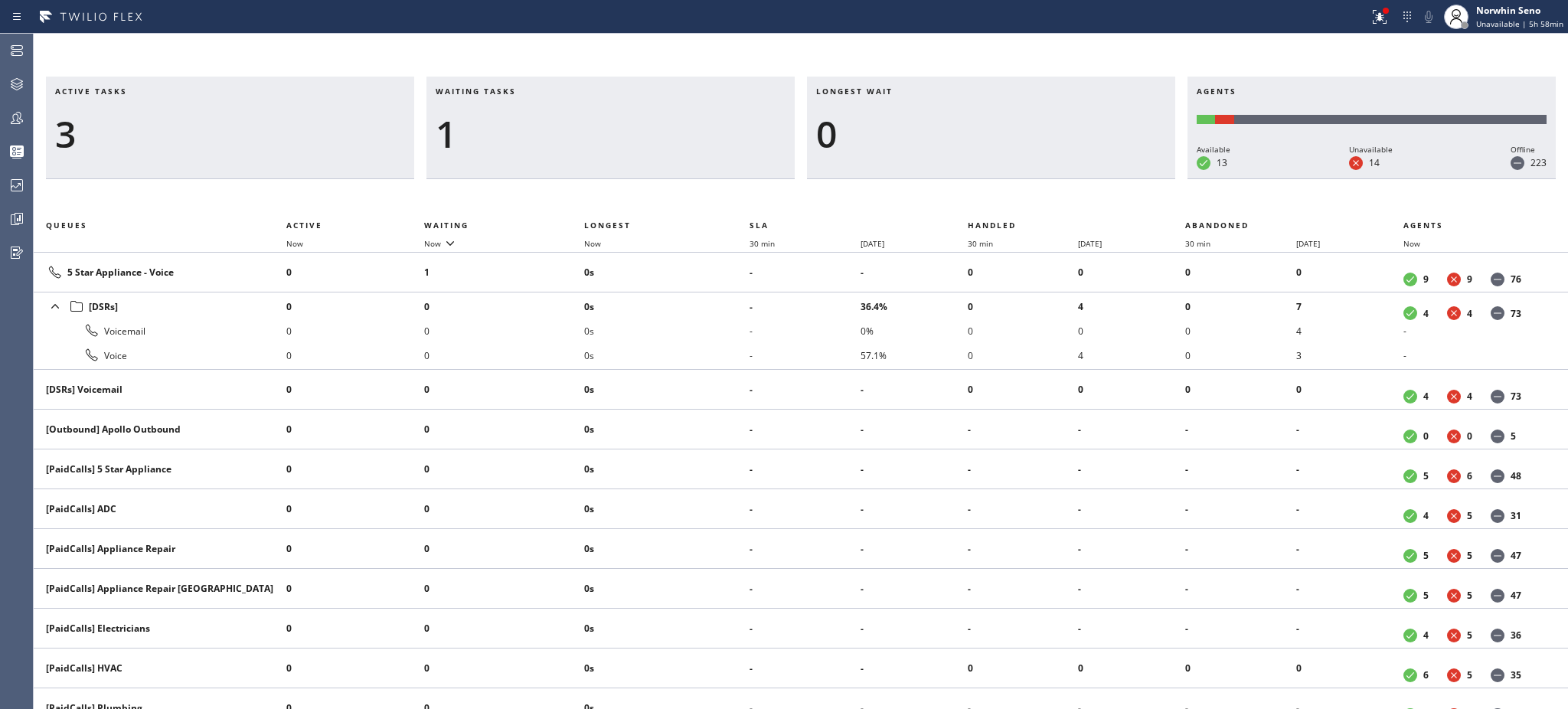
click at [509, 131] on div "1" at bounding box center [610, 134] width 350 height 44
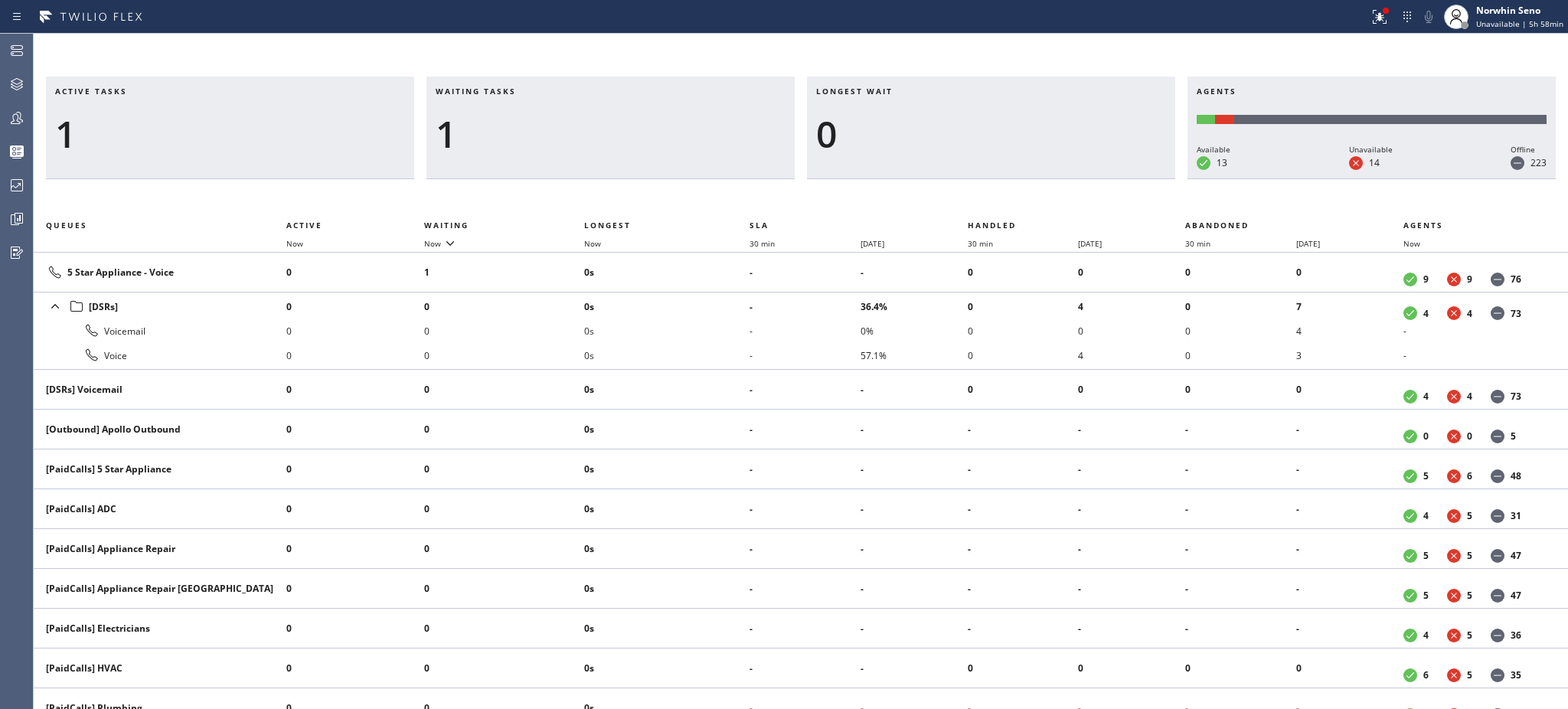
click at [509, 131] on div "1" at bounding box center [610, 134] width 350 height 44
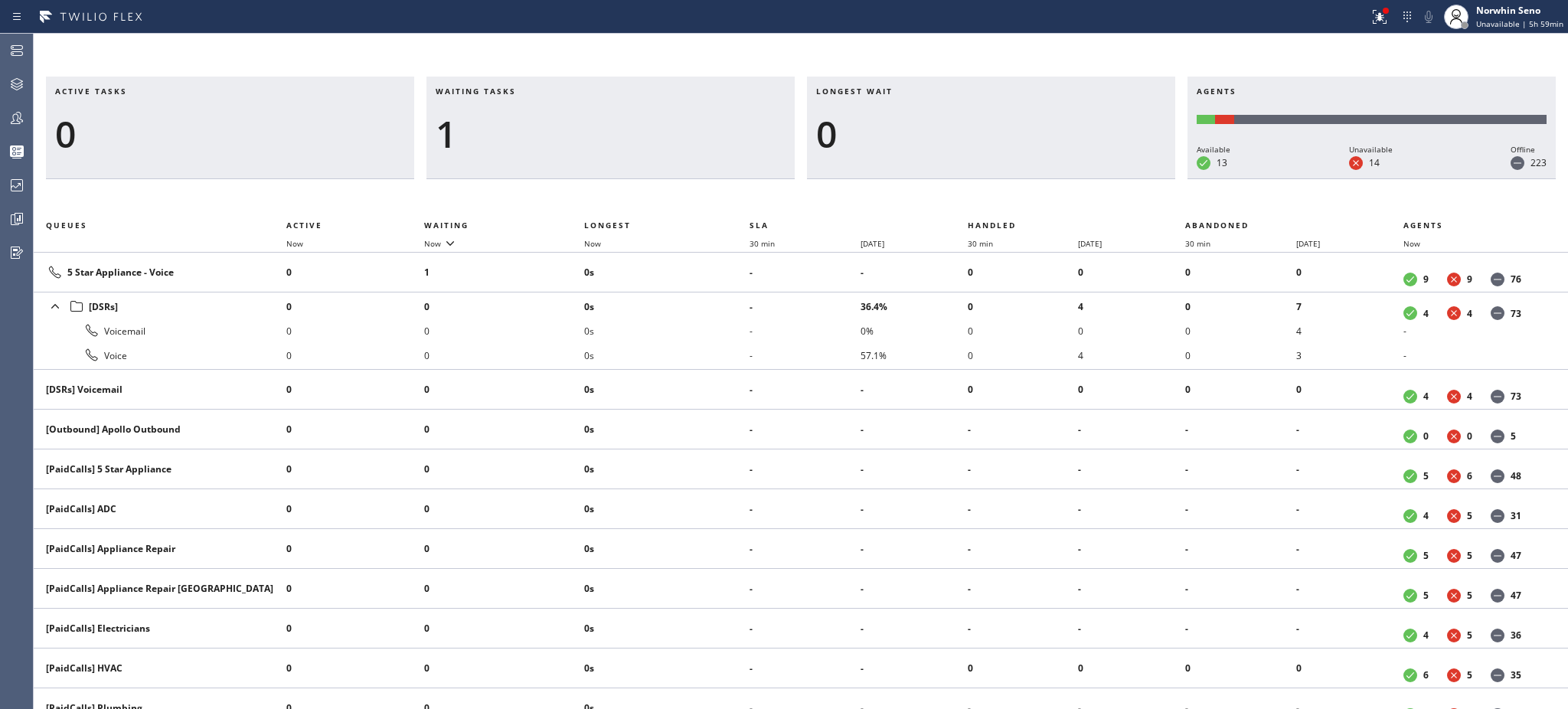
click at [509, 131] on div "1" at bounding box center [610, 134] width 350 height 44
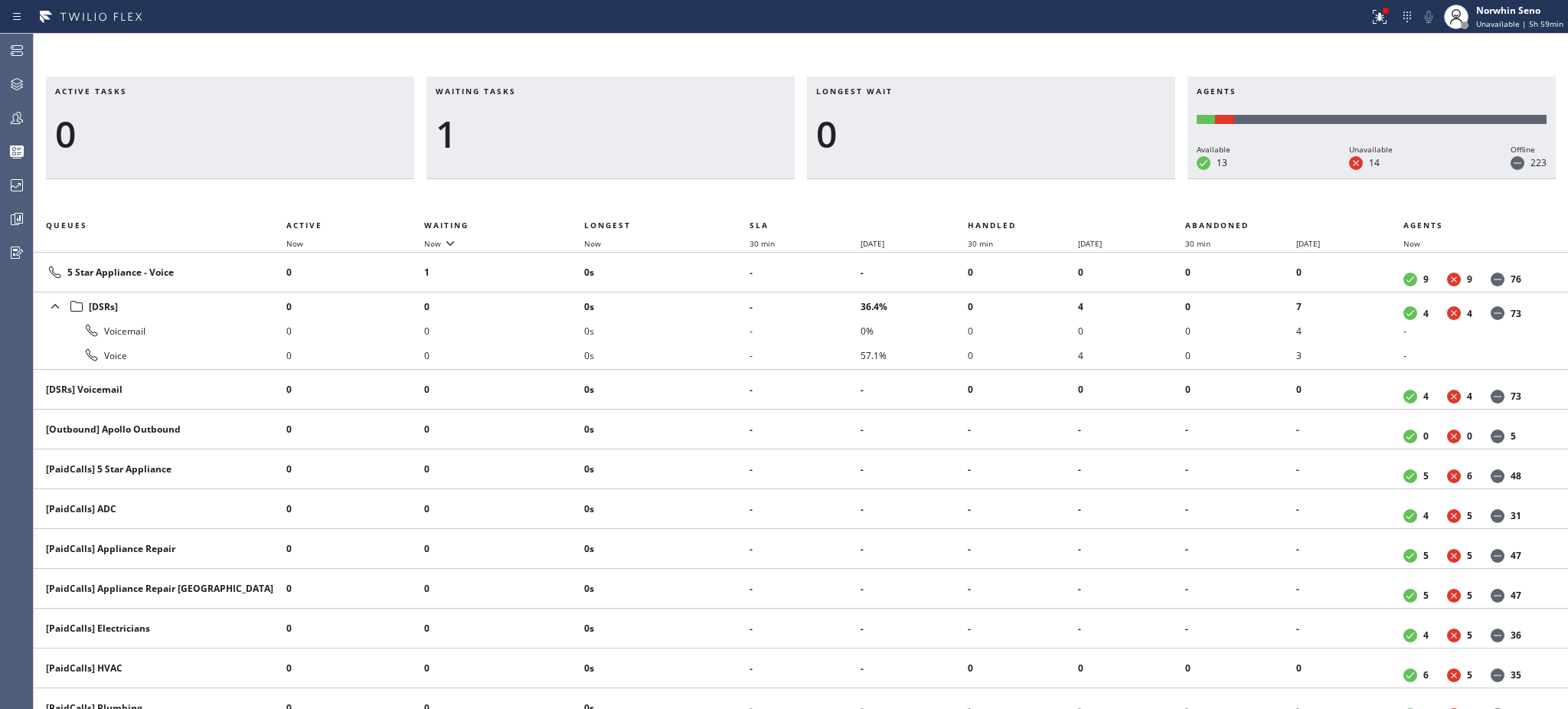
click at [509, 131] on div "1" at bounding box center [610, 134] width 350 height 44
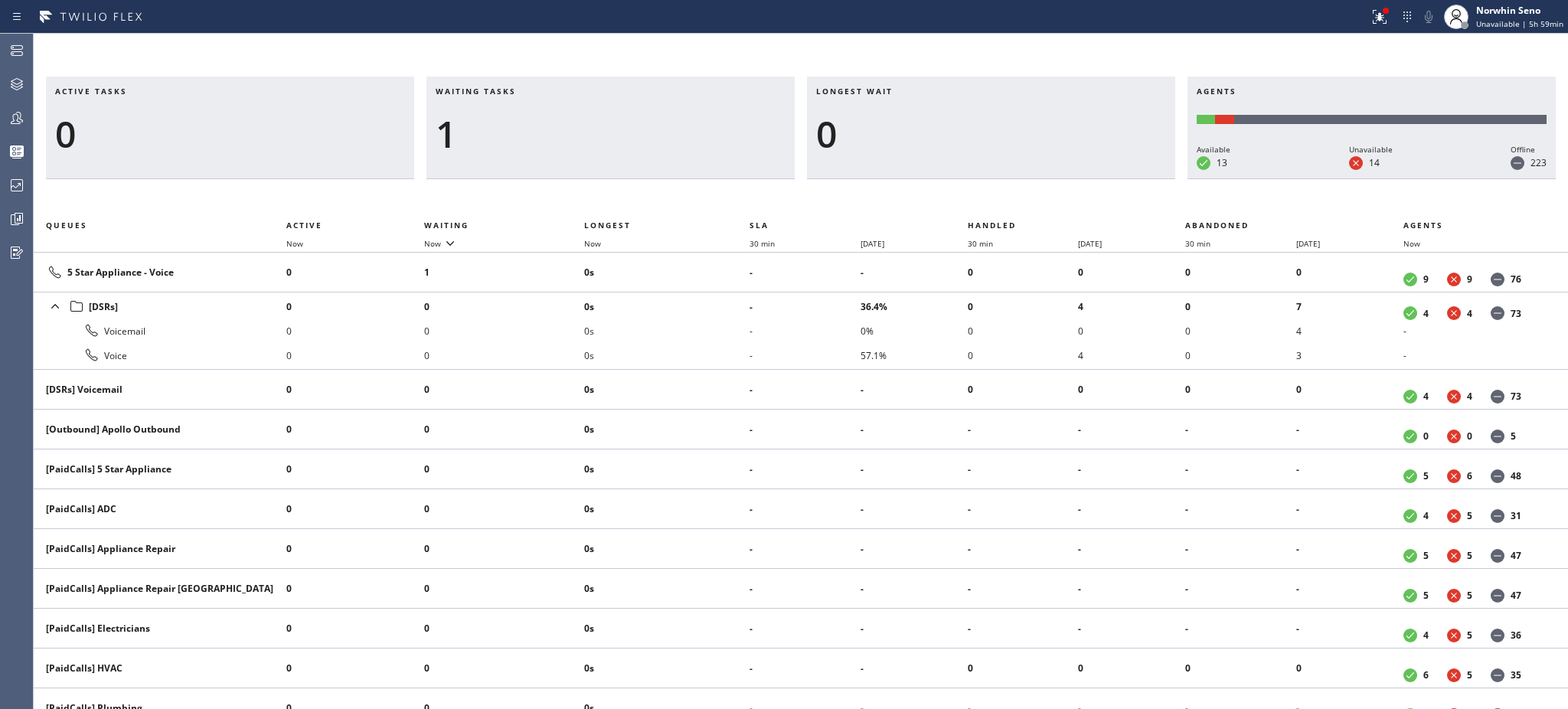
click at [509, 131] on div "1" at bounding box center [610, 134] width 350 height 44
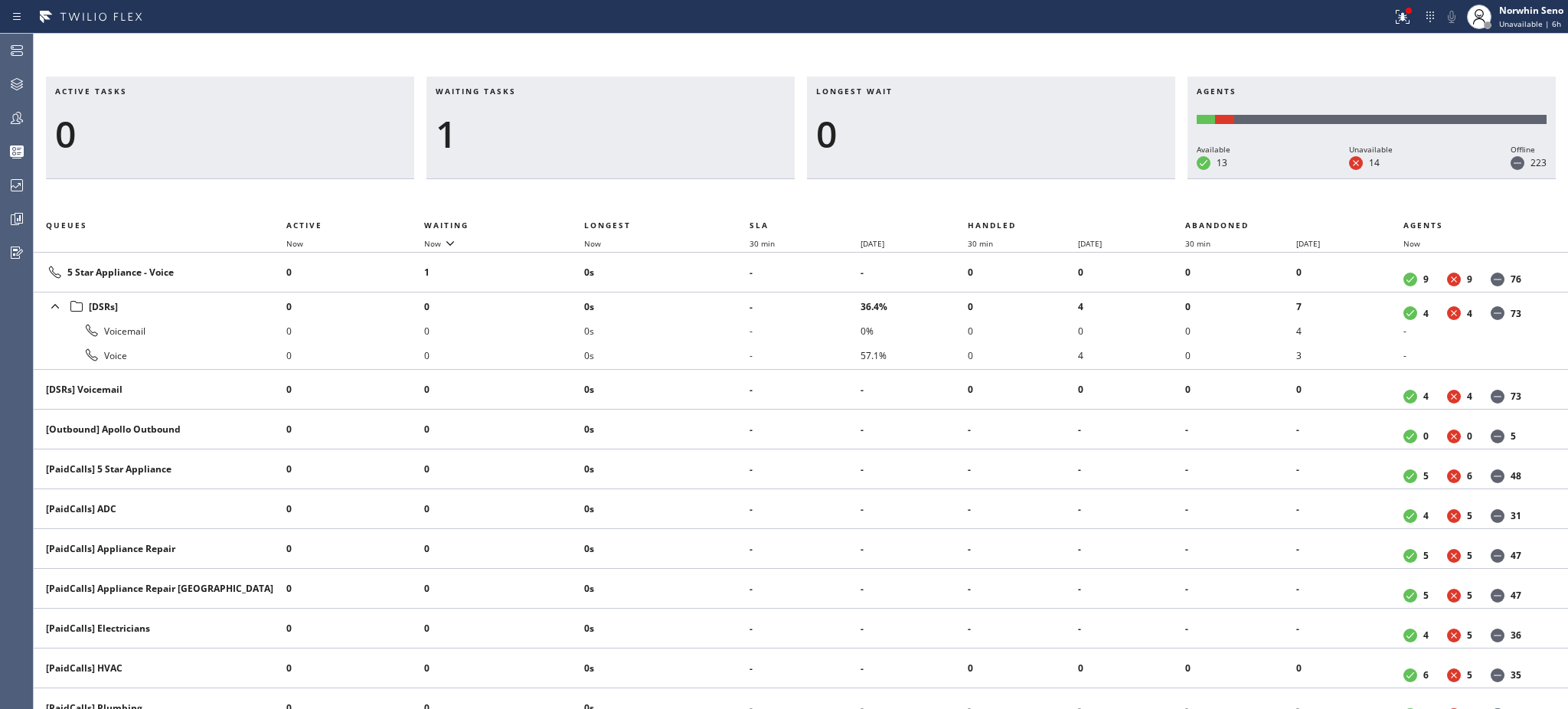
click at [509, 131] on div "1" at bounding box center [610, 134] width 350 height 44
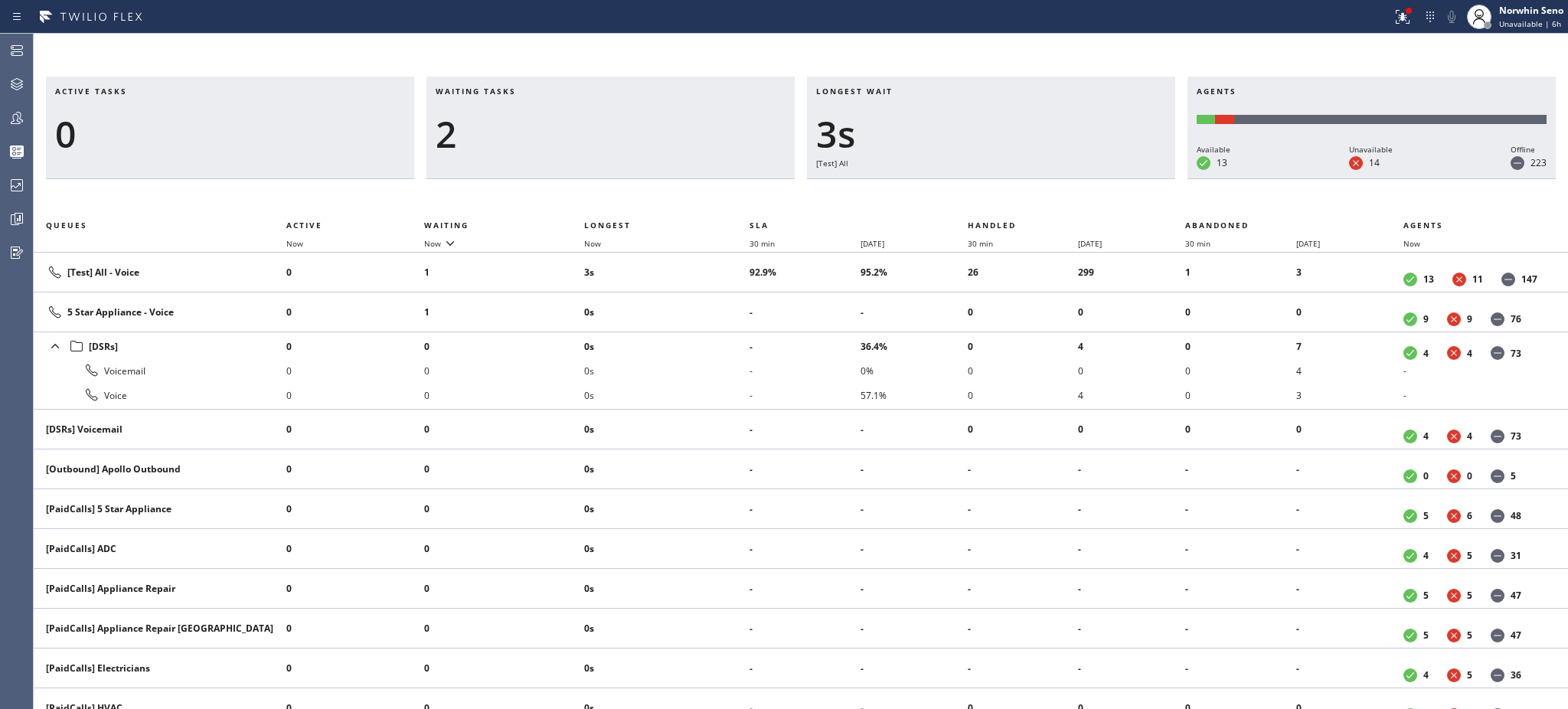
click at [509, 131] on div "2" at bounding box center [610, 134] width 350 height 44
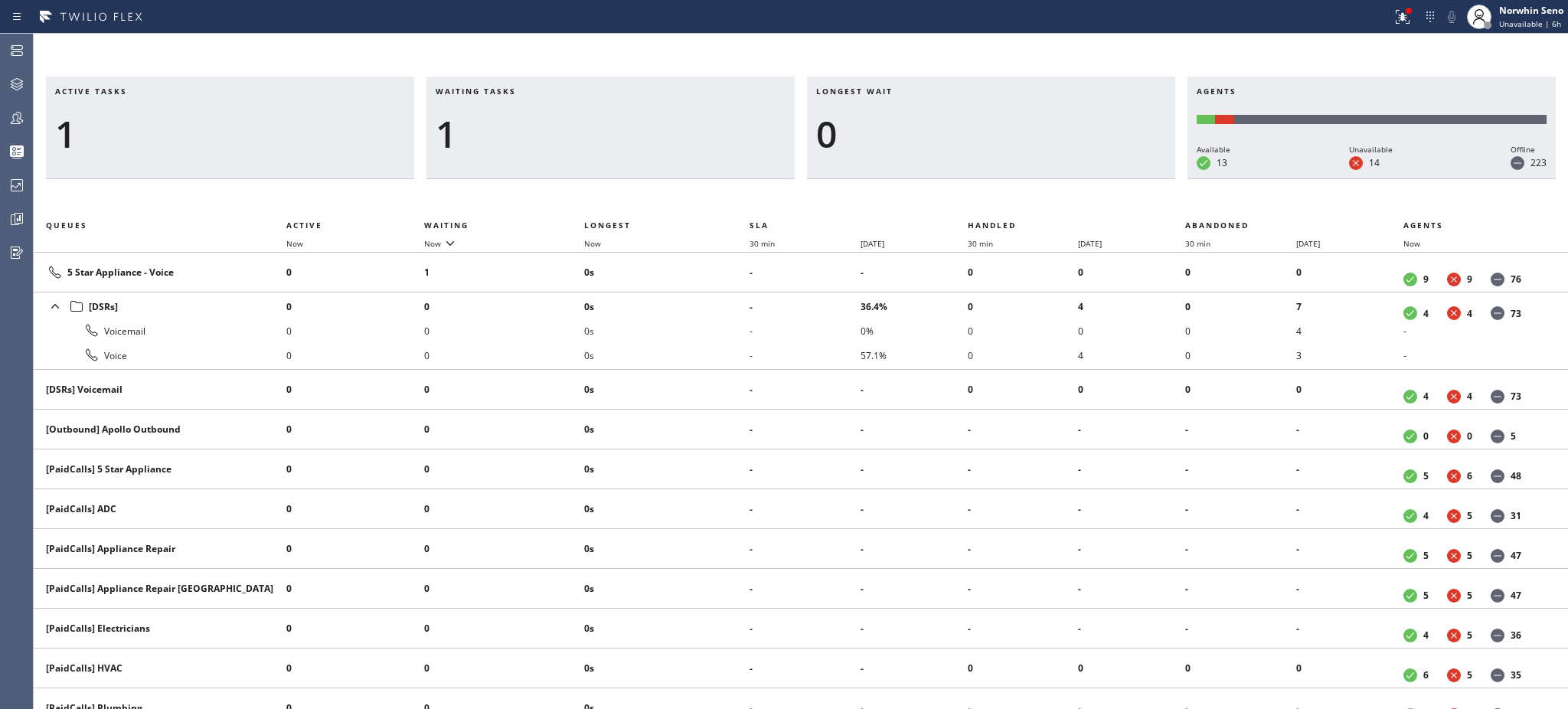
click at [509, 131] on div "1" at bounding box center [610, 134] width 350 height 44
click at [212, 129] on div "1" at bounding box center [230, 134] width 350 height 44
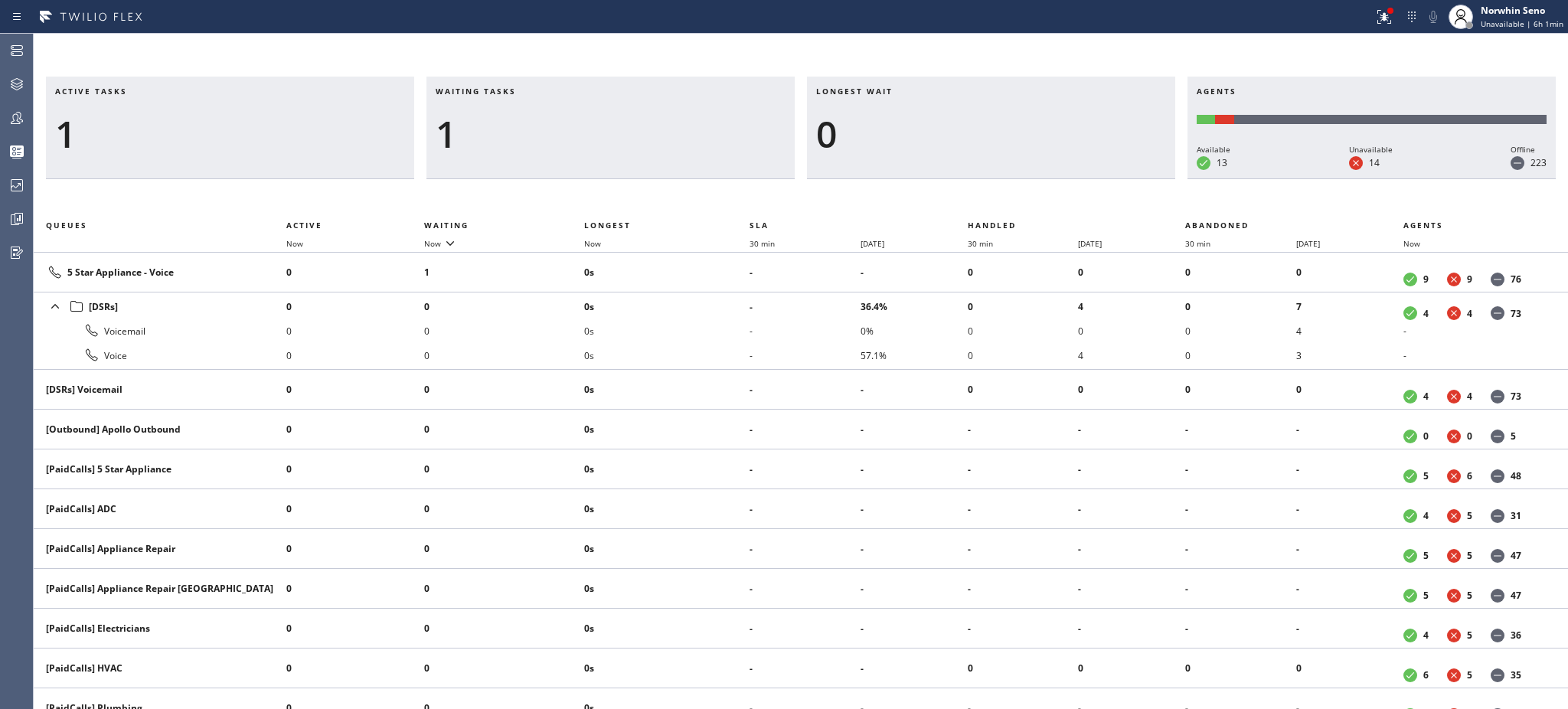
click at [503, 171] on div "Waiting tasks 1" at bounding box center [610, 128] width 368 height 103
click at [509, 131] on div "1" at bounding box center [610, 134] width 350 height 44
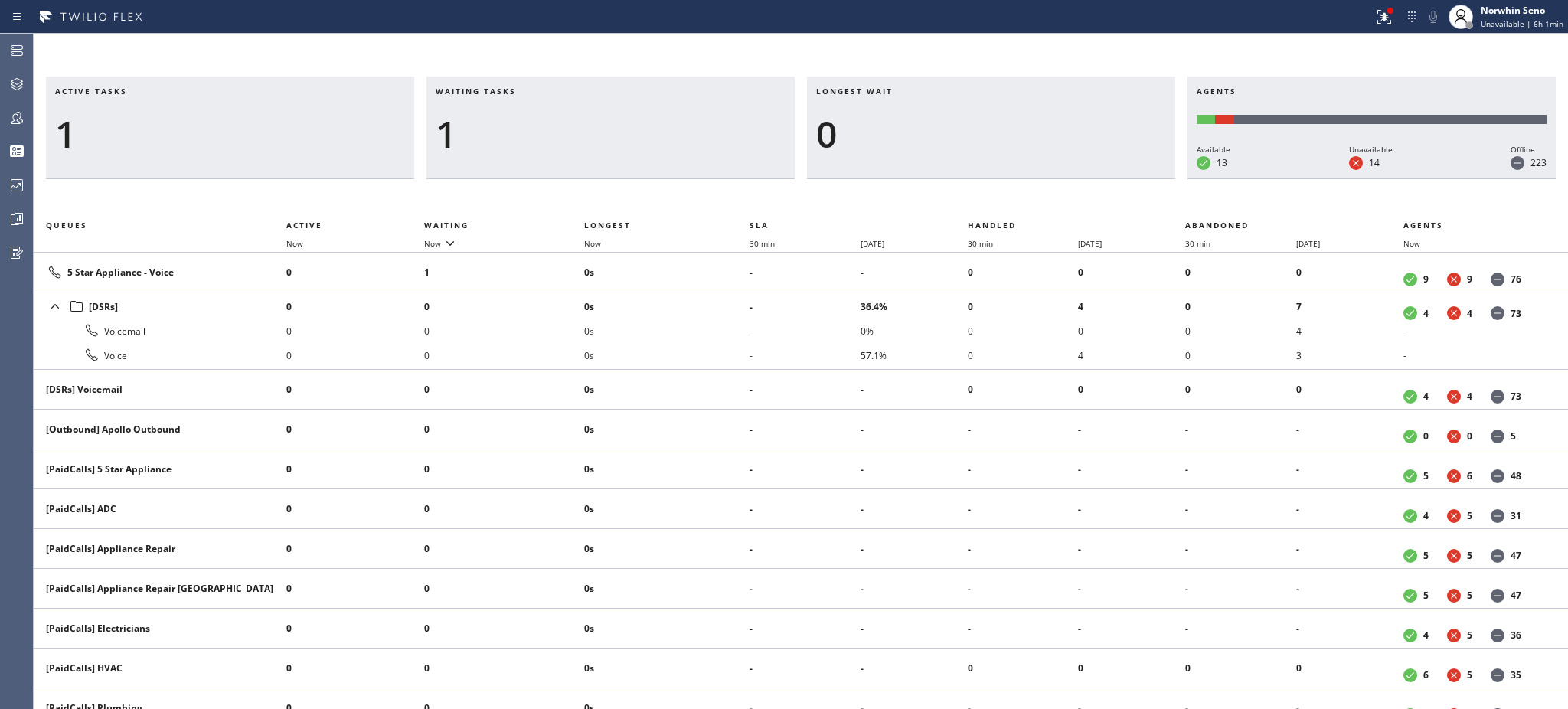
click at [509, 131] on div "1" at bounding box center [610, 134] width 350 height 44
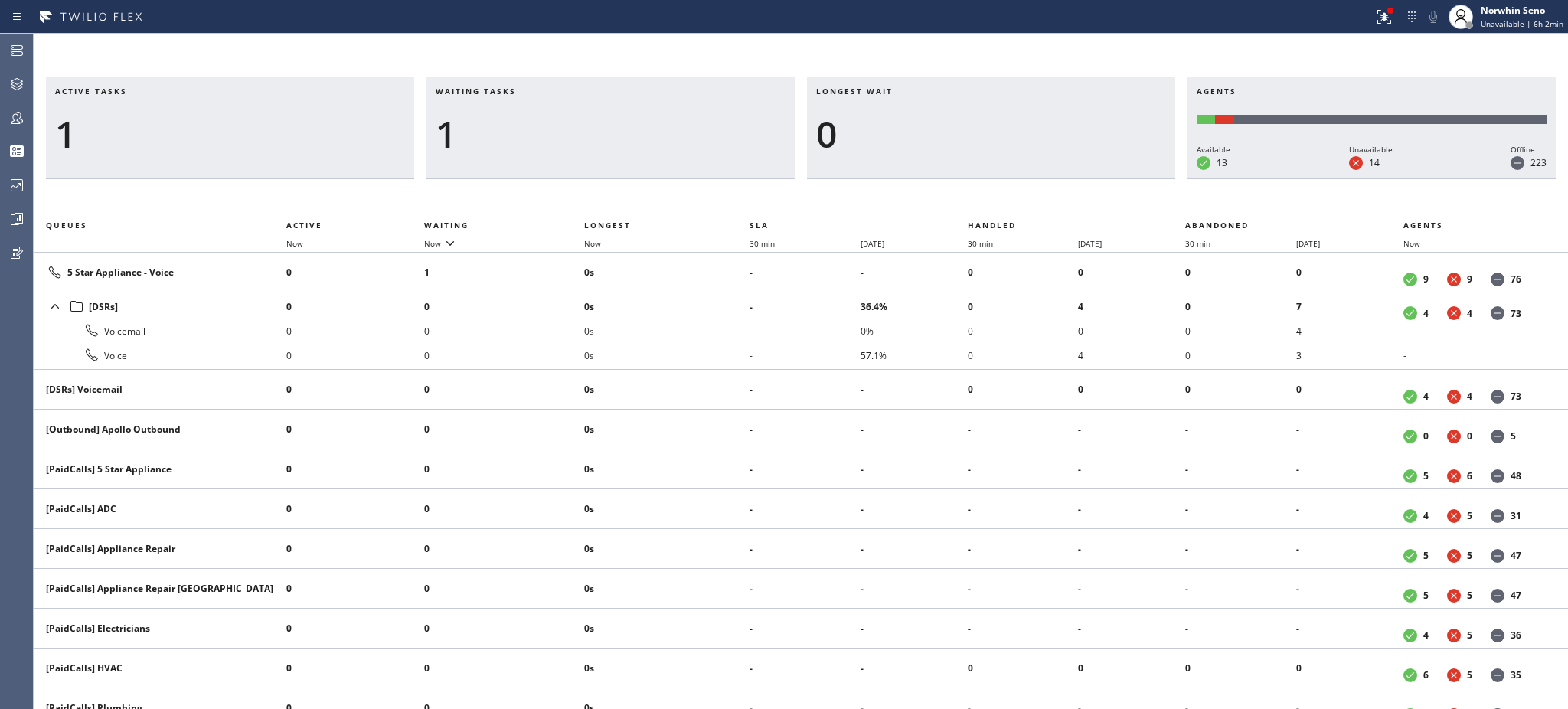
click at [509, 131] on div "1" at bounding box center [610, 134] width 350 height 44
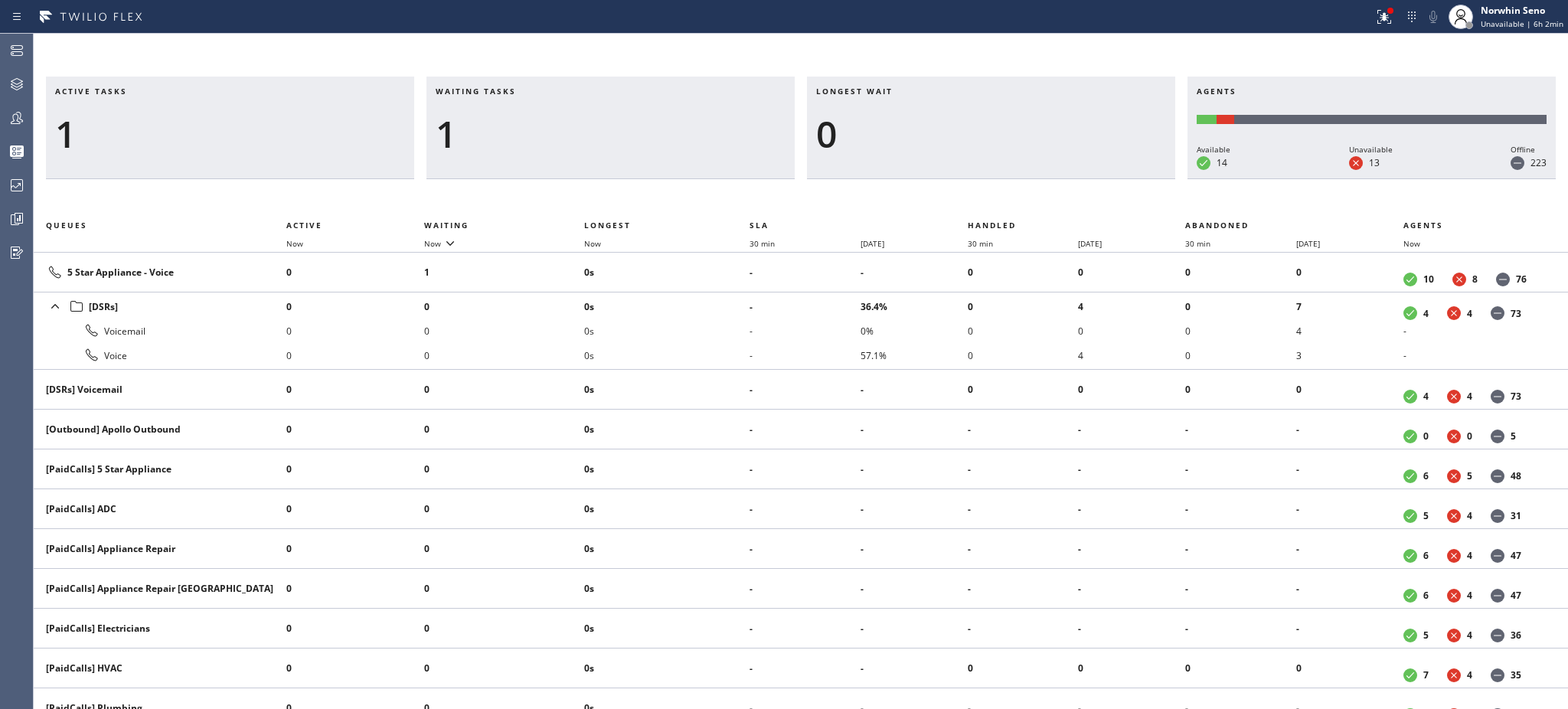
click at [509, 131] on div "1" at bounding box center [610, 134] width 350 height 44
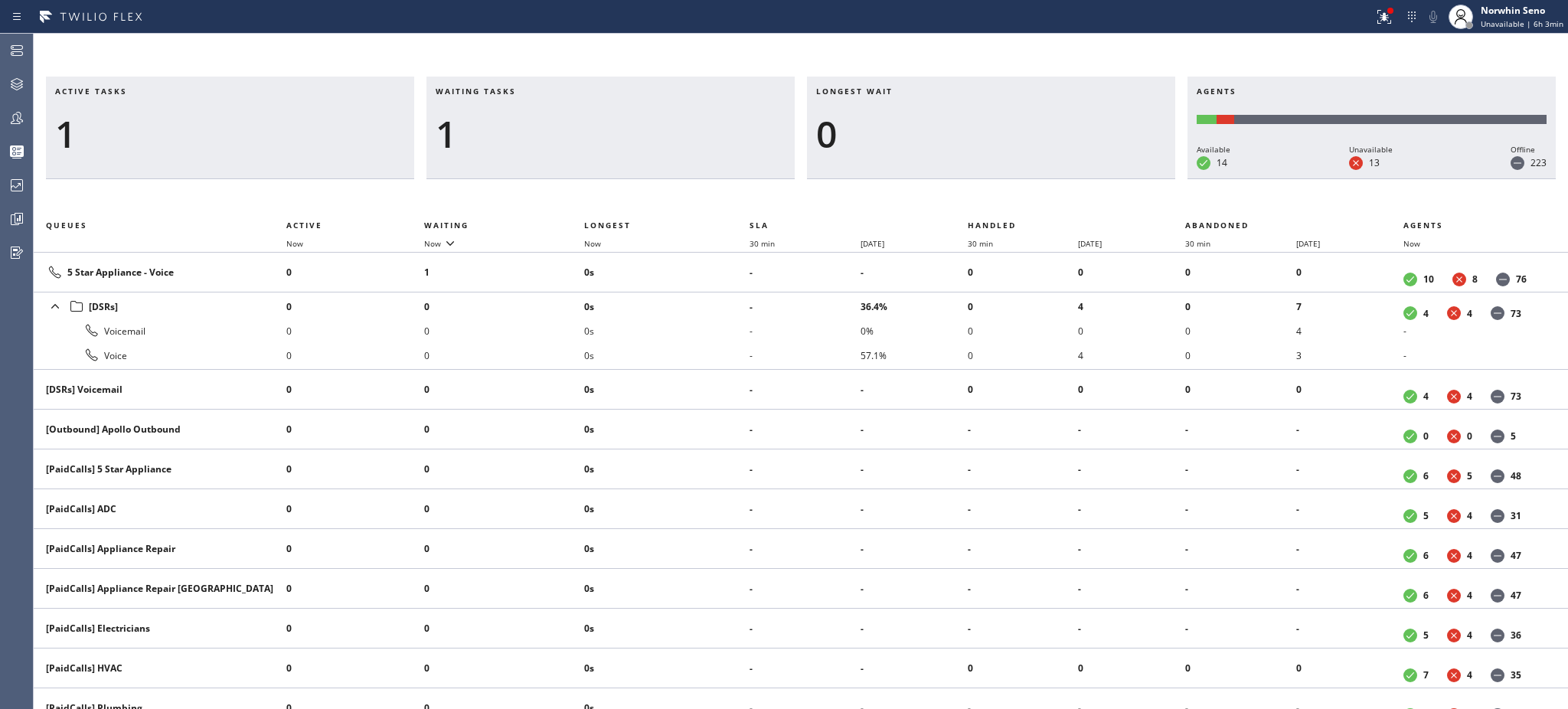
click at [509, 131] on div "1" at bounding box center [610, 134] width 350 height 44
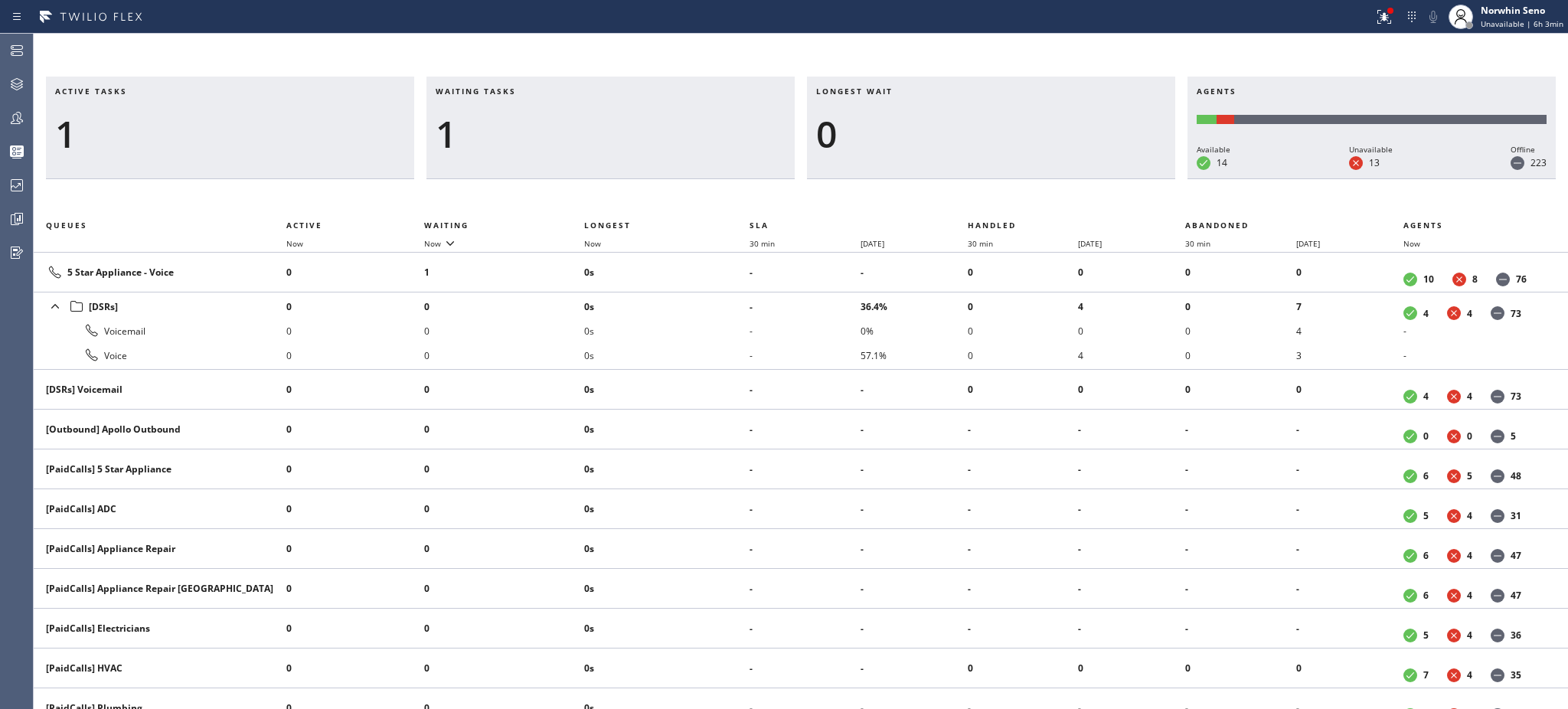
click at [509, 131] on div "1" at bounding box center [610, 134] width 350 height 44
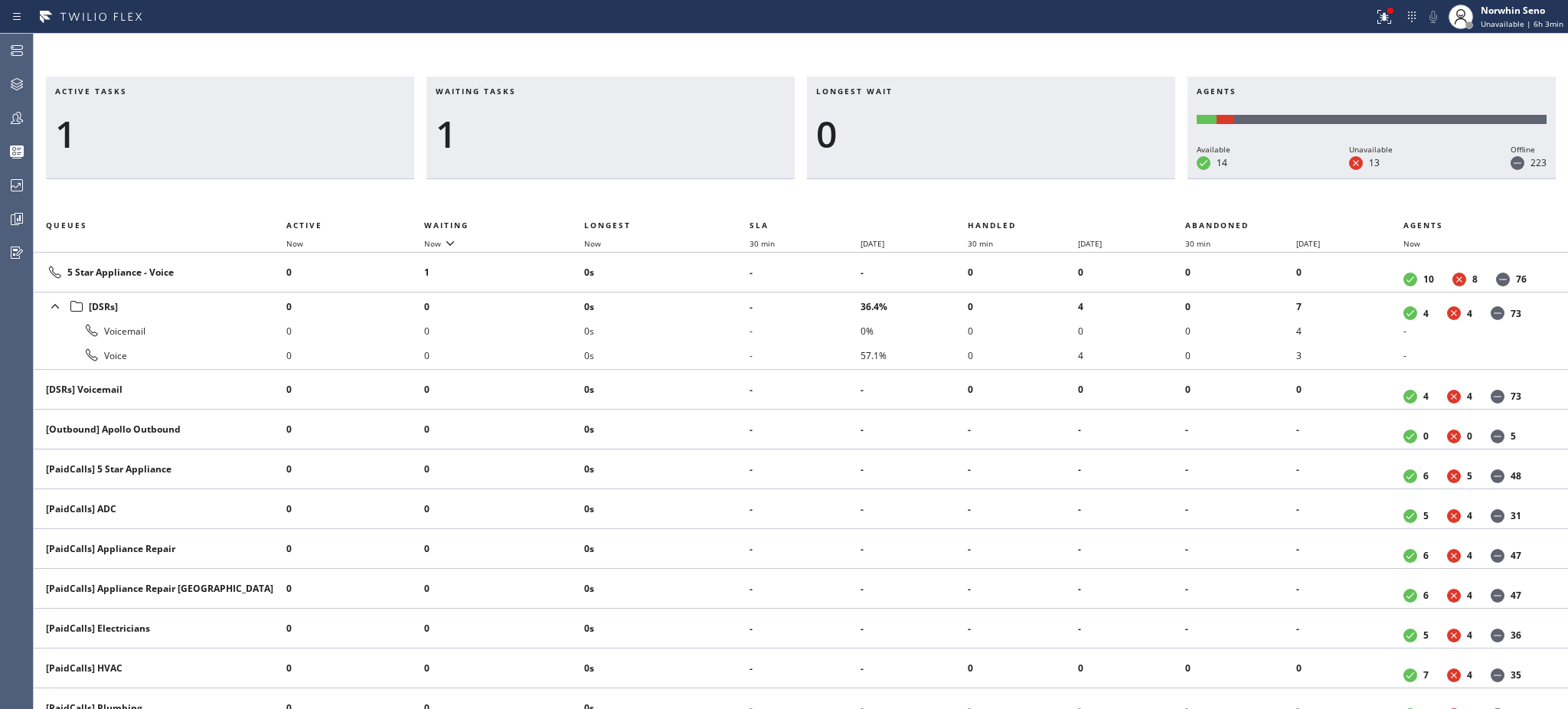
click at [509, 131] on div "1" at bounding box center [610, 134] width 350 height 44
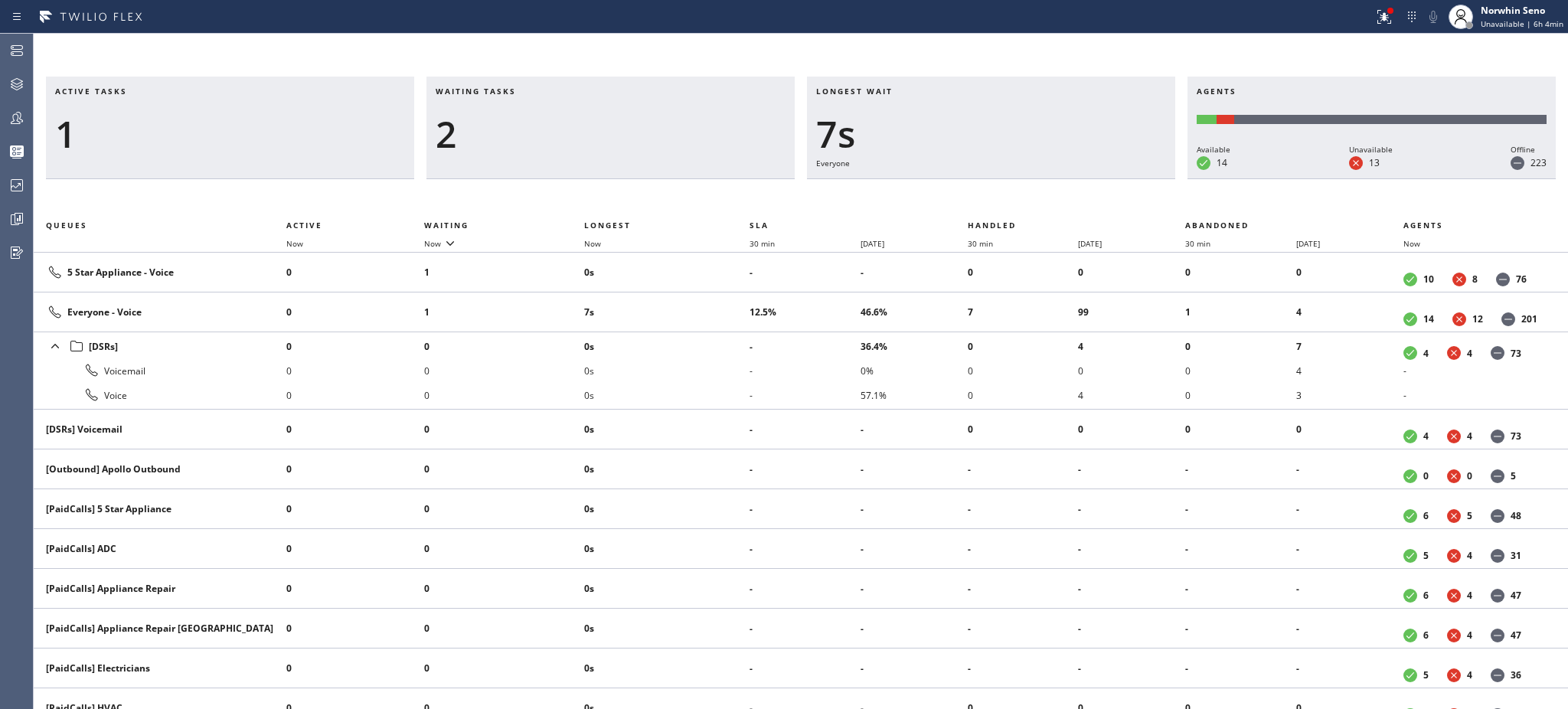
click at [509, 131] on div "2" at bounding box center [610, 134] width 350 height 44
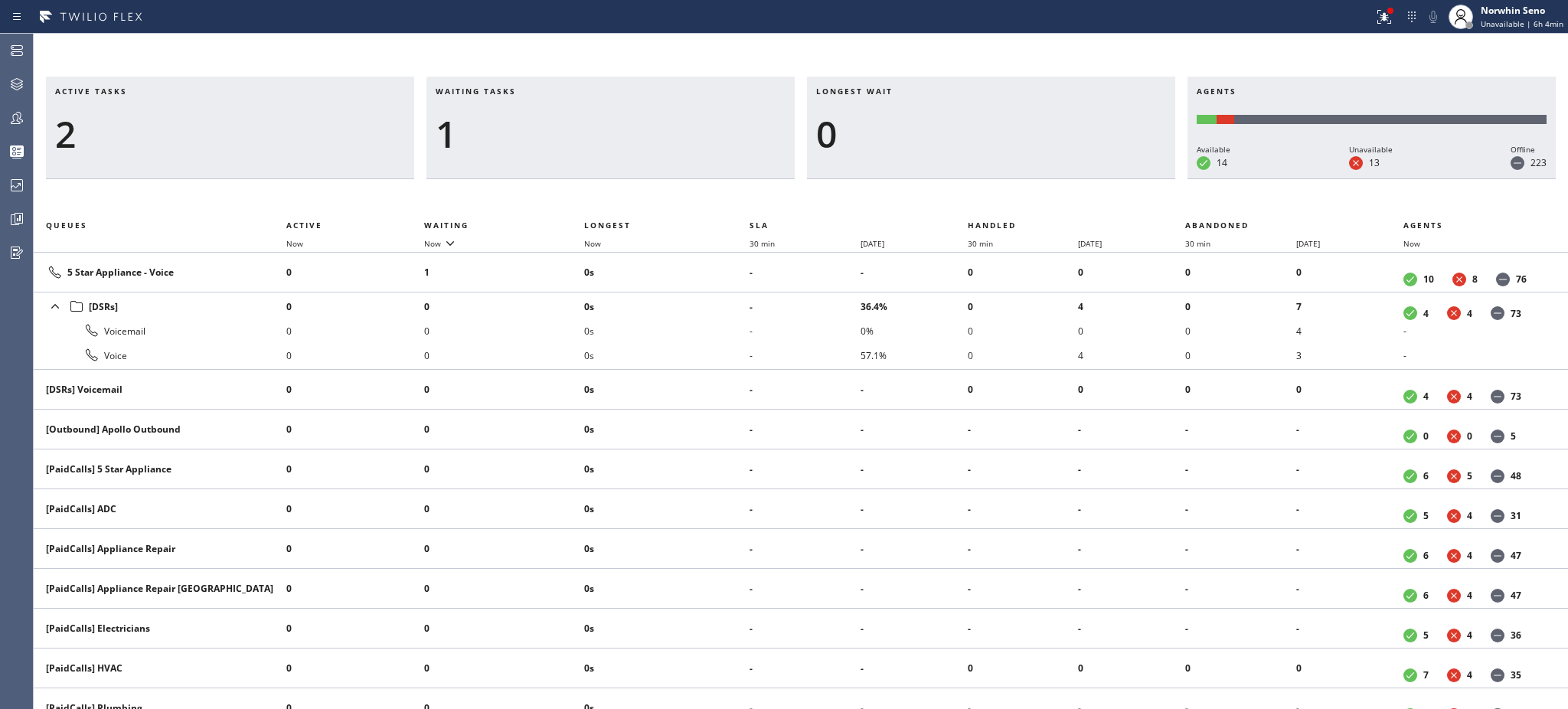
click at [509, 131] on div "1" at bounding box center [610, 134] width 350 height 44
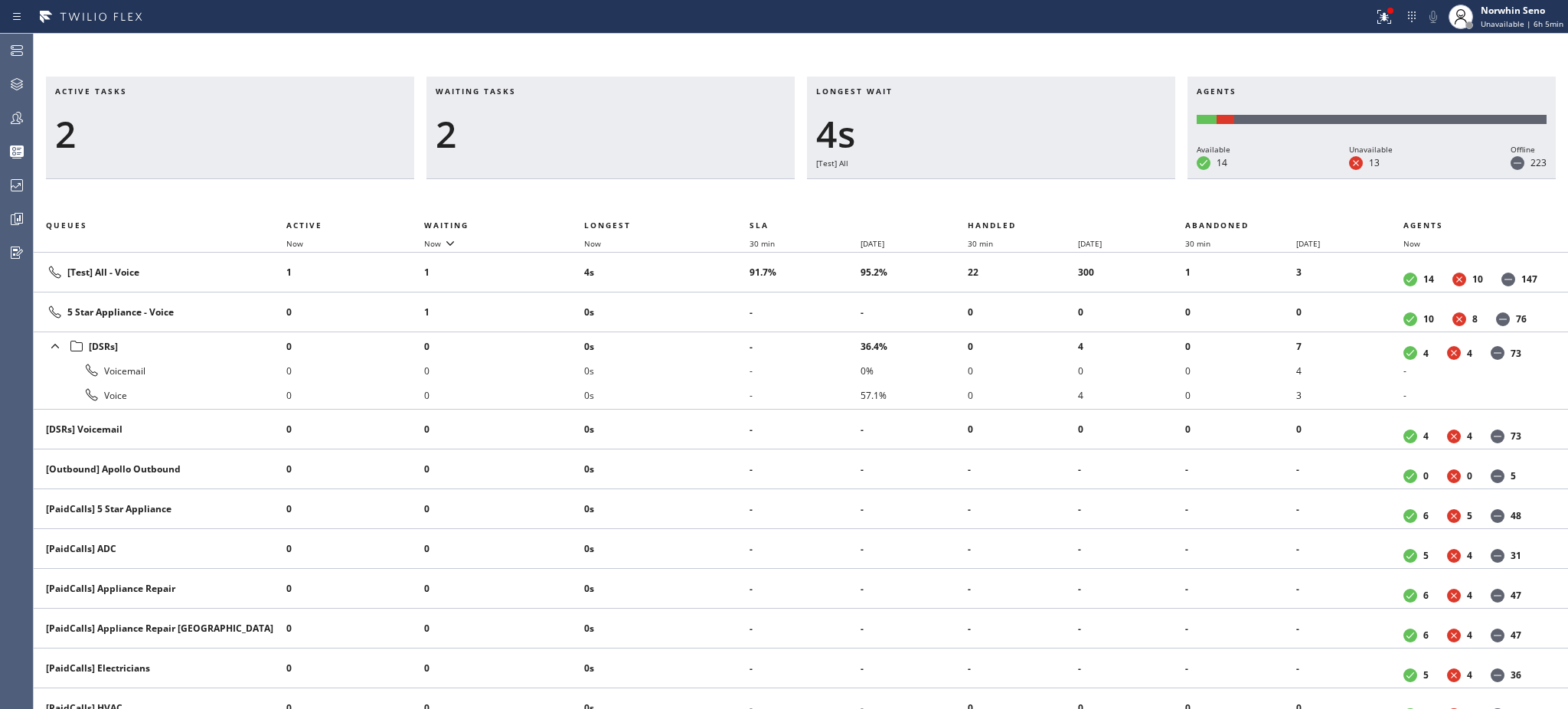
click at [509, 131] on div "2" at bounding box center [610, 134] width 350 height 44
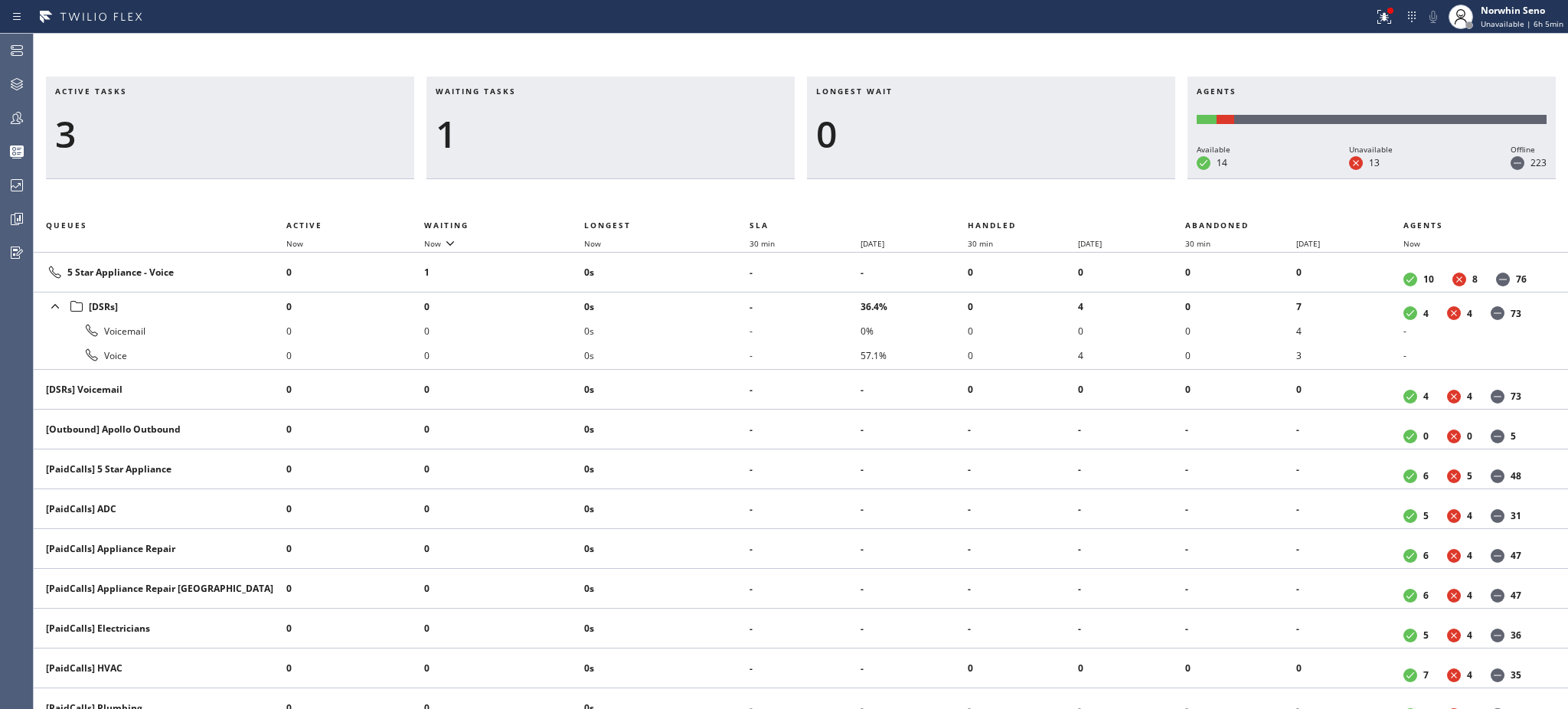
click at [509, 131] on div "1" at bounding box center [610, 134] width 350 height 44
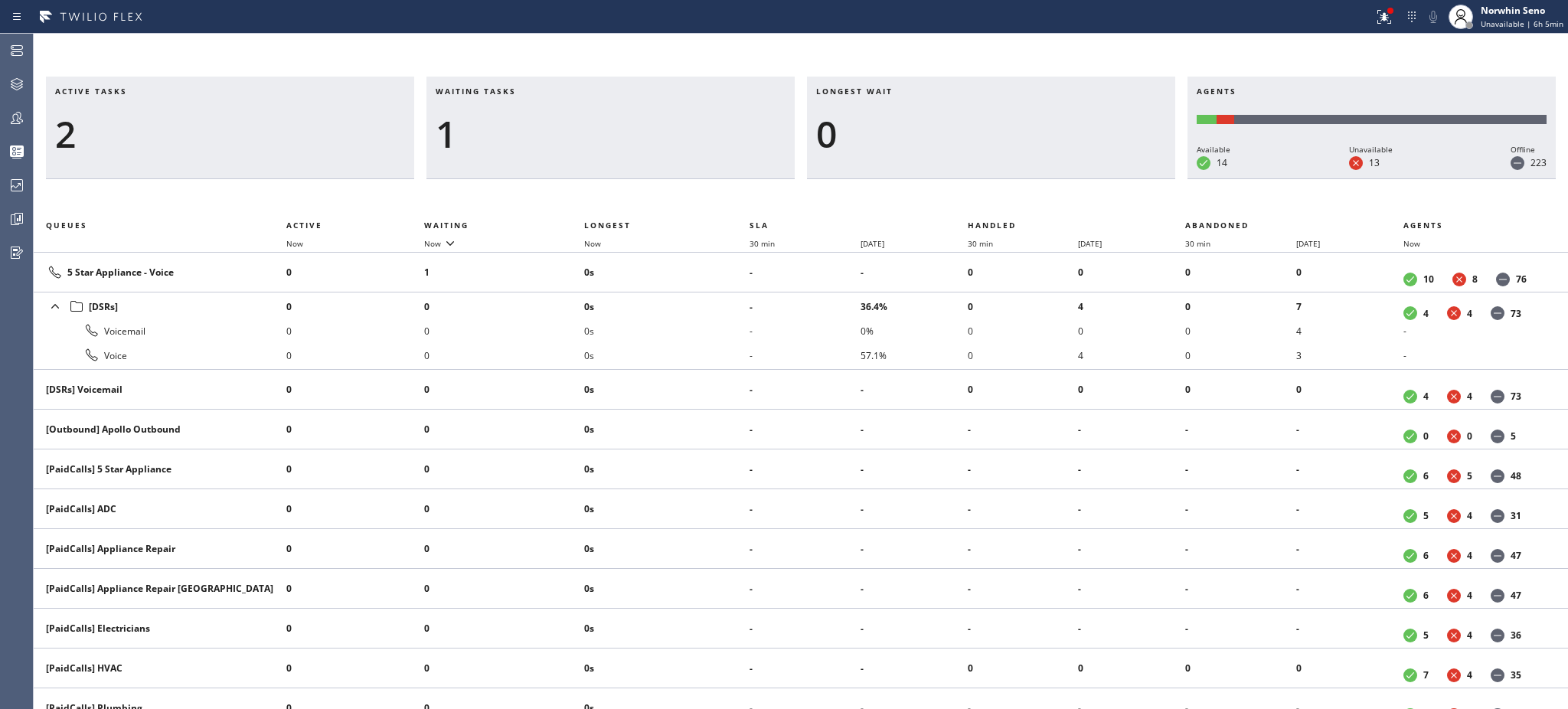
click at [509, 131] on div "1" at bounding box center [610, 134] width 350 height 44
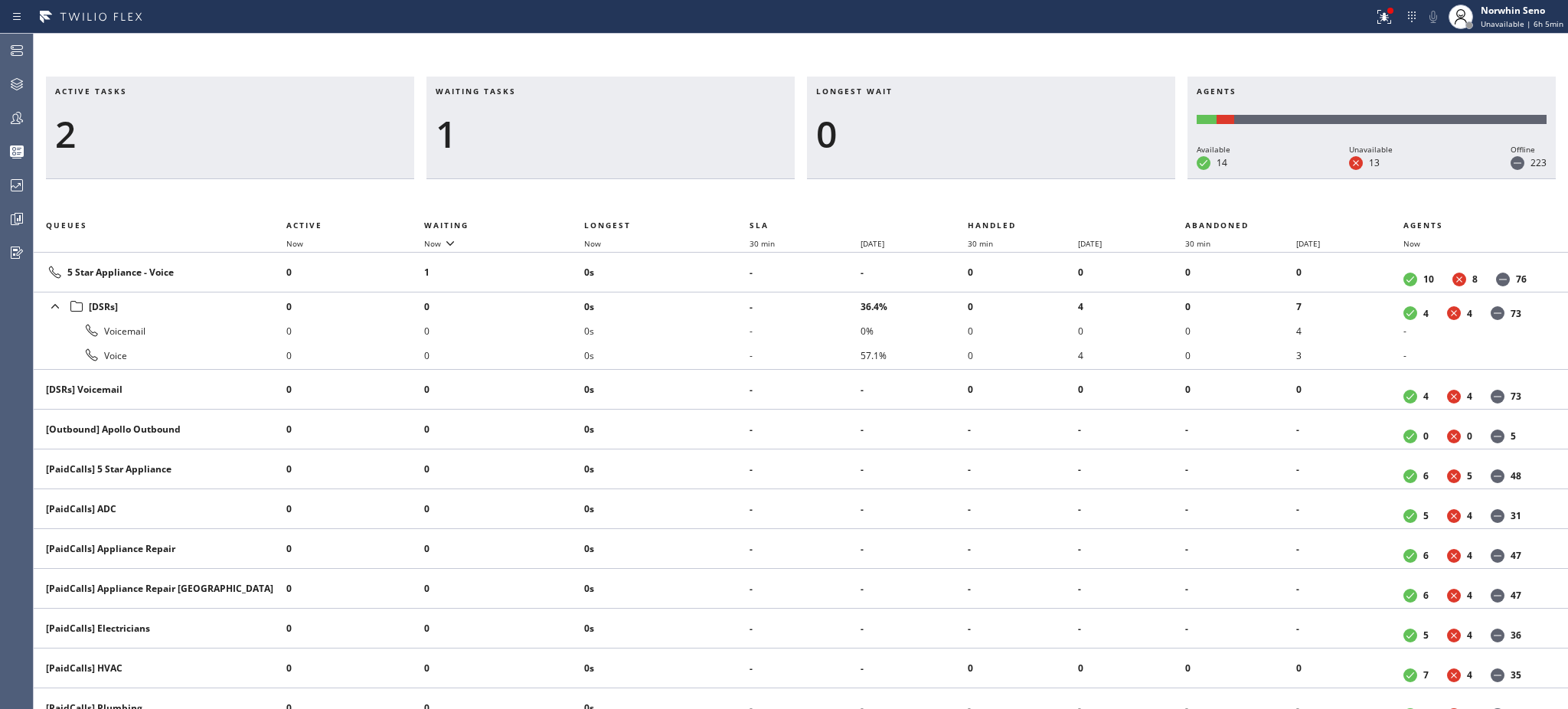
click at [509, 131] on div "1" at bounding box center [610, 134] width 350 height 44
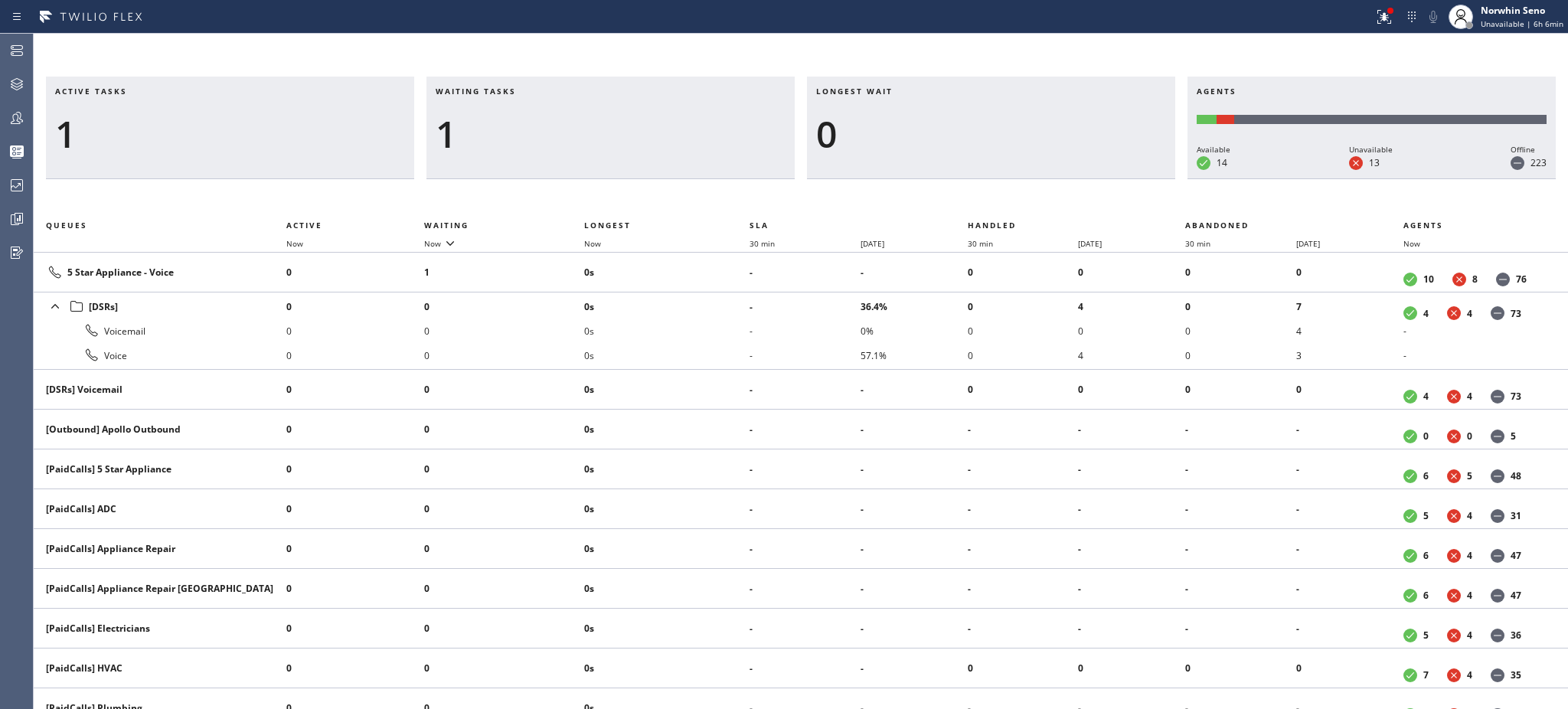
click at [509, 131] on div "1" at bounding box center [610, 134] width 350 height 44
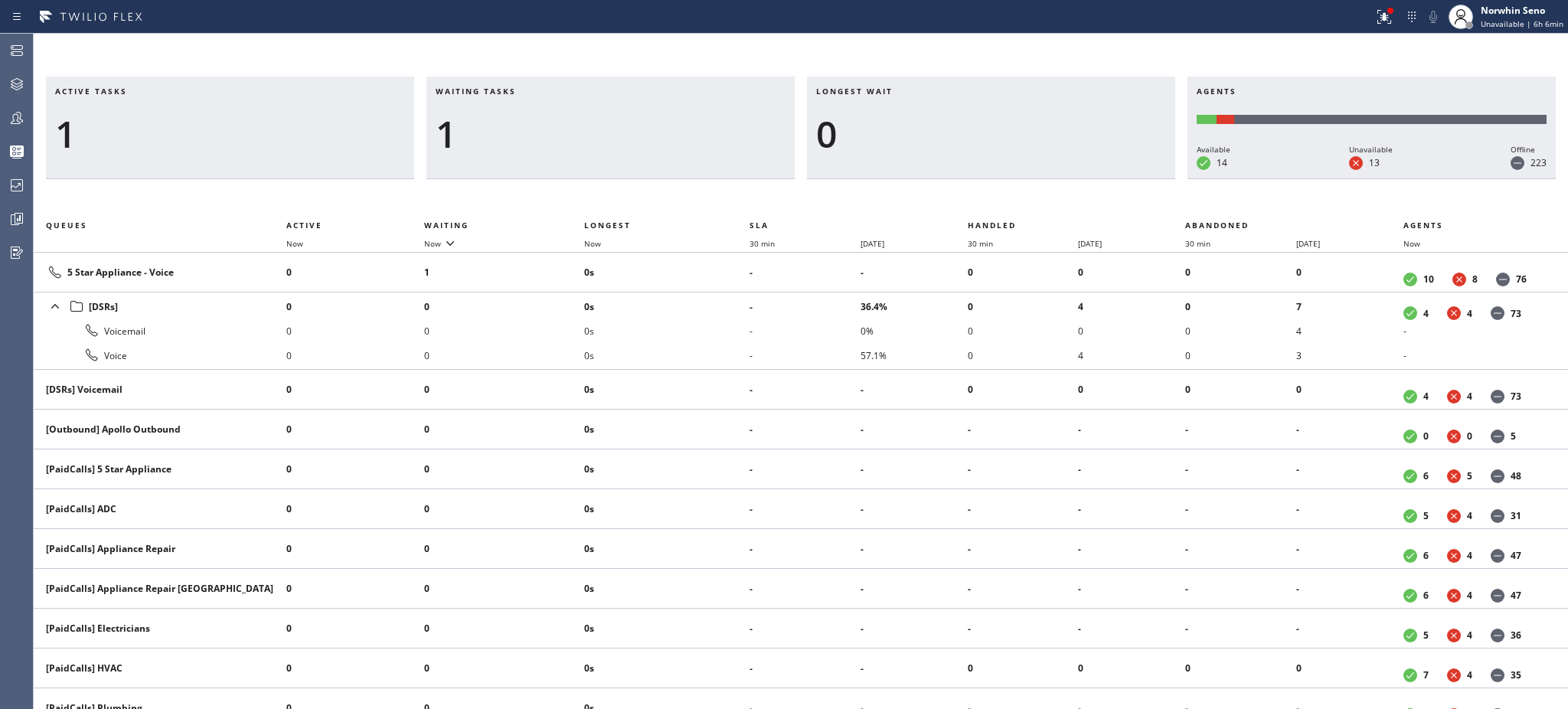
click at [509, 131] on div "1" at bounding box center [610, 134] width 350 height 44
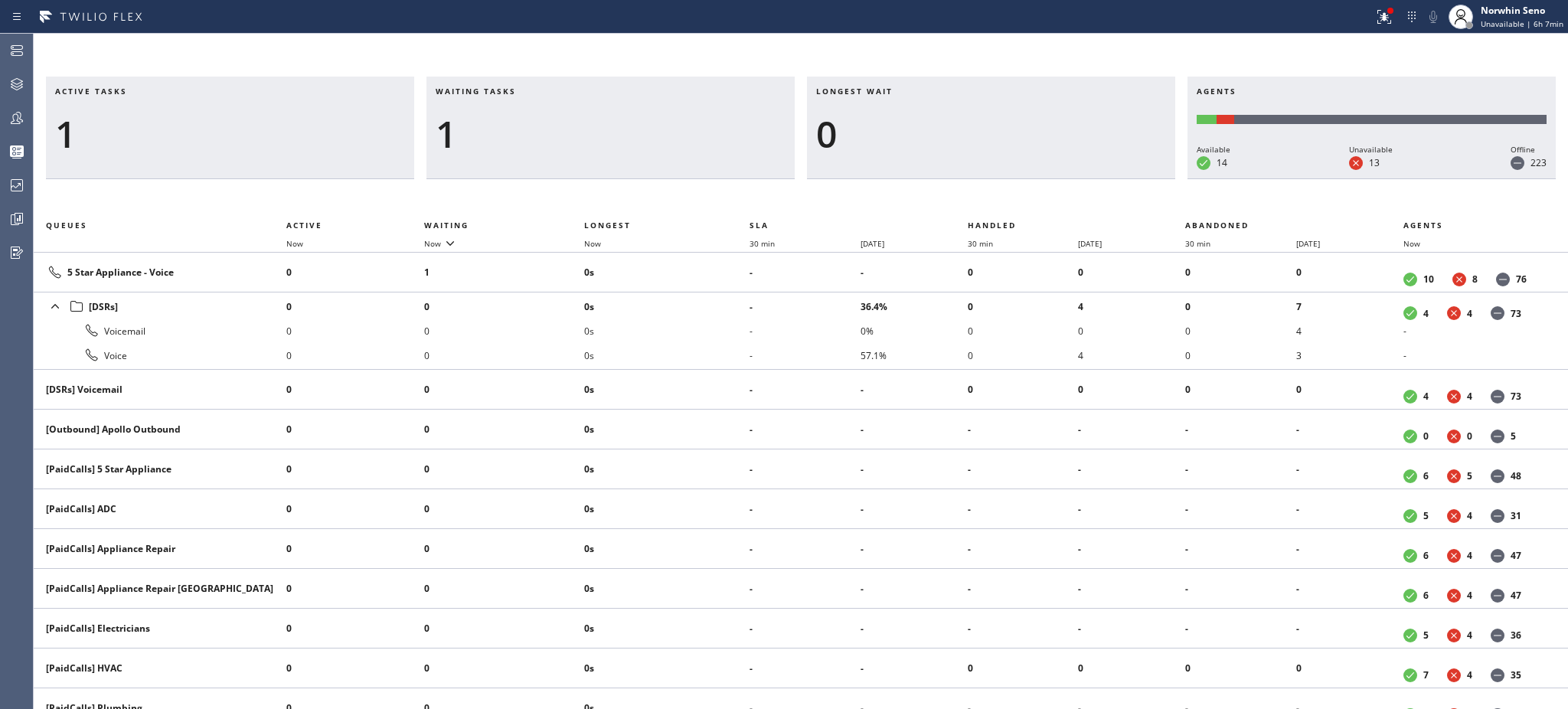
click at [509, 131] on div "1" at bounding box center [610, 134] width 350 height 44
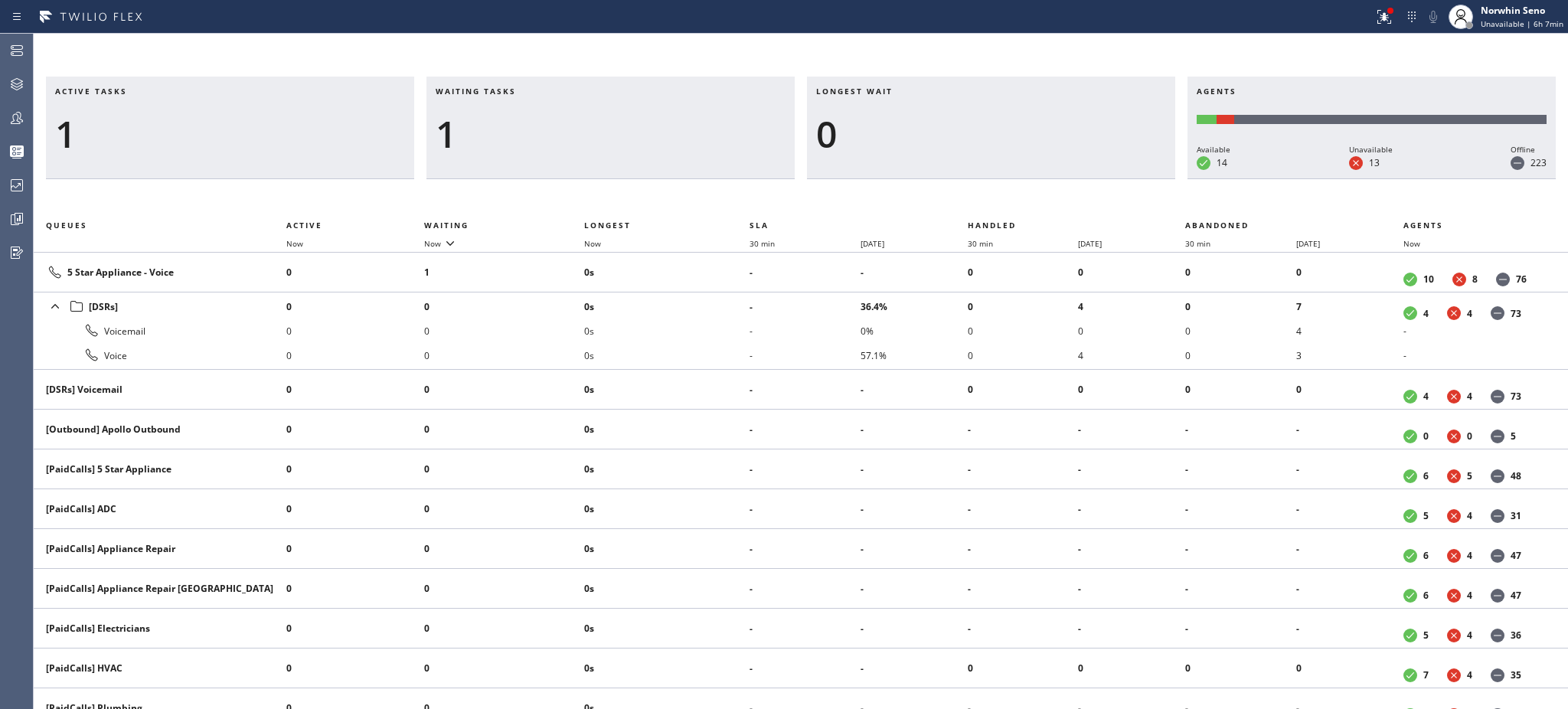
click at [509, 131] on div "1" at bounding box center [610, 134] width 350 height 44
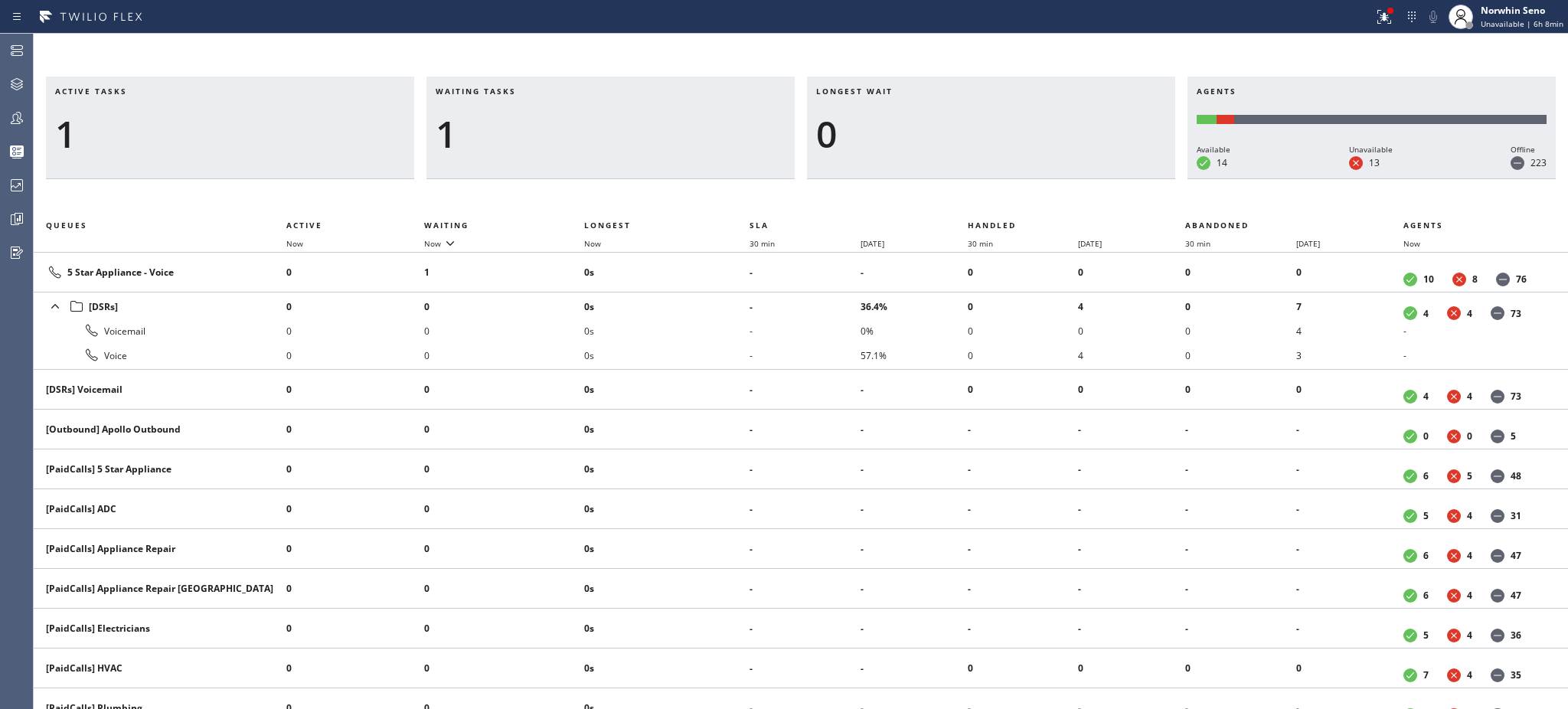
click at [509, 131] on div "1" at bounding box center [610, 134] width 350 height 44
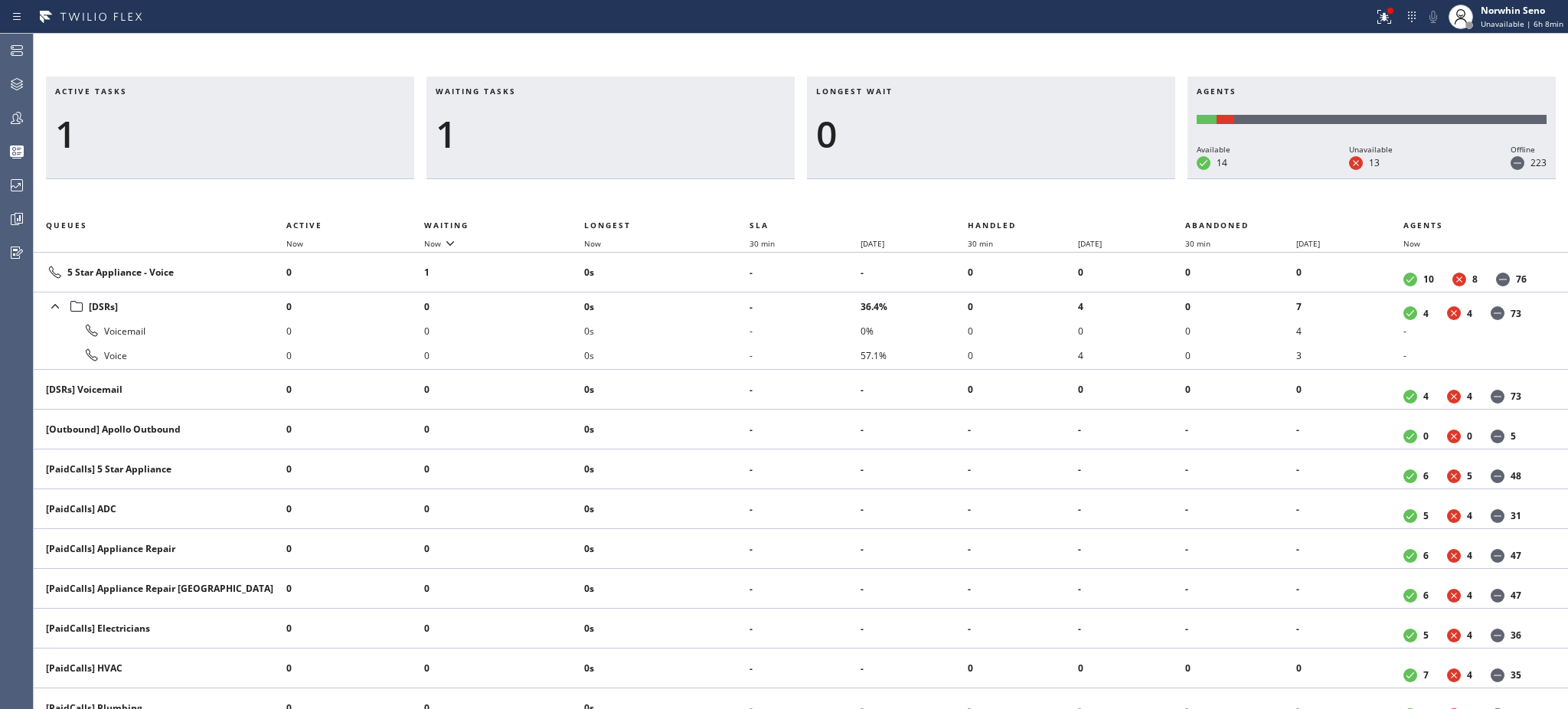
click at [509, 131] on div "1" at bounding box center [610, 134] width 350 height 44
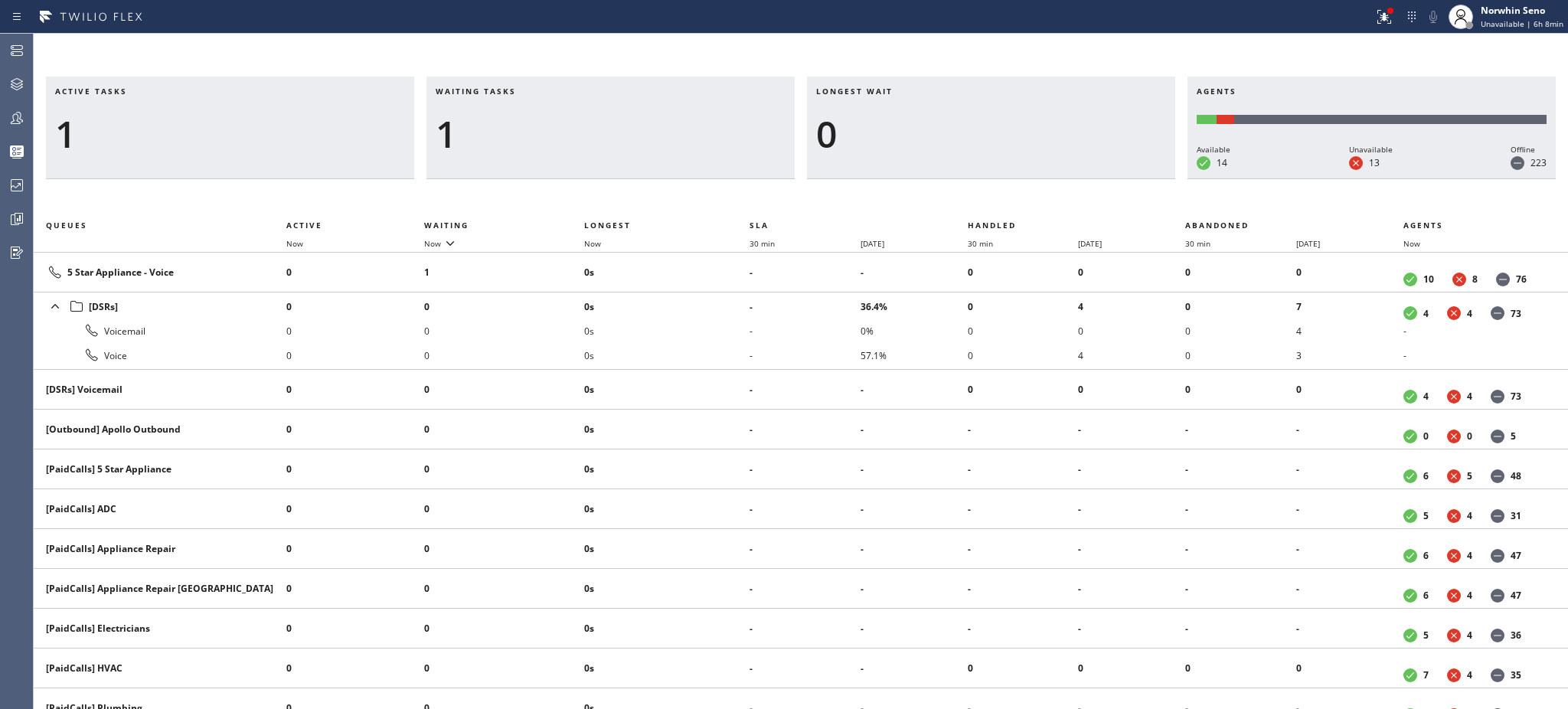
click at [509, 131] on div "1" at bounding box center [610, 134] width 350 height 44
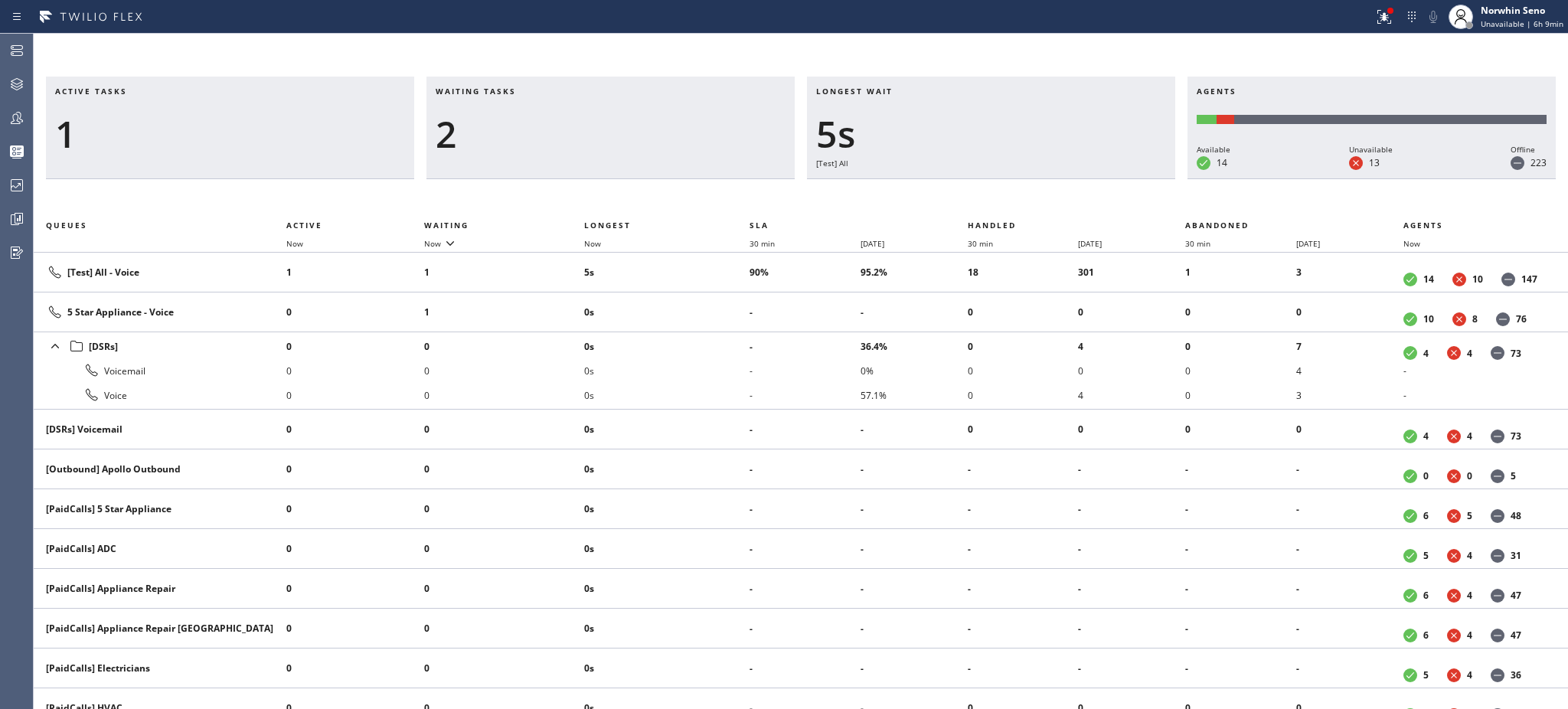
click at [509, 131] on div "2" at bounding box center [610, 134] width 350 height 44
click at [564, 136] on div "2" at bounding box center [610, 134] width 350 height 44
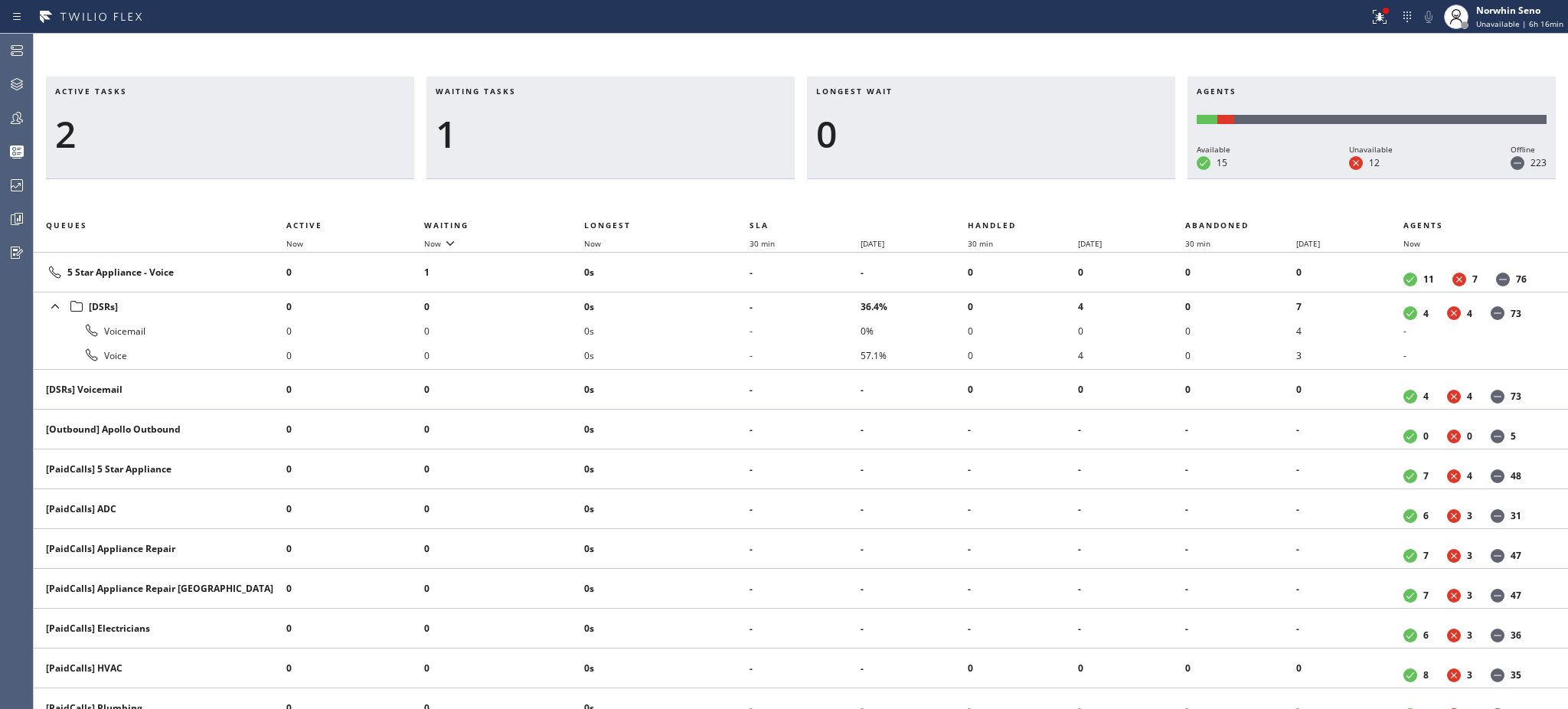
click at [646, 99] on h3 "Waiting tasks" at bounding box center [610, 97] width 350 height 23
